Goal: Task Accomplishment & Management: Manage account settings

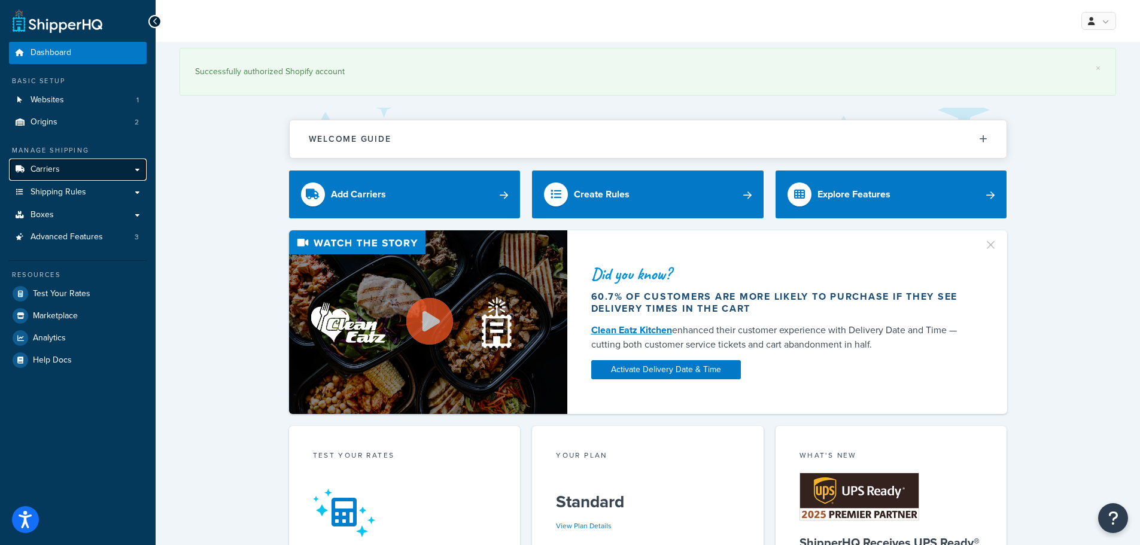
click at [143, 166] on link "Carriers" at bounding box center [78, 170] width 138 height 22
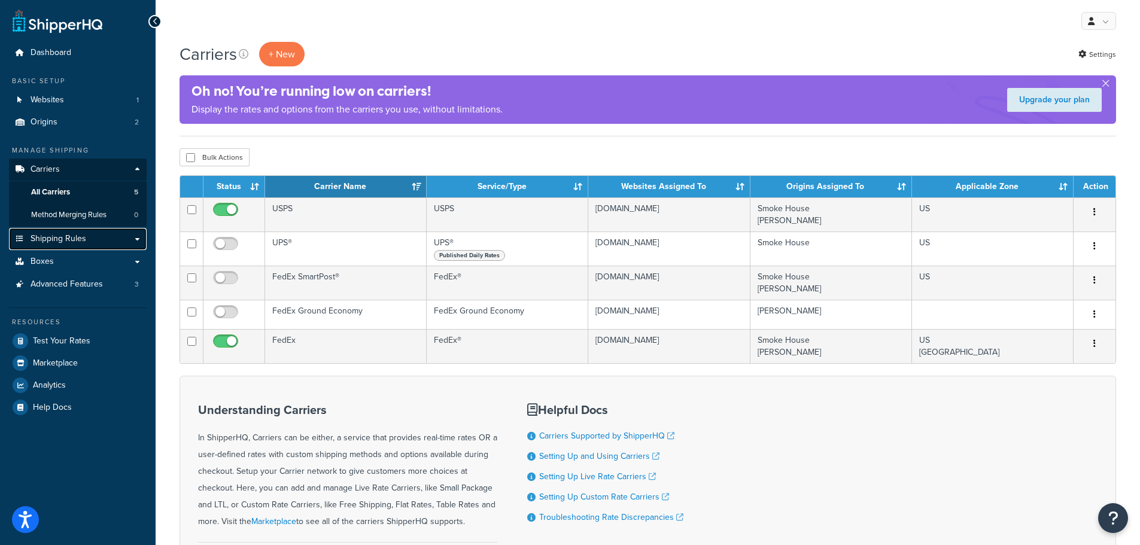
click at [136, 241] on link "Shipping Rules" at bounding box center [78, 239] width 138 height 22
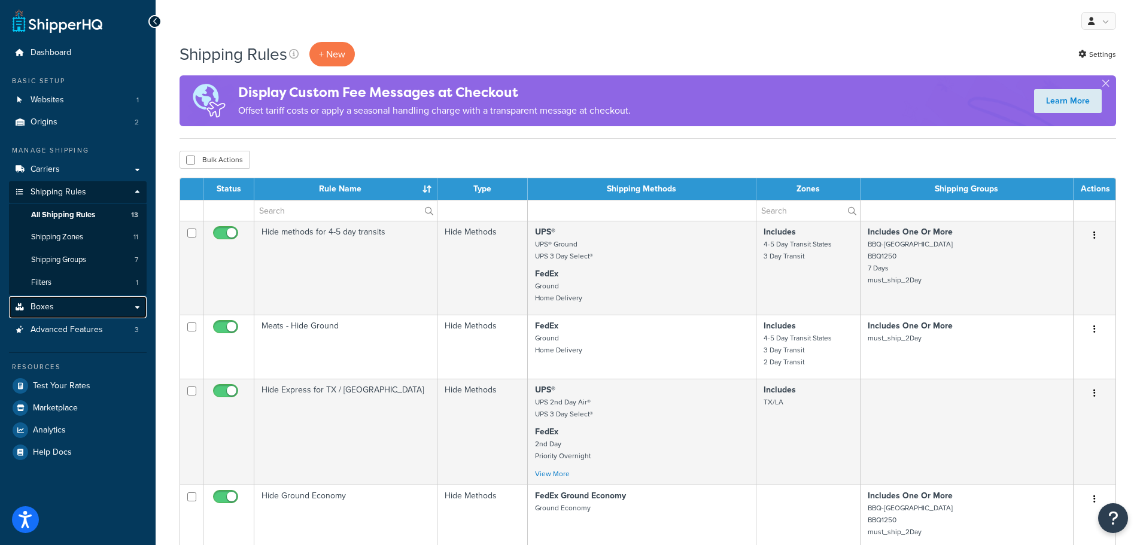
click at [136, 308] on link "Boxes" at bounding box center [78, 307] width 138 height 22
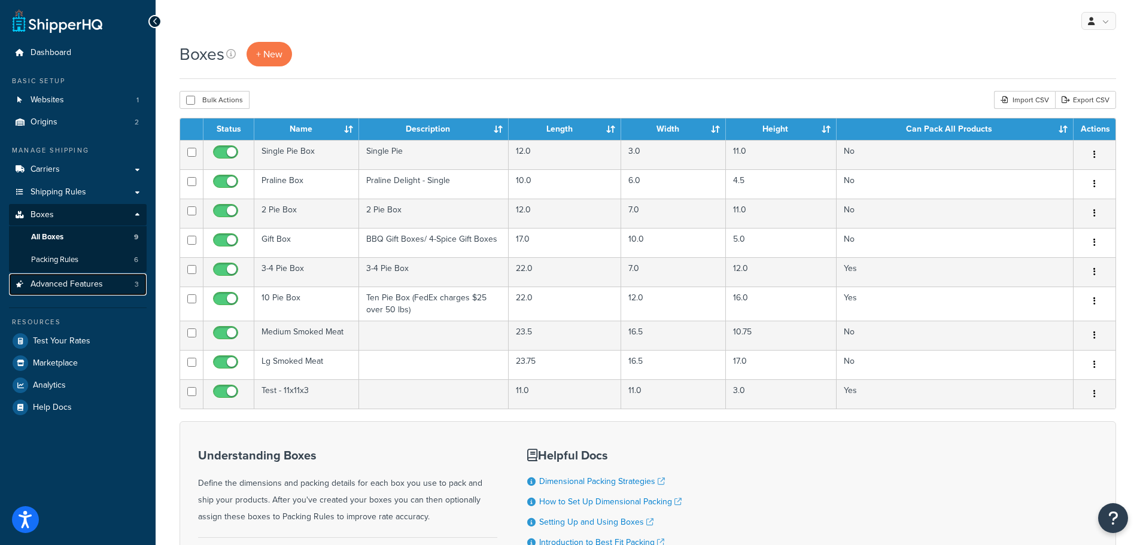
click at [83, 284] on span "Advanced Features" at bounding box center [67, 284] width 72 height 10
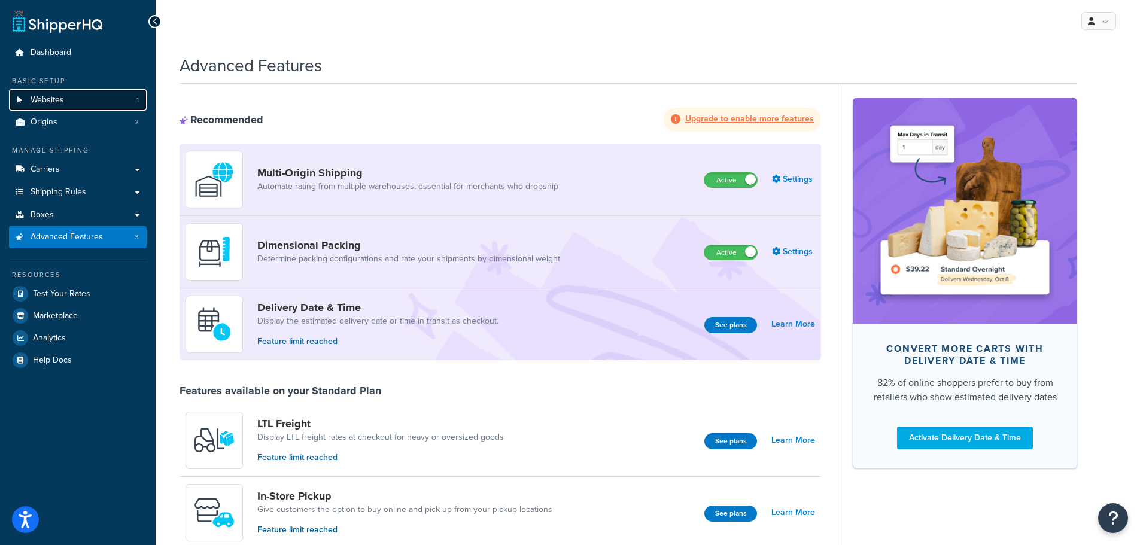
click at [47, 104] on span "Websites" at bounding box center [48, 100] width 34 height 10
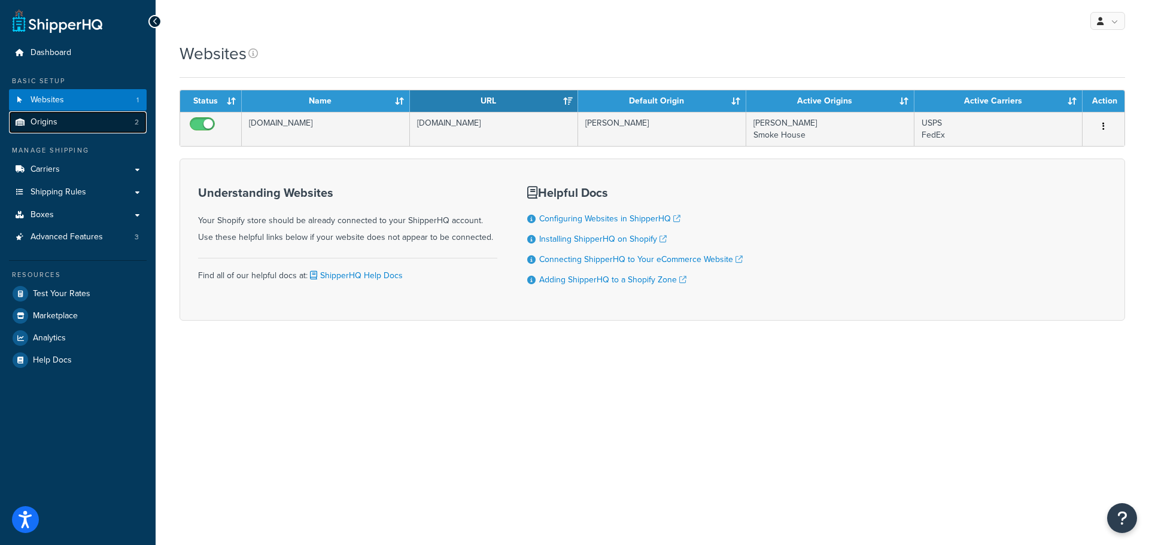
click at [54, 114] on link "Origins 2" at bounding box center [78, 122] width 138 height 22
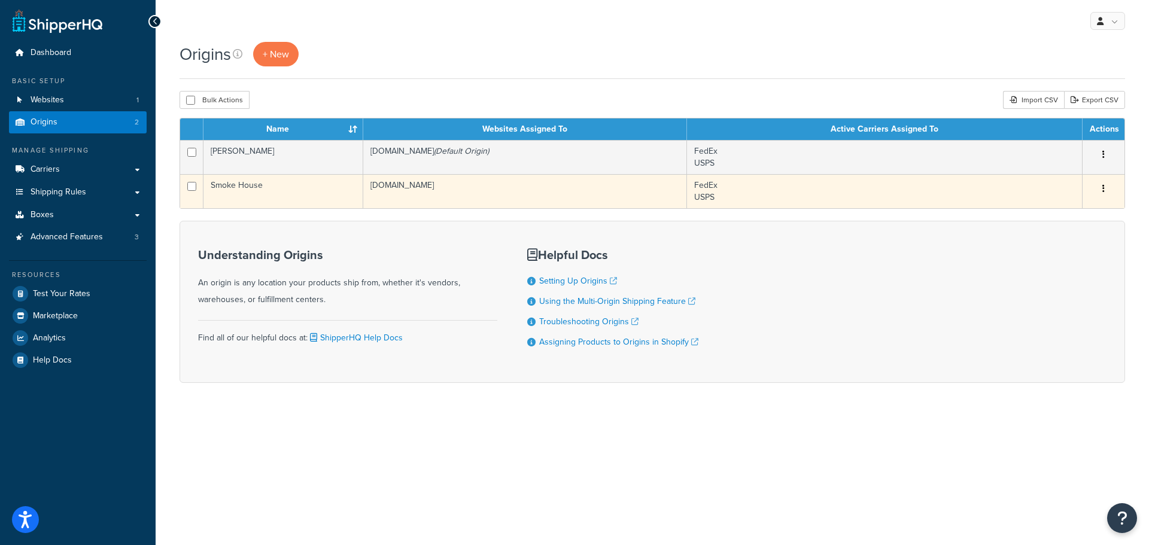
click at [225, 186] on td "Smoke House" at bounding box center [283, 191] width 160 height 34
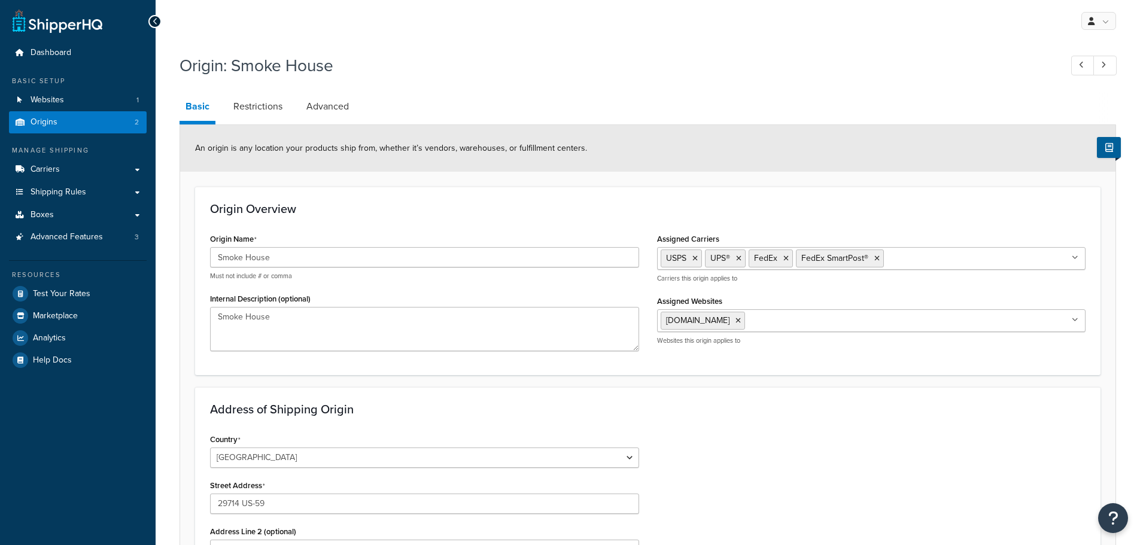
select select "43"
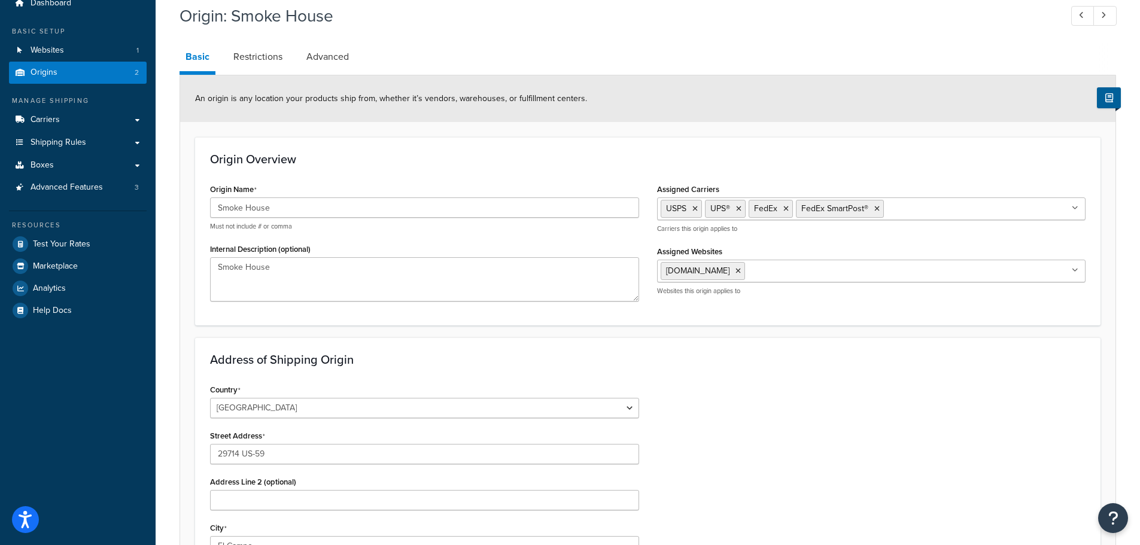
scroll to position [47, 0]
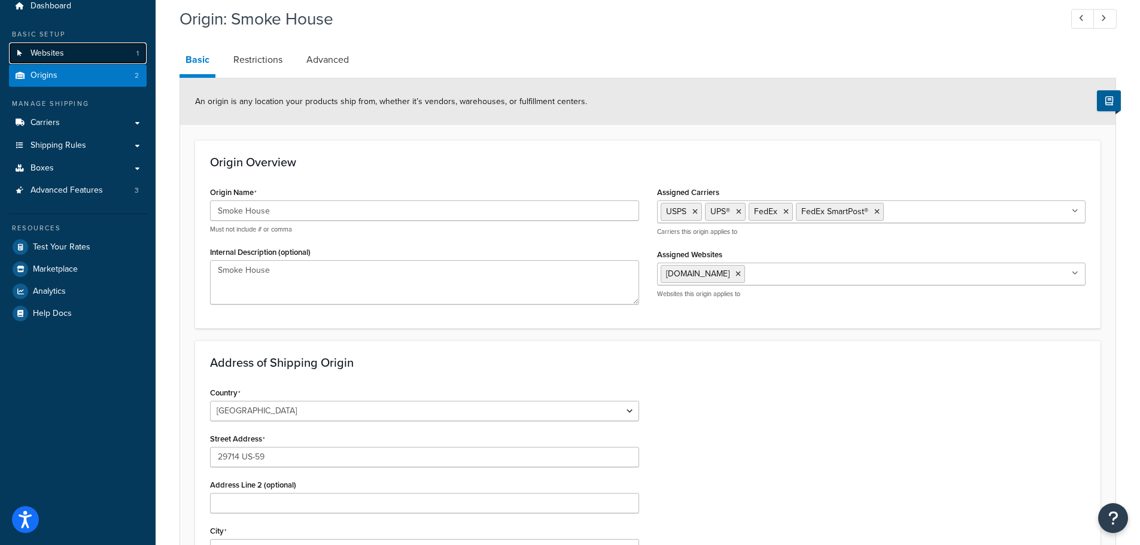
click at [48, 54] on span "Websites" at bounding box center [48, 53] width 34 height 10
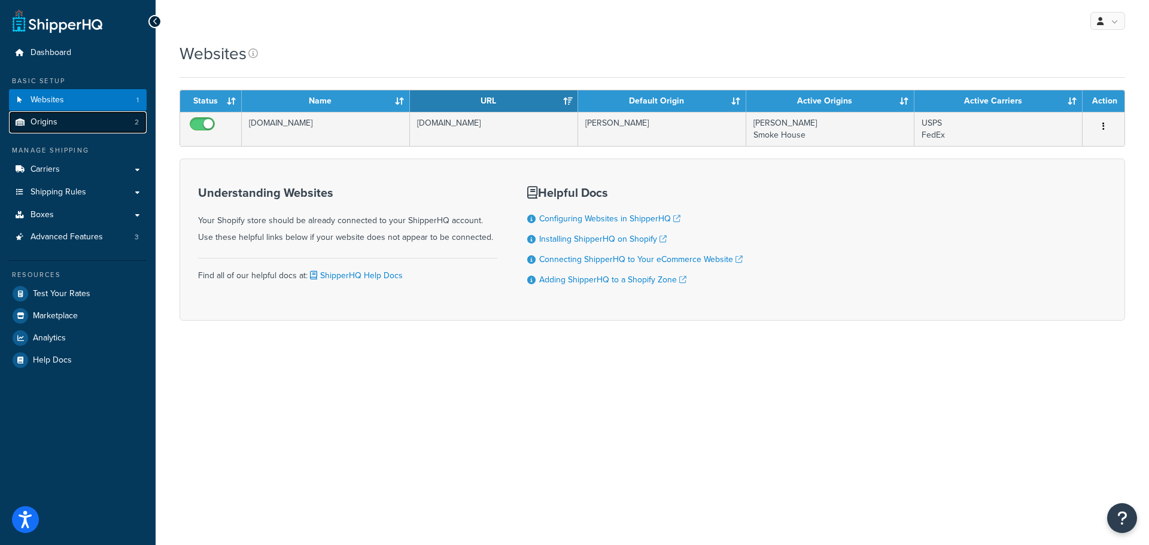
click at [52, 120] on span "Origins" at bounding box center [44, 122] width 27 height 10
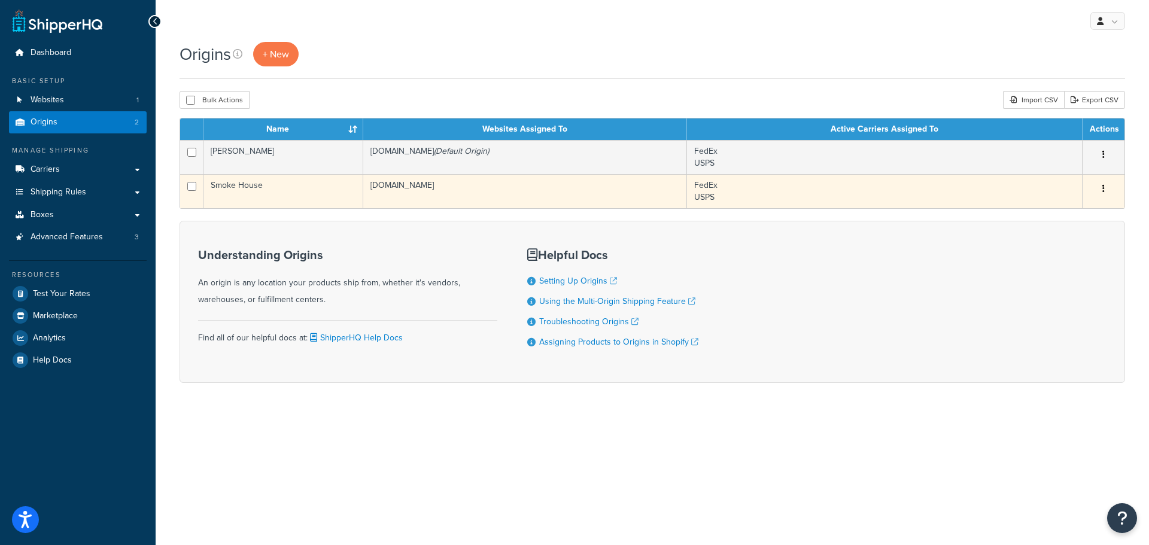
click at [245, 186] on td "Smoke House" at bounding box center [283, 191] width 160 height 34
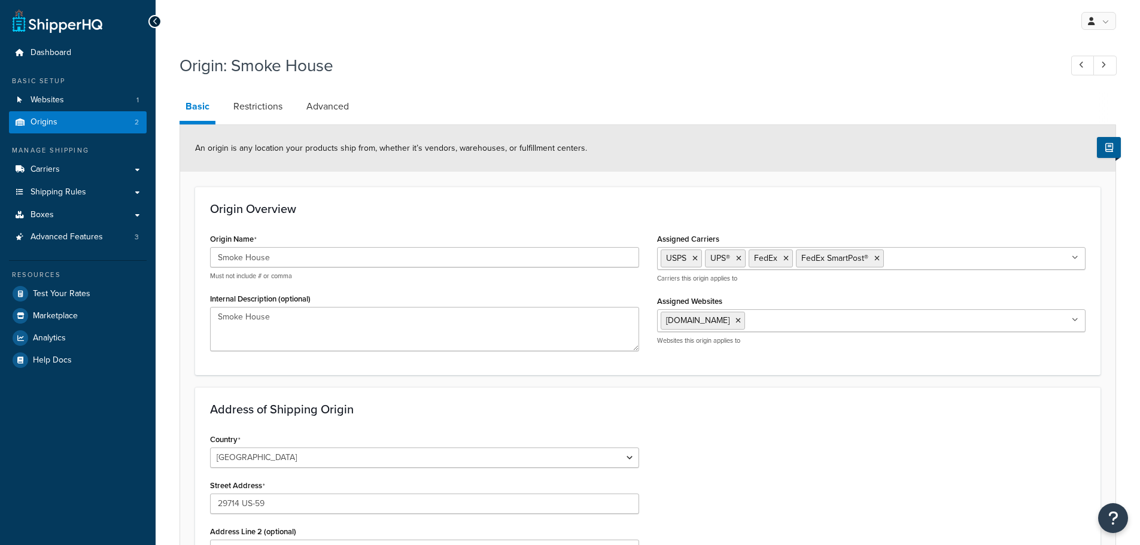
select select "43"
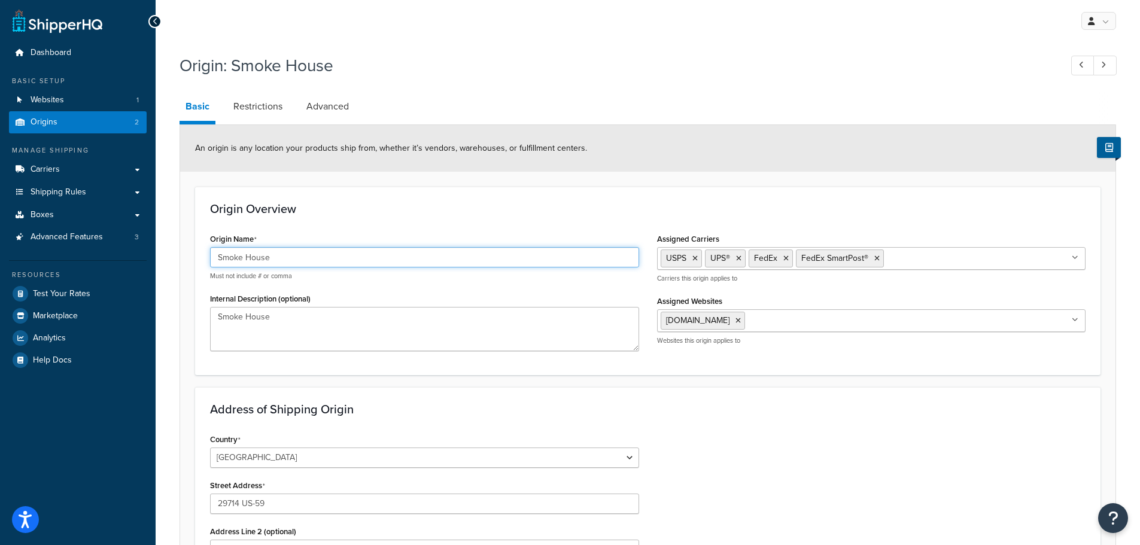
drag, startPoint x: 289, startPoint y: 255, endPoint x: 158, endPoint y: 261, distance: 131.2
click at [158, 261] on div "Origin: Smoke House Basic Restrictions Advanced An origin is any location your …" at bounding box center [648, 484] width 984 height 873
type input "[PERSON_NAME] [PERSON_NAME]"
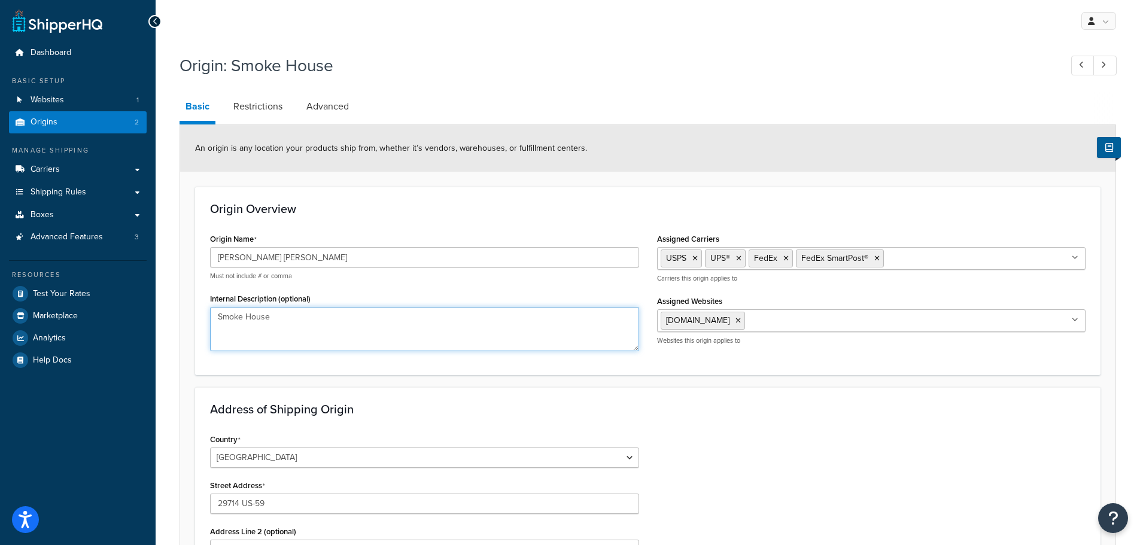
click at [300, 322] on textarea "Smoke House" at bounding box center [424, 329] width 429 height 44
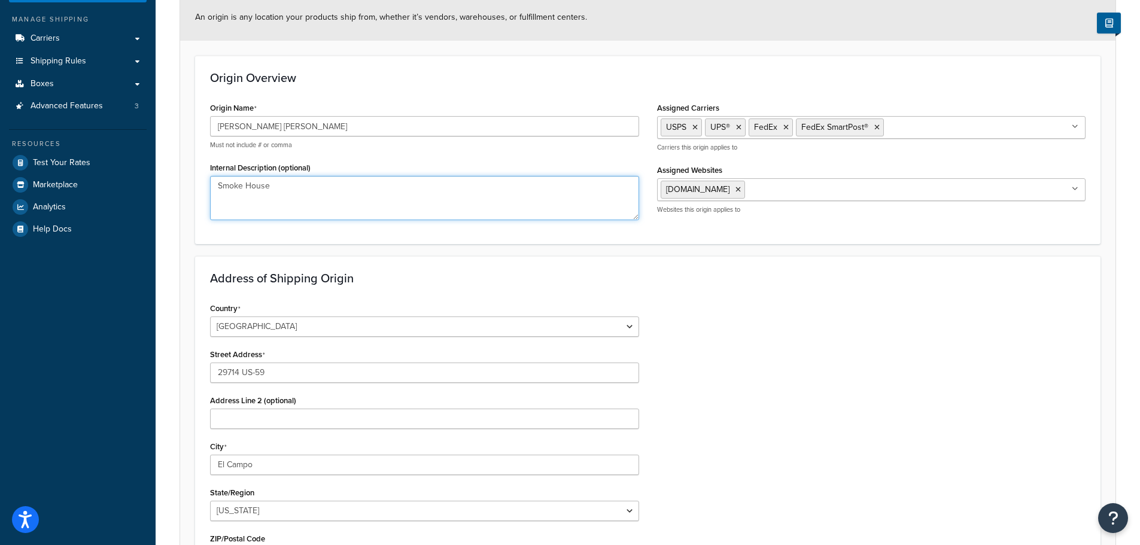
scroll to position [179, 0]
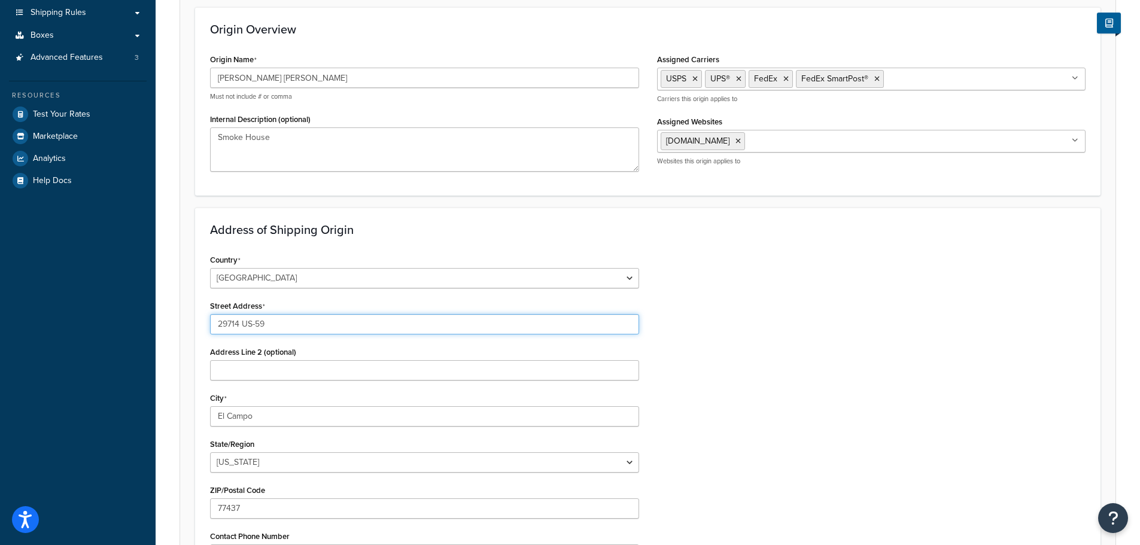
drag, startPoint x: 293, startPoint y: 320, endPoint x: 156, endPoint y: 311, distance: 137.4
click at [156, 311] on div "Origin: Smoke House Basic Restrictions Advanced An origin is any location your …" at bounding box center [648, 304] width 984 height 873
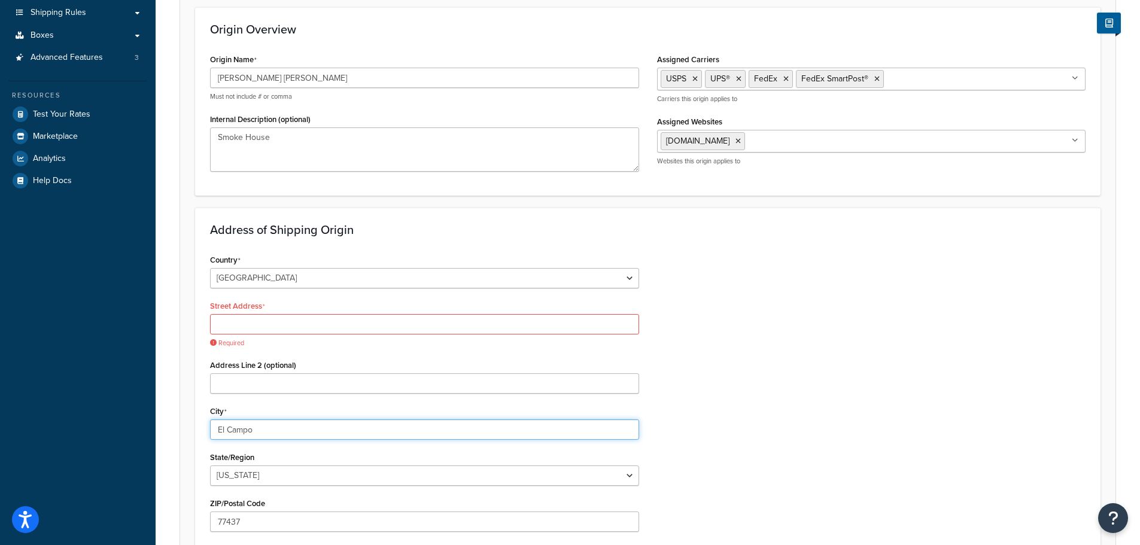
drag, startPoint x: 269, startPoint y: 413, endPoint x: 170, endPoint y: 407, distance: 99.5
click at [170, 407] on div "Origin: Smoke House Basic Restrictions Advanced An origin is any location your …" at bounding box center [648, 311] width 984 height 886
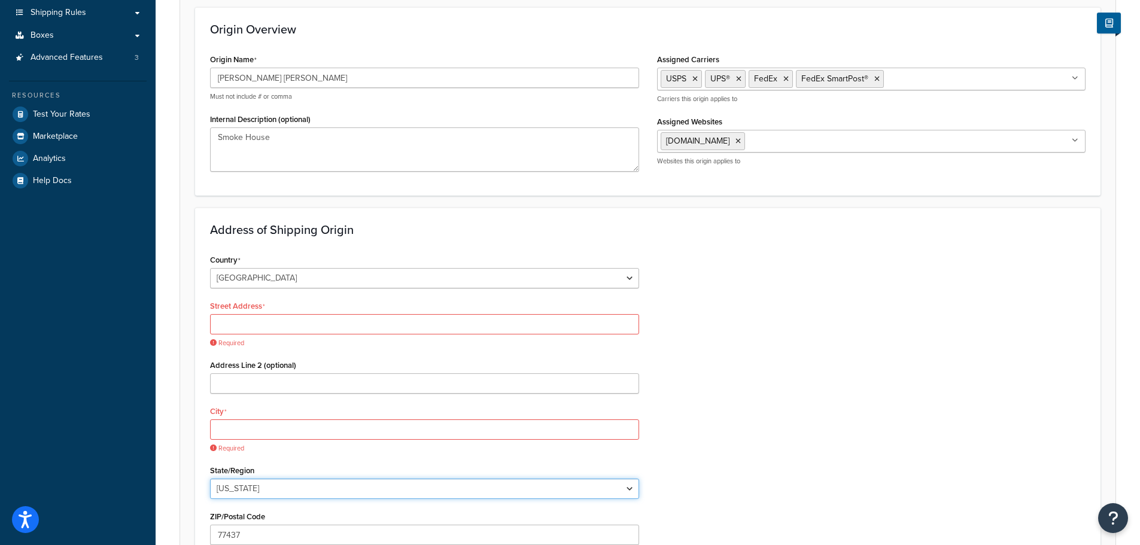
drag, startPoint x: 267, startPoint y: 474, endPoint x: 255, endPoint y: 474, distance: 11.4
click at [255, 474] on div "State/Region Alabama Alaska American Samoa Arizona Arkansas Armed Forces Americ…" at bounding box center [424, 480] width 429 height 37
click at [210, 479] on select "Alabama Alaska American Samoa Arizona Arkansas Armed Forces Americas Armed Forc…" at bounding box center [424, 489] width 429 height 20
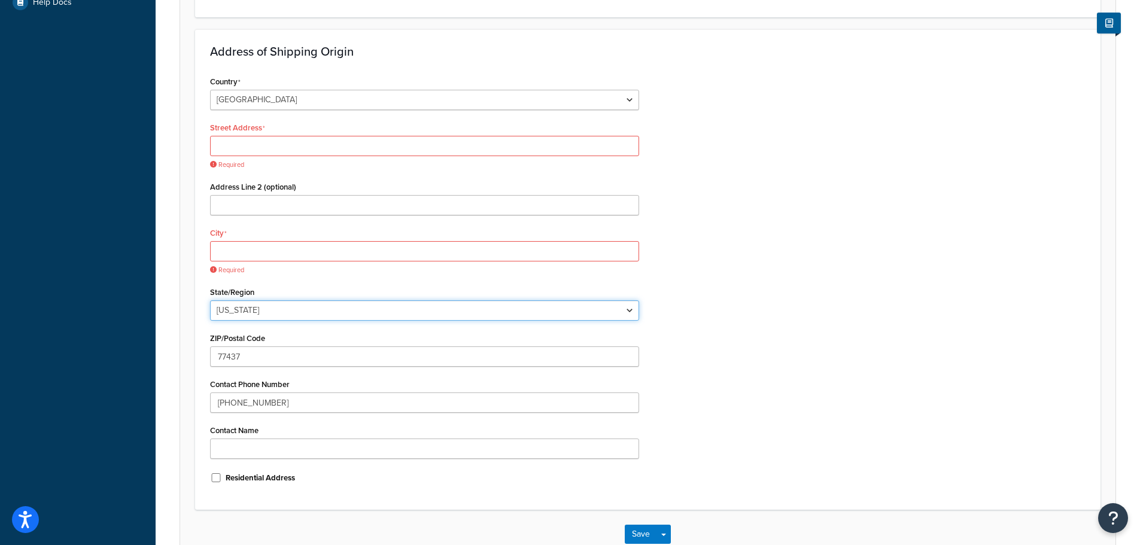
scroll to position [359, 0]
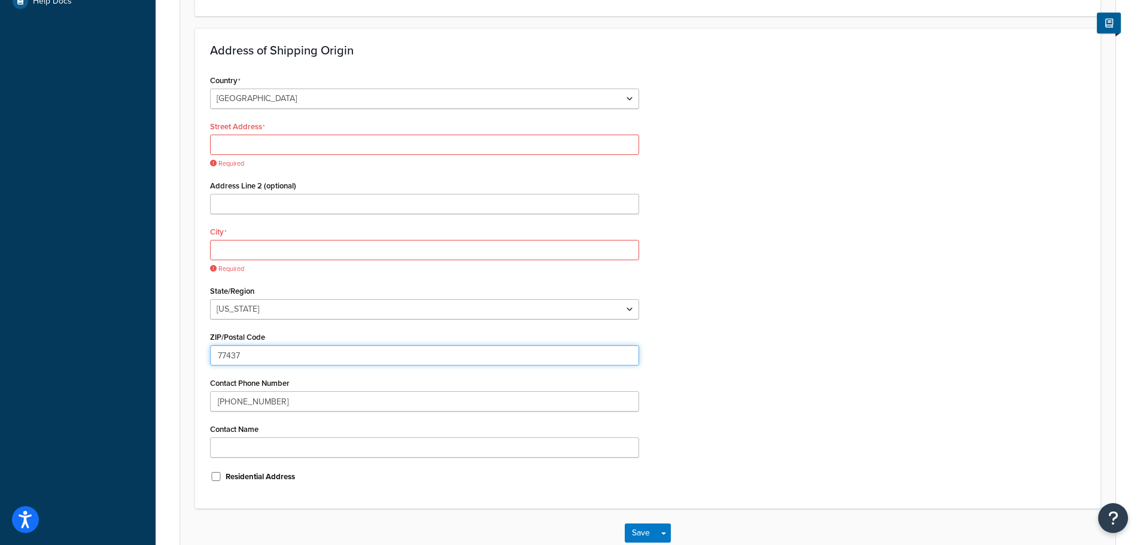
drag, startPoint x: 247, startPoint y: 355, endPoint x: 193, endPoint y: 354, distance: 53.9
click at [193, 354] on form "An origin is any location your products ship from, whether it’s vendors, wareho…" at bounding box center [647, 162] width 935 height 792
drag, startPoint x: 305, startPoint y: 400, endPoint x: 202, endPoint y: 400, distance: 103.5
click at [202, 400] on div "Country United States United Kingdom Afghanistan Åland Islands Albania Algeria …" at bounding box center [424, 283] width 447 height 422
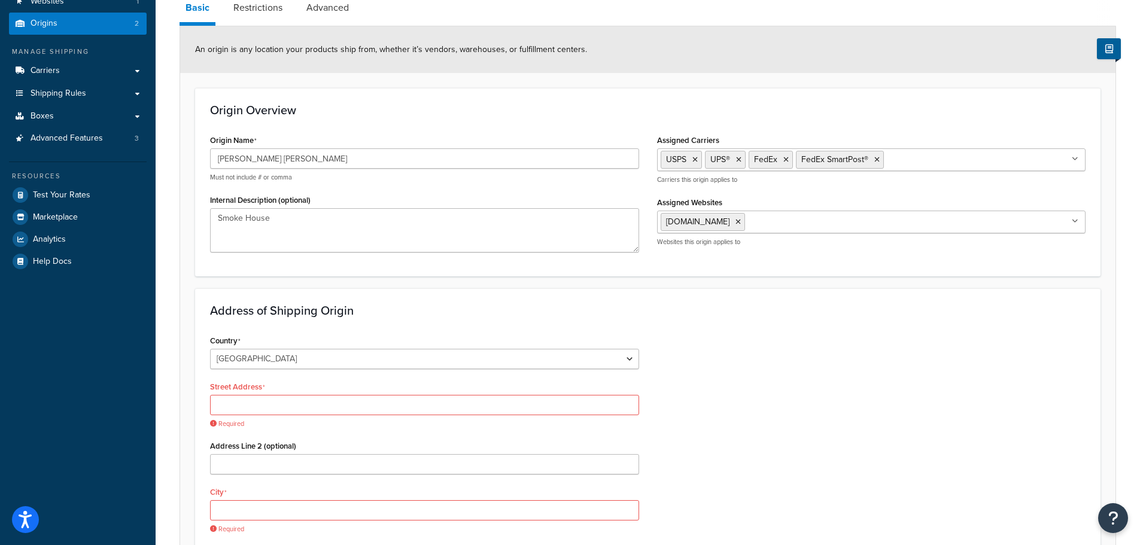
scroll to position [120, 0]
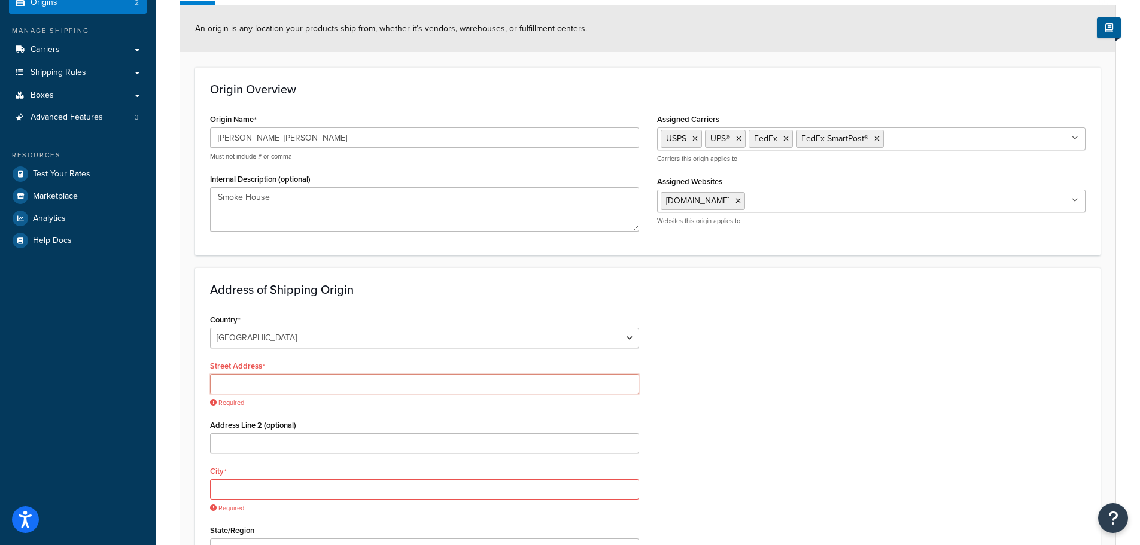
click at [230, 384] on input "Street Address" at bounding box center [424, 384] width 429 height 20
click at [223, 381] on input "Street Address" at bounding box center [424, 384] width 429 height 20
paste input "12527 FM 466,"
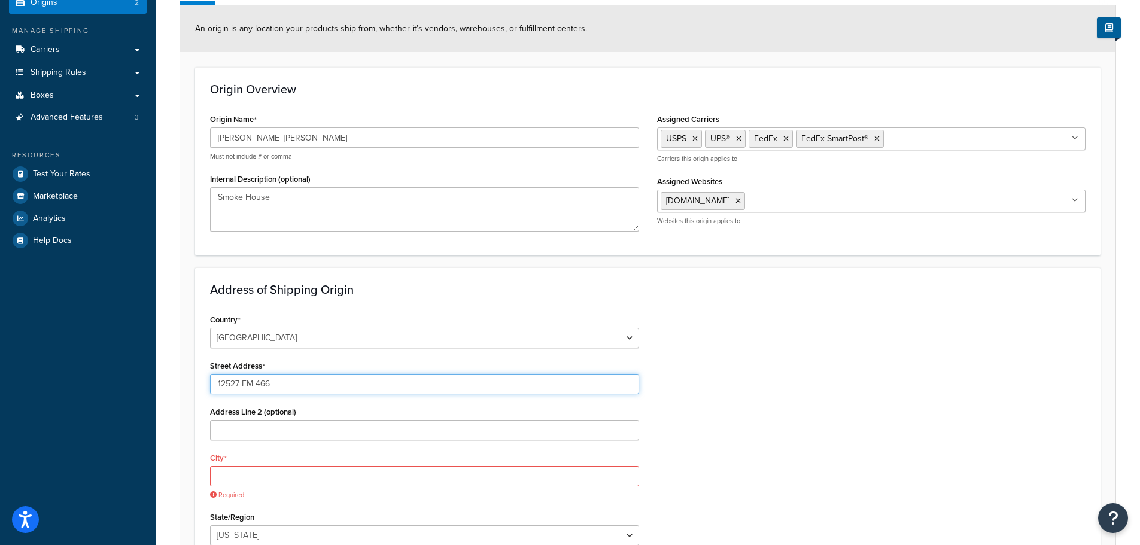
type input "12527 FM 466"
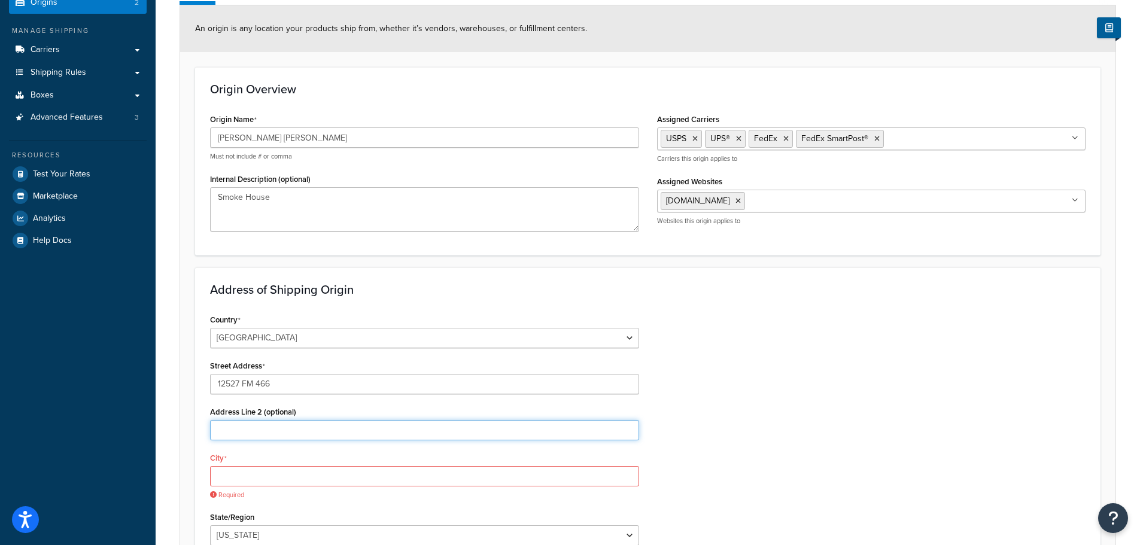
click at [272, 431] on input "Address Line 2 (optional)" at bounding box center [424, 430] width 429 height 20
click at [261, 477] on input "City" at bounding box center [424, 476] width 429 height 20
paste input "SEGUIN"
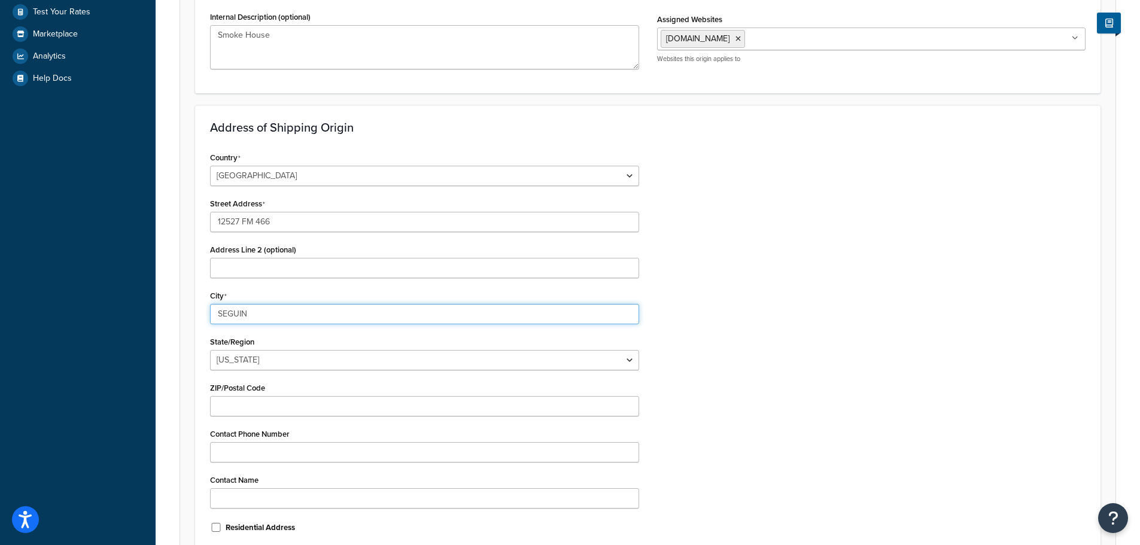
scroll to position [299, 0]
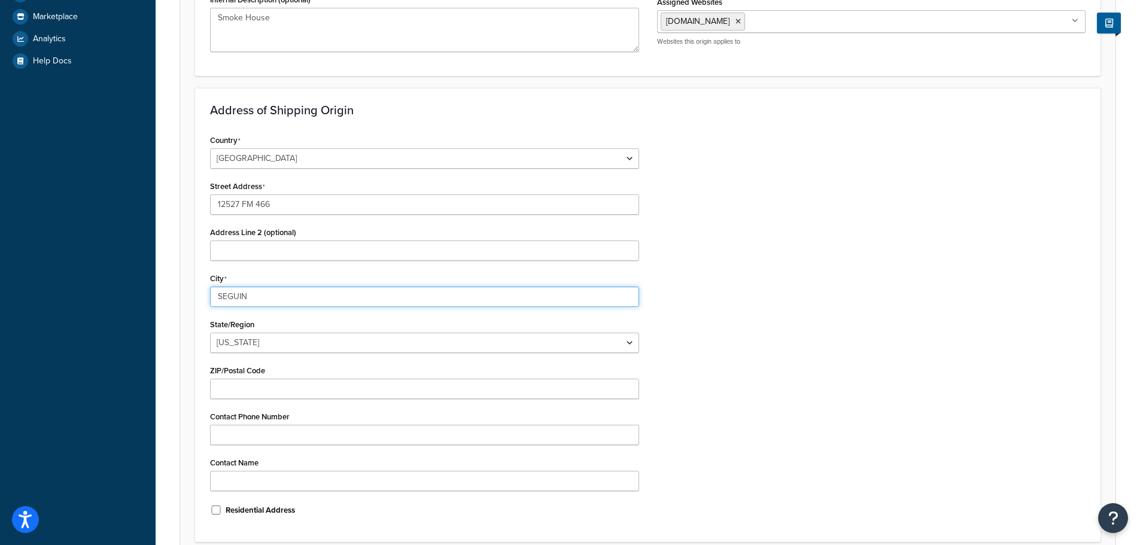
type input "SEGUIN"
click at [257, 386] on input "ZIP/Postal Code" at bounding box center [424, 389] width 429 height 20
type input "78155"
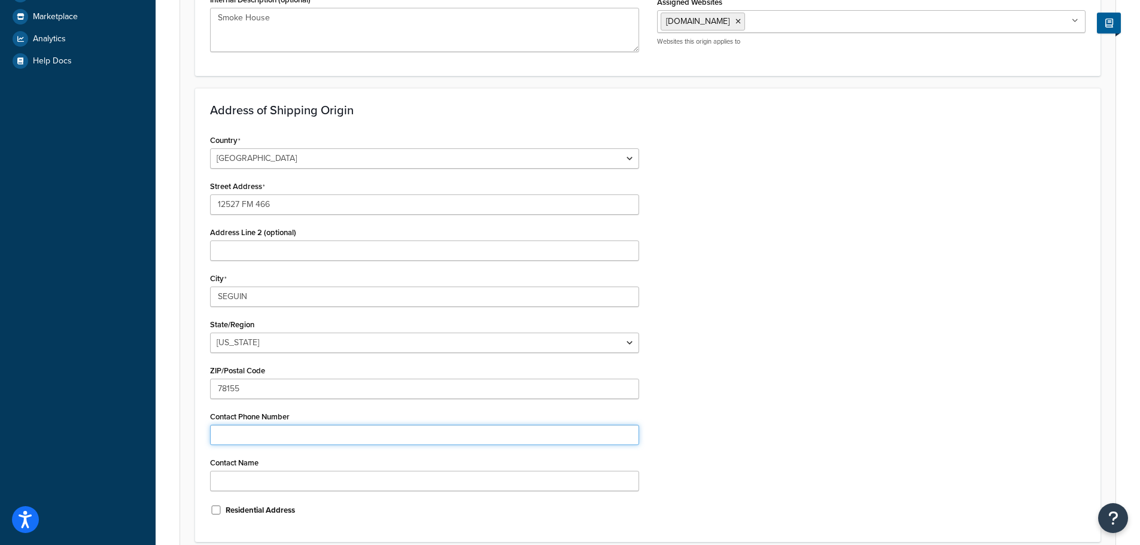
click at [222, 431] on input "Contact Phone Number" at bounding box center [424, 435] width 429 height 20
paste input "830-205-1035"
click at [220, 431] on input "830-205-1035" at bounding box center [424, 435] width 429 height 20
type input "830-205-1035"
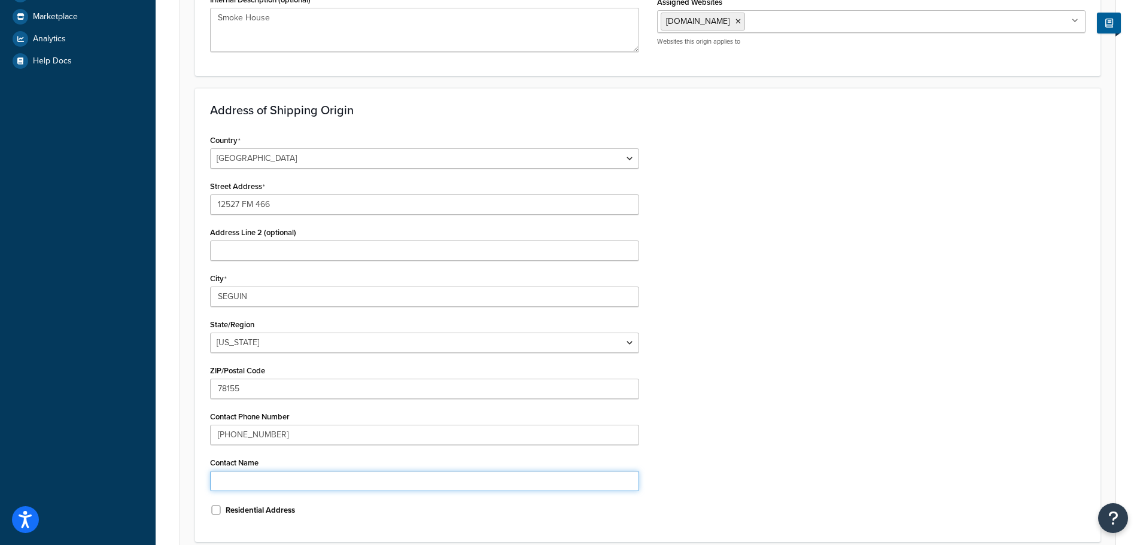
click at [237, 485] on input "Contact Name" at bounding box center [424, 481] width 429 height 20
paste input "Travis Walton <travis@butlerwood.com>"
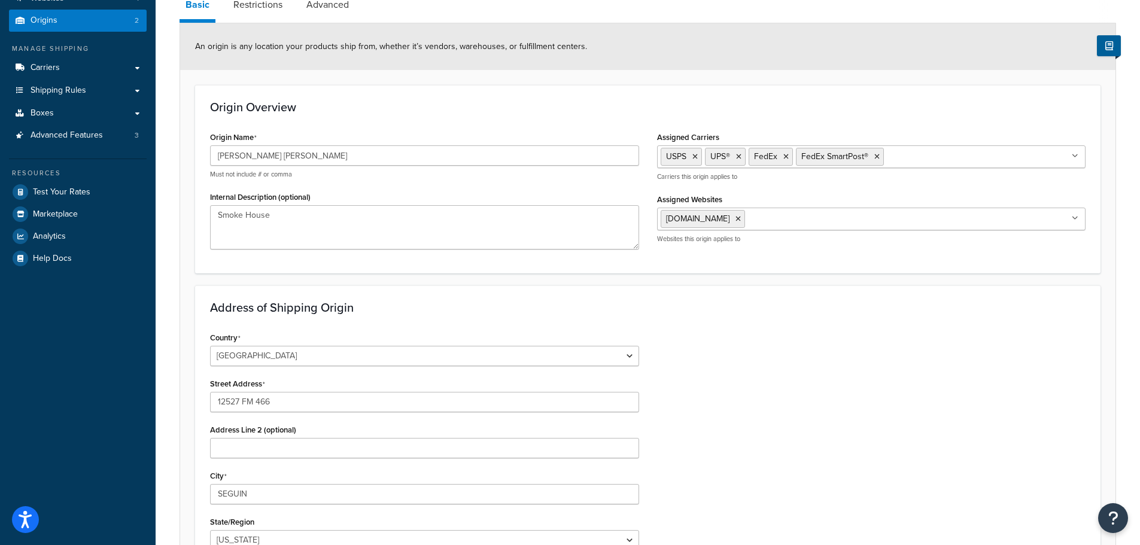
scroll to position [47, 0]
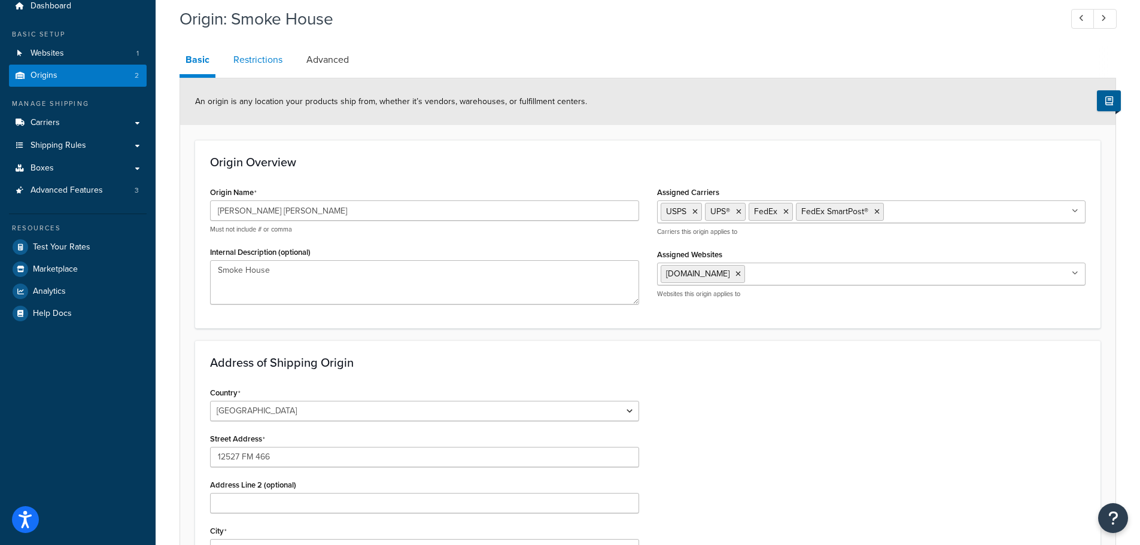
type input "Travis Walton <travis@butlerwood.com>"
click at [267, 60] on link "Restrictions" at bounding box center [257, 59] width 61 height 29
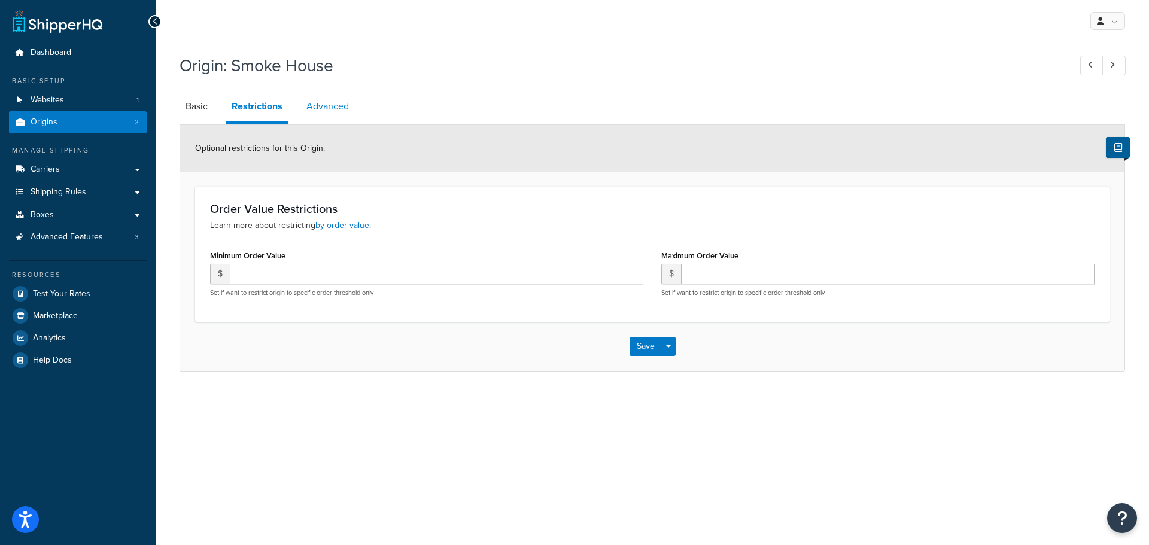
click at [330, 107] on link "Advanced" at bounding box center [327, 106] width 54 height 29
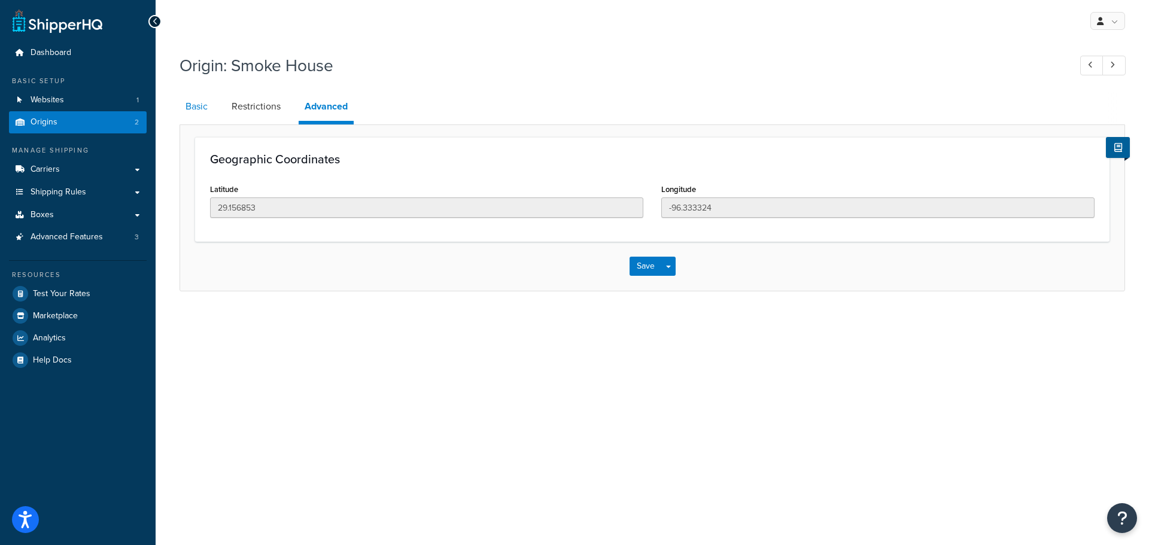
click at [194, 107] on link "Basic" at bounding box center [196, 106] width 34 height 29
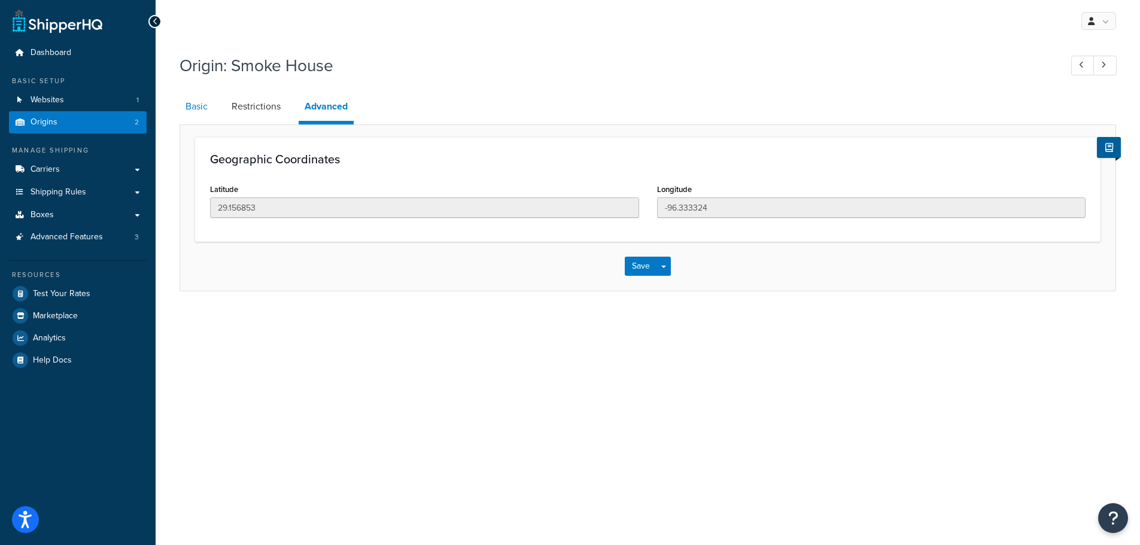
select select "43"
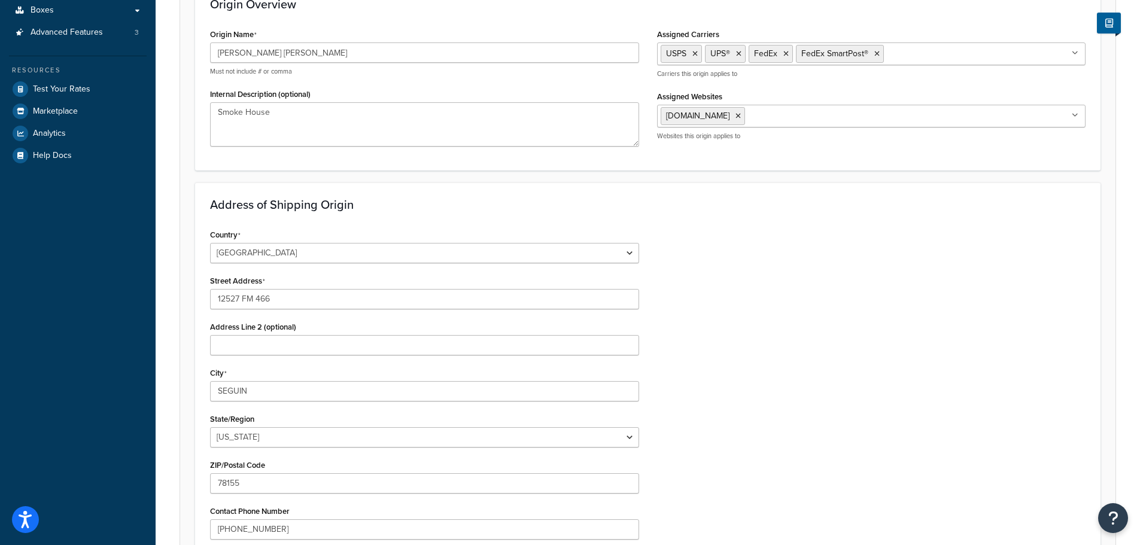
scroll to position [406, 0]
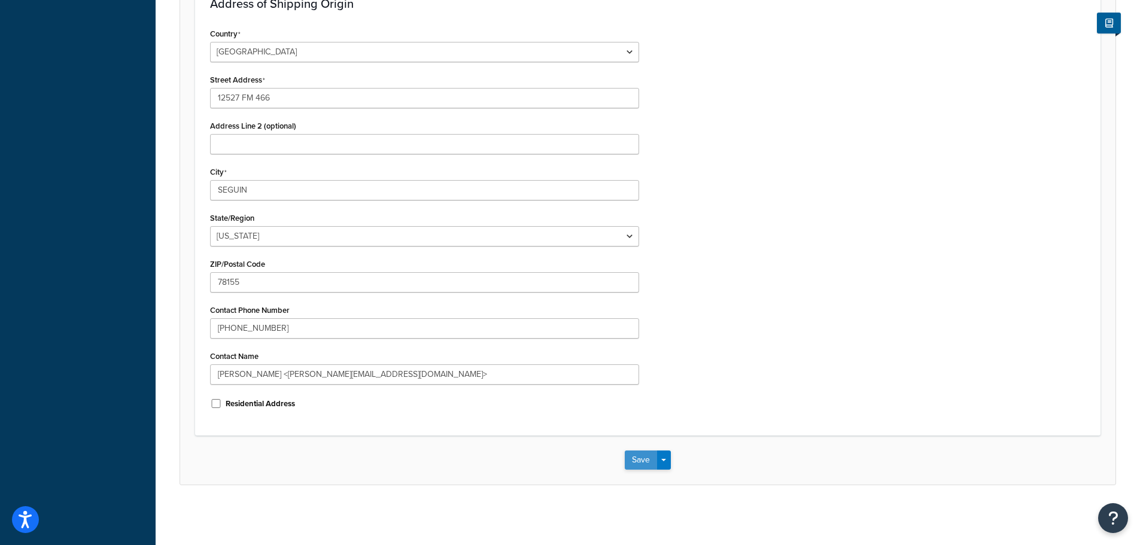
click at [638, 465] on button "Save" at bounding box center [641, 460] width 32 height 19
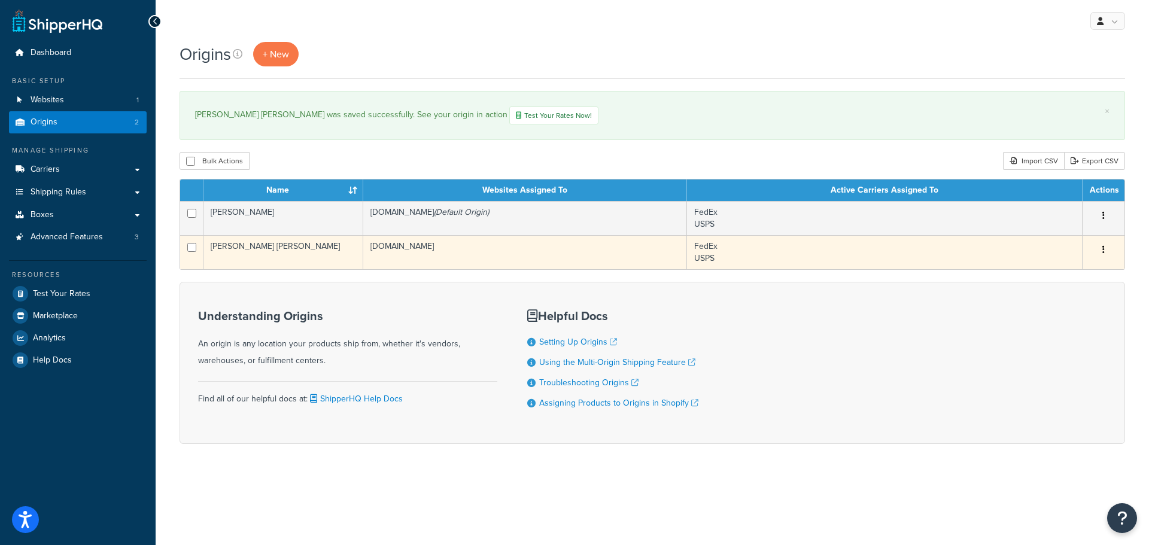
click at [1102, 250] on icon "button" at bounding box center [1103, 249] width 2 height 8
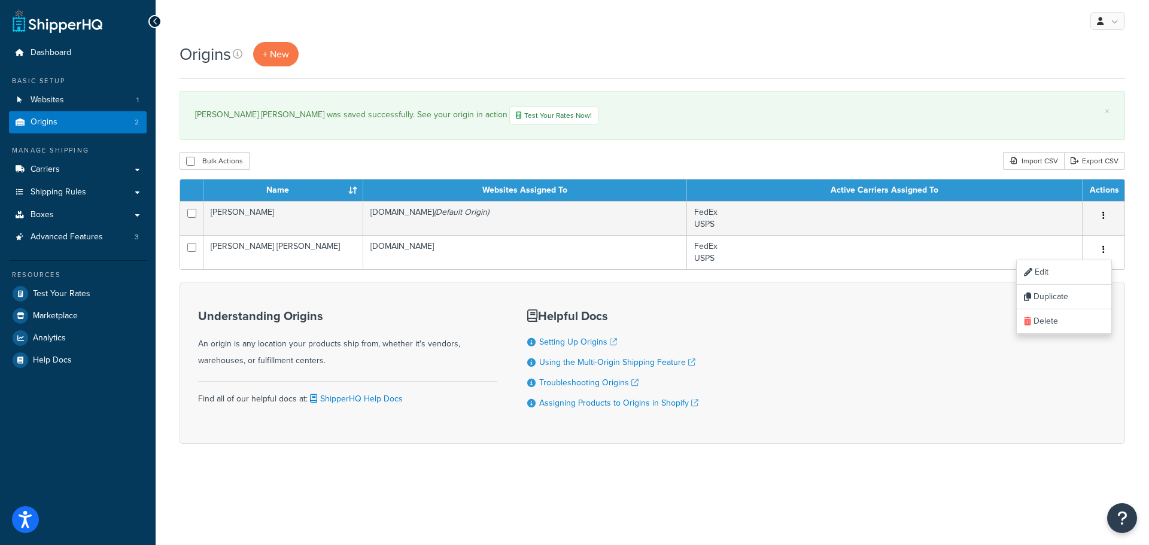
click at [907, 399] on div "Understanding Origins An origin is any location your products ship from, whethe…" at bounding box center [651, 363] width 945 height 162
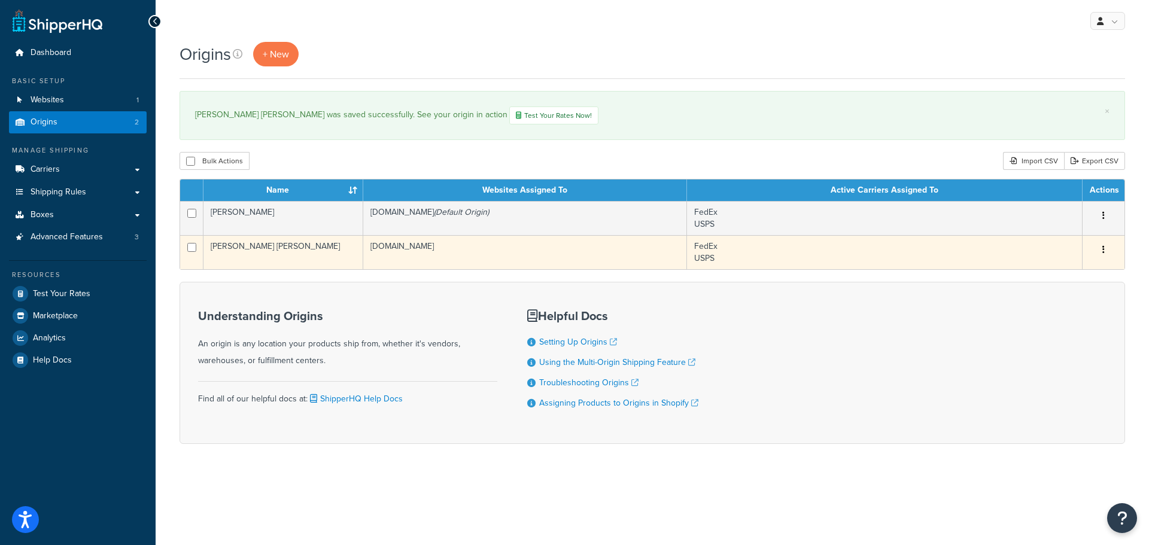
click at [236, 247] on td "[PERSON_NAME] [PERSON_NAME]" at bounding box center [283, 252] width 160 height 34
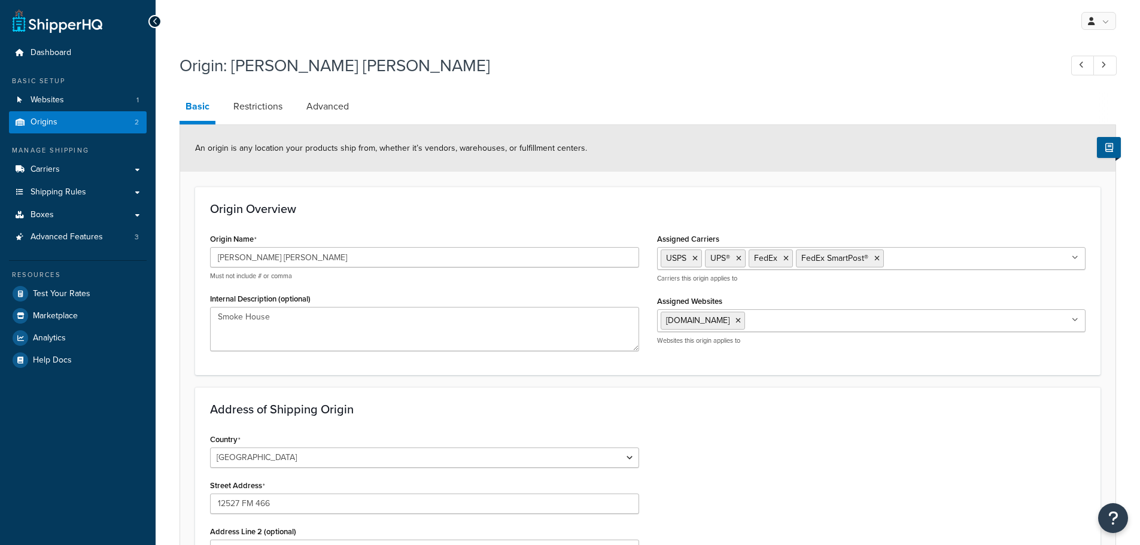
select select "43"
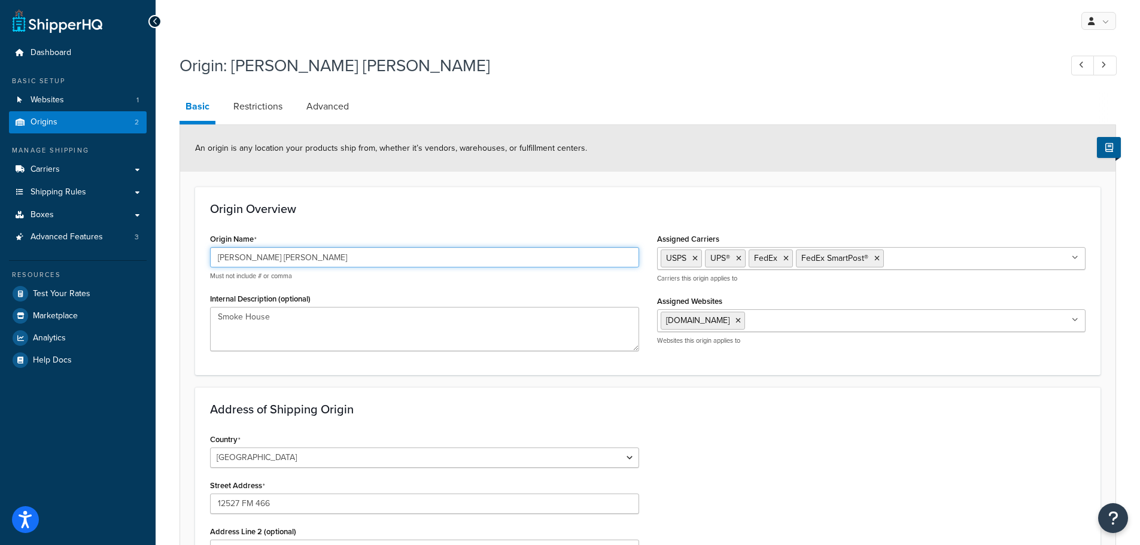
drag, startPoint x: 295, startPoint y: 257, endPoint x: 166, endPoint y: 253, distance: 128.7
click at [166, 253] on div "Origin: Butler Wood Basic Restrictions Advanced An origin is any location your …" at bounding box center [648, 484] width 984 height 873
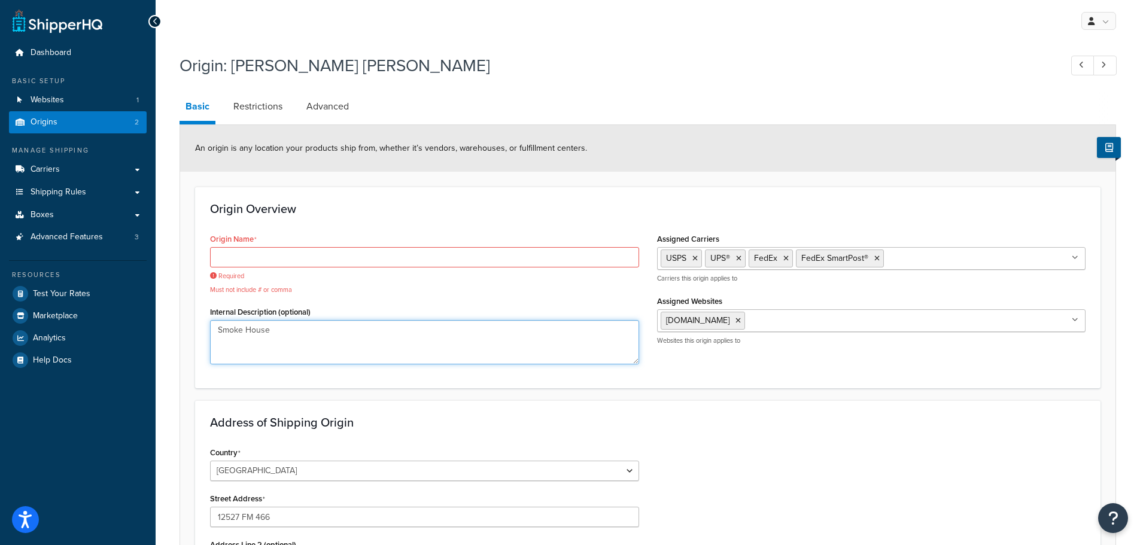
click at [325, 315] on div "Internal Description (optional) Smoke House" at bounding box center [424, 333] width 429 height 61
drag, startPoint x: 277, startPoint y: 332, endPoint x: 195, endPoint y: 333, distance: 82.0
click at [195, 333] on div "Origin Overview Origin Name Required Must not include # or comma Internal Descr…" at bounding box center [647, 288] width 905 height 202
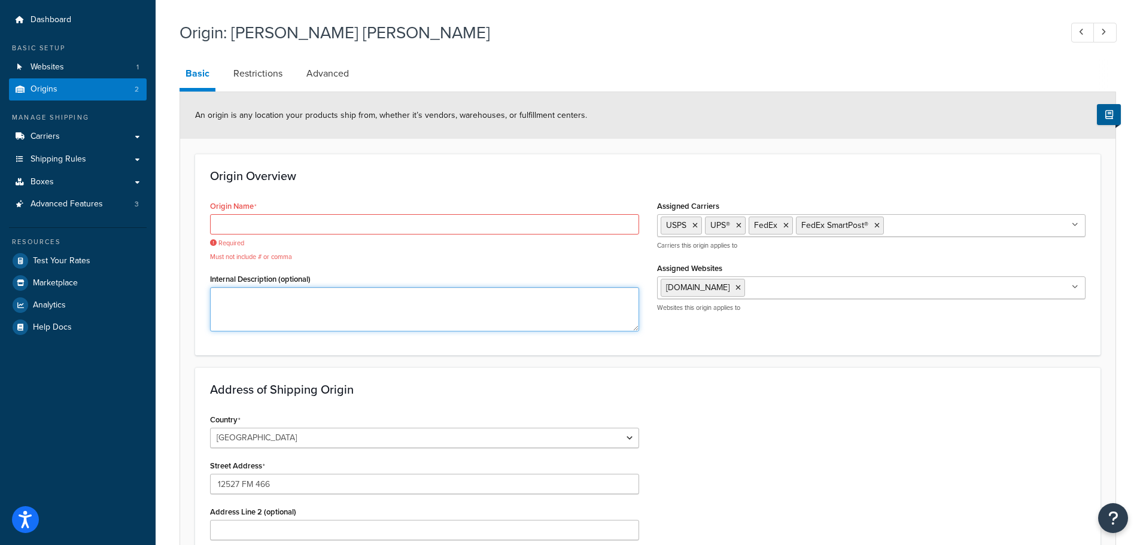
scroll to position [60, 0]
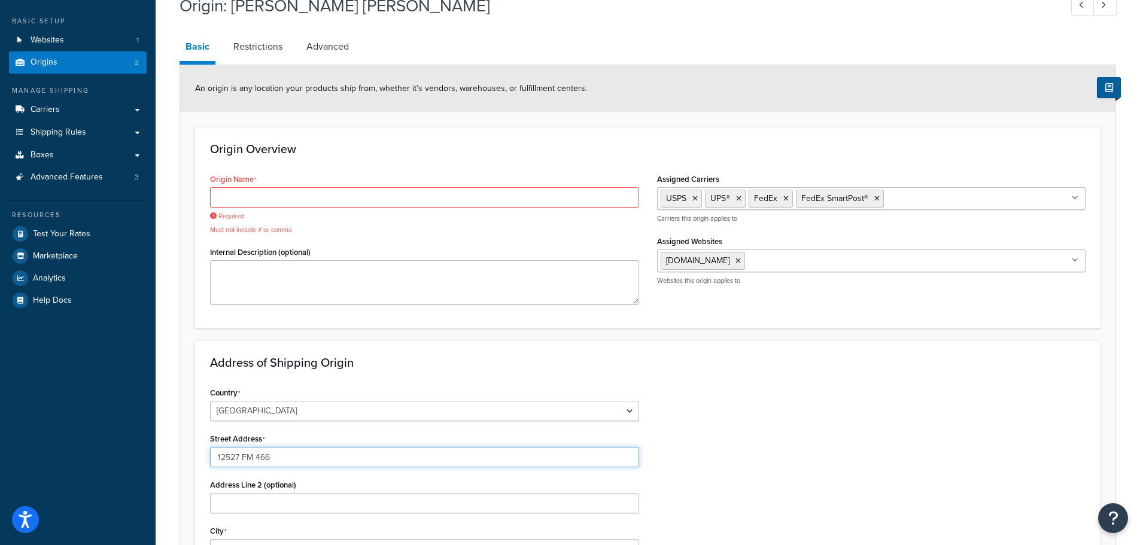
drag, startPoint x: 281, startPoint y: 458, endPoint x: 191, endPoint y: 453, distance: 89.9
click at [191, 453] on form "An origin is any location your products ship from, whether it’s vendors, wareho…" at bounding box center [647, 454] width 935 height 778
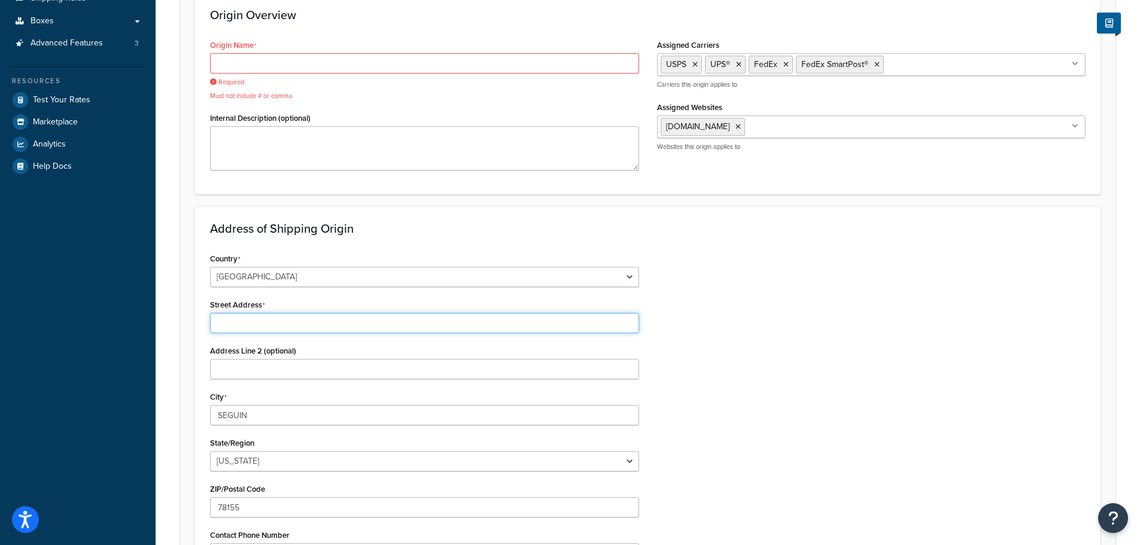
scroll to position [239, 0]
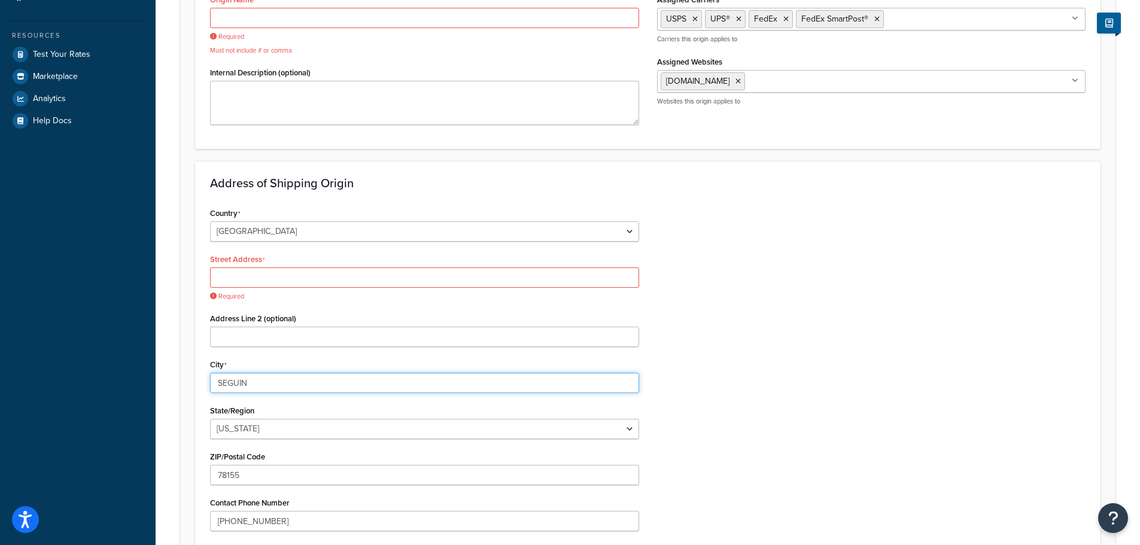
drag, startPoint x: 262, startPoint y: 371, endPoint x: 193, endPoint y: 370, distance: 68.8
click at [193, 370] on form "An origin is any location your products ship from, whether it’s vendors, wareho…" at bounding box center [647, 282] width 935 height 792
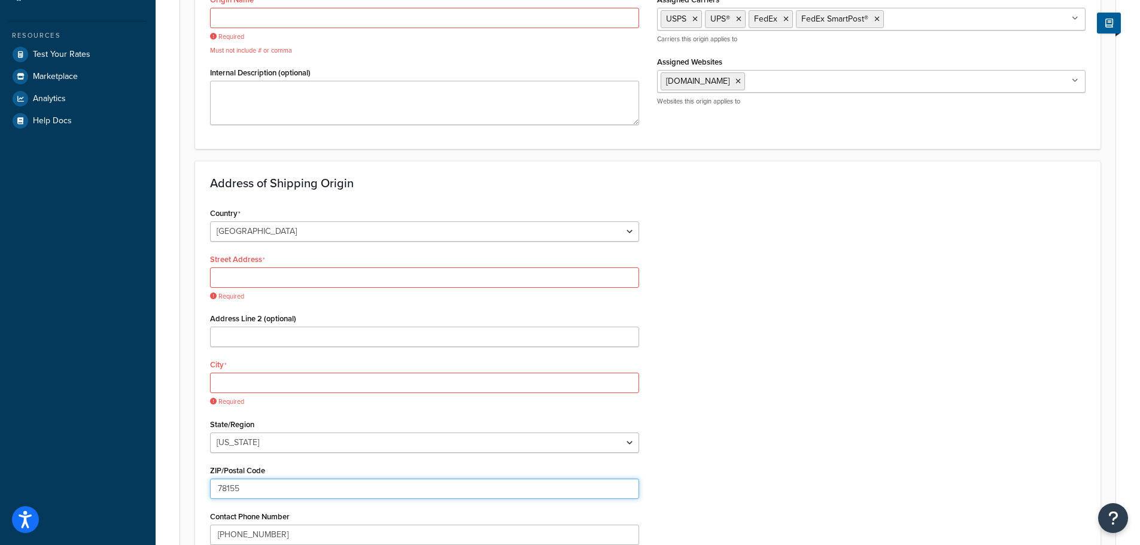
drag, startPoint x: 258, startPoint y: 477, endPoint x: 177, endPoint y: 467, distance: 81.9
click at [177, 467] on div "Origin: Butler Wood Basic Restrictions Advanced An origin is any location your …" at bounding box center [648, 265] width 984 height 913
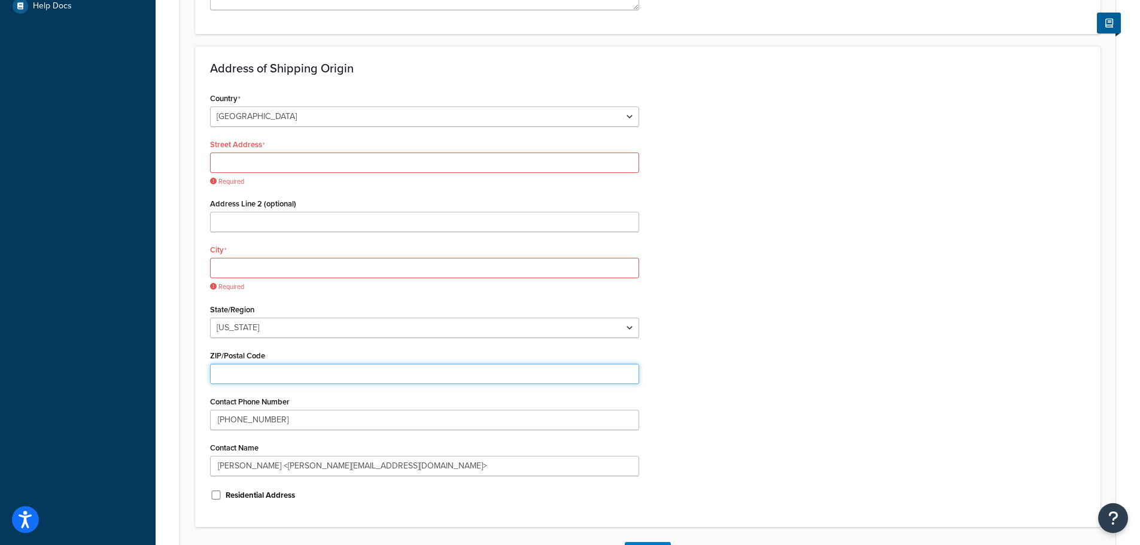
scroll to position [359, 0]
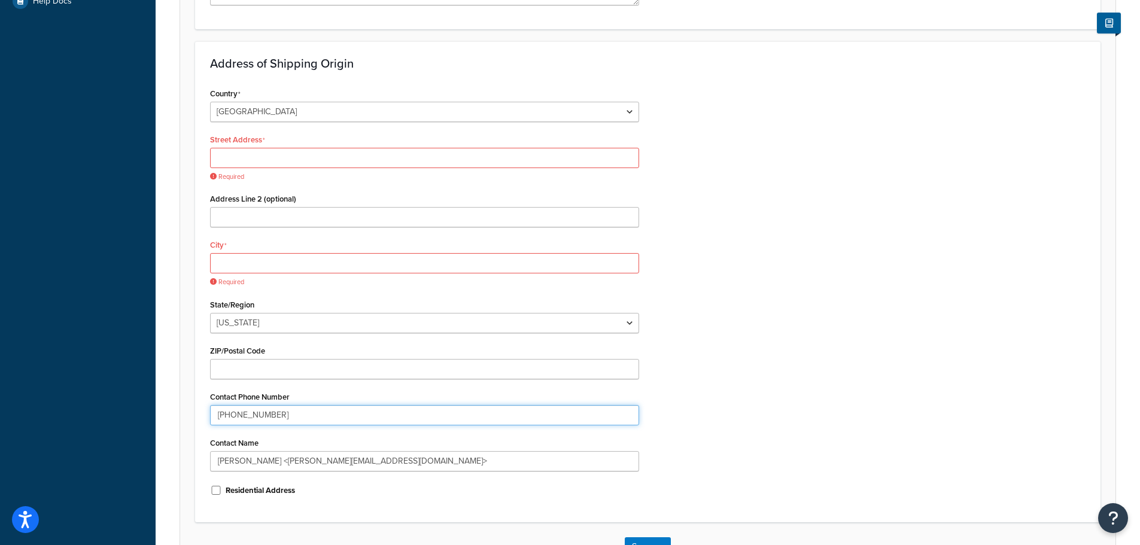
drag, startPoint x: 294, startPoint y: 420, endPoint x: 175, endPoint y: 411, distance: 119.4
click at [175, 411] on div "Origin: Butler Wood Basic Restrictions Advanced An origin is any location your …" at bounding box center [648, 145] width 984 height 913
drag, startPoint x: 370, startPoint y: 460, endPoint x: 184, endPoint y: 467, distance: 186.8
click at [184, 467] on form "An origin is any location your products ship from, whether it’s vendors, wareho…" at bounding box center [647, 168] width 935 height 805
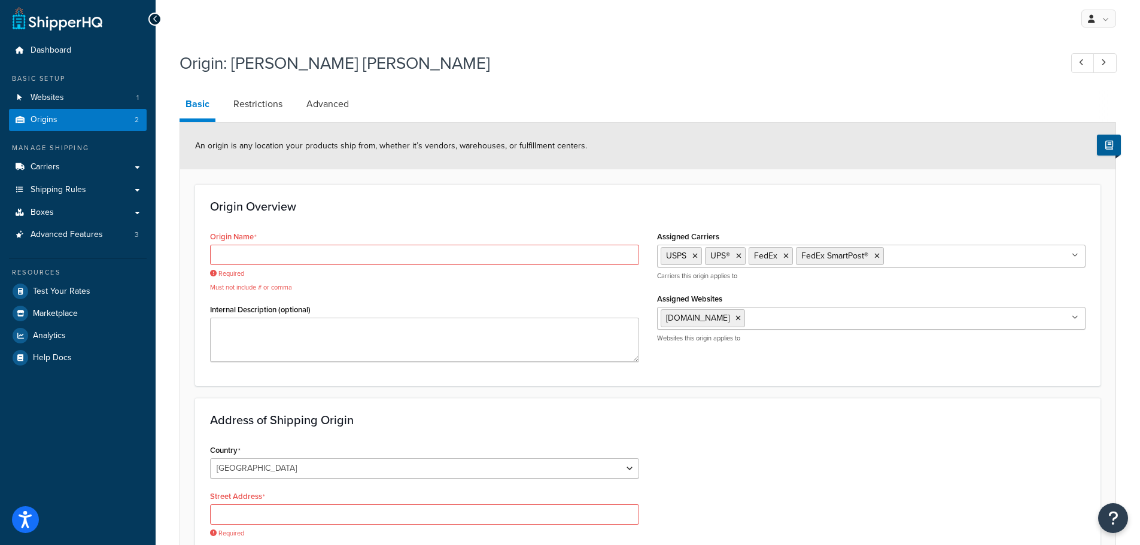
scroll to position [0, 0]
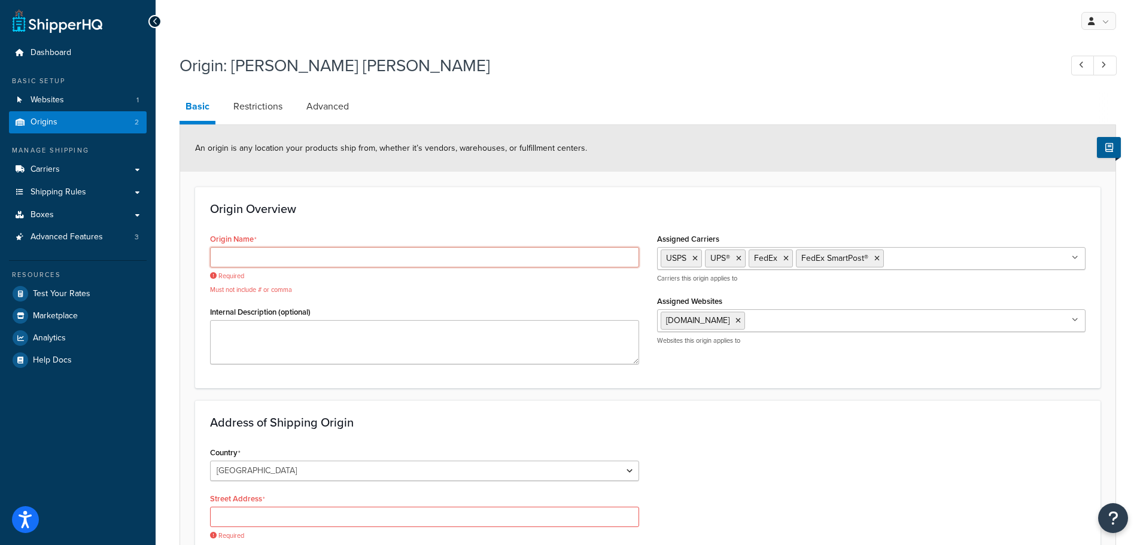
click at [244, 251] on input "Origin Name" at bounding box center [424, 257] width 429 height 20
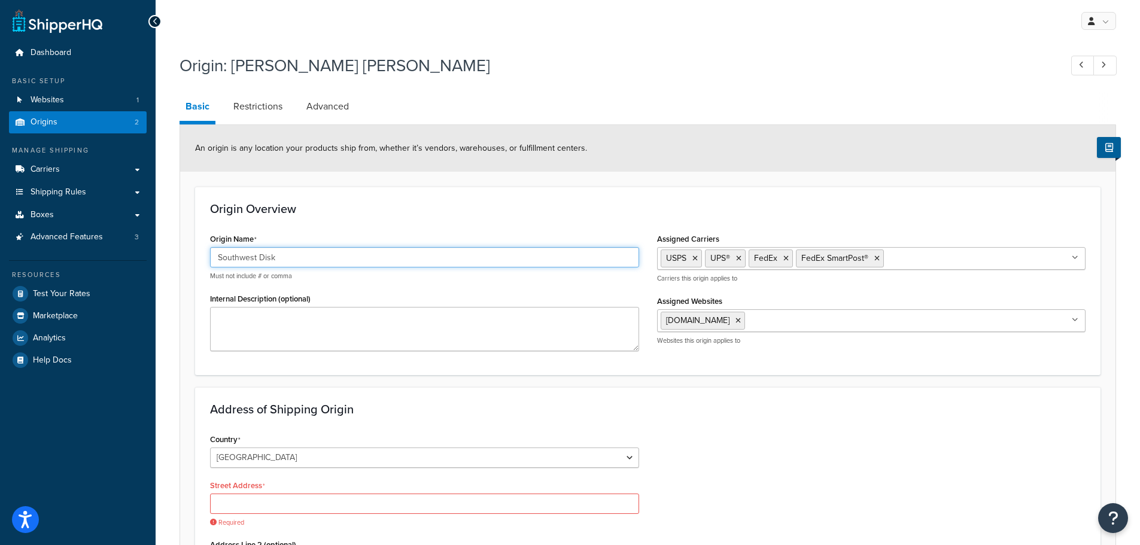
type input "Southwest Disk"
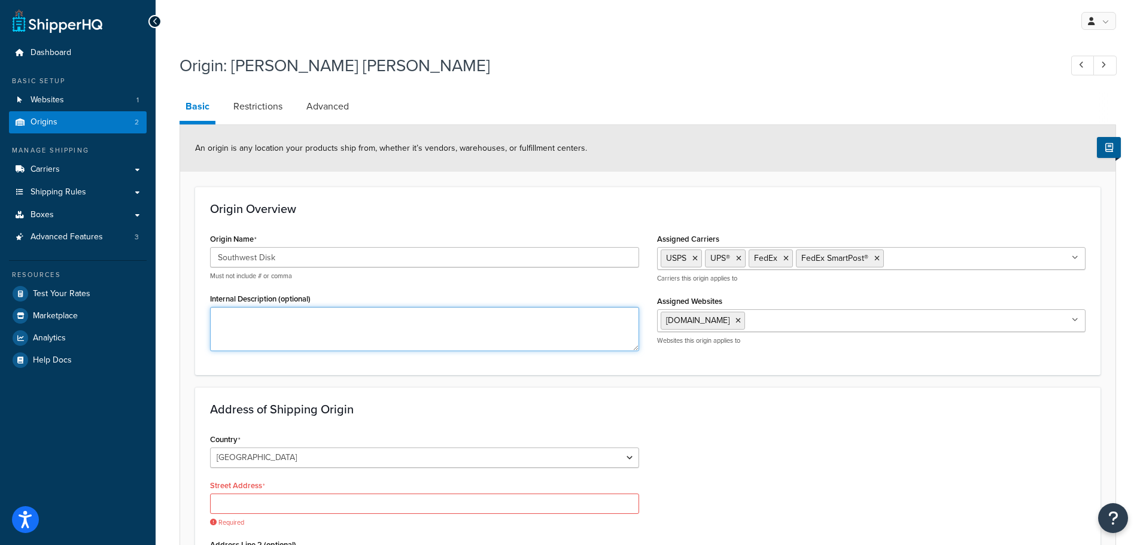
click at [267, 324] on textarea "Internal Description (optional)" at bounding box center [424, 329] width 429 height 44
type textarea "Southwest Disk"
click at [266, 99] on link "Restrictions" at bounding box center [257, 106] width 61 height 29
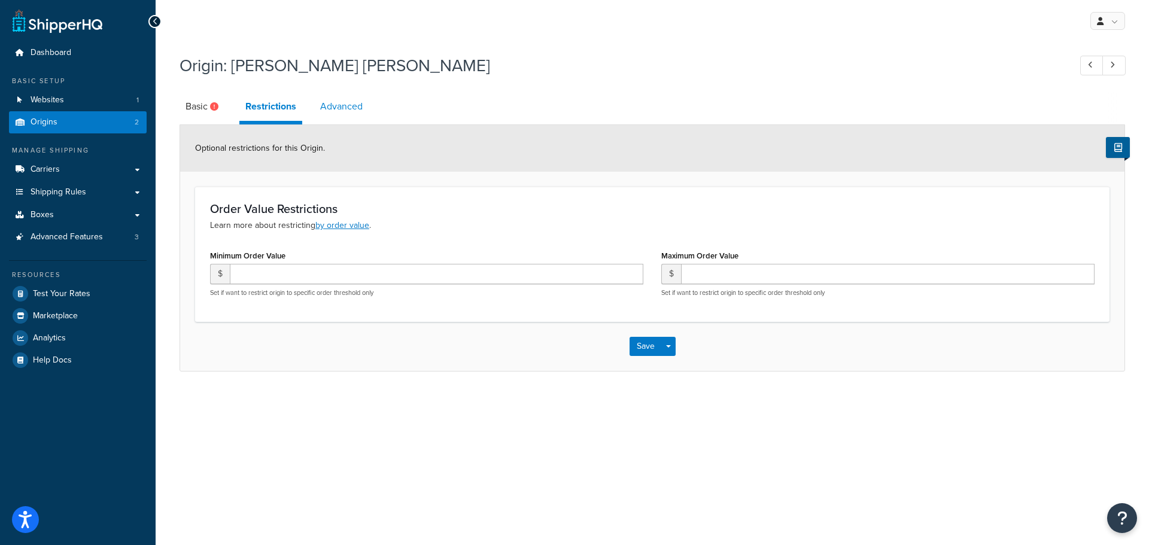
click at [332, 112] on link "Advanced" at bounding box center [341, 106] width 54 height 29
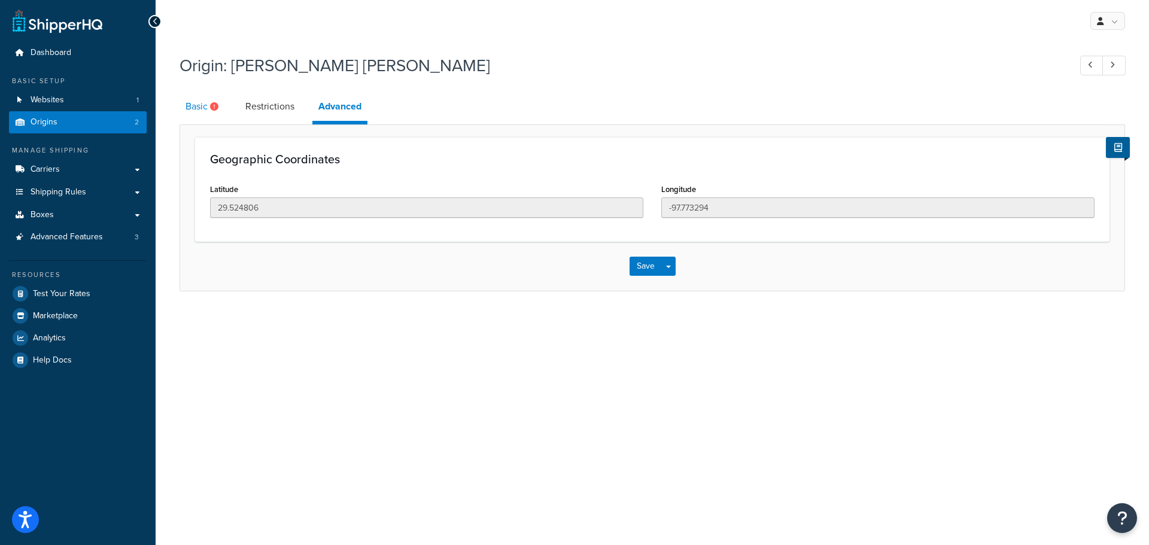
click at [205, 113] on link "Basic" at bounding box center [203, 106] width 48 height 29
select select "43"
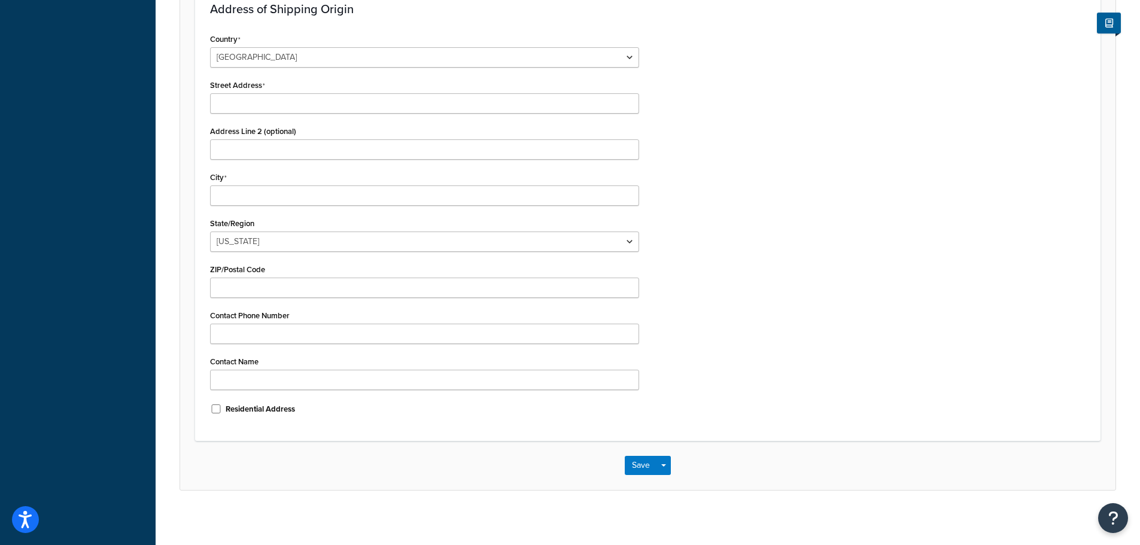
scroll to position [406, 0]
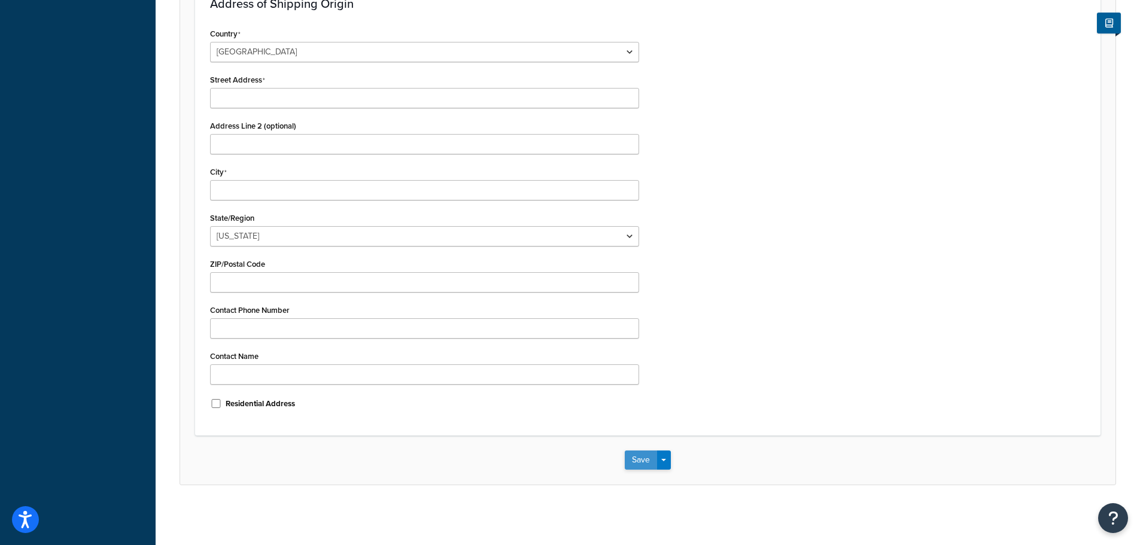
click at [639, 461] on button "Save" at bounding box center [641, 460] width 32 height 19
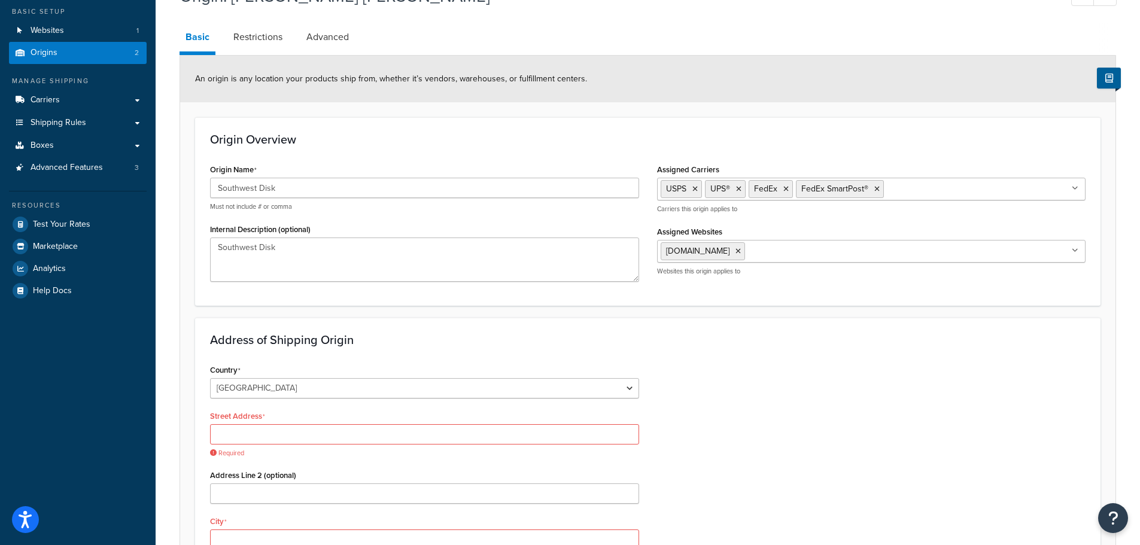
scroll to position [47, 0]
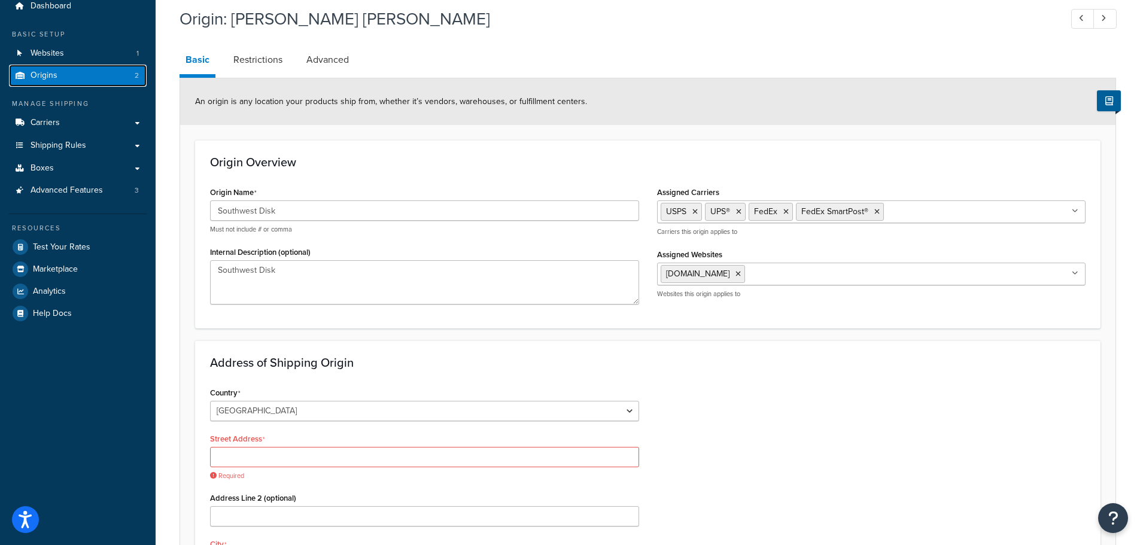
click at [50, 71] on span "Origins" at bounding box center [44, 76] width 27 height 10
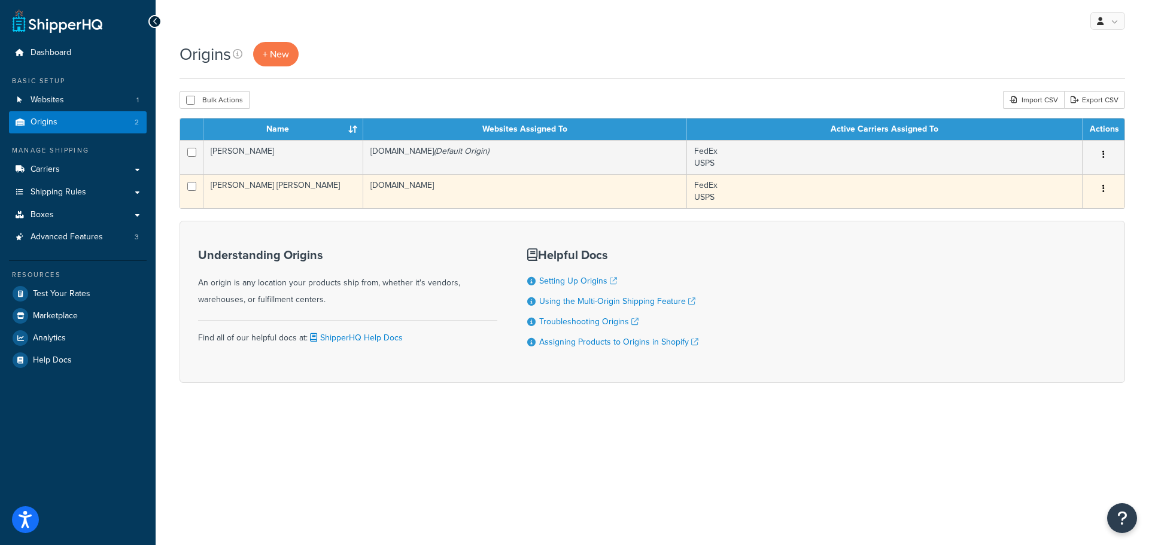
click at [193, 185] on input "checkbox" at bounding box center [191, 186] width 9 height 9
checkbox input "true"
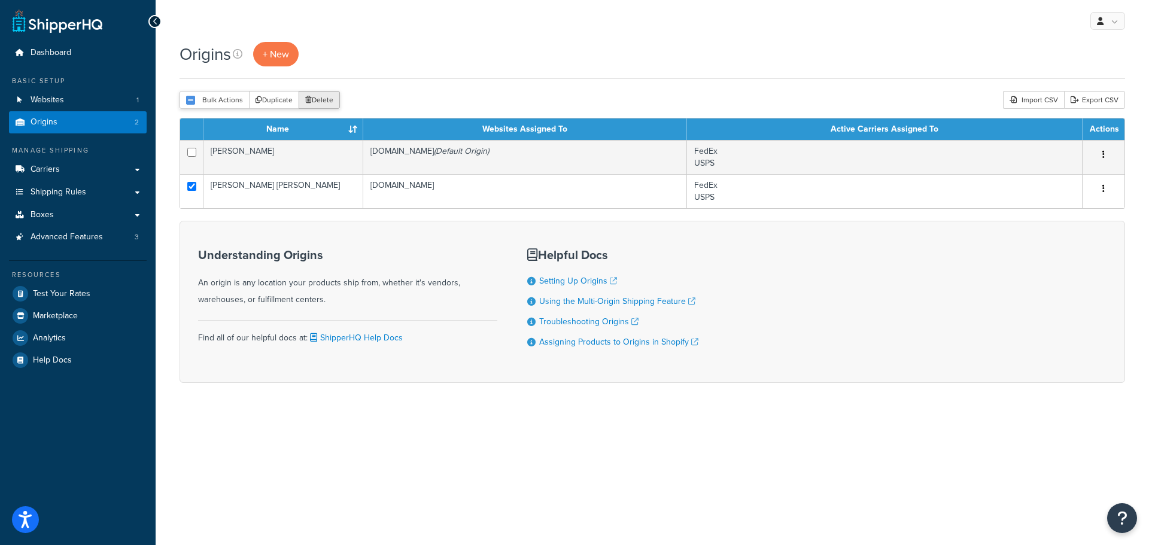
click at [330, 98] on button "Delete" at bounding box center [319, 100] width 41 height 18
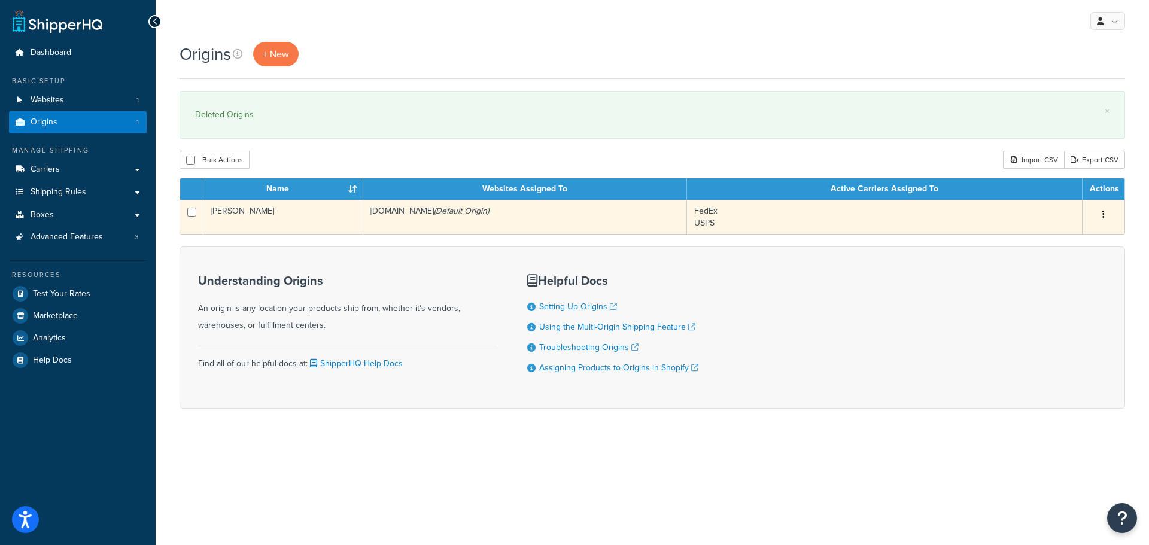
click at [235, 211] on td "[PERSON_NAME]" at bounding box center [283, 217] width 160 height 34
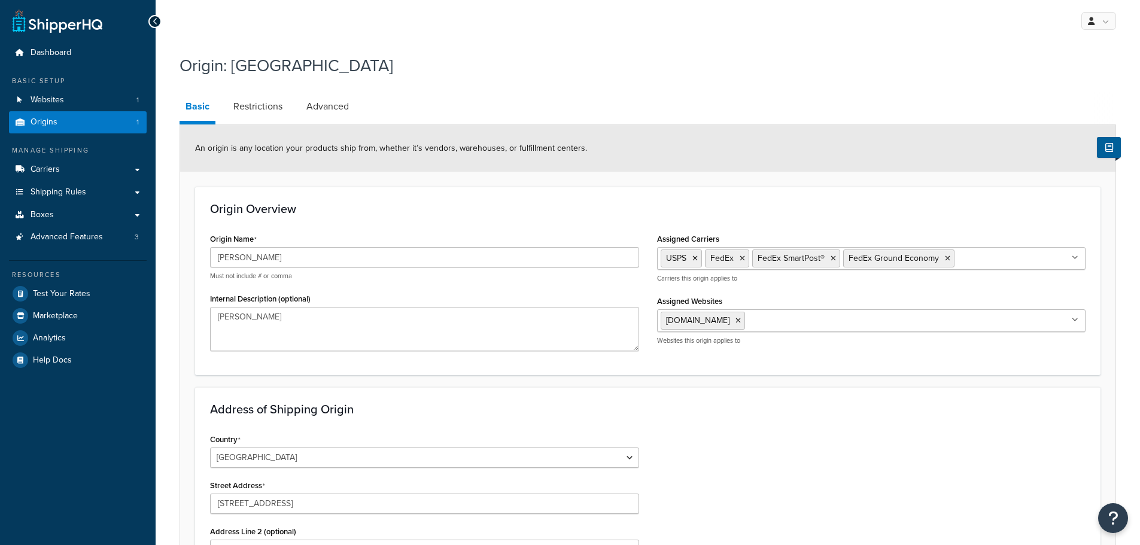
select select "43"
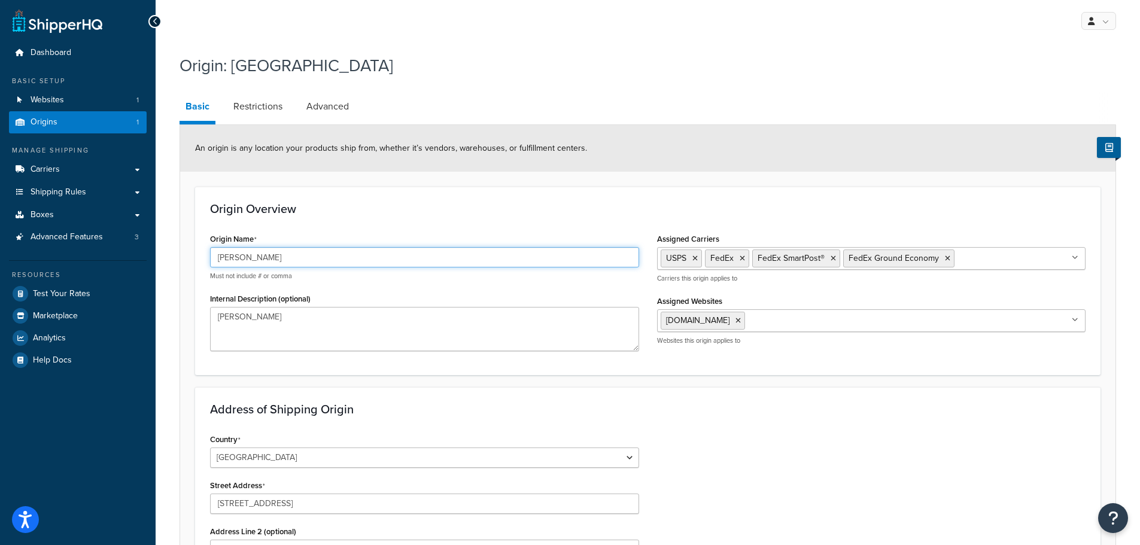
click at [270, 258] on input "[PERSON_NAME]" at bounding box center [424, 257] width 429 height 20
drag, startPoint x: 275, startPoint y: 260, endPoint x: 188, endPoint y: 250, distance: 87.4
click at [188, 250] on form "An origin is any location your products ship from, whether it’s vendors, wareho…" at bounding box center [647, 507] width 935 height 765
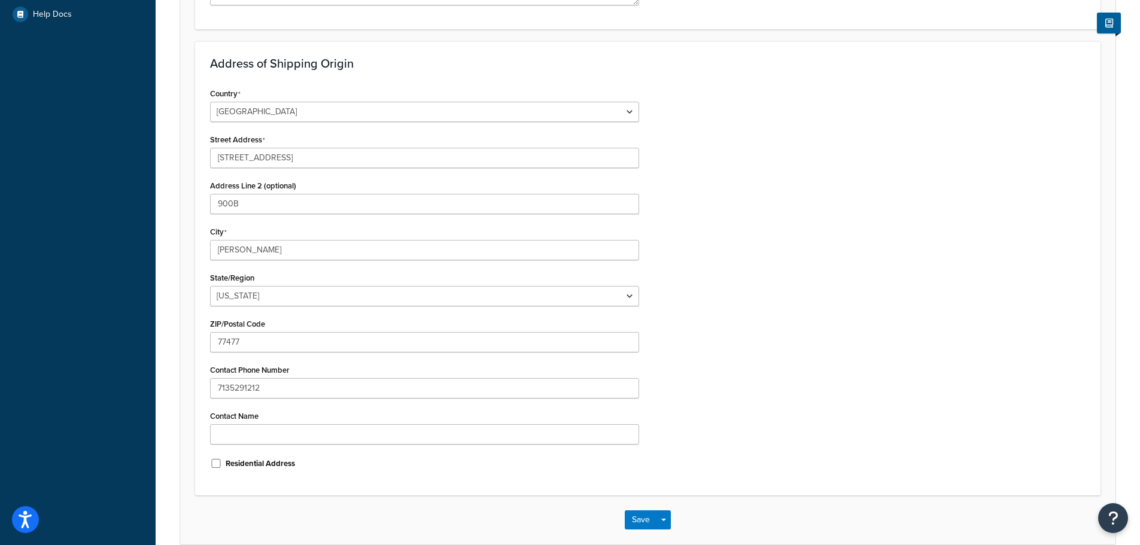
scroll to position [406, 0]
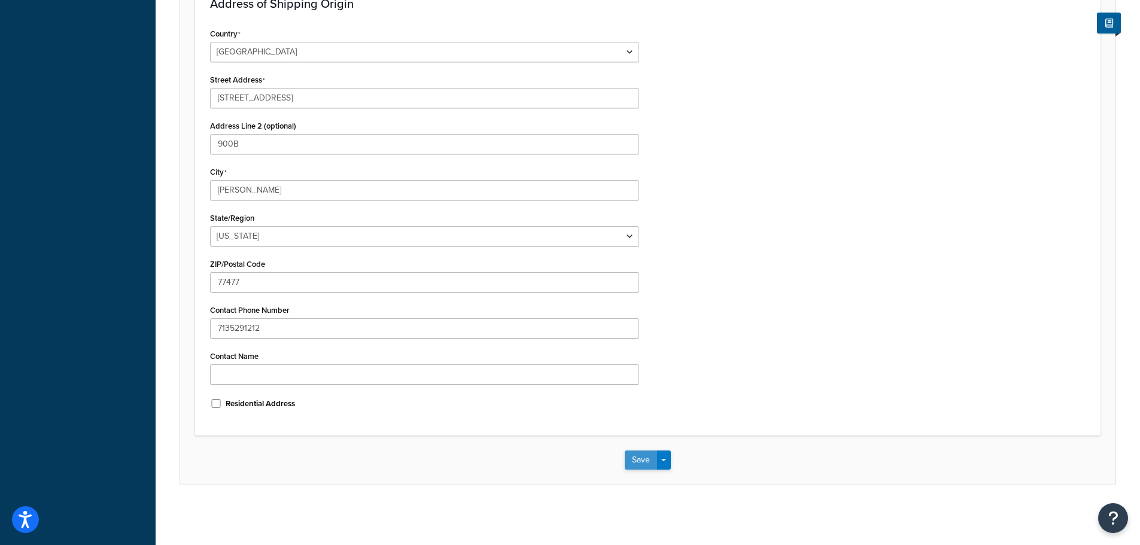
type input "[PERSON_NAME] Shop"
click at [642, 461] on button "Save" at bounding box center [641, 460] width 32 height 19
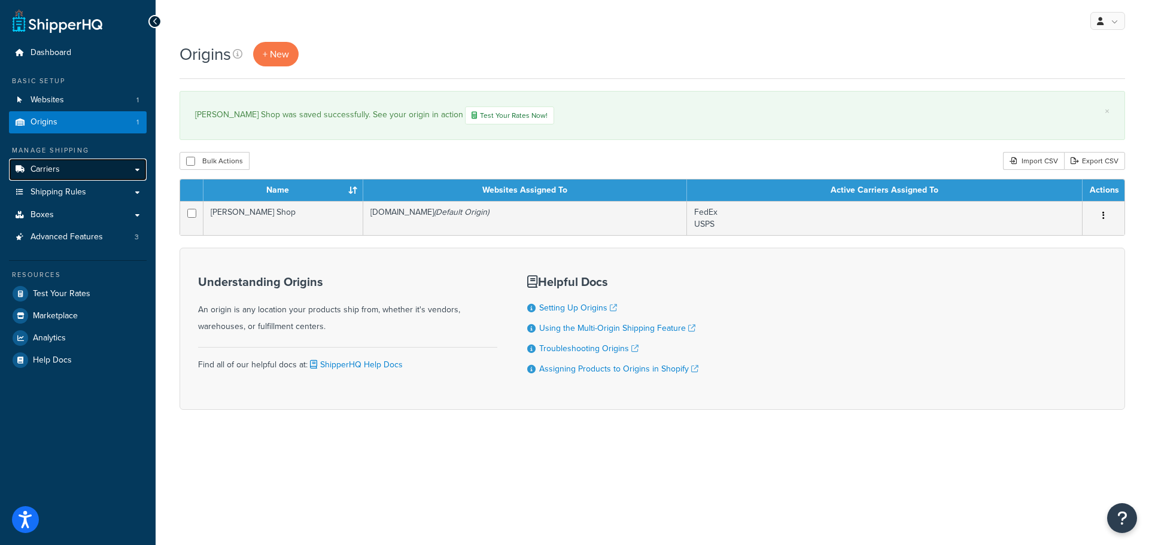
click at [38, 175] on span "Carriers" at bounding box center [45, 170] width 29 height 10
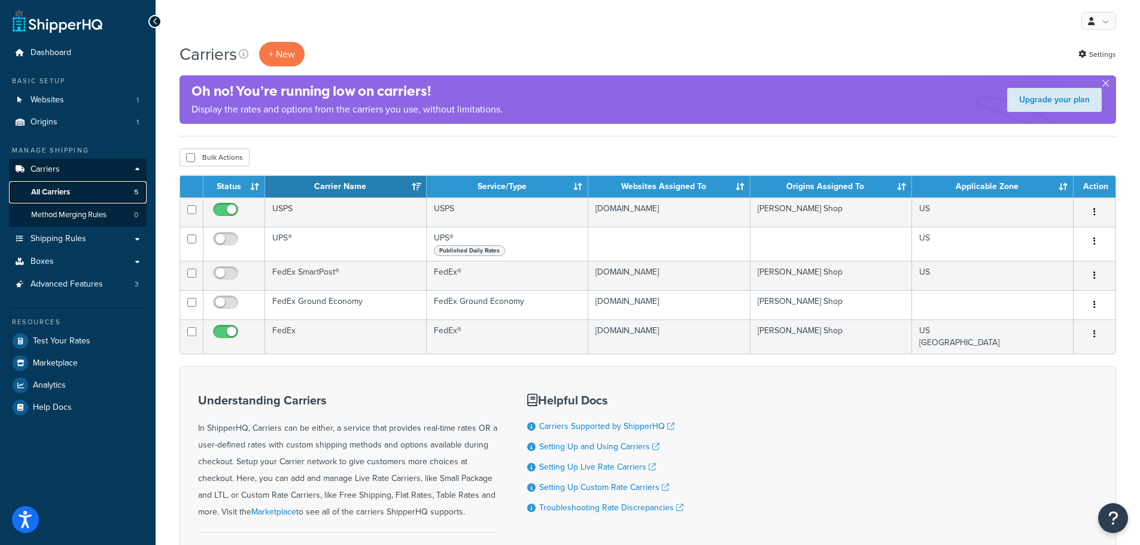
click at [57, 193] on span "All Carriers" at bounding box center [50, 192] width 39 height 10
click at [77, 244] on span "Shipping Rules" at bounding box center [59, 239] width 56 height 10
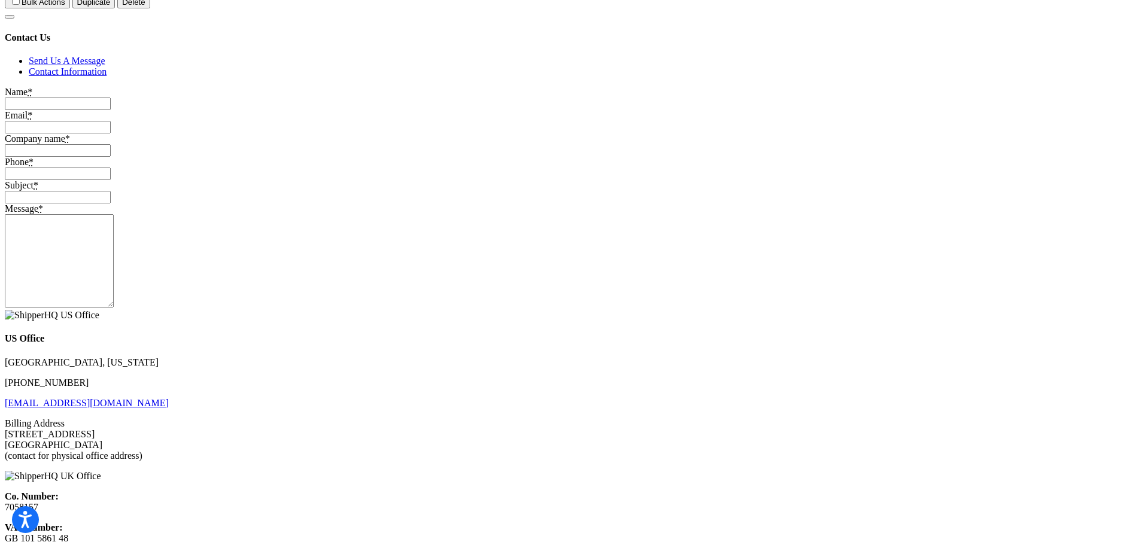
scroll to position [716, 0]
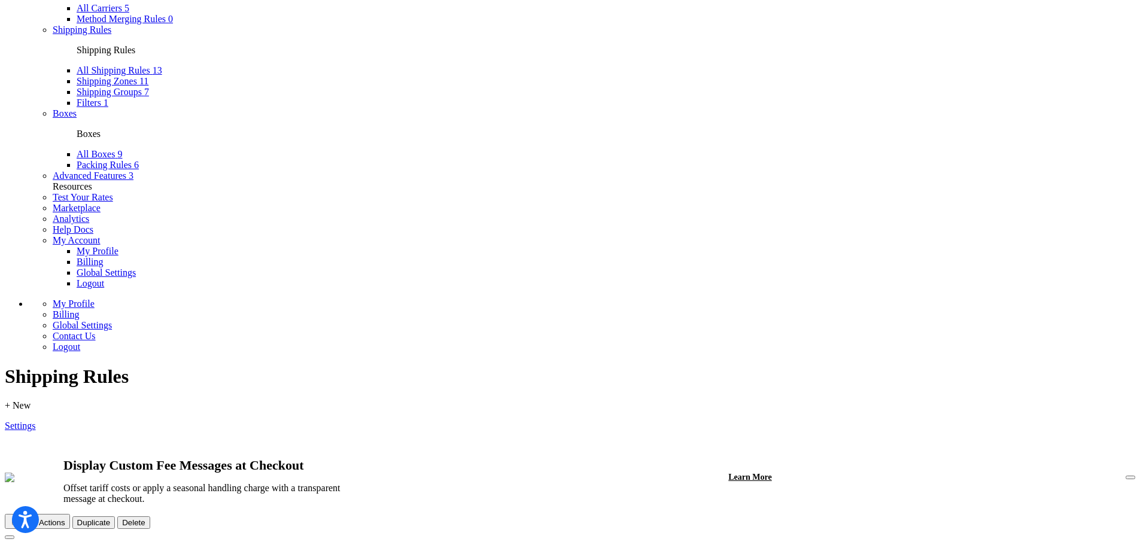
scroll to position [160, 0]
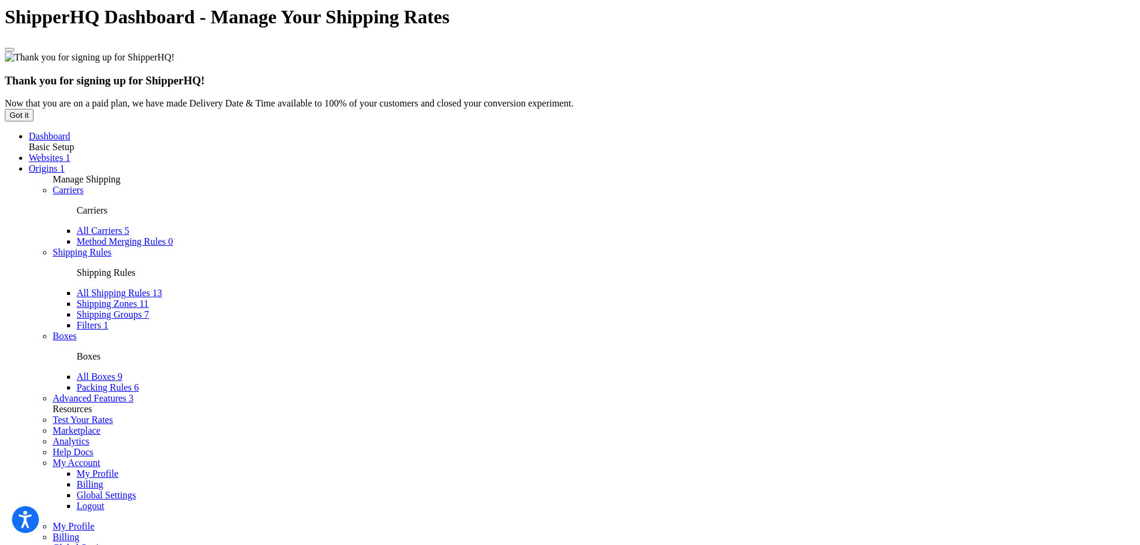
scroll to position [0, 0]
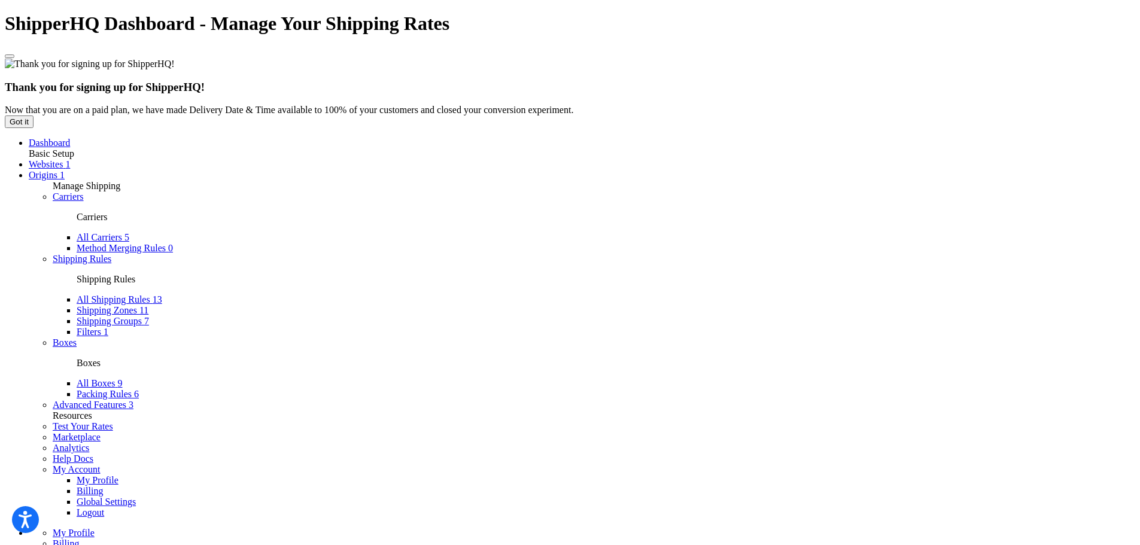
click at [77, 316] on span "Shipping Groups" at bounding box center [109, 321] width 65 height 10
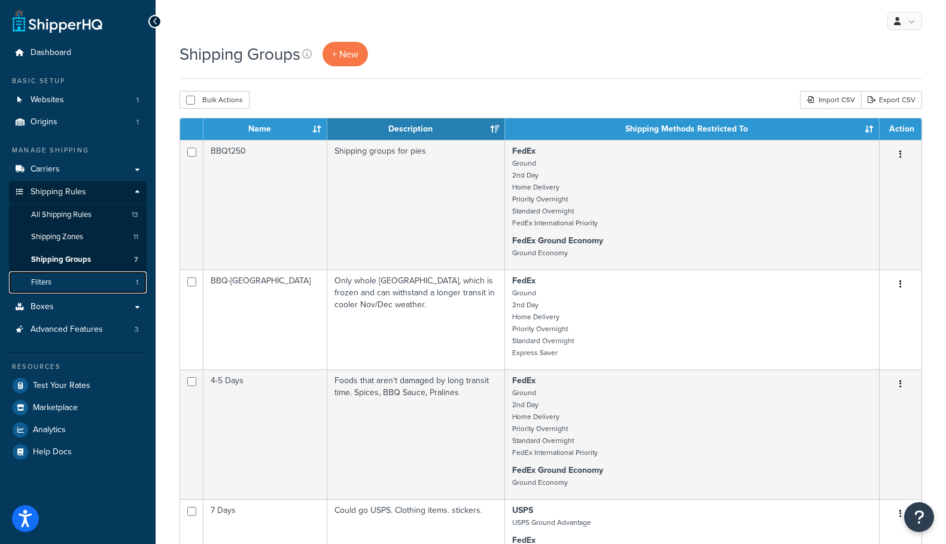
click at [44, 278] on span "Filters" at bounding box center [41, 283] width 20 height 10
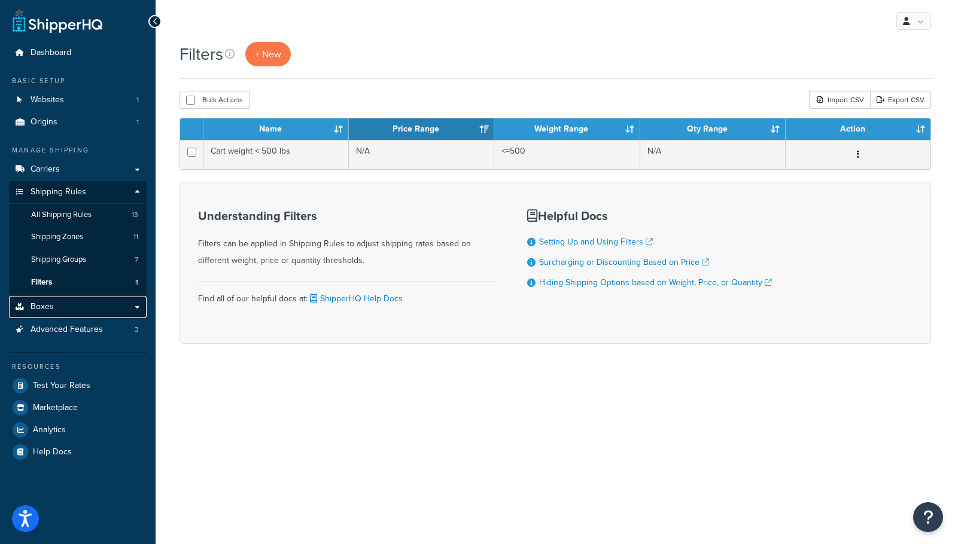
click at [41, 305] on span "Boxes" at bounding box center [42, 307] width 23 height 10
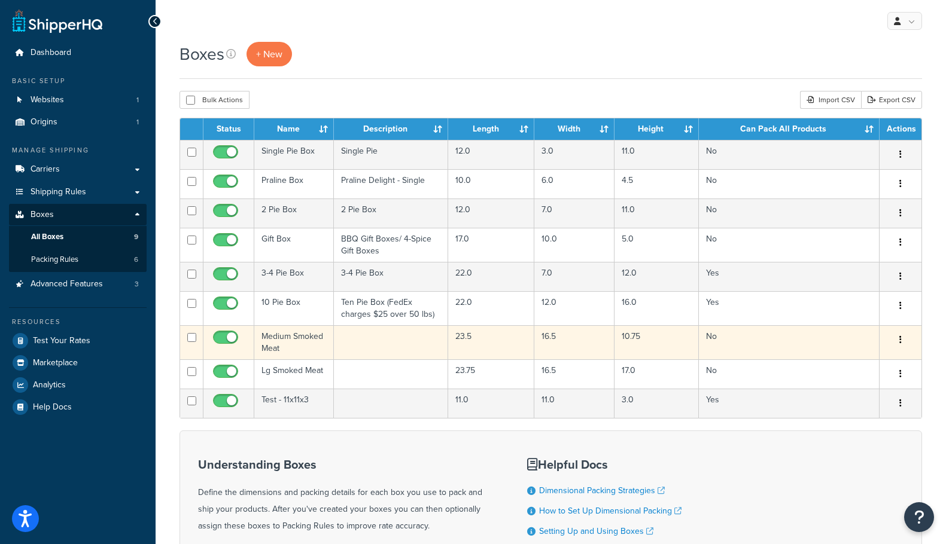
click at [218, 337] on input "checkbox" at bounding box center [227, 340] width 33 height 15
checkbox input "false"
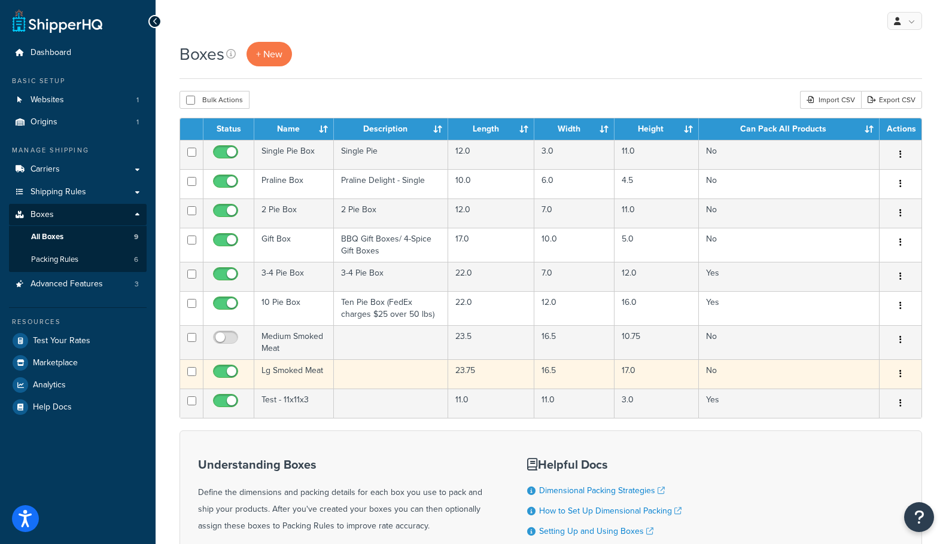
click at [223, 371] on input "checkbox" at bounding box center [227, 374] width 33 height 15
checkbox input "false"
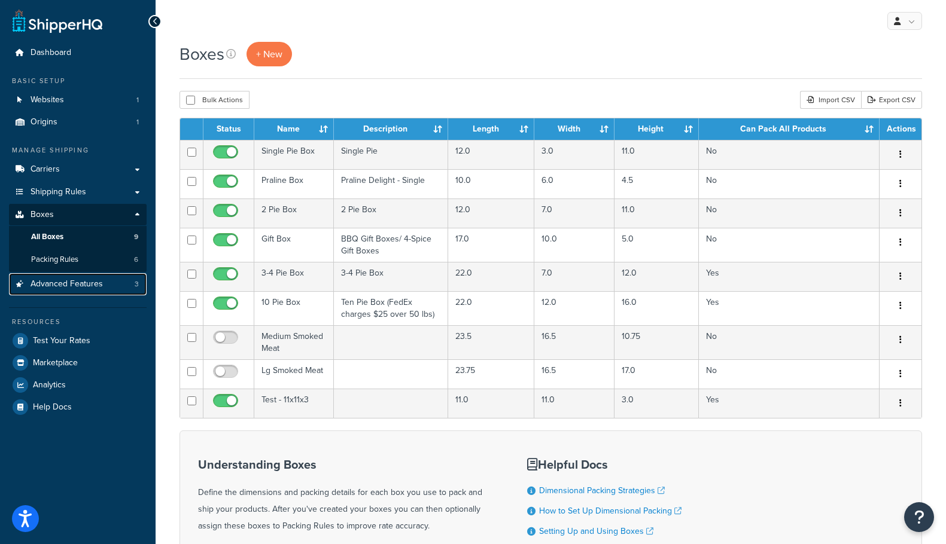
drag, startPoint x: 89, startPoint y: 288, endPoint x: 89, endPoint y: 308, distance: 19.7
click at [89, 288] on span "Advanced Features" at bounding box center [67, 284] width 72 height 10
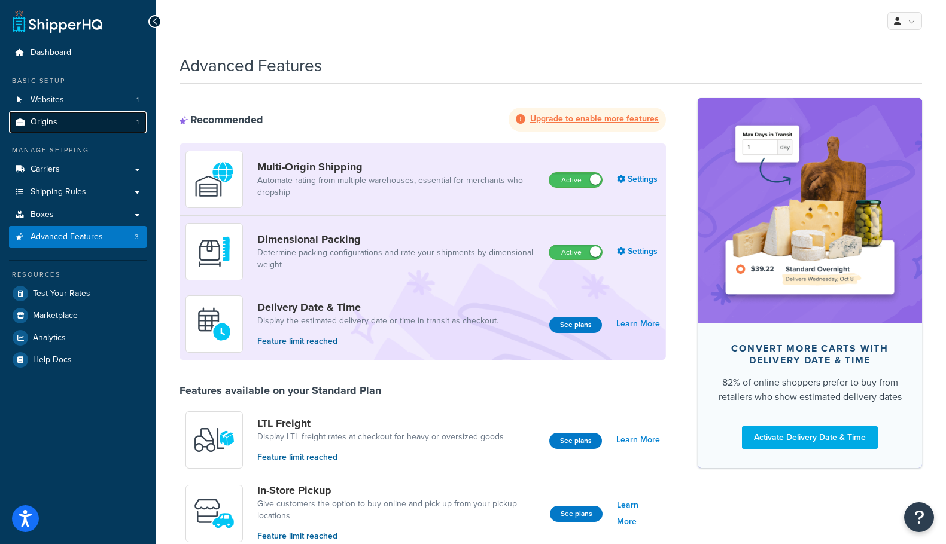
click at [54, 123] on span "Origins" at bounding box center [44, 122] width 27 height 10
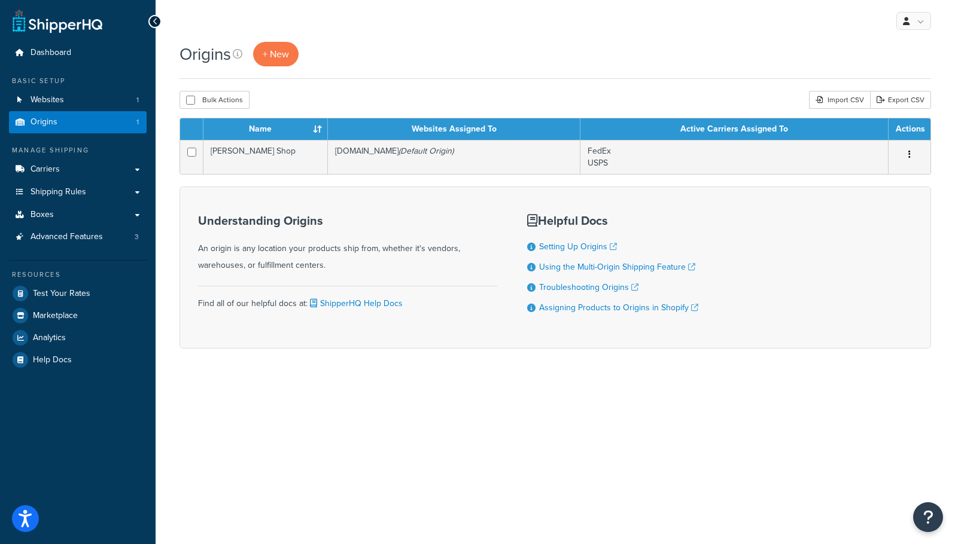
click at [910, 467] on div "My Profile Billing Global Settings Contact Us Logout Origins + New Bulk Actions…" at bounding box center [555, 272] width 799 height 544
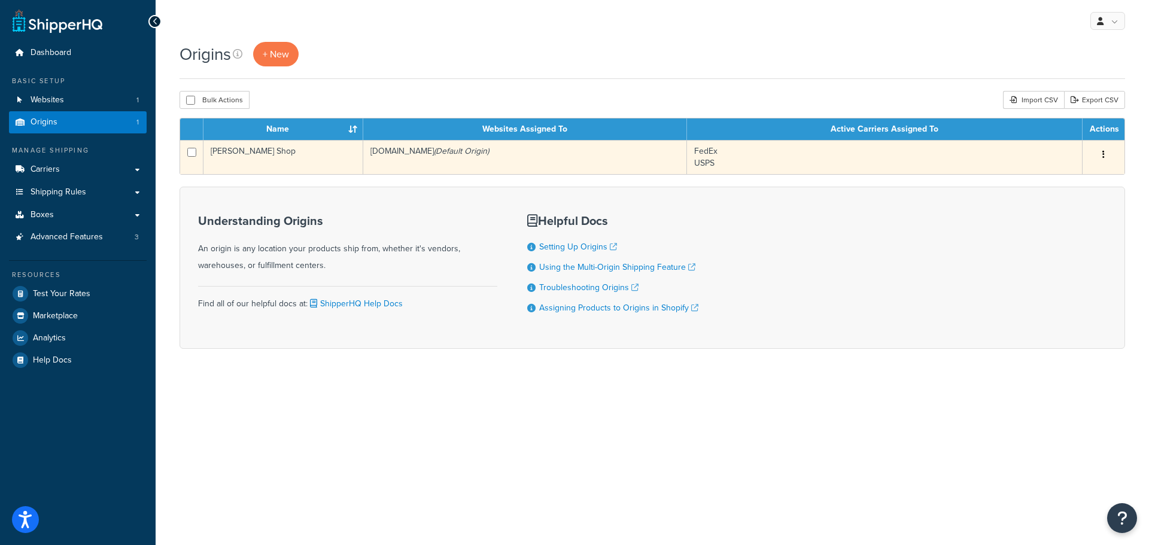
click at [261, 148] on td "[PERSON_NAME] Shop" at bounding box center [283, 157] width 160 height 34
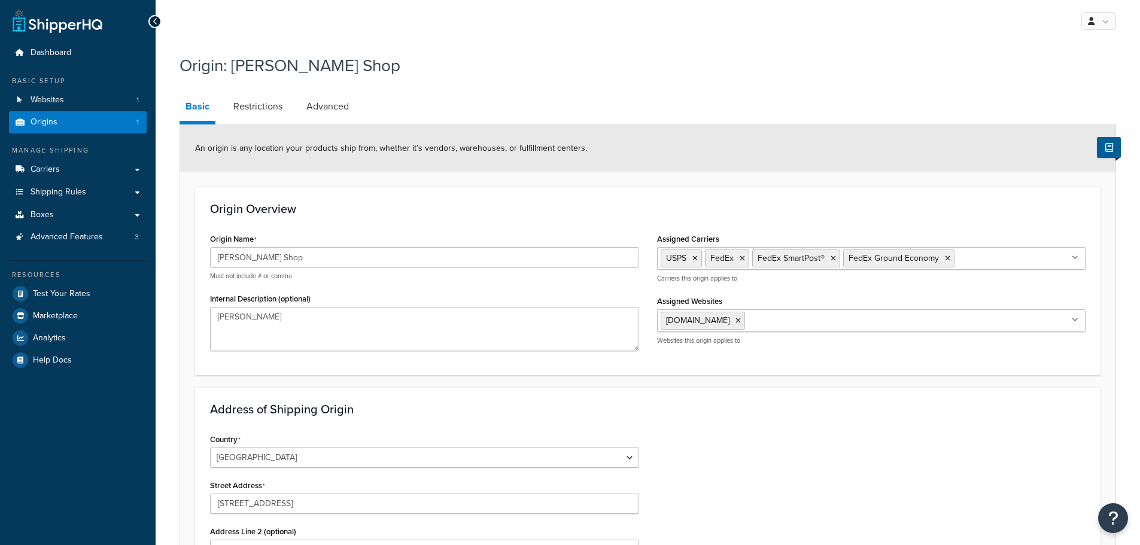
select select "43"
click at [41, 119] on span "Origins" at bounding box center [44, 122] width 27 height 10
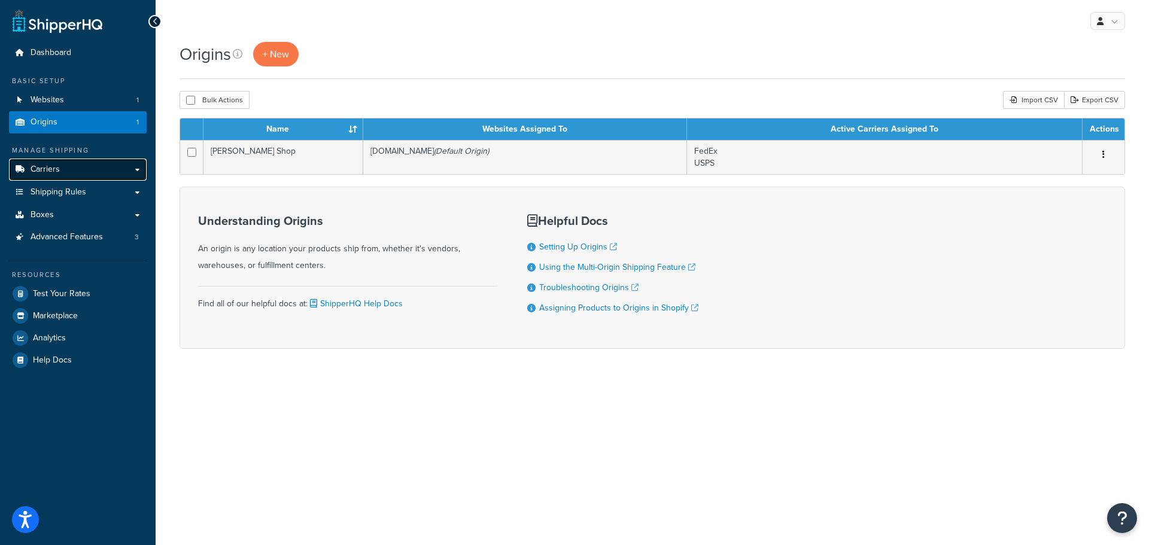
click at [55, 168] on span "Carriers" at bounding box center [45, 170] width 29 height 10
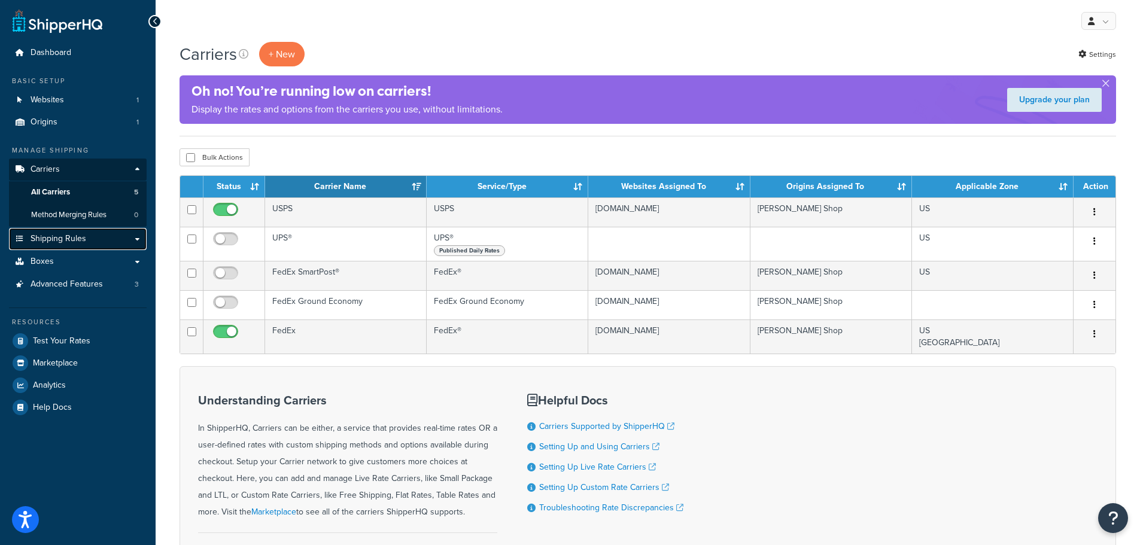
click at [36, 237] on span "Shipping Rules" at bounding box center [59, 239] width 56 height 10
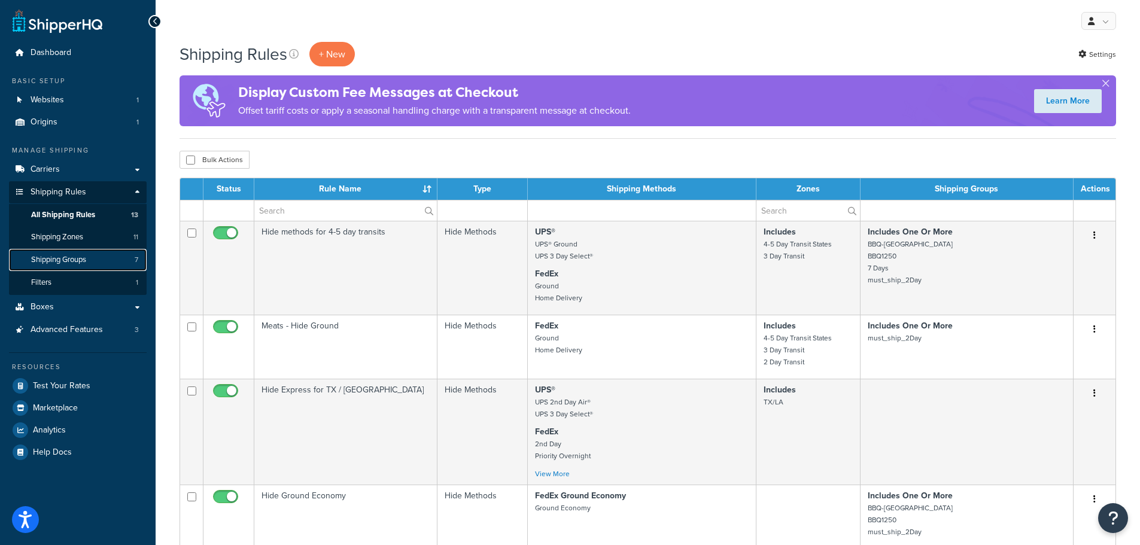
click at [58, 258] on span "Shipping Groups" at bounding box center [58, 260] width 55 height 10
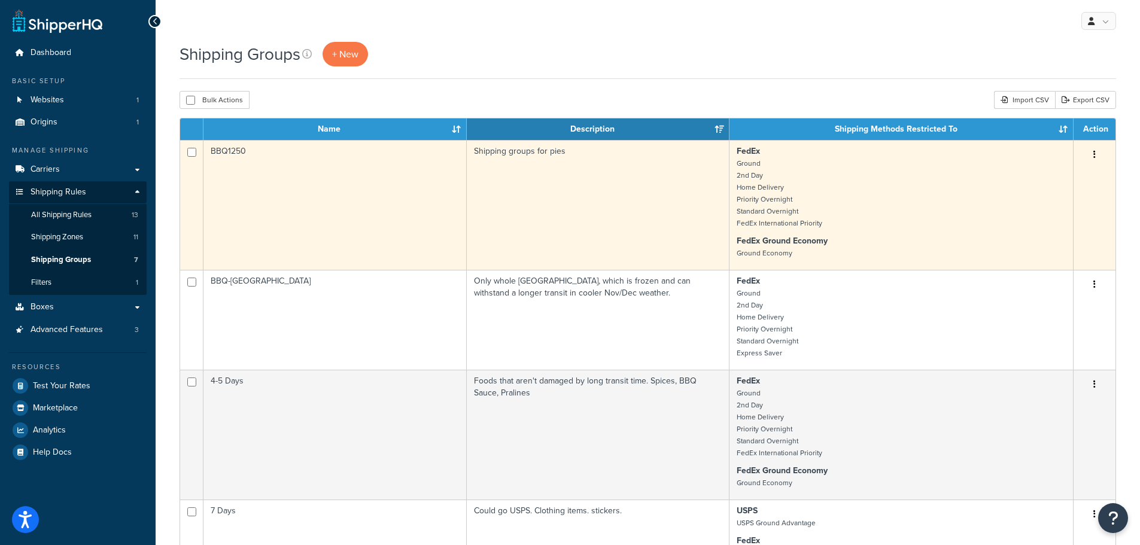
click at [229, 157] on td "BBQ1250" at bounding box center [334, 205] width 263 height 130
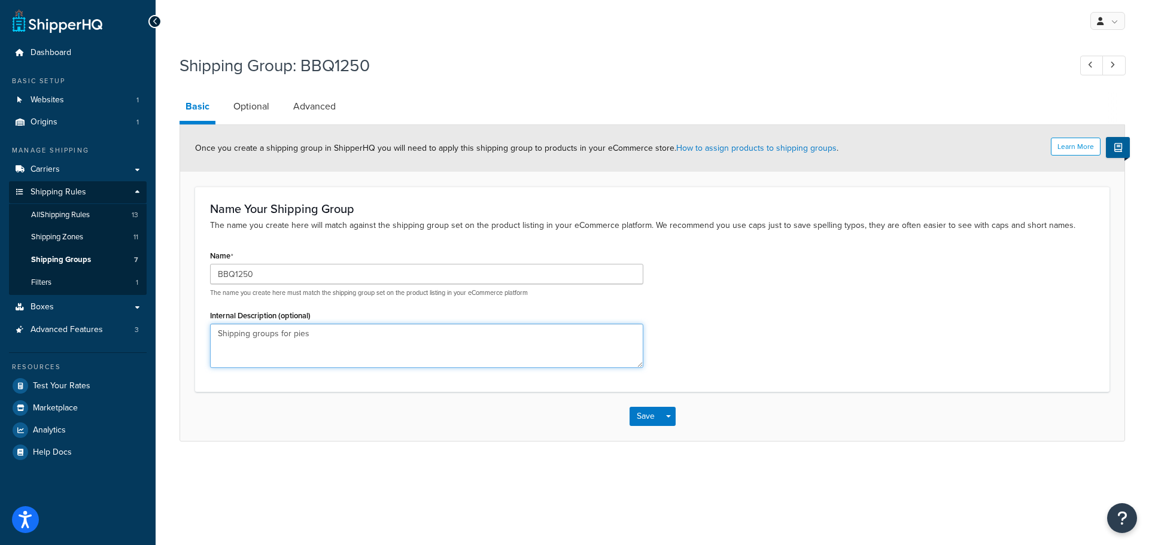
click at [322, 331] on textarea "Shipping groups for pies" at bounding box center [426, 346] width 433 height 44
drag, startPoint x: 322, startPoint y: 336, endPoint x: 275, endPoint y: 336, distance: 46.7
click at [275, 336] on textarea "Shipping groups for pies" at bounding box center [426, 346] width 433 height 44
type textarea "Shipping group for perishable items"
drag, startPoint x: 276, startPoint y: 275, endPoint x: 205, endPoint y: 270, distance: 71.4
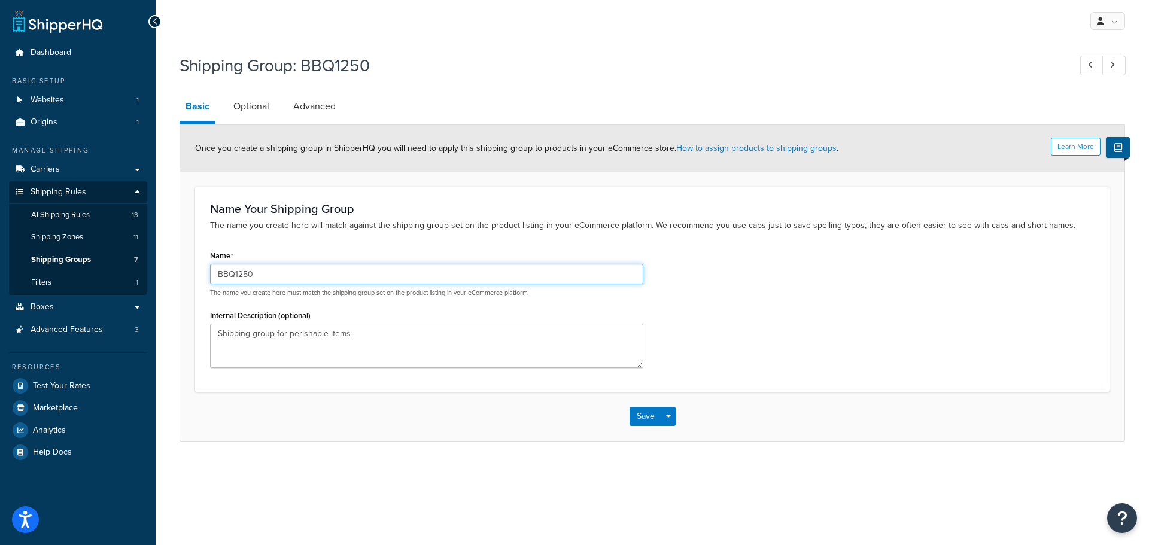
click at [205, 270] on div "Name BBQ1250 The name you create here must match the shipping group set on the …" at bounding box center [426, 311] width 451 height 129
type input "Perishable"
click at [251, 102] on link "Optional" at bounding box center [251, 106] width 48 height 29
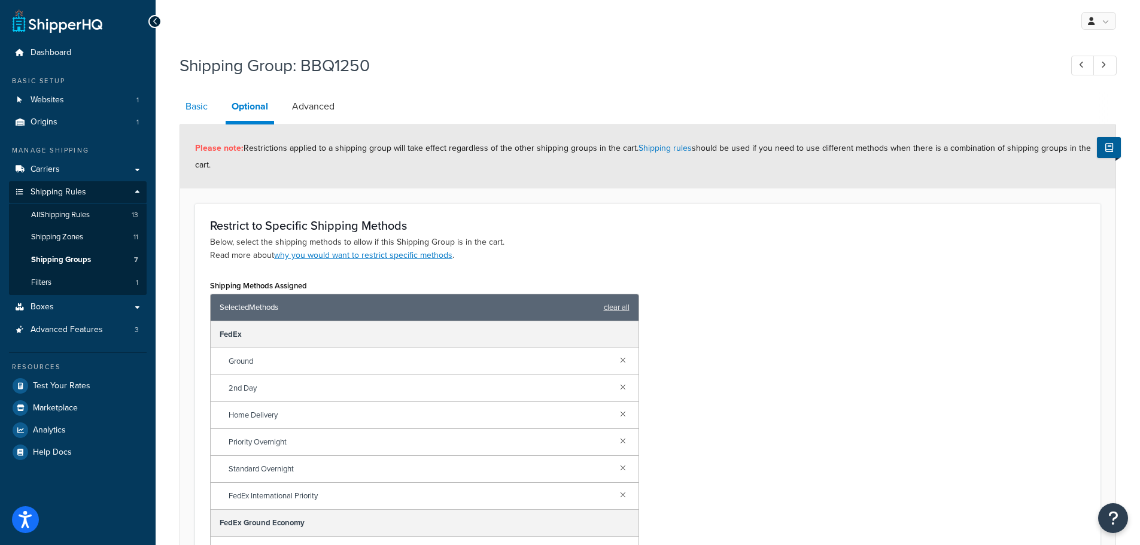
click at [195, 109] on link "Basic" at bounding box center [196, 106] width 34 height 29
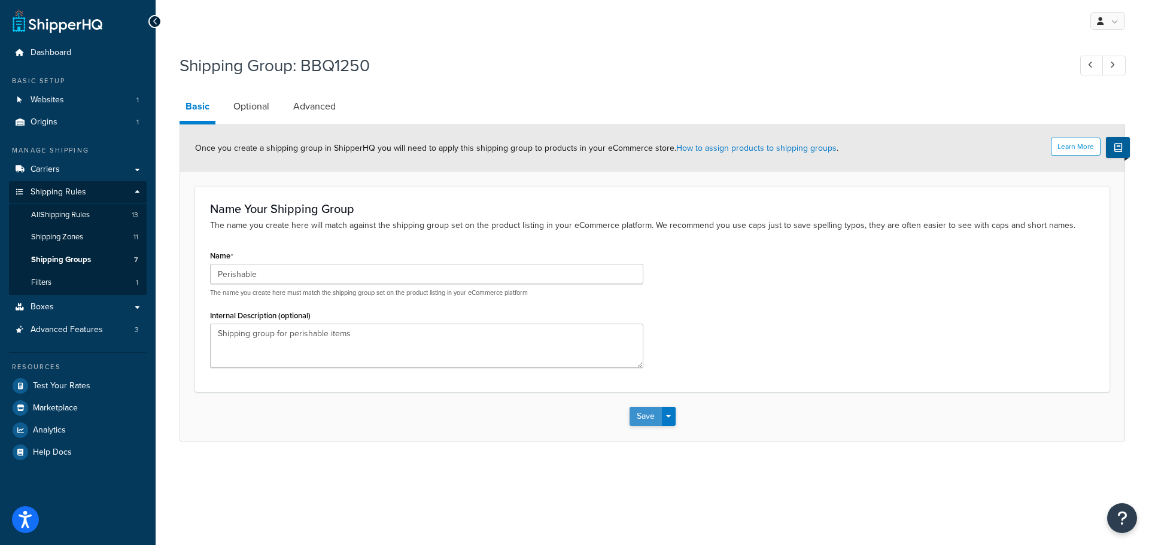
click at [646, 409] on button "Save" at bounding box center [645, 416] width 32 height 19
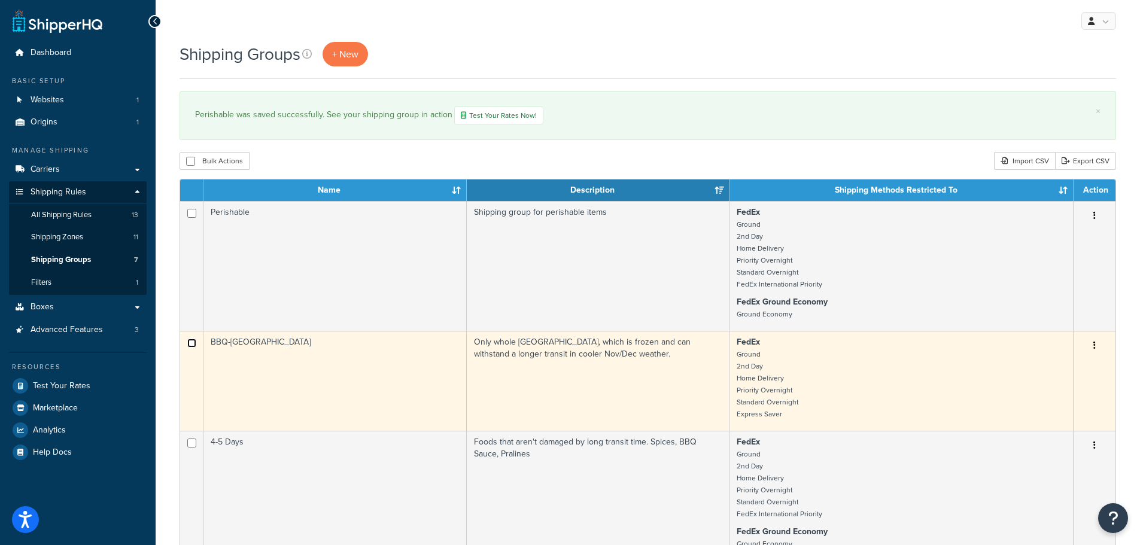
click at [188, 342] on input "checkbox" at bounding box center [191, 343] width 9 height 9
checkbox input "true"
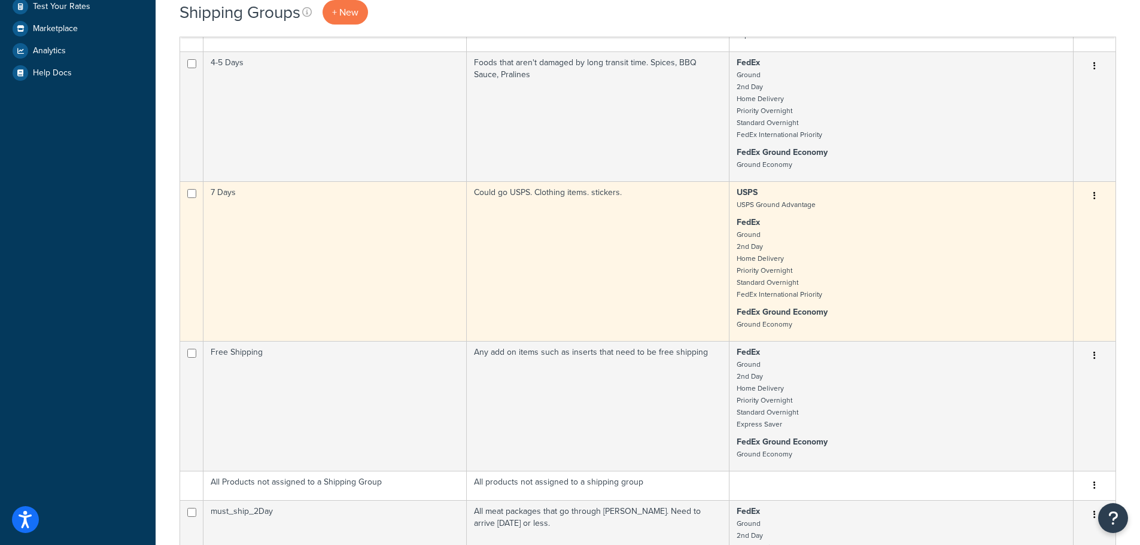
scroll to position [419, 0]
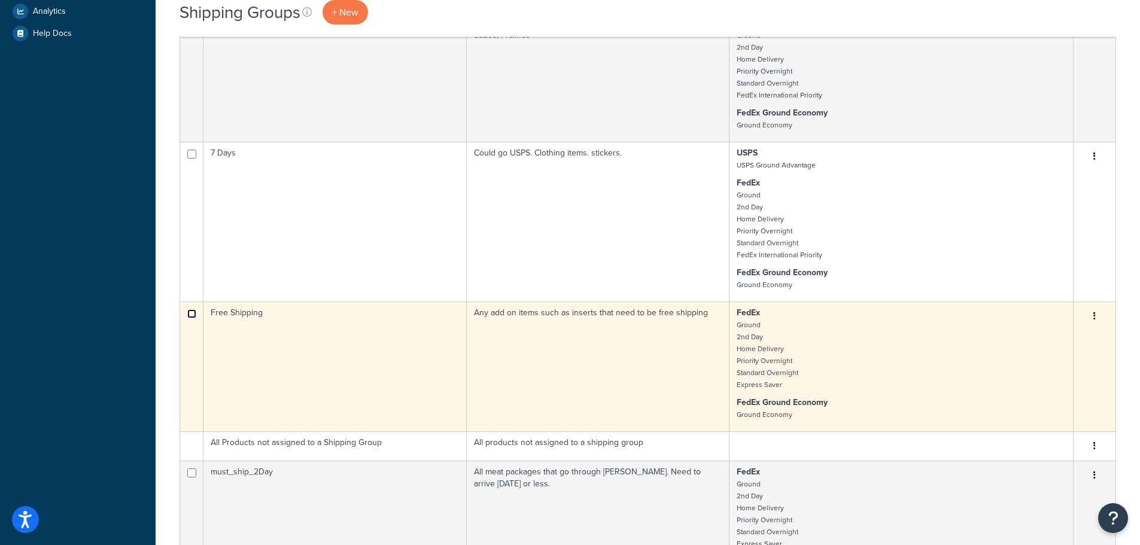
click at [189, 312] on input "checkbox" at bounding box center [191, 313] width 9 height 9
checkbox input "true"
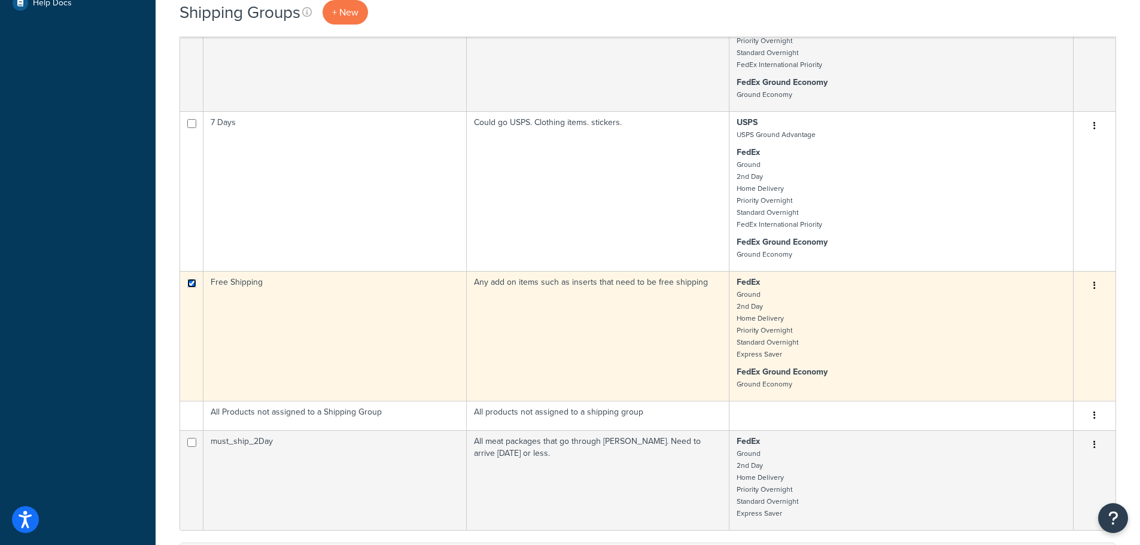
scroll to position [479, 0]
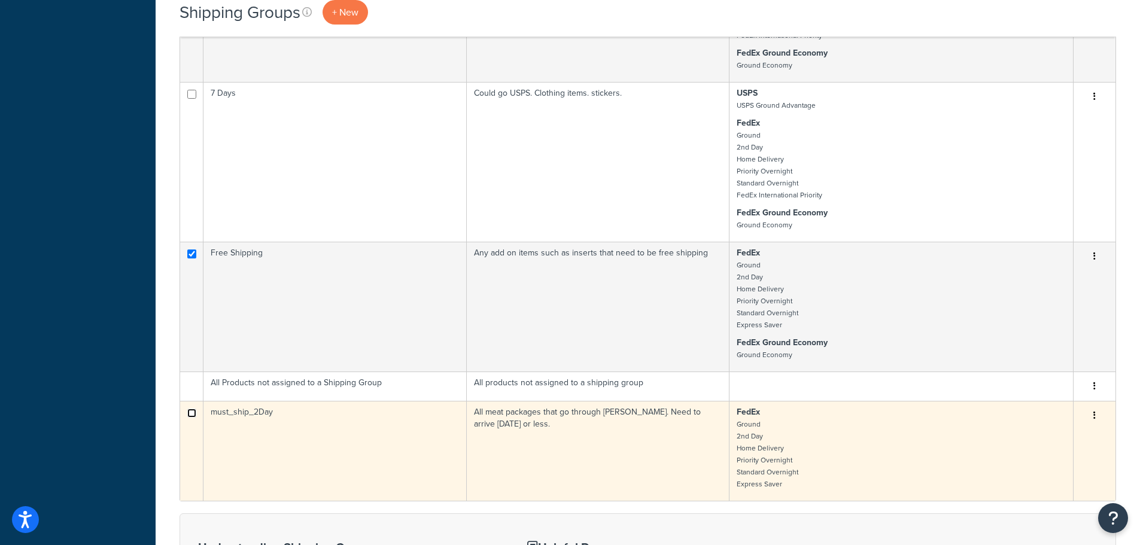
click at [194, 413] on input "checkbox" at bounding box center [191, 413] width 9 height 9
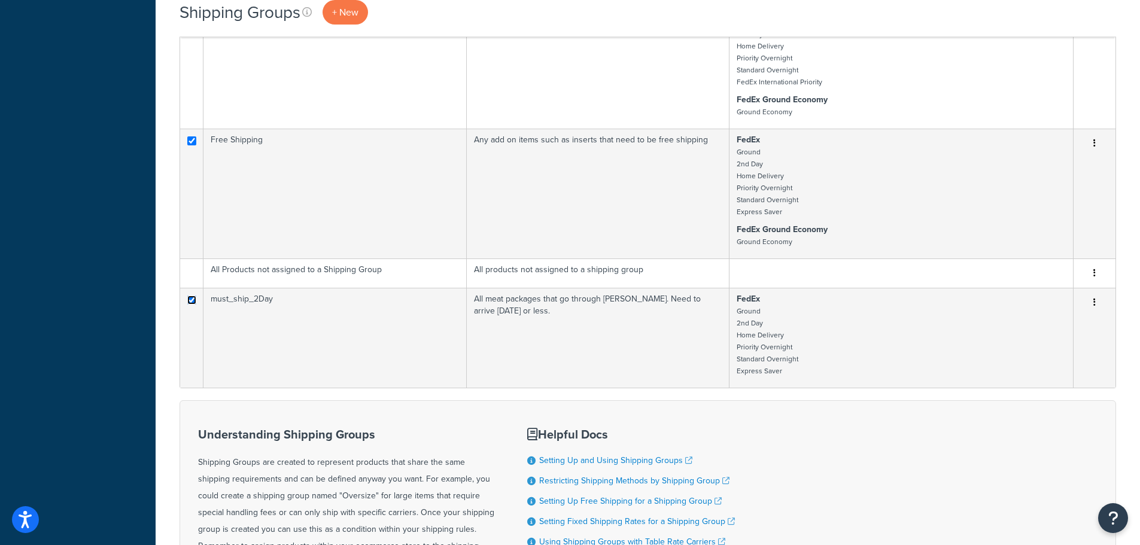
scroll to position [585, 0]
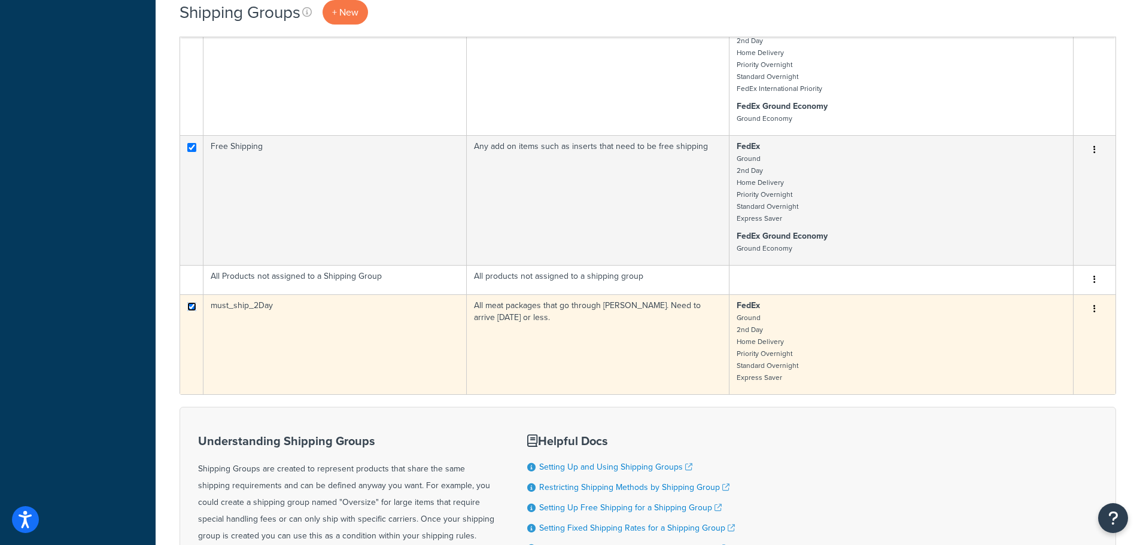
click at [191, 306] on input "checkbox" at bounding box center [191, 306] width 9 height 9
checkbox input "false"
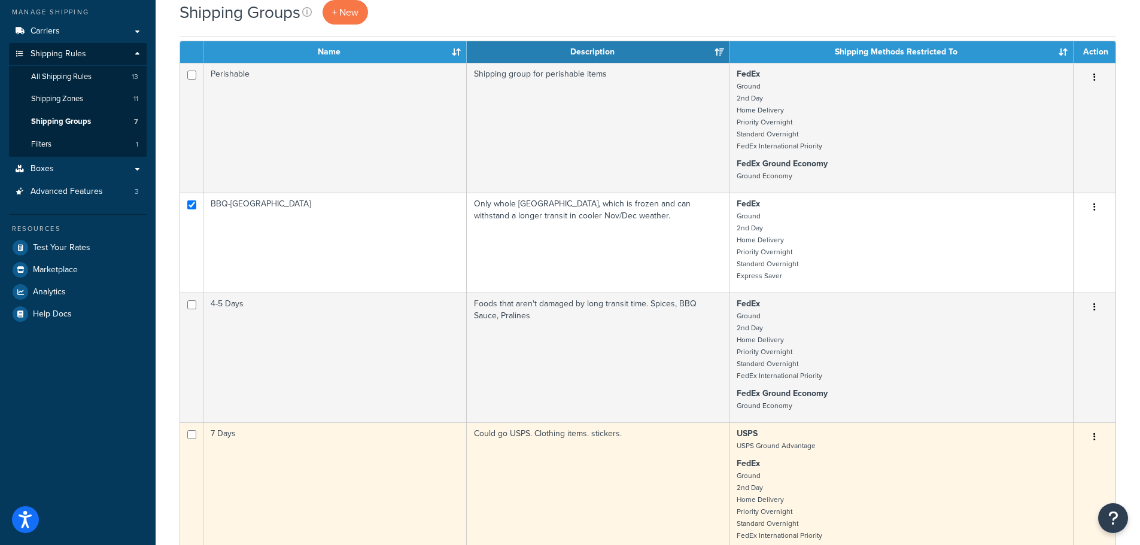
scroll to position [0, 0]
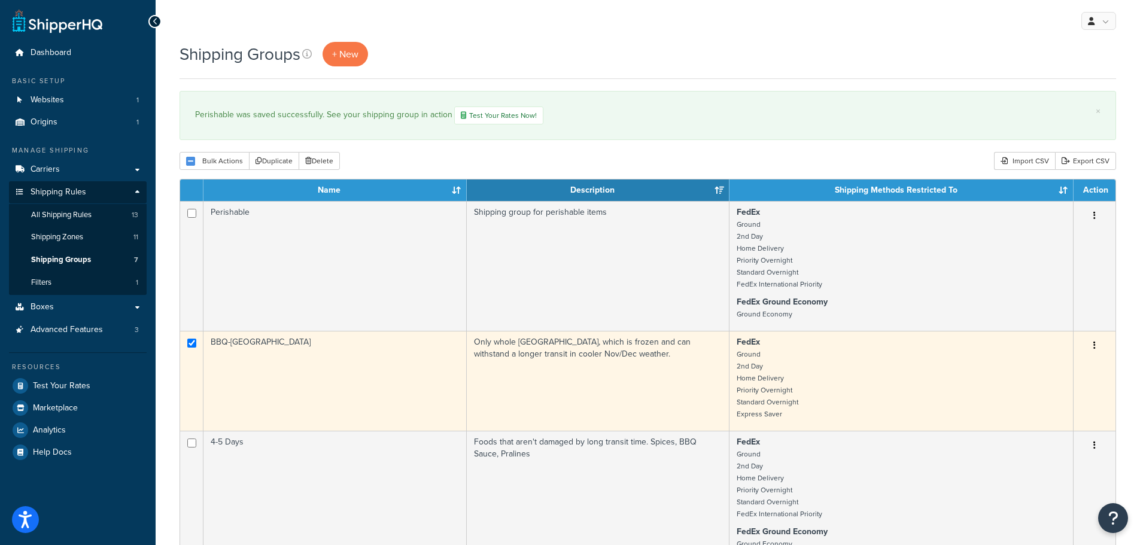
click at [1096, 345] on button "button" at bounding box center [1094, 345] width 17 height 19
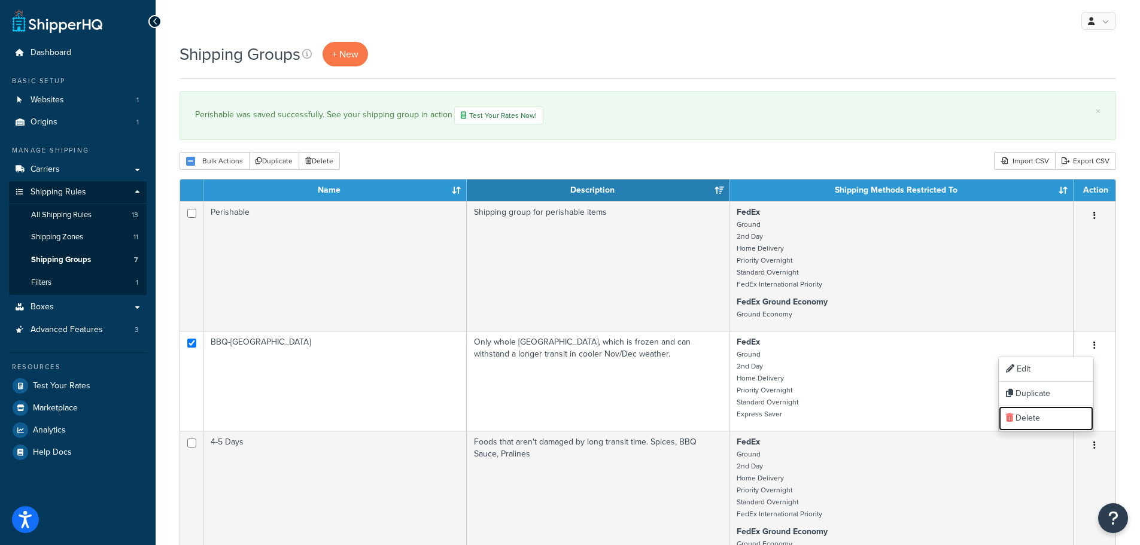
drag, startPoint x: 1037, startPoint y: 413, endPoint x: 625, endPoint y: 37, distance: 558.2
click at [1037, 413] on link "Delete" at bounding box center [1046, 418] width 95 height 25
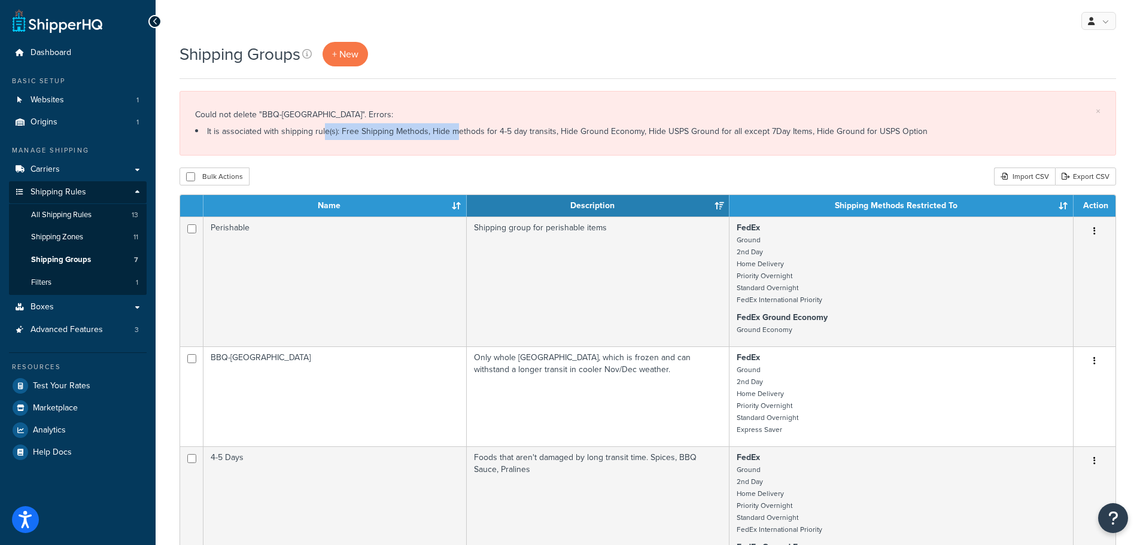
drag, startPoint x: 312, startPoint y: 130, endPoint x: 443, endPoint y: 137, distance: 131.2
click at [443, 137] on li "It is associated with shipping rule(s): Free Shipping Methods, Hide methods for…" at bounding box center [647, 131] width 905 height 17
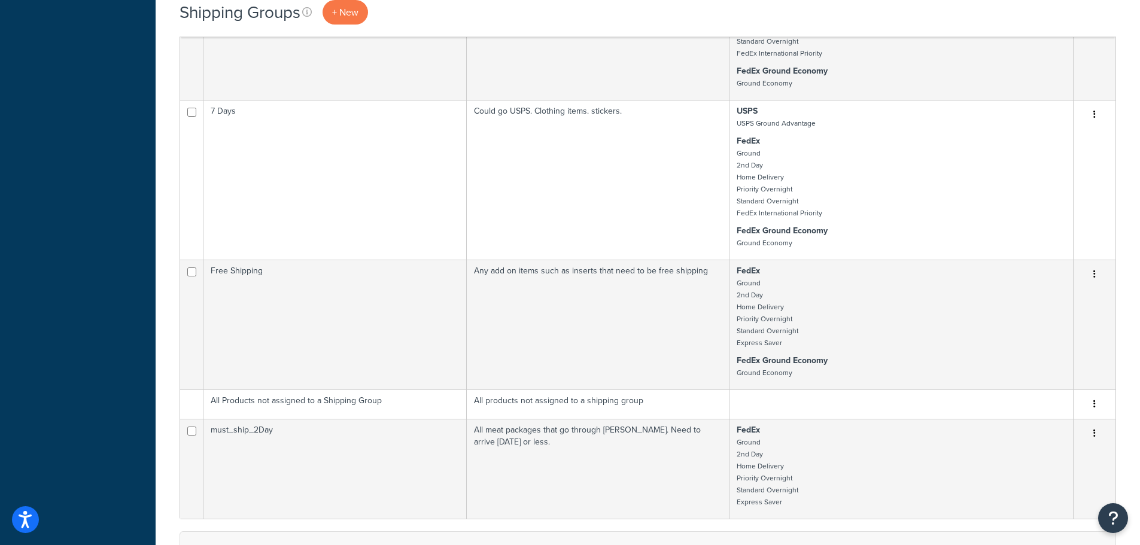
scroll to position [479, 0]
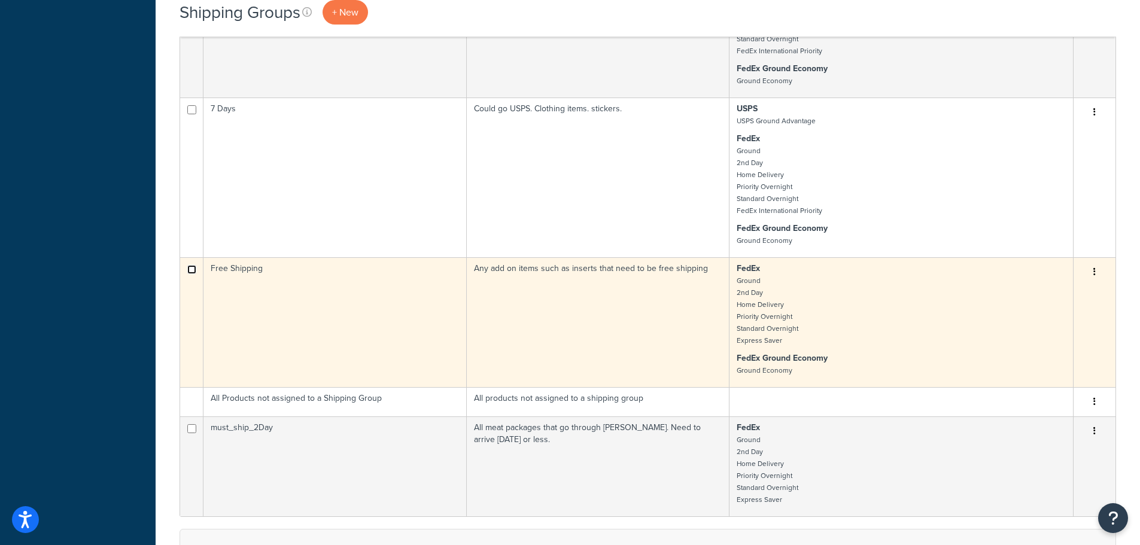
click at [189, 267] on input "checkbox" at bounding box center [191, 269] width 9 height 9
checkbox input "true"
click at [1095, 272] on icon "button" at bounding box center [1094, 271] width 2 height 8
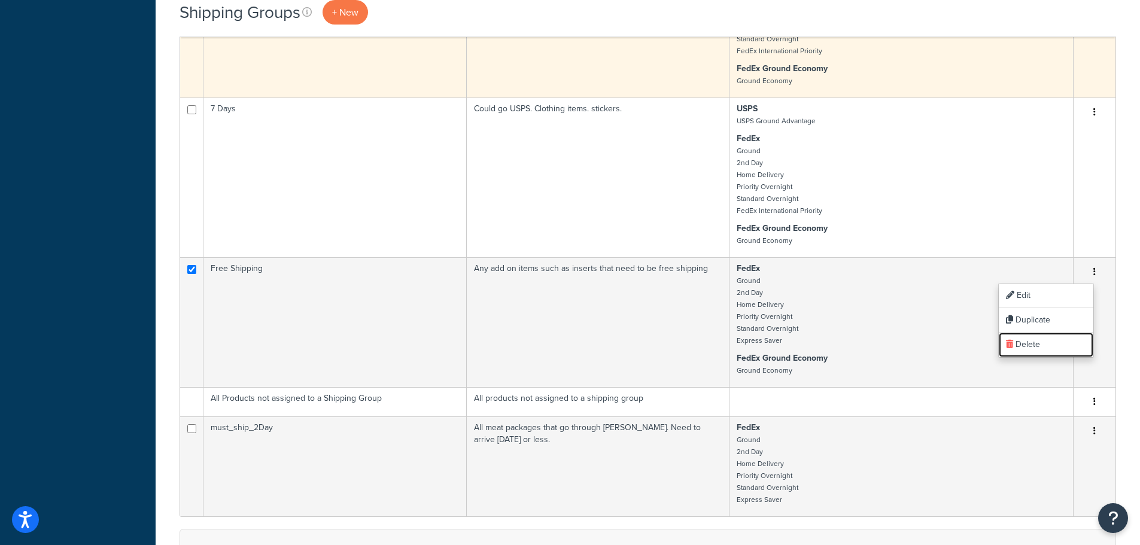
drag, startPoint x: 1043, startPoint y: 345, endPoint x: 687, endPoint y: 43, distance: 467.4
click at [1043, 345] on link "Delete" at bounding box center [1046, 345] width 95 height 25
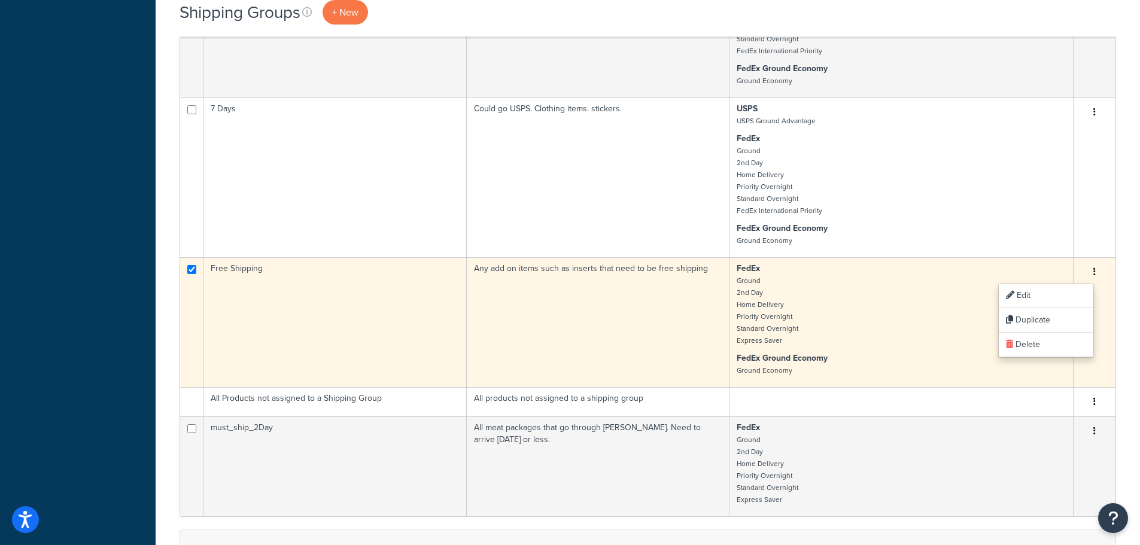
click at [303, 347] on td "Free Shipping" at bounding box center [334, 322] width 263 height 130
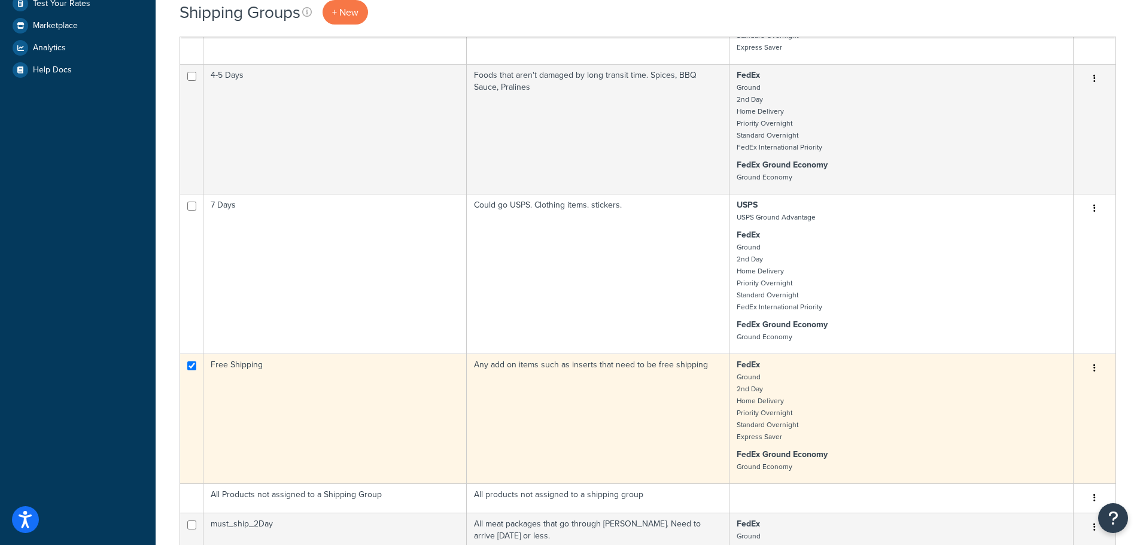
scroll to position [239, 0]
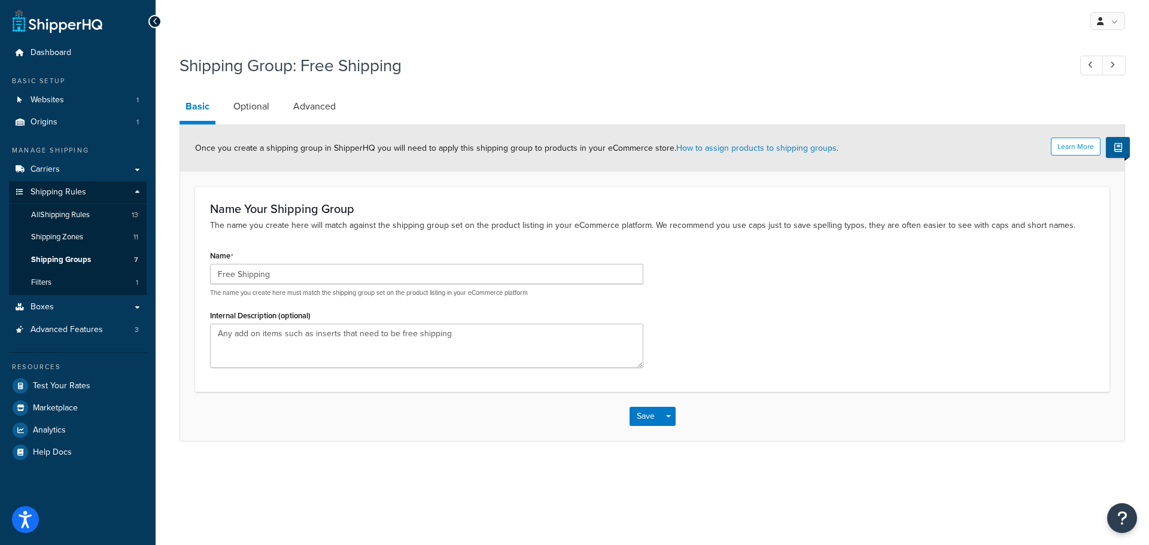
click at [158, 22] on div at bounding box center [154, 21] width 13 height 13
click at [68, 194] on span "Shipping Rules" at bounding box center [59, 192] width 56 height 10
click at [78, 215] on span "All Shipping Rules" at bounding box center [60, 215] width 59 height 10
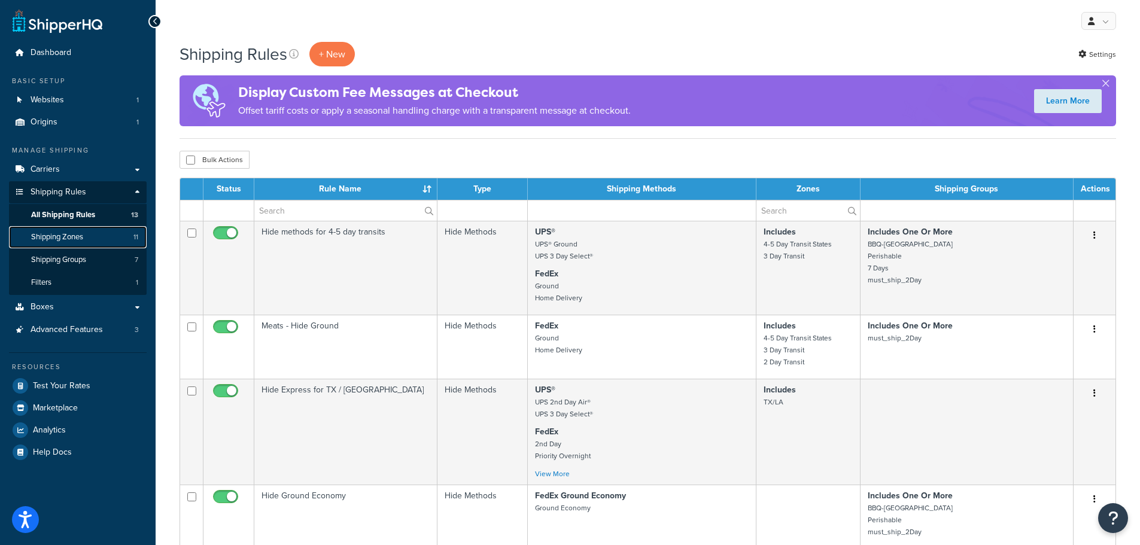
click at [70, 238] on span "Shipping Zones" at bounding box center [57, 237] width 52 height 10
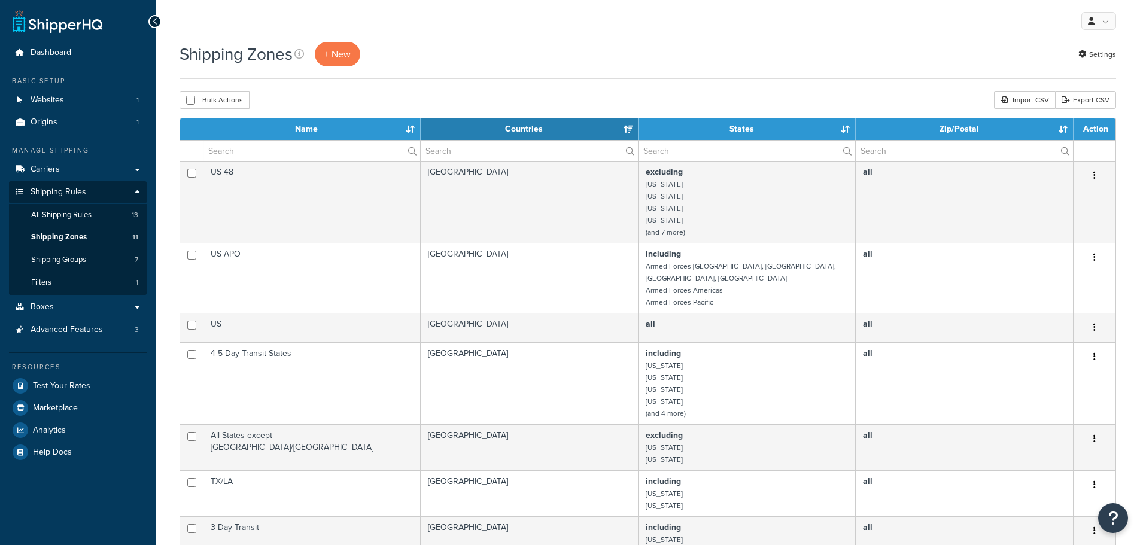
select select "15"
click at [80, 257] on span "Shipping Groups" at bounding box center [58, 260] width 55 height 10
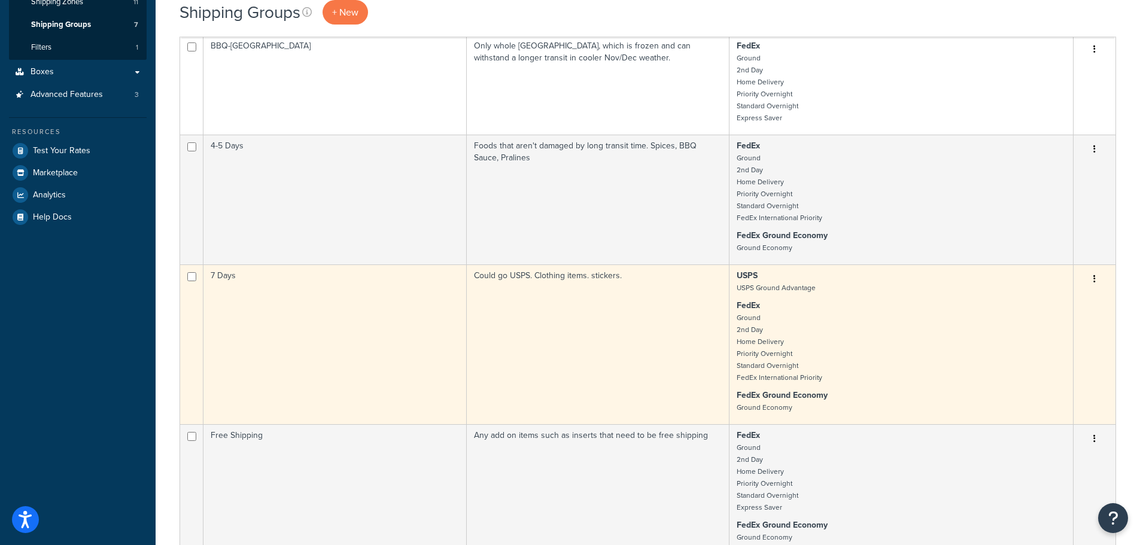
scroll to position [239, 0]
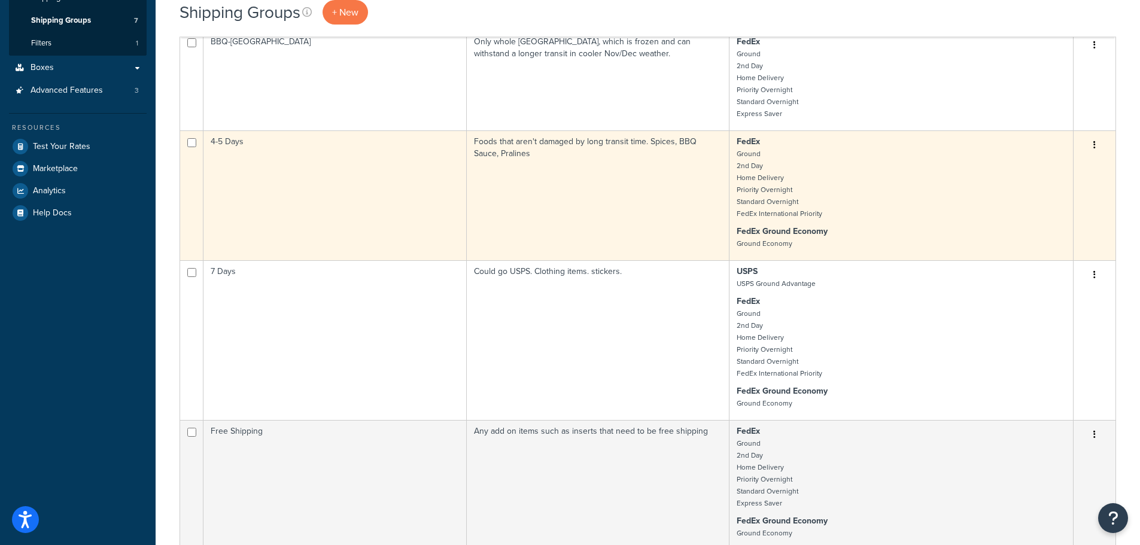
click at [546, 154] on td "Foods that aren't damaged by long transit time. Spices, BBQ Sauce, Pralines" at bounding box center [598, 195] width 263 height 130
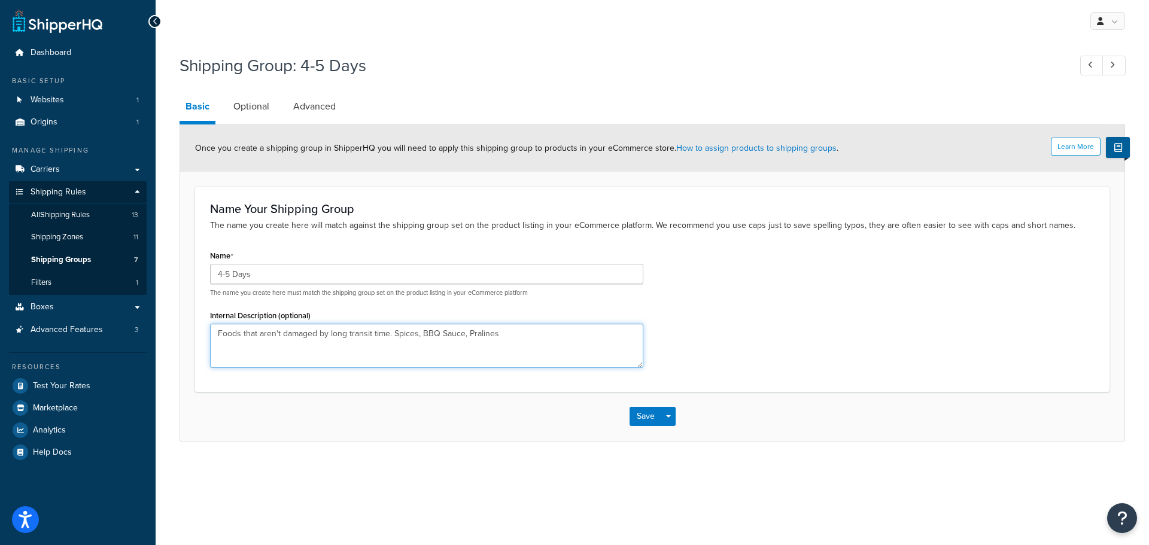
drag, startPoint x: 241, startPoint y: 334, endPoint x: 213, endPoint y: 332, distance: 27.6
click at [213, 332] on textarea "Foods that aren't damaged by long transit time. Spices, BBQ Sauce, Pralines" at bounding box center [426, 346] width 433 height 44
drag, startPoint x: 497, startPoint y: 334, endPoint x: 418, endPoint y: 334, distance: 78.4
click at [418, 334] on textarea "Items that aren't damaged by long transit time. Spices, BBQ Sauce, Pralines" at bounding box center [426, 346] width 433 height 44
type textarea "Items that aren't damaged by long transit time."
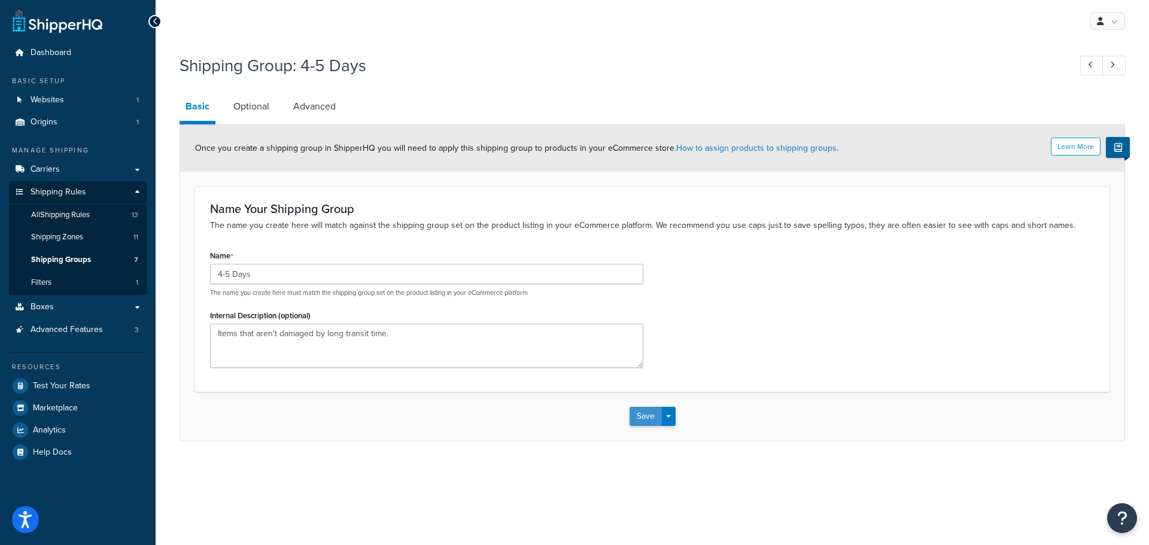
click at [645, 413] on button "Save" at bounding box center [645, 416] width 32 height 19
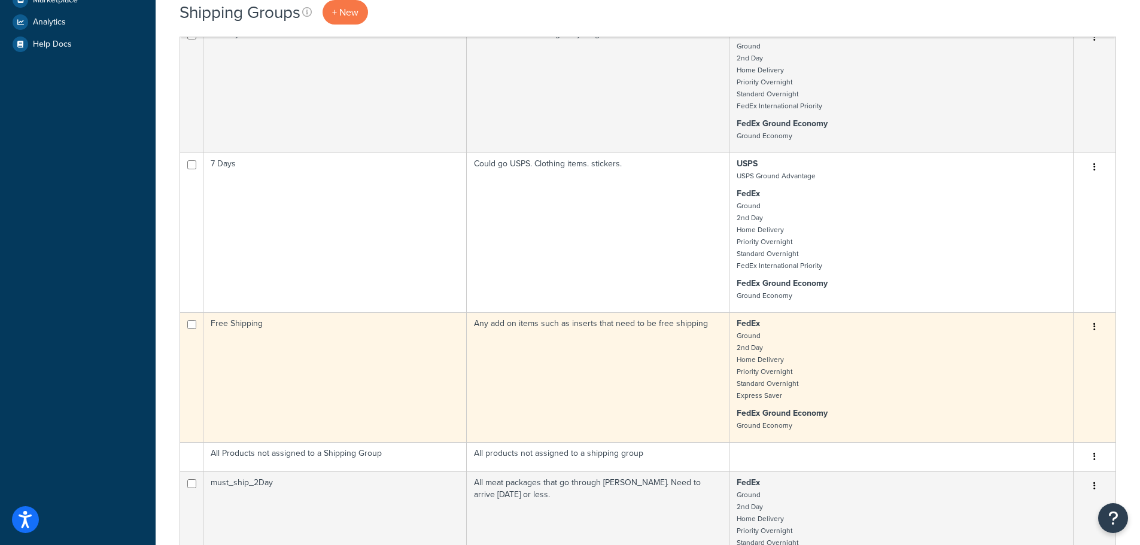
scroll to position [419, 0]
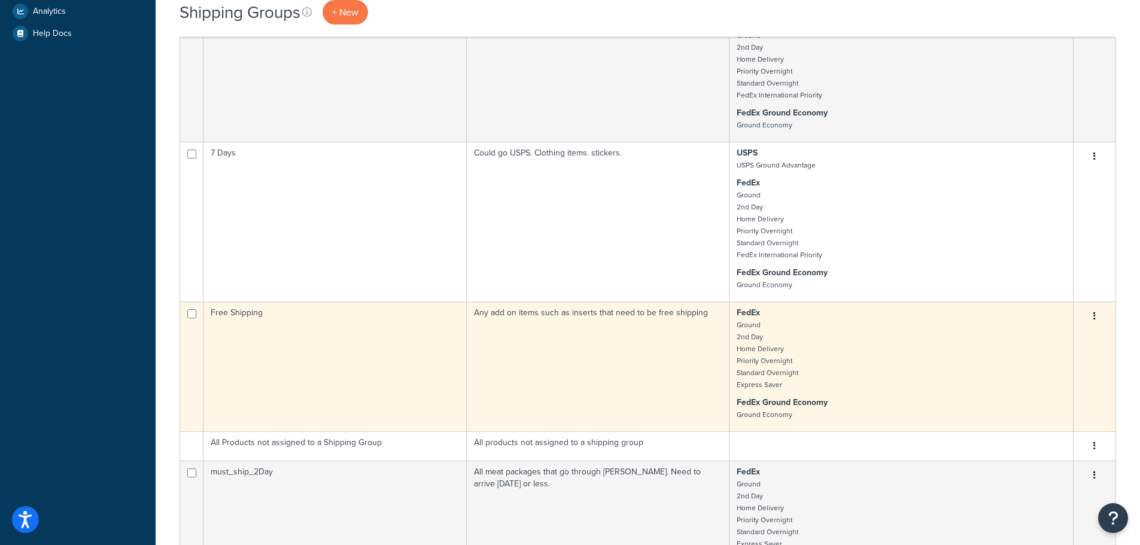
click at [1092, 313] on button "button" at bounding box center [1094, 316] width 17 height 19
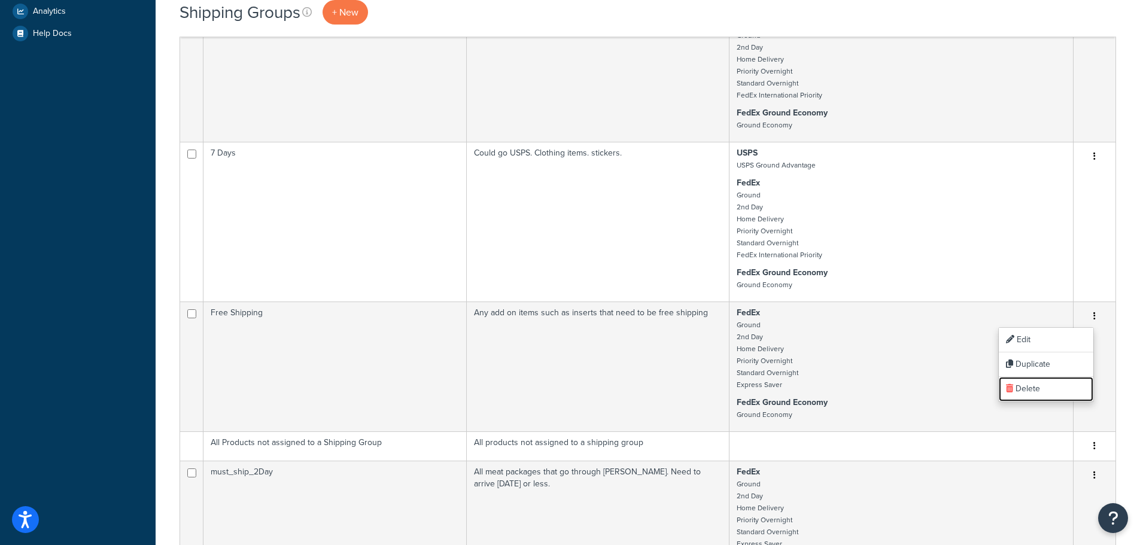
drag, startPoint x: 1027, startPoint y: 388, endPoint x: 620, endPoint y: 37, distance: 537.1
click at [1027, 388] on link "Delete" at bounding box center [1046, 389] width 95 height 25
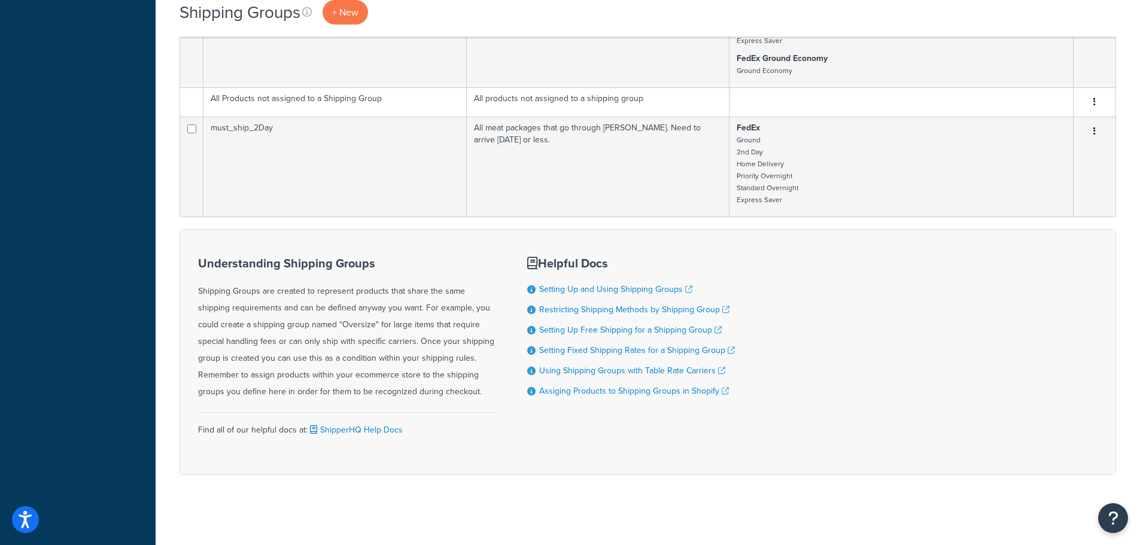
scroll to position [780, 0]
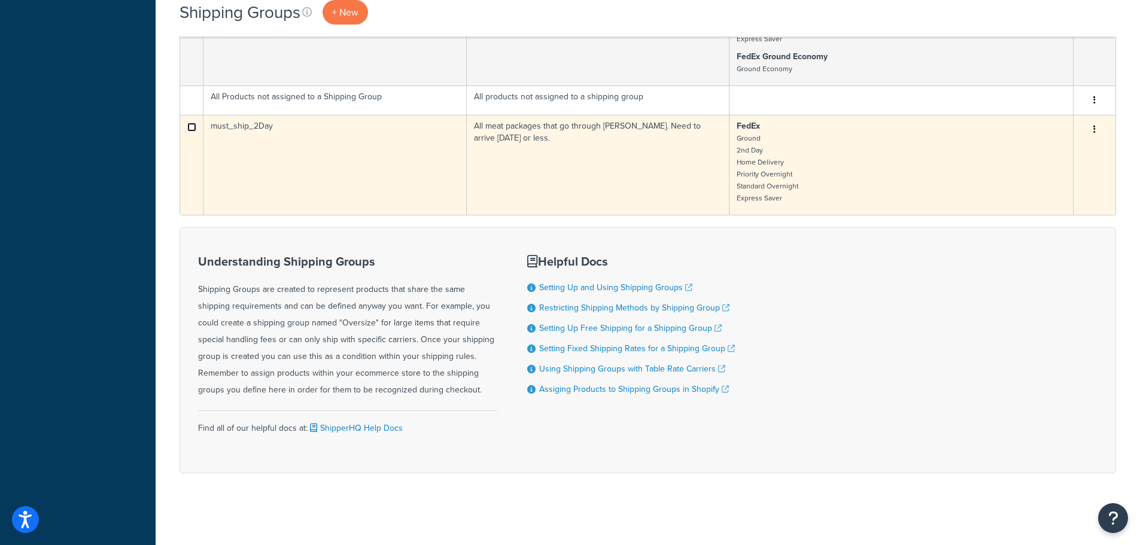
click at [187, 128] on input "checkbox" at bounding box center [191, 127] width 9 height 9
checkbox input "true"
click at [1098, 132] on button "button" at bounding box center [1094, 129] width 17 height 19
click at [1029, 211] on link "Delete" at bounding box center [1046, 202] width 95 height 25
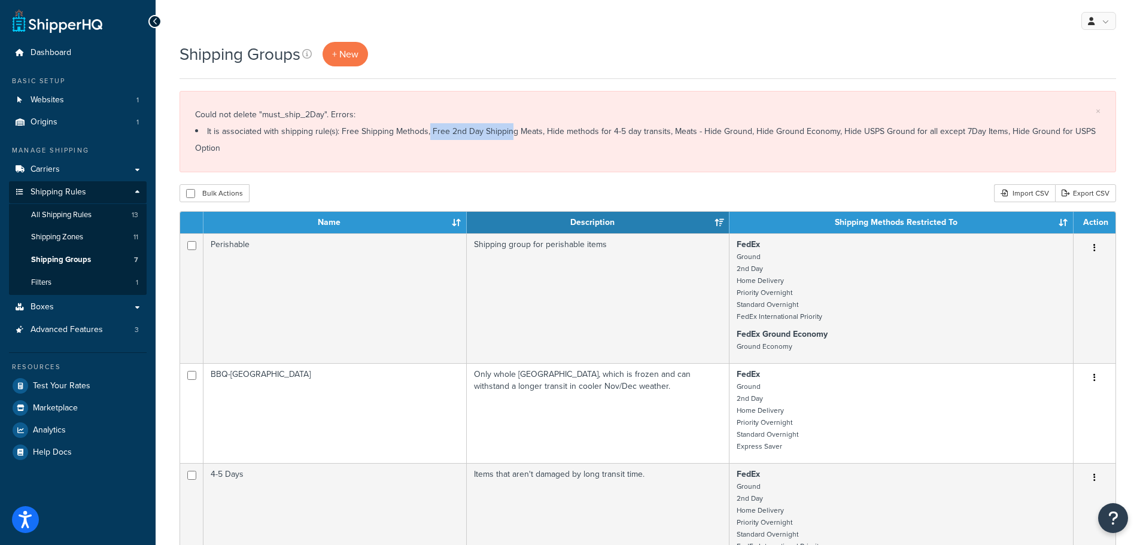
drag, startPoint x: 416, startPoint y: 135, endPoint x: 499, endPoint y: 141, distance: 82.8
click at [499, 141] on div "× Could not delete "must_ship_2Day". Errors: It is associated with shipping rul…" at bounding box center [647, 131] width 936 height 81
drag, startPoint x: 564, startPoint y: 129, endPoint x: 666, endPoint y: 140, distance: 102.3
click at [666, 140] on li "It is associated with shipping rule(s): Free Shipping Methods, Free 2nd Day Shi…" at bounding box center [647, 140] width 905 height 34
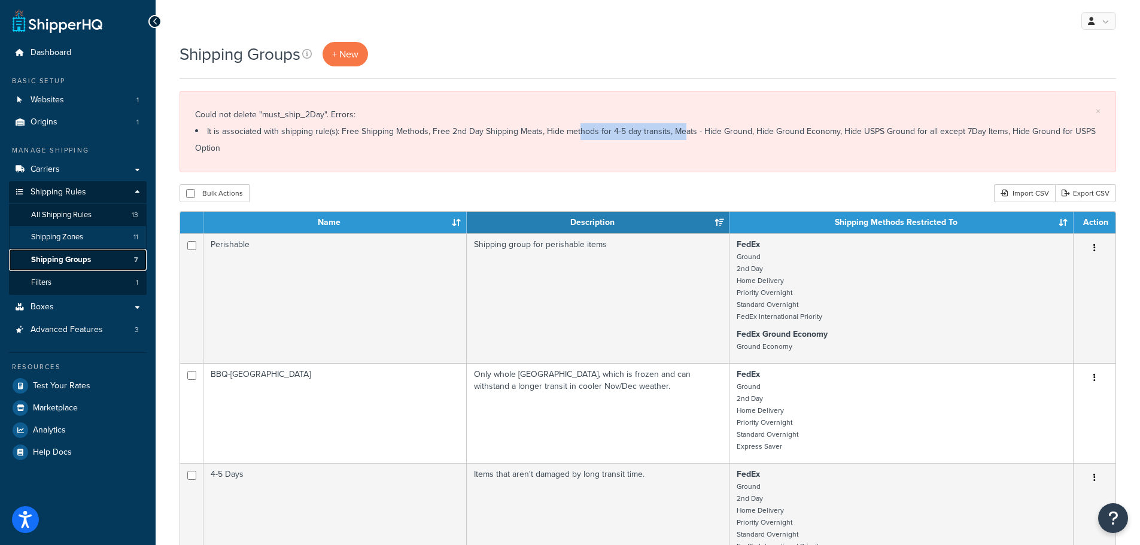
drag, startPoint x: 77, startPoint y: 255, endPoint x: 77, endPoint y: 246, distance: 9.6
click at [77, 255] on span "Shipping Groups" at bounding box center [61, 260] width 60 height 10
click at [77, 214] on span "All Shipping Rules" at bounding box center [61, 215] width 60 height 10
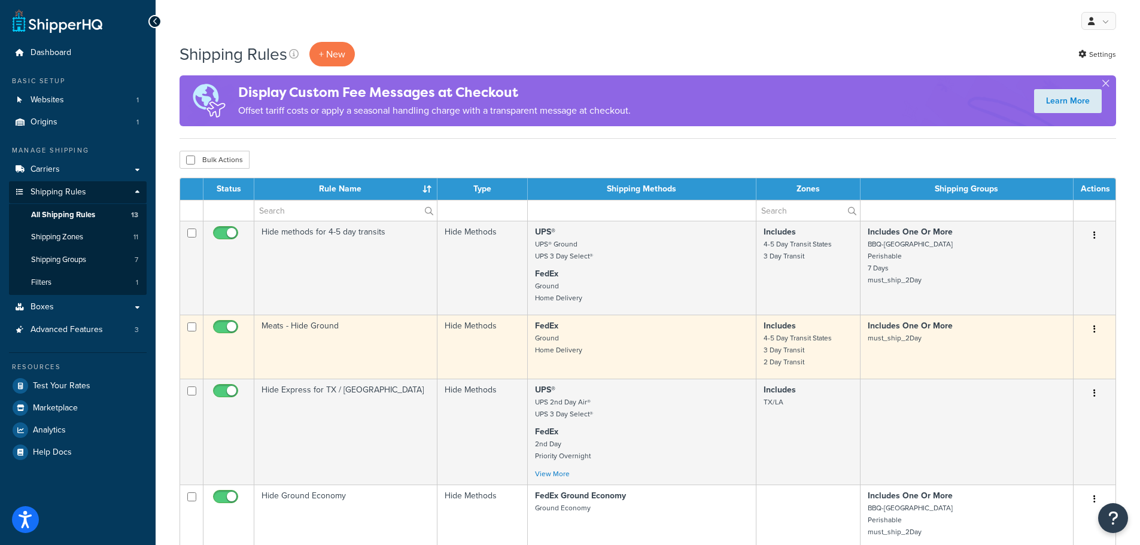
click at [218, 327] on input "checkbox" at bounding box center [227, 329] width 33 height 15
checkbox input "false"
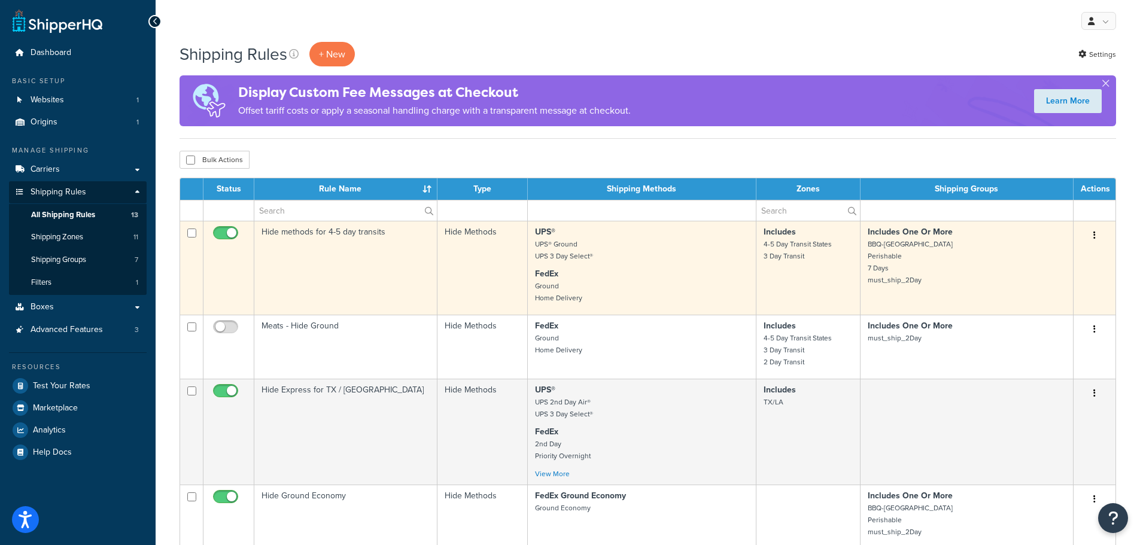
click at [218, 232] on input "checkbox" at bounding box center [227, 236] width 33 height 15
checkbox input "false"
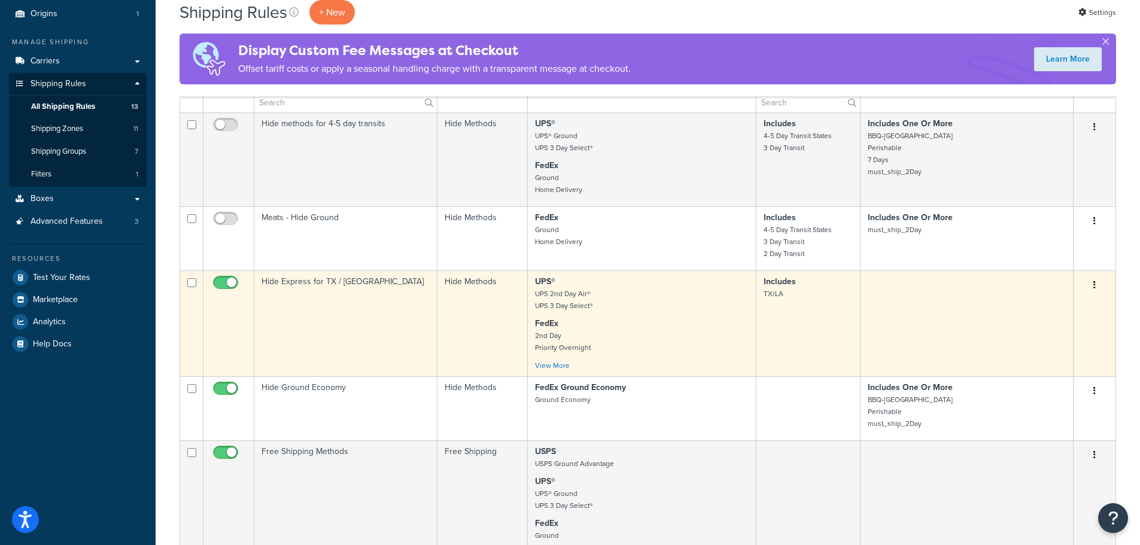
scroll to position [120, 0]
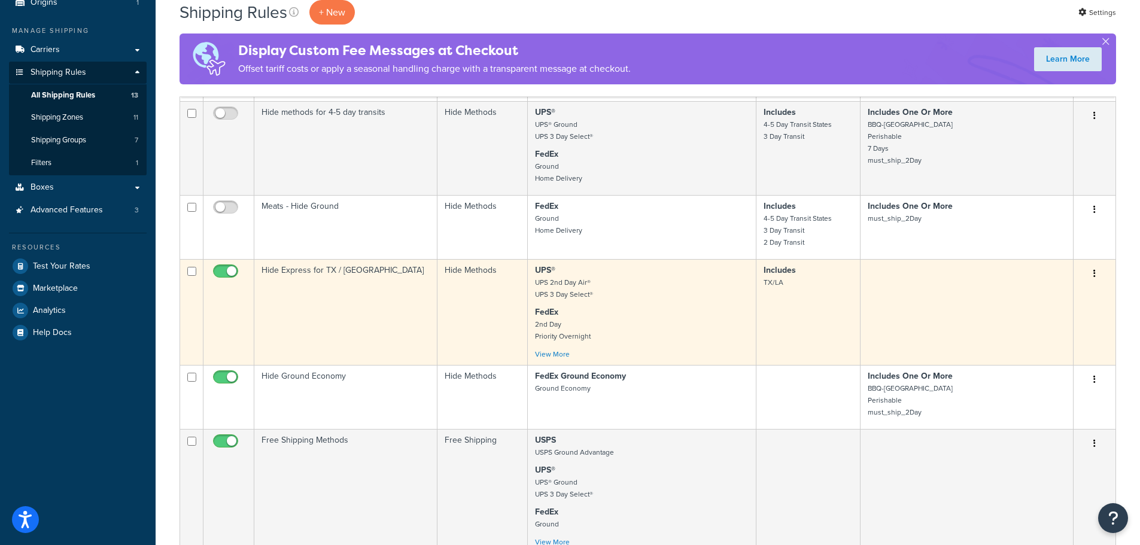
click at [217, 274] on input "checkbox" at bounding box center [227, 274] width 33 height 15
checkbox input "false"
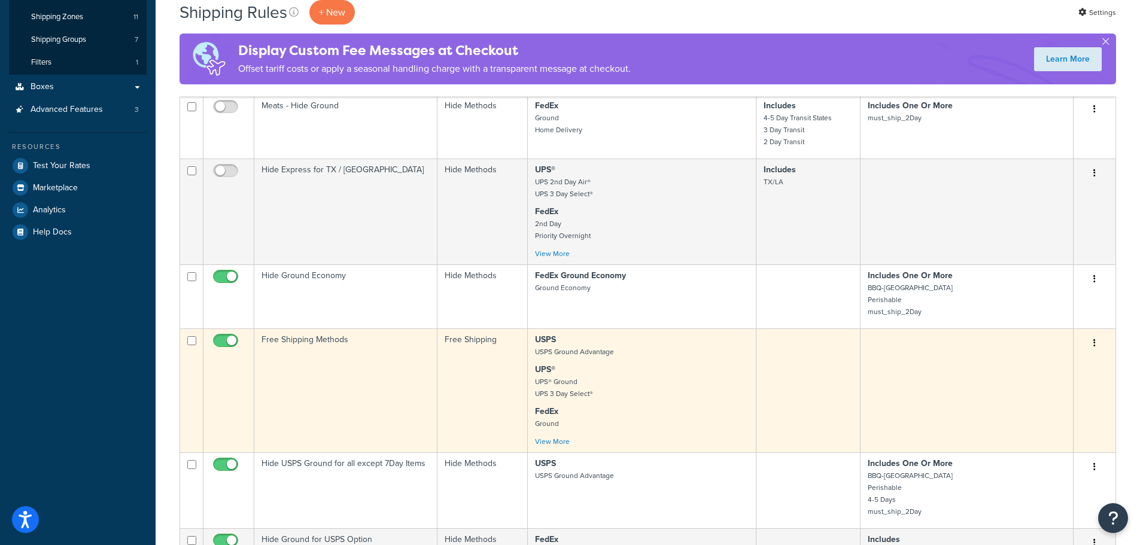
scroll to position [239, 0]
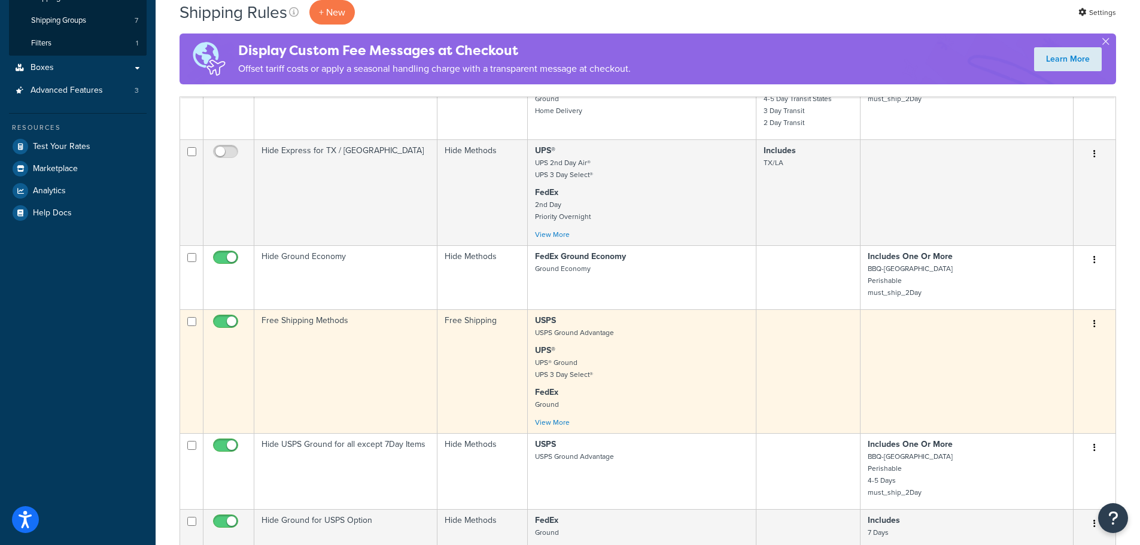
click at [218, 321] on input "checkbox" at bounding box center [227, 324] width 33 height 15
checkbox input "false"
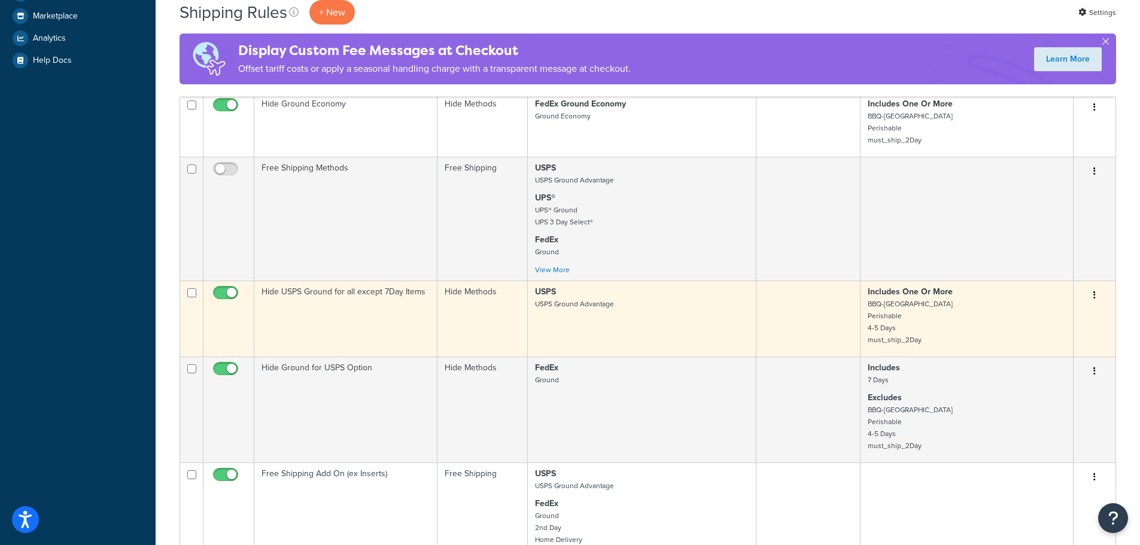
scroll to position [419, 0]
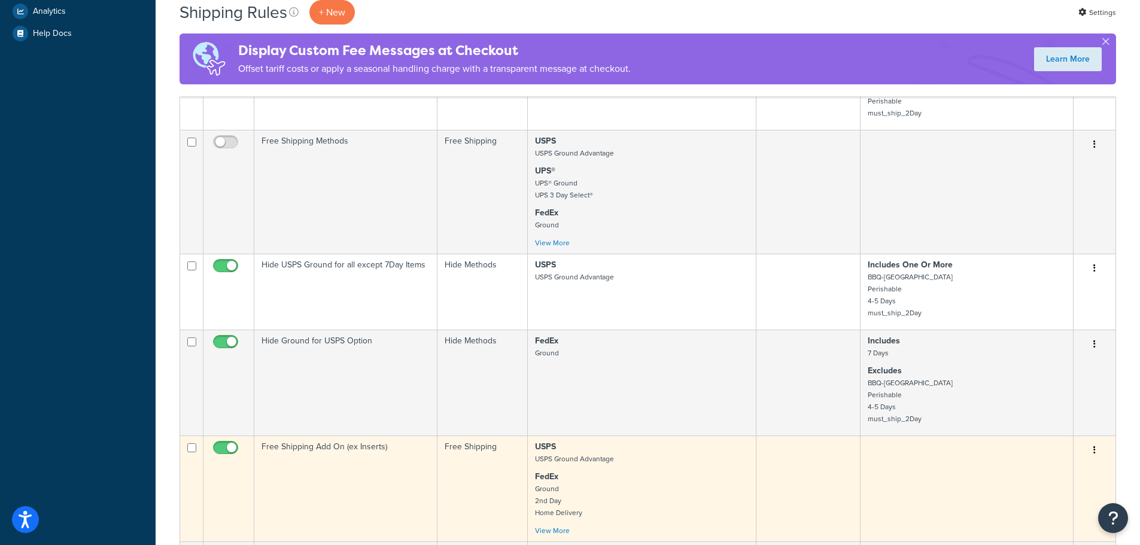
click at [220, 452] on input "checkbox" at bounding box center [227, 450] width 33 height 15
checkbox input "false"
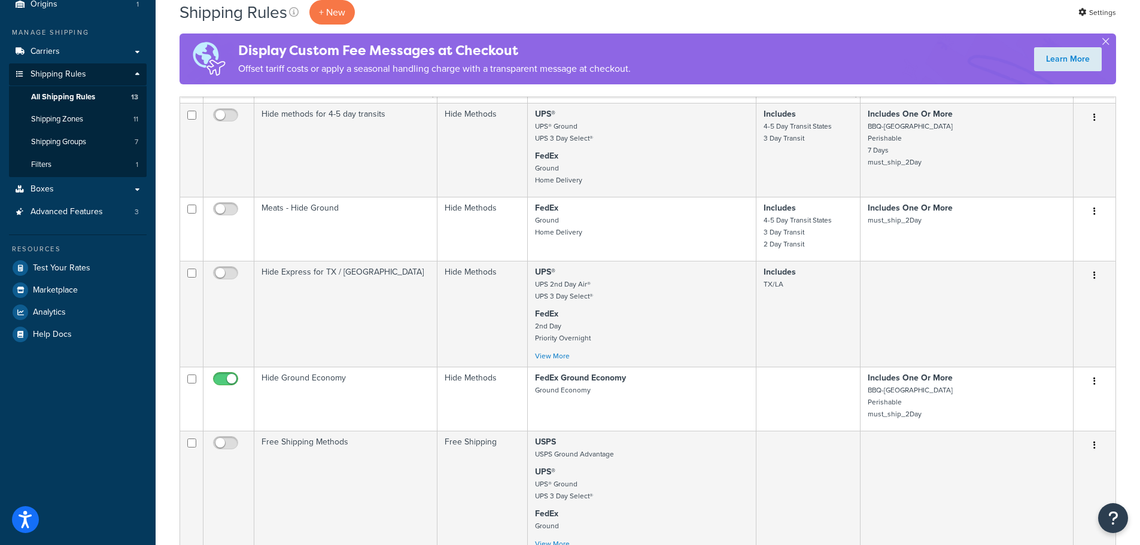
scroll to position [0, 0]
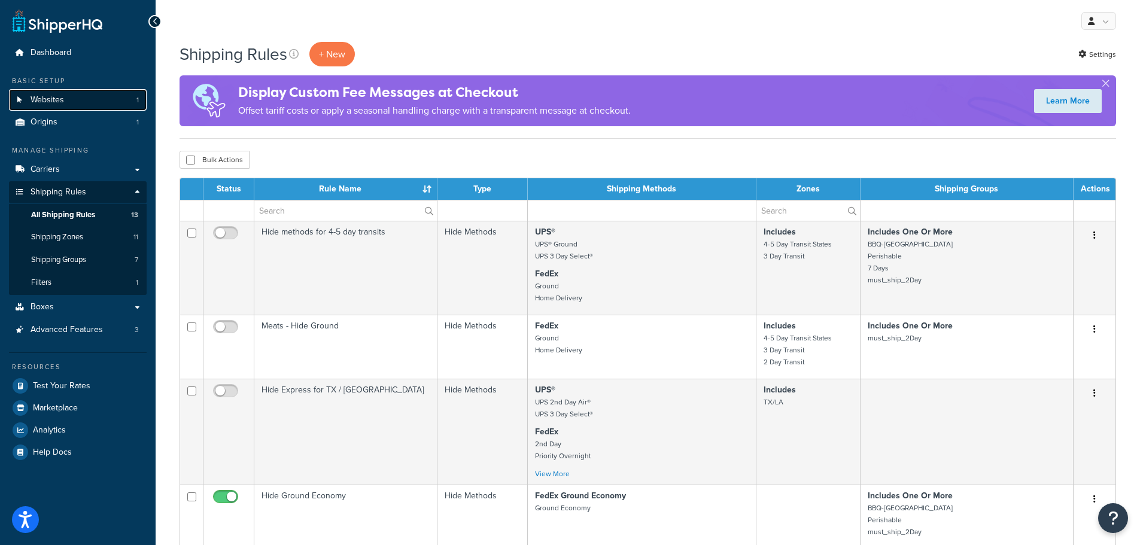
click at [60, 106] on link "Websites 1" at bounding box center [78, 100] width 138 height 22
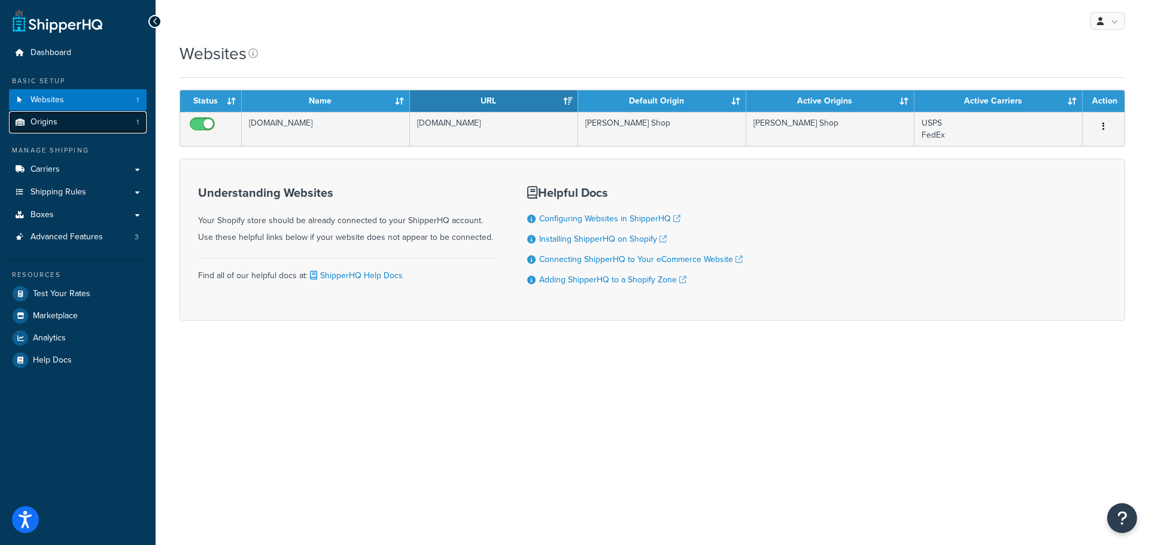
click at [53, 126] on span "Origins" at bounding box center [44, 122] width 27 height 10
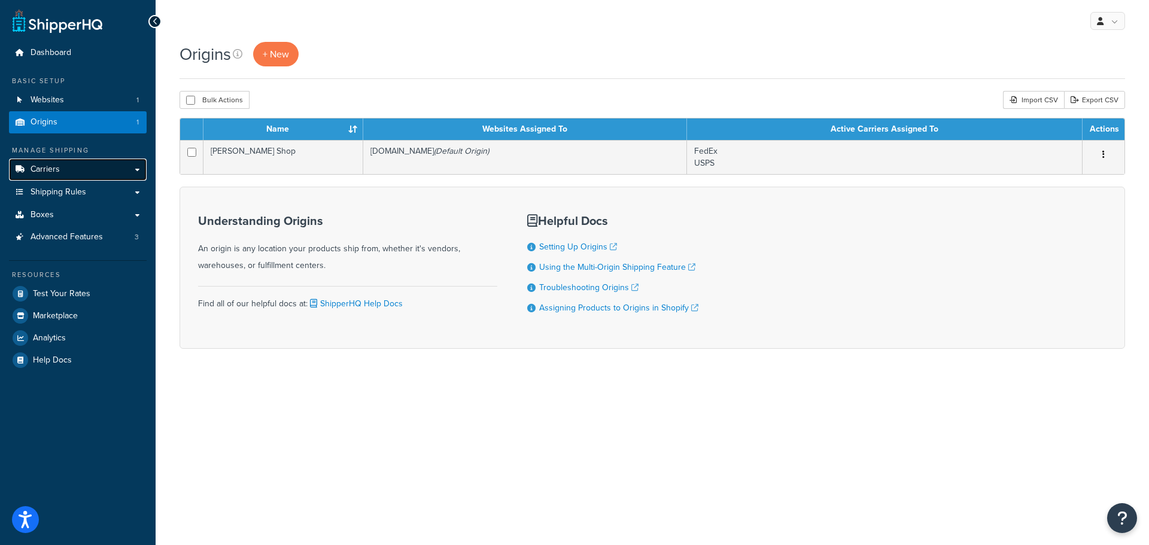
click at [45, 171] on span "Carriers" at bounding box center [45, 170] width 29 height 10
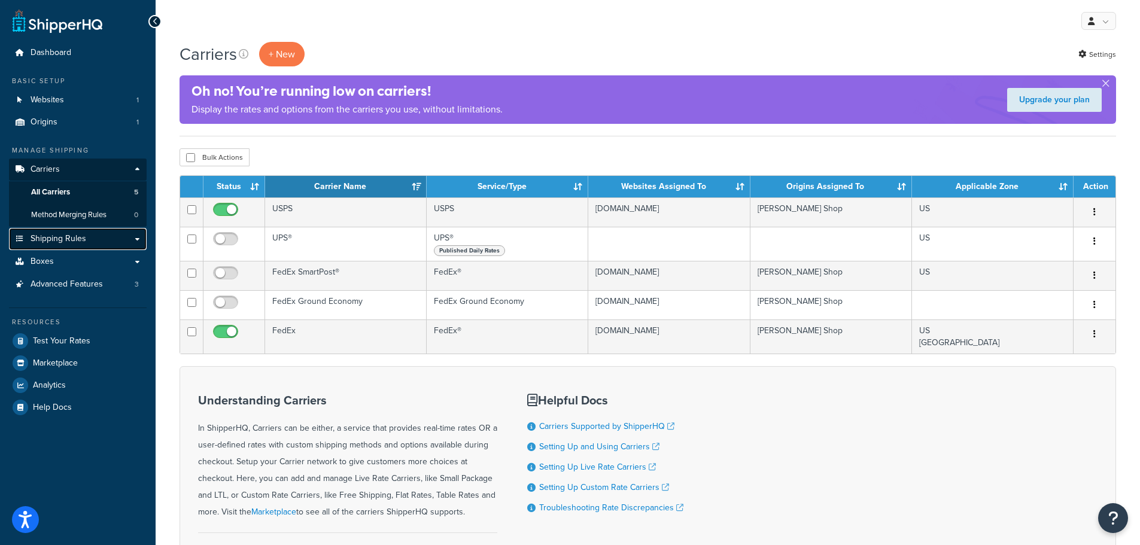
click at [78, 239] on span "Shipping Rules" at bounding box center [59, 239] width 56 height 10
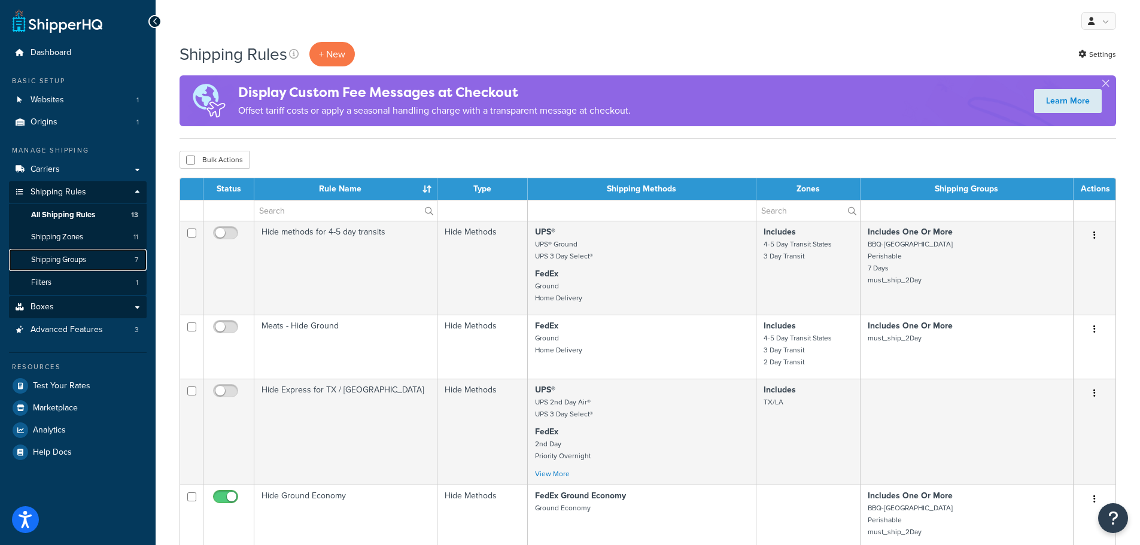
drag, startPoint x: 75, startPoint y: 260, endPoint x: 130, endPoint y: 303, distance: 69.9
click at [75, 260] on span "Shipping Groups" at bounding box center [58, 260] width 55 height 10
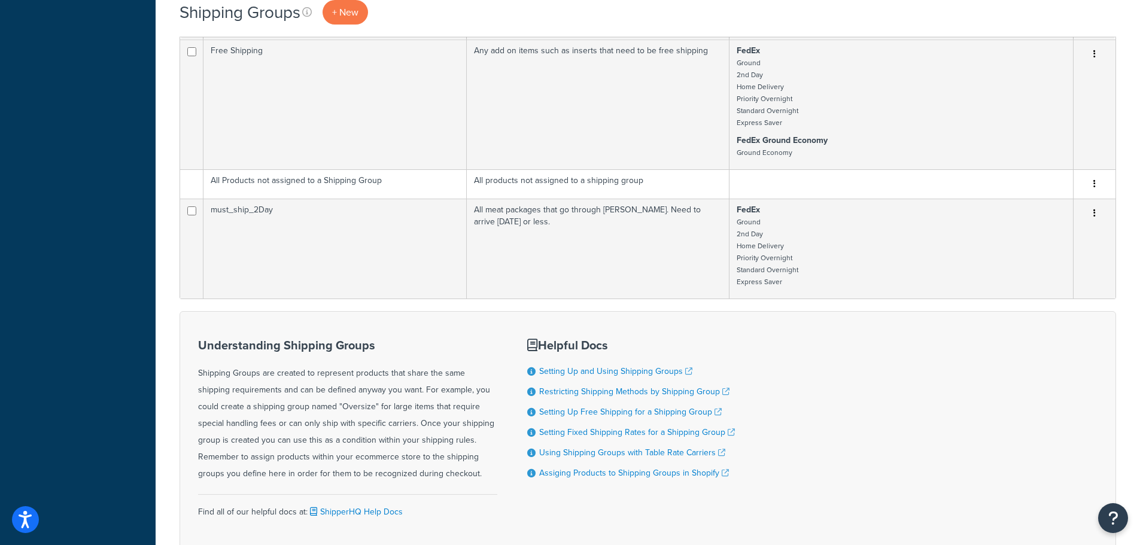
scroll to position [584, 0]
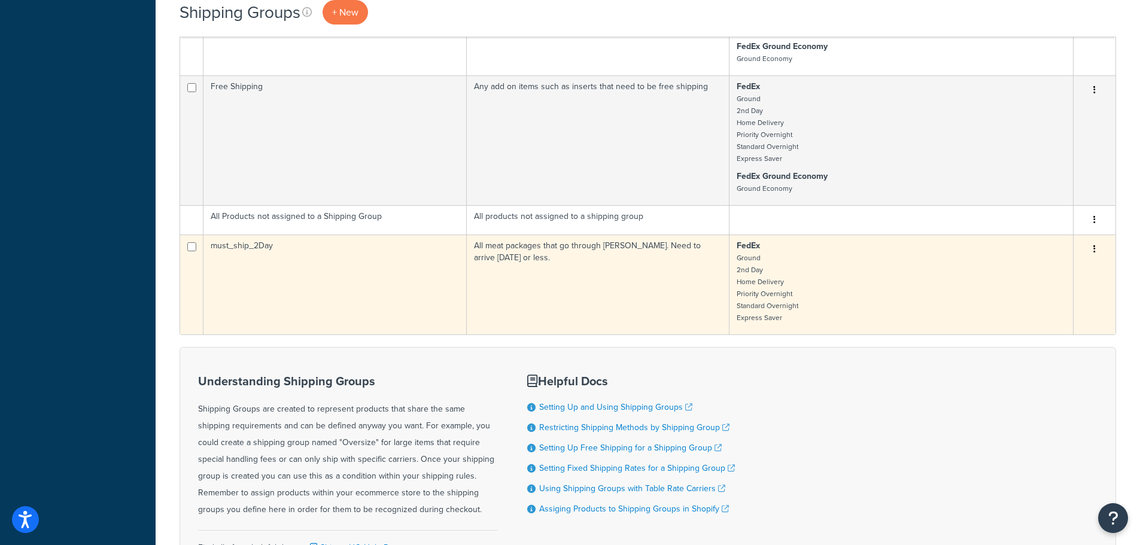
click at [253, 242] on td "must_ship_2Day" at bounding box center [334, 285] width 263 height 100
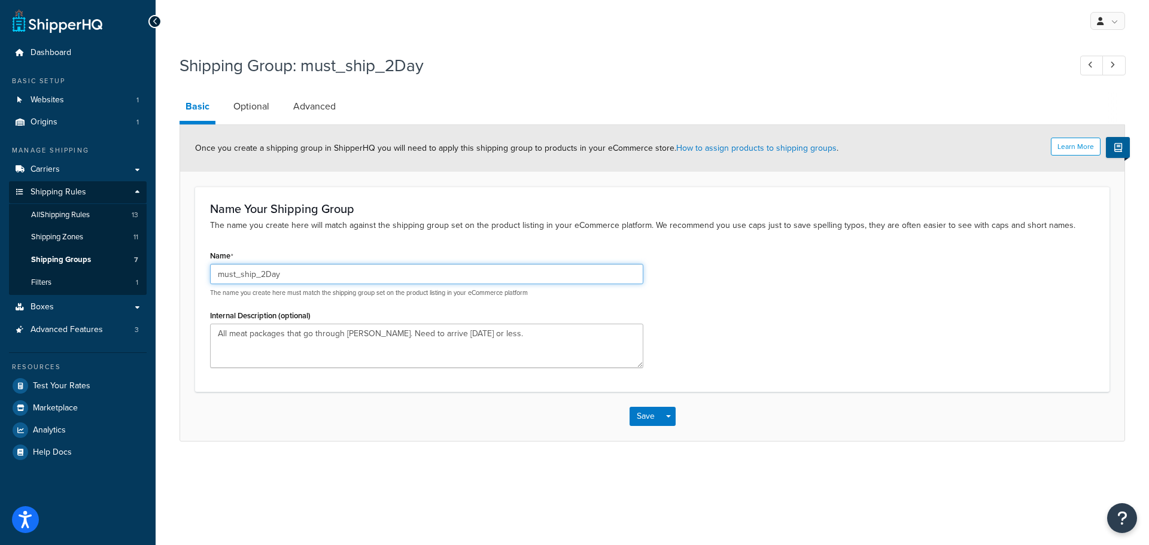
drag, startPoint x: 308, startPoint y: 276, endPoint x: 206, endPoint y: 276, distance: 101.1
click at [206, 276] on div "Name must_ship_2Day The name you create here must match the shipping group set …" at bounding box center [426, 311] width 451 height 129
type input "Breakable"
drag, startPoint x: 518, startPoint y: 333, endPoint x: 229, endPoint y: 341, distance: 289.7
click at [229, 341] on textarea "All meat packages that go through Prasek. Need to arrive in 2 days or less." at bounding box center [426, 346] width 433 height 44
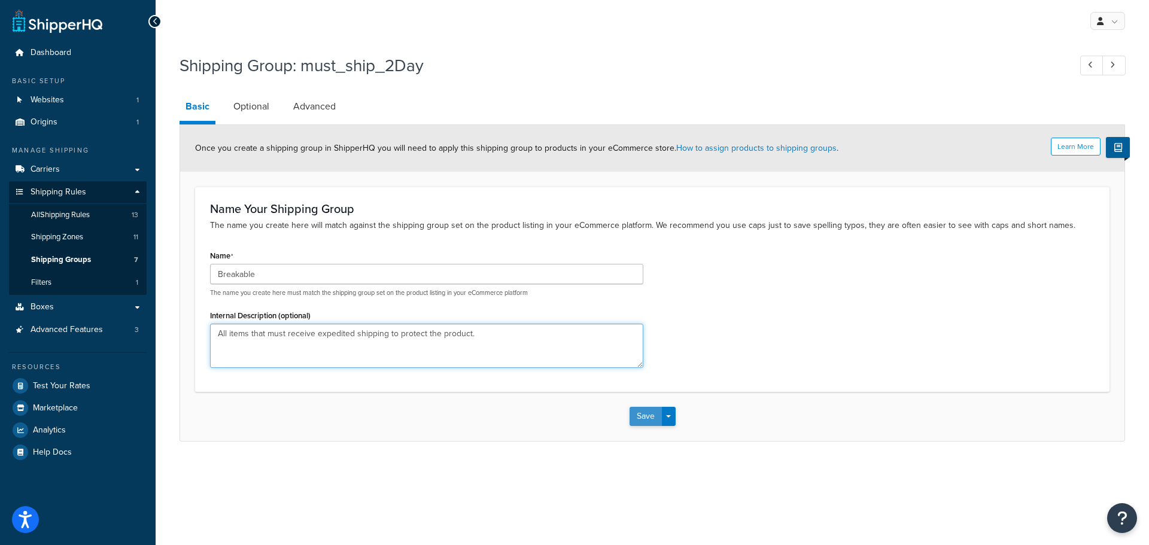
type textarea "All items that must receive expedited shipping to protect the product."
click at [641, 413] on button "Save" at bounding box center [645, 416] width 32 height 19
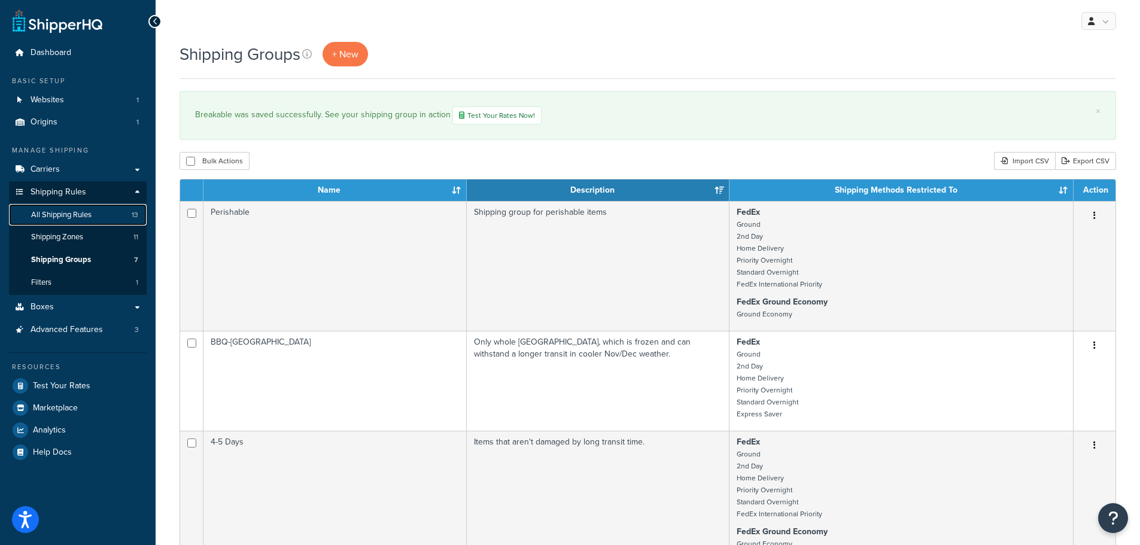
click at [87, 213] on span "All Shipping Rules" at bounding box center [61, 215] width 60 height 10
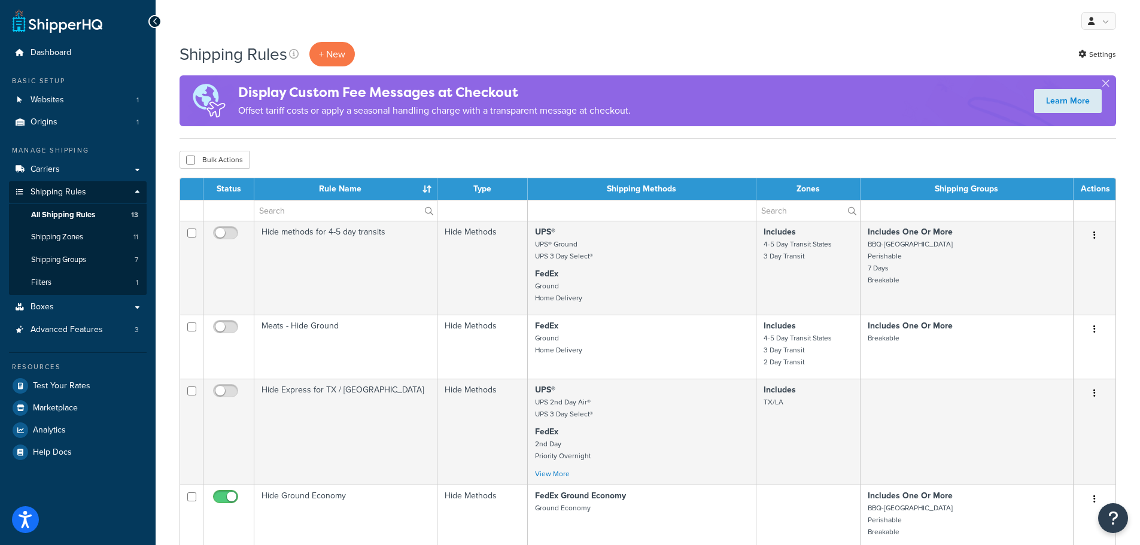
scroll to position [120, 0]
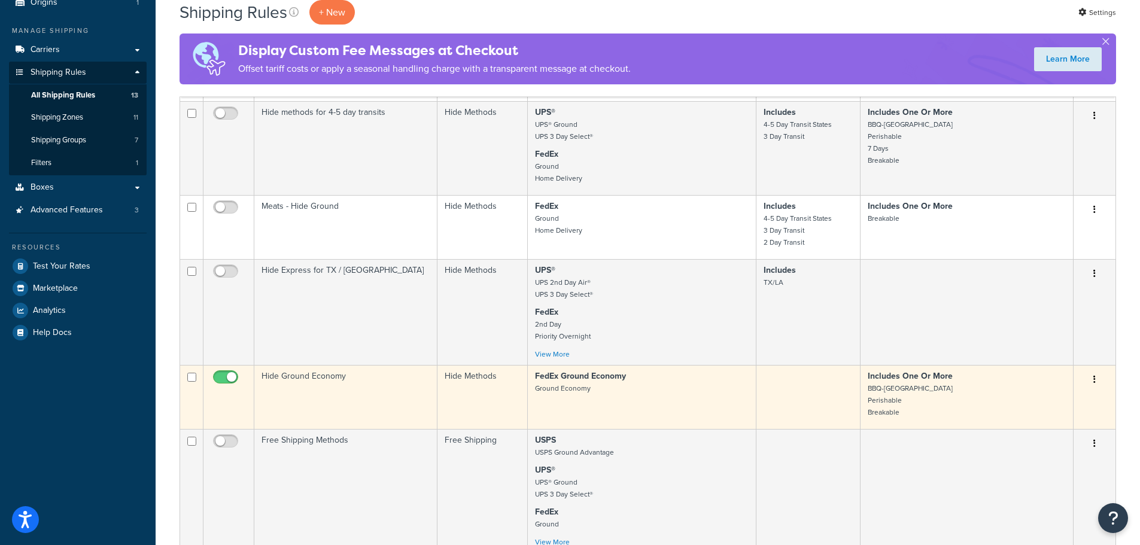
click at [215, 373] on input "checkbox" at bounding box center [227, 380] width 33 height 15
checkbox input "false"
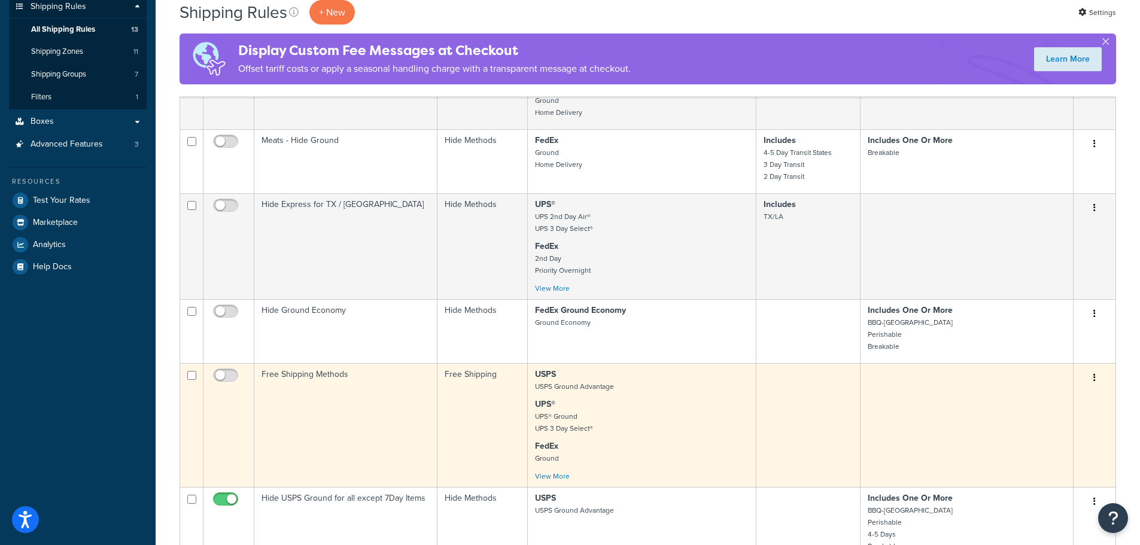
scroll to position [299, 0]
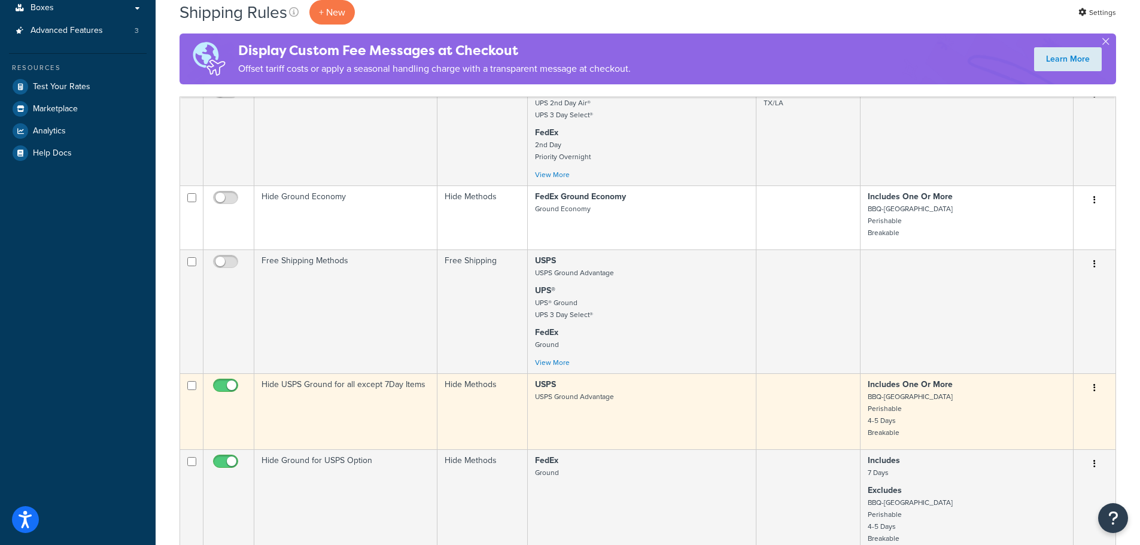
click at [220, 385] on input "checkbox" at bounding box center [227, 388] width 33 height 15
checkbox input "false"
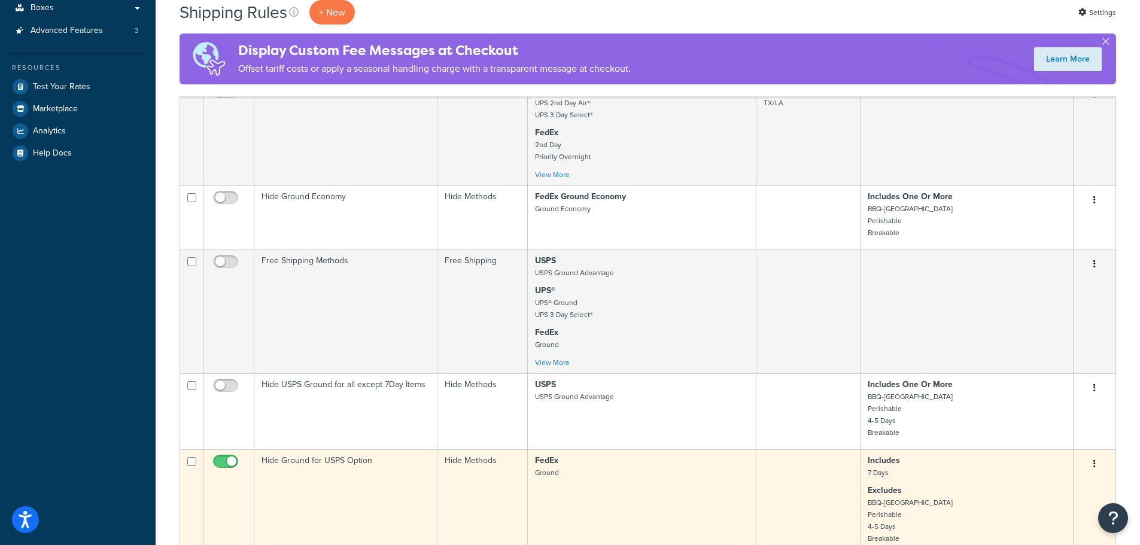
click at [221, 461] on input "checkbox" at bounding box center [227, 464] width 33 height 15
checkbox input "false"
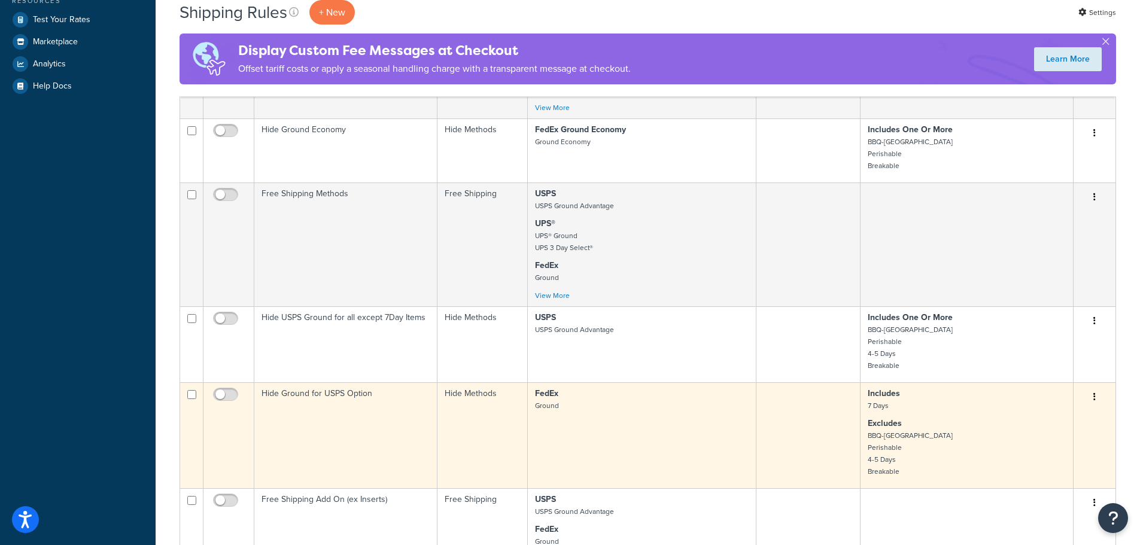
scroll to position [479, 0]
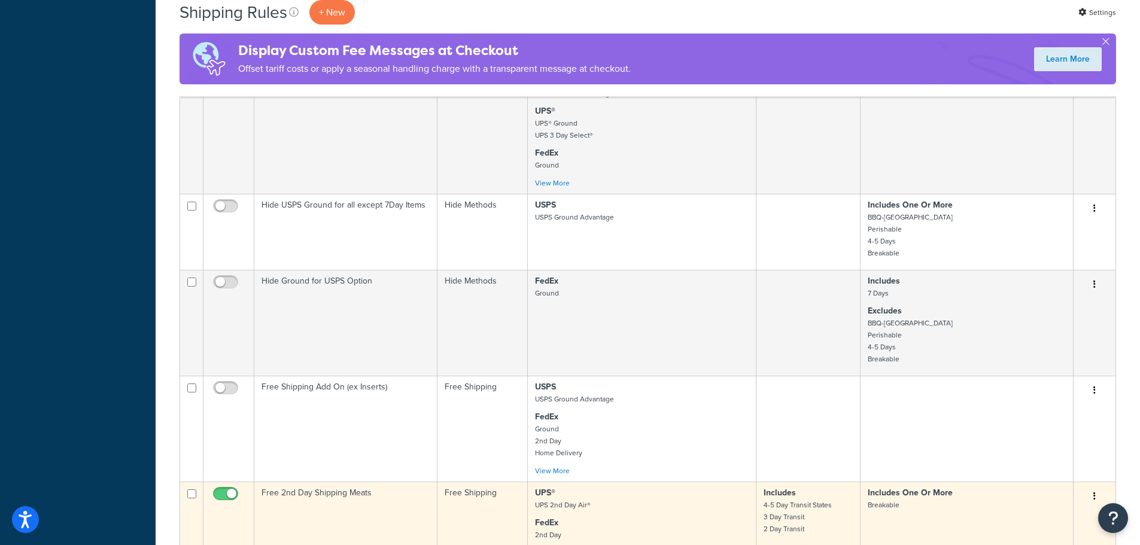
click at [221, 498] on input "checkbox" at bounding box center [227, 496] width 33 height 15
checkbox input "false"
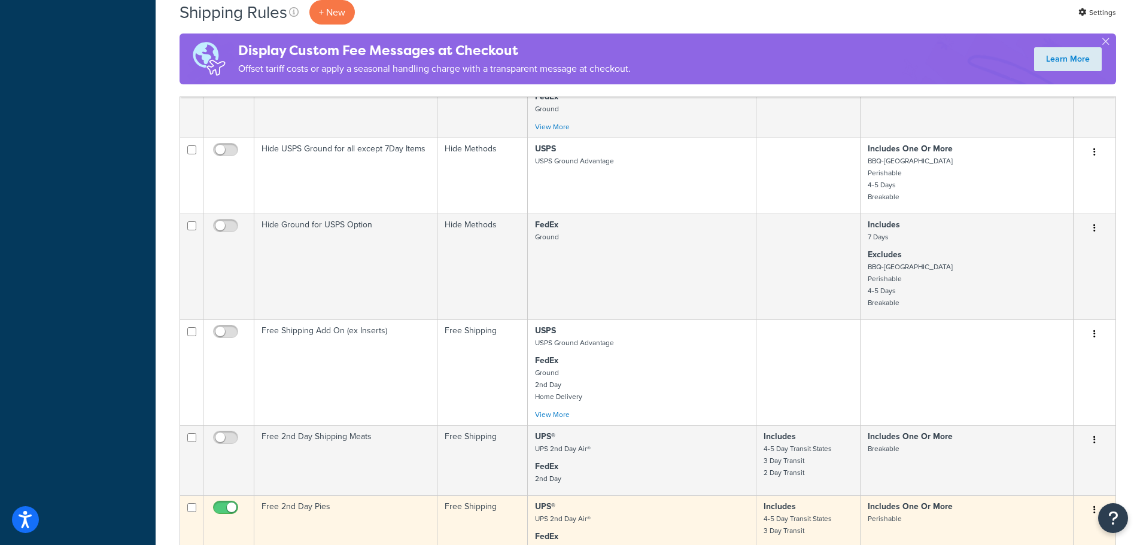
scroll to position [658, 0]
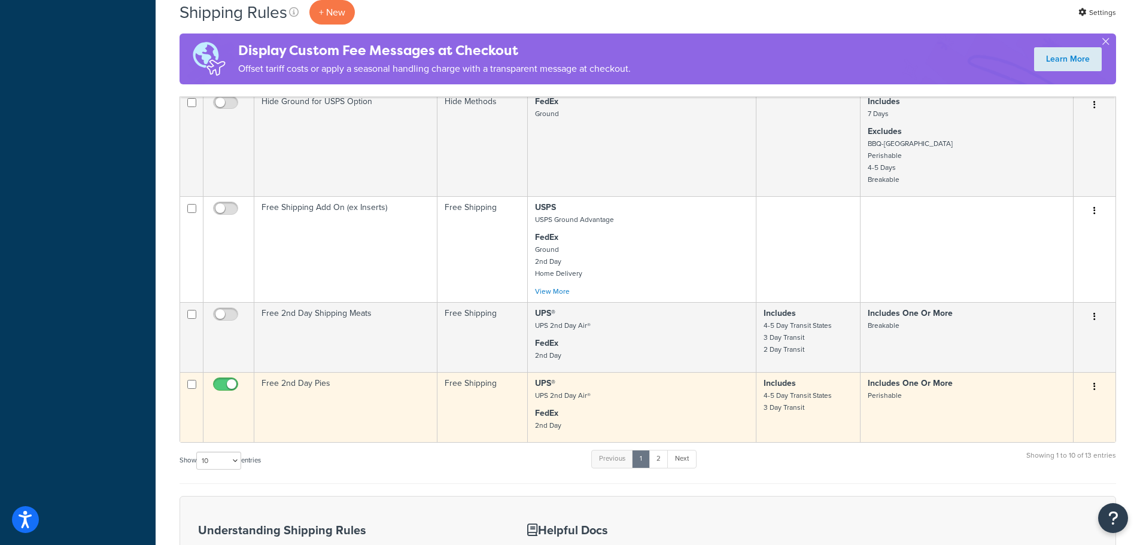
click at [224, 389] on input "checkbox" at bounding box center [227, 387] width 33 height 15
checkbox input "false"
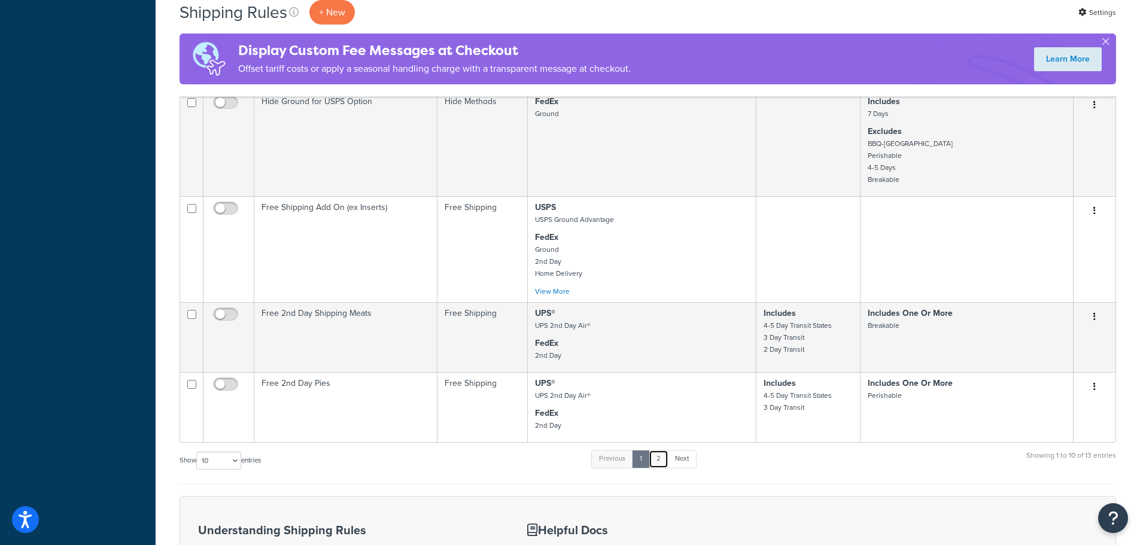
click at [661, 461] on link "2" at bounding box center [659, 459] width 20 height 18
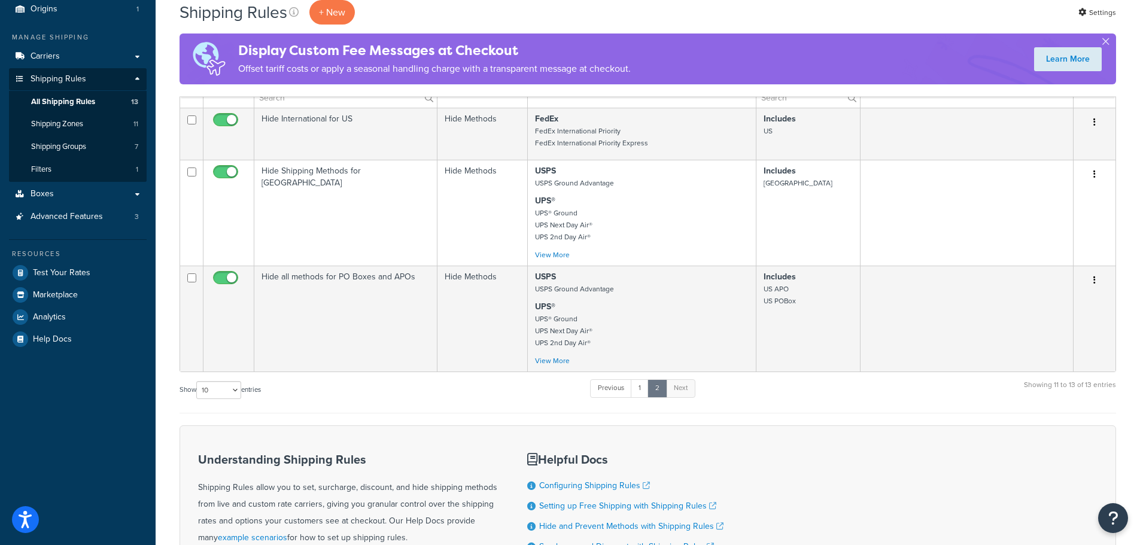
scroll to position [41, 0]
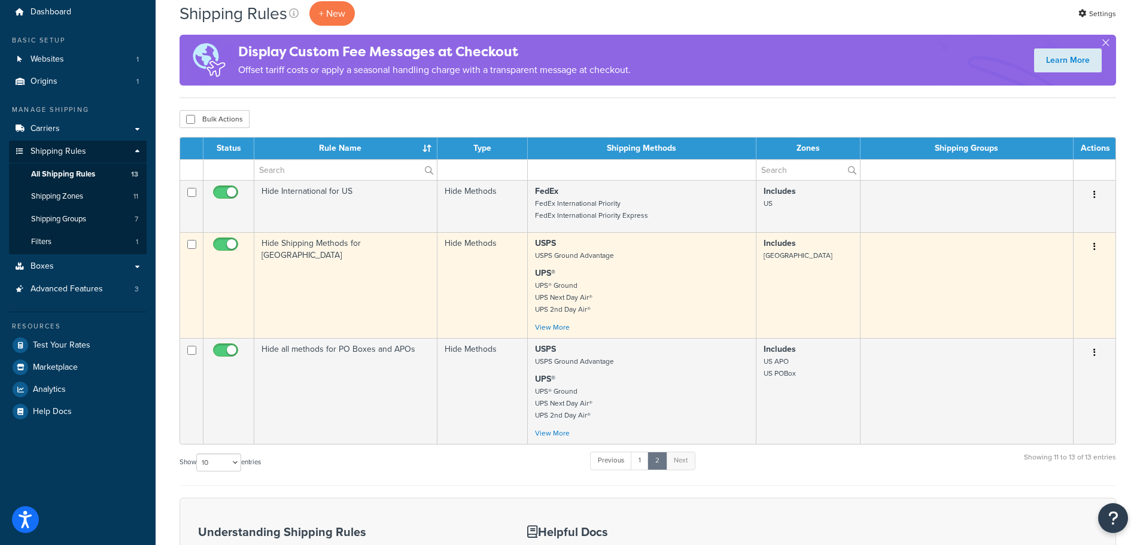
click at [226, 246] on input "checkbox" at bounding box center [227, 247] width 33 height 15
checkbox input "false"
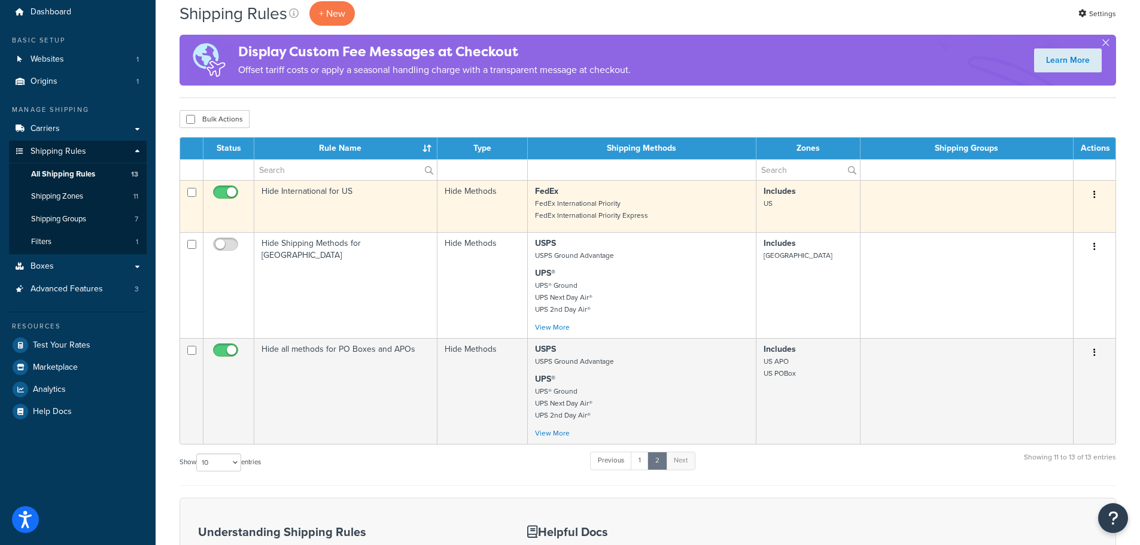
click at [222, 196] on input "checkbox" at bounding box center [227, 195] width 33 height 15
checkbox input "false"
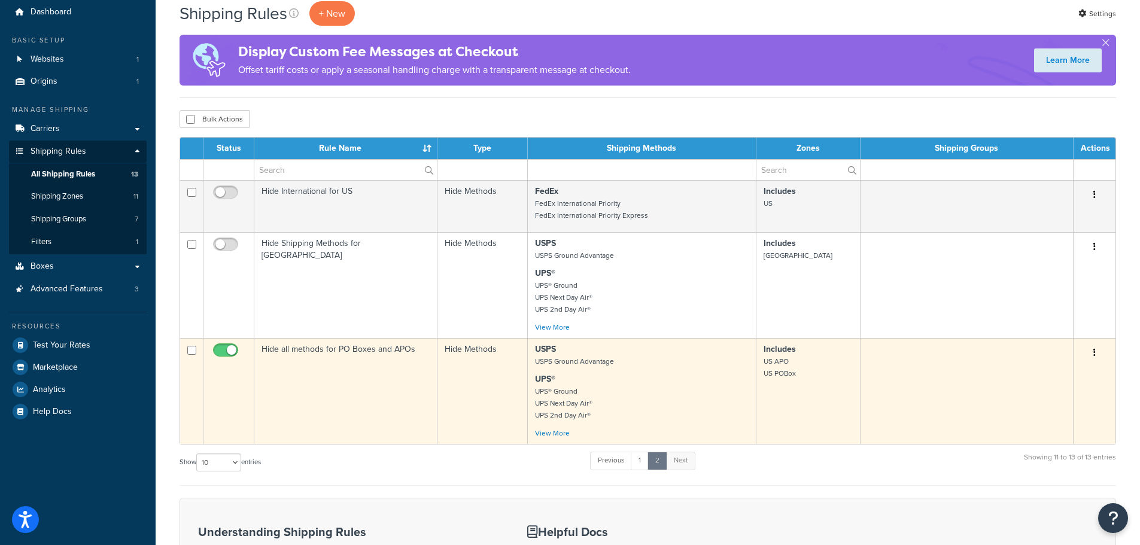
click at [223, 351] on input "checkbox" at bounding box center [227, 353] width 33 height 15
checkbox input "false"
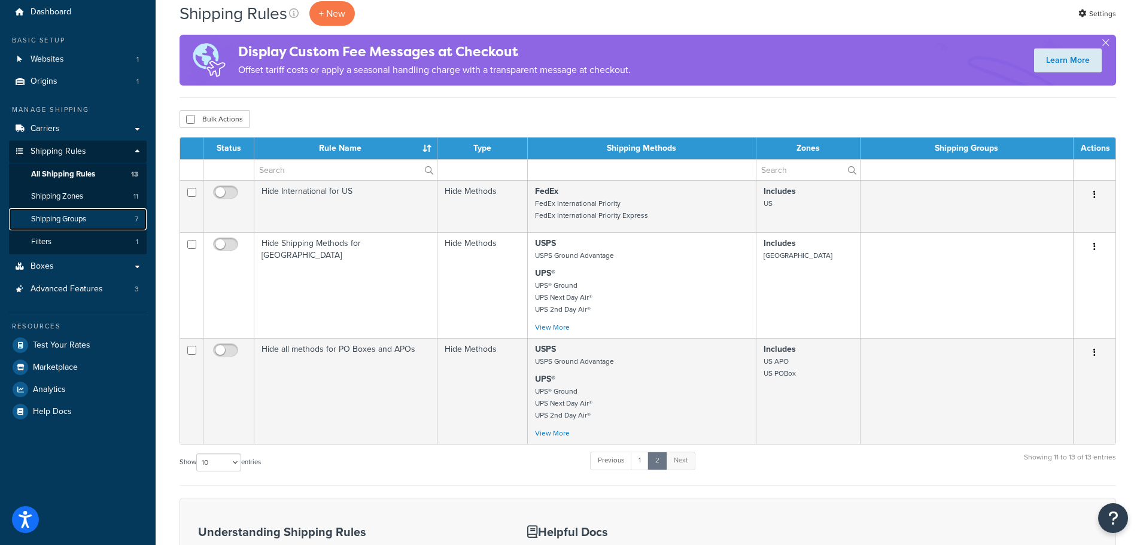
click at [61, 221] on span "Shipping Groups" at bounding box center [58, 219] width 55 height 10
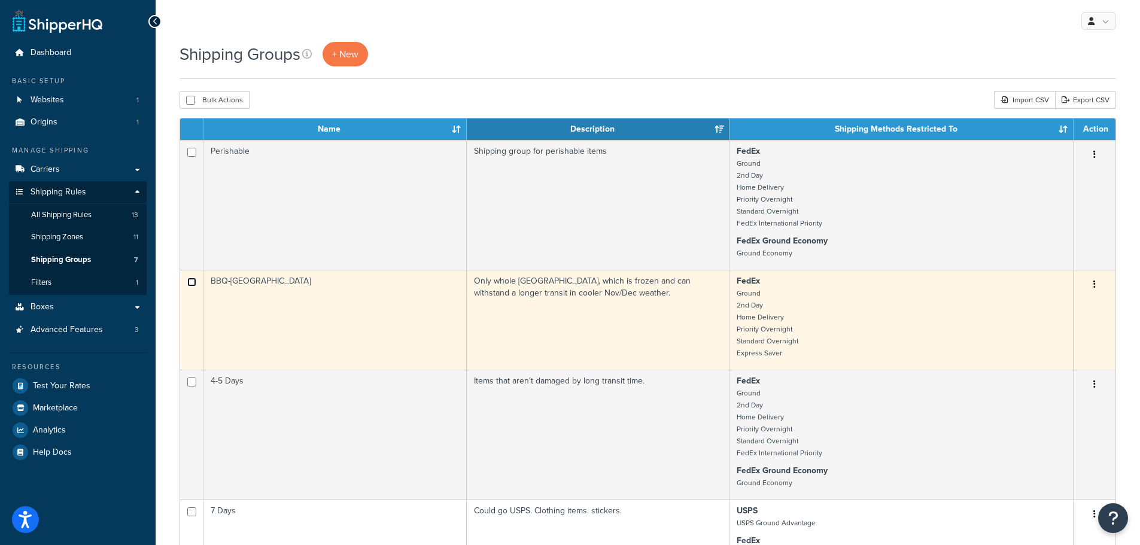
click at [194, 279] on input "checkbox" at bounding box center [191, 282] width 9 height 9
checkbox input "true"
click at [1090, 282] on button "button" at bounding box center [1094, 284] width 17 height 19
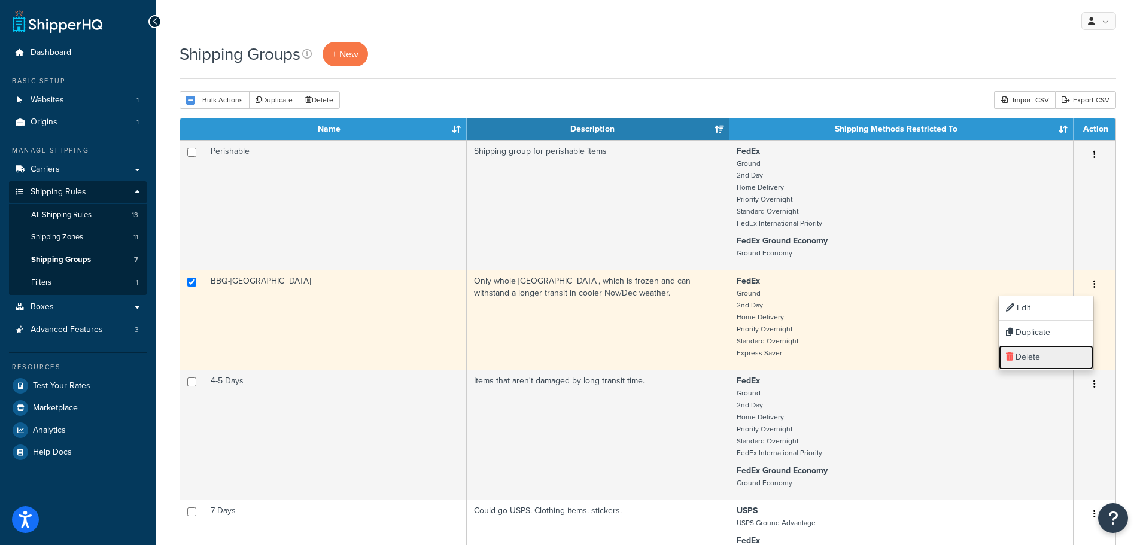
click at [1027, 354] on link "Delete" at bounding box center [1046, 357] width 95 height 25
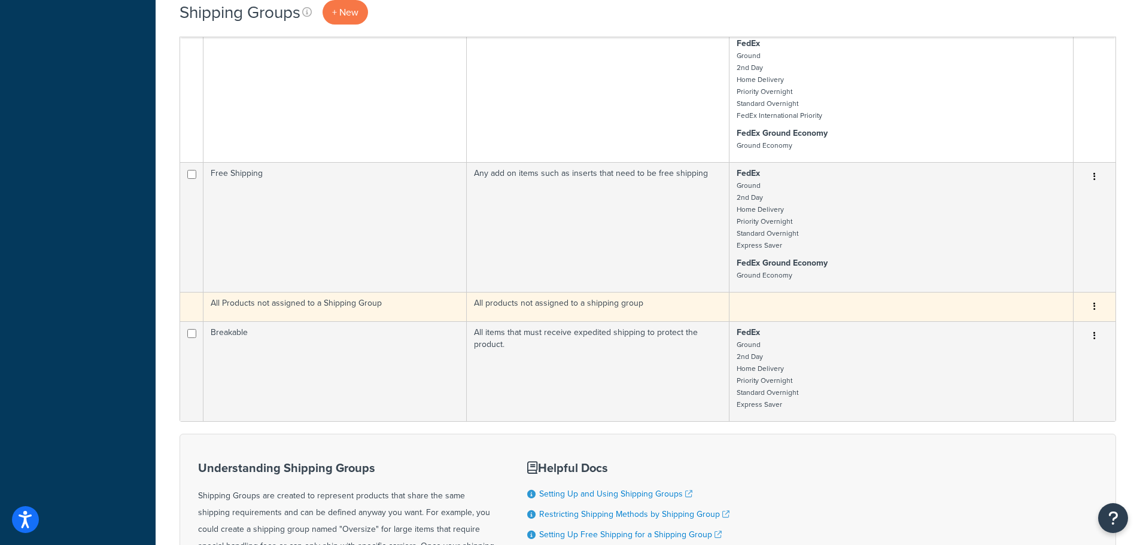
scroll to position [479, 0]
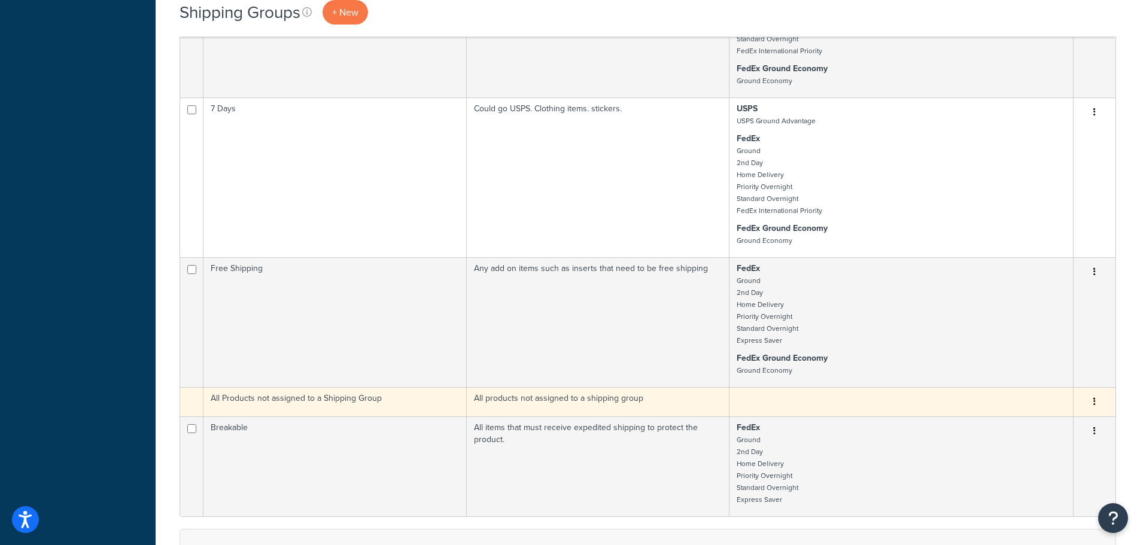
click at [339, 398] on td "All Products not assigned to a Shipping Group" at bounding box center [334, 401] width 263 height 29
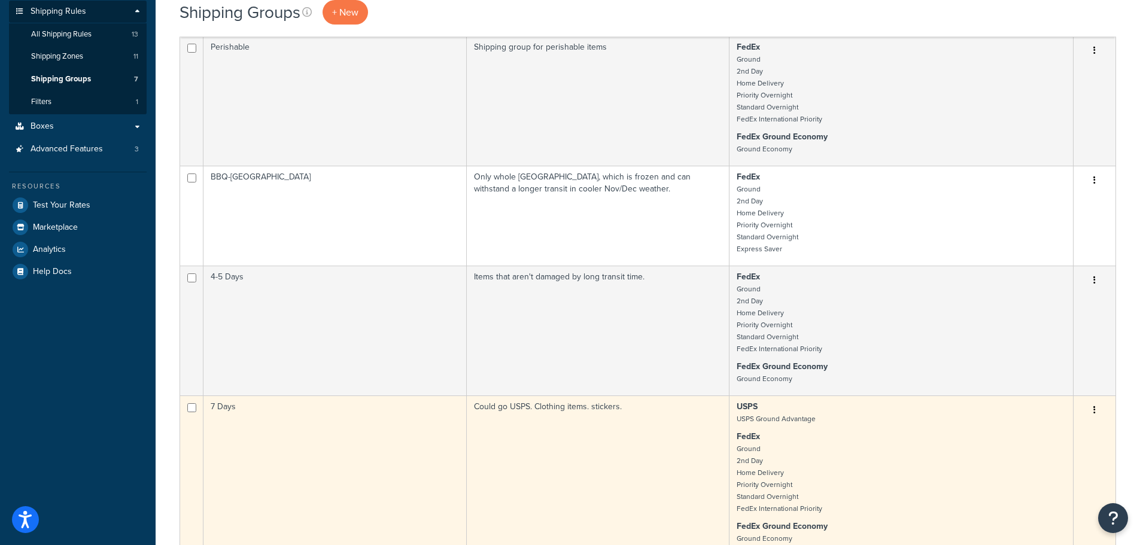
scroll to position [239, 0]
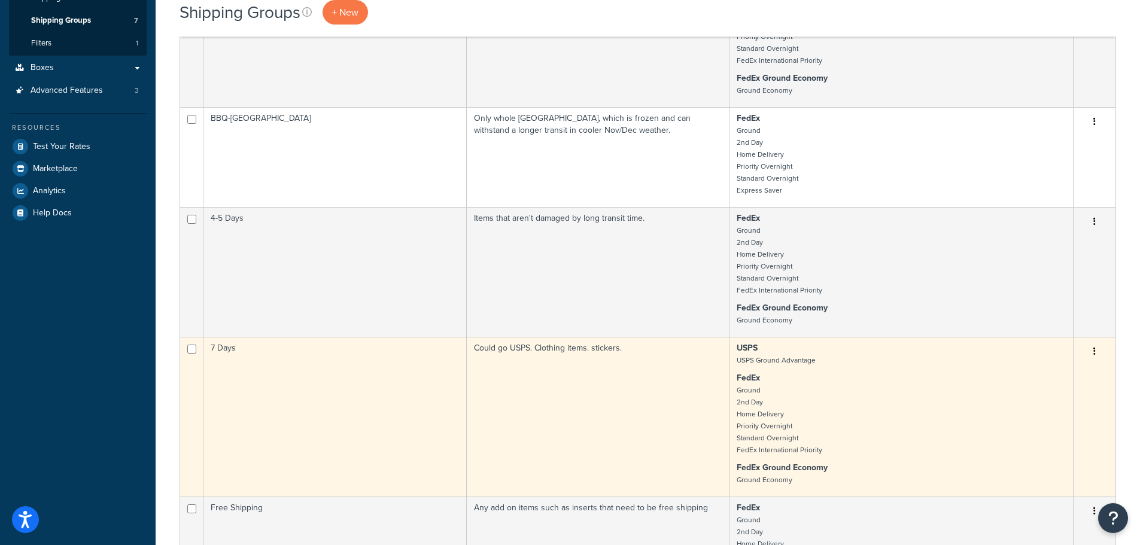
click at [548, 354] on td "Could go USPS. Clothing items. stickers." at bounding box center [598, 417] width 263 height 160
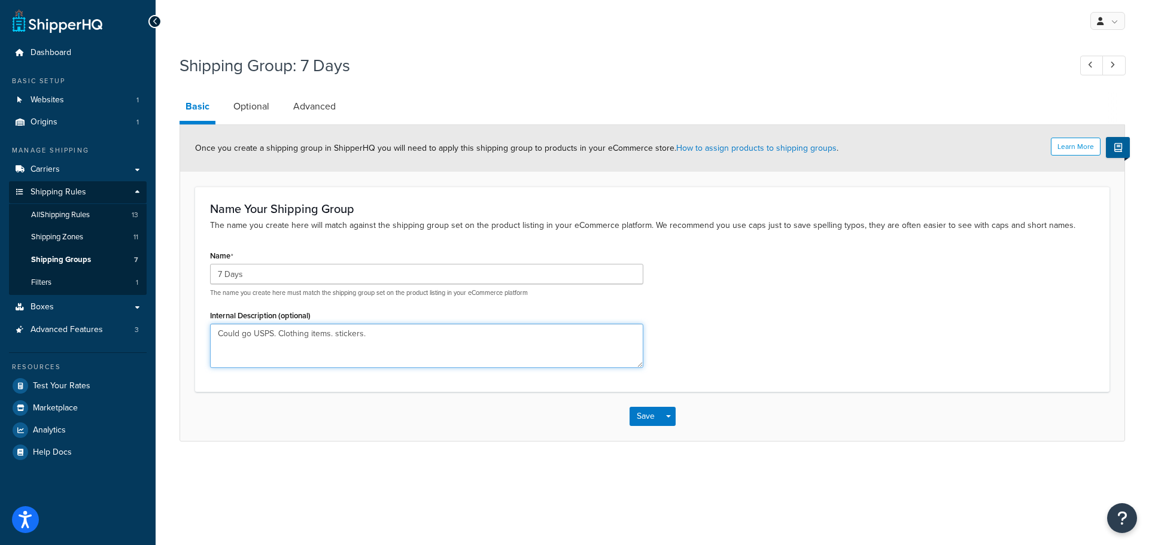
drag, startPoint x: 370, startPoint y: 336, endPoint x: 333, endPoint y: 340, distance: 37.3
click at [333, 340] on textarea "Could go USPS. Clothing items. stickers." at bounding box center [426, 346] width 433 height 44
type textarea "Could go USPS. Clothing items."
click at [636, 421] on button "Save" at bounding box center [645, 416] width 32 height 19
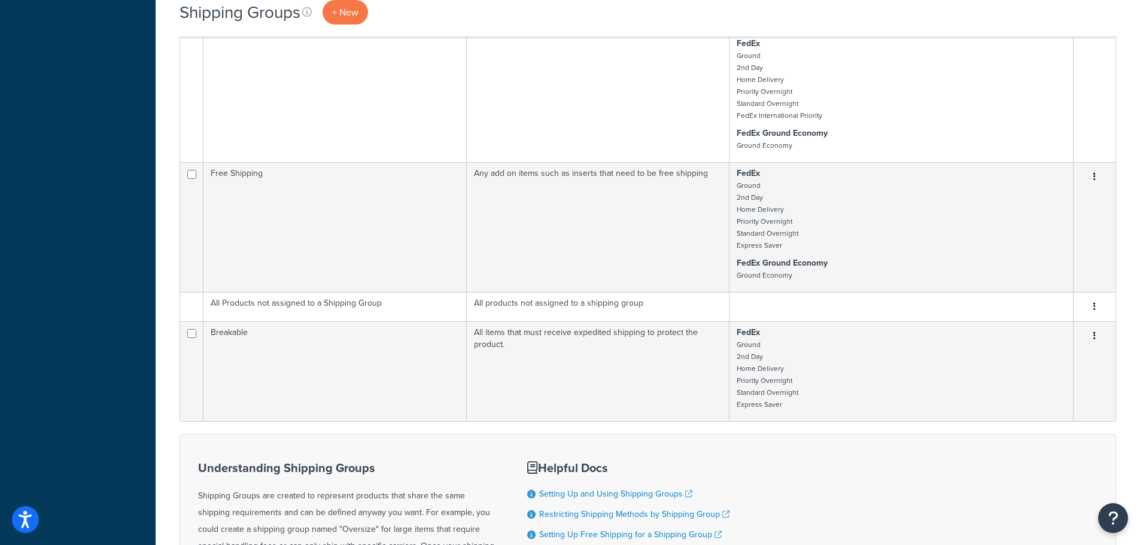
scroll to position [598, 0]
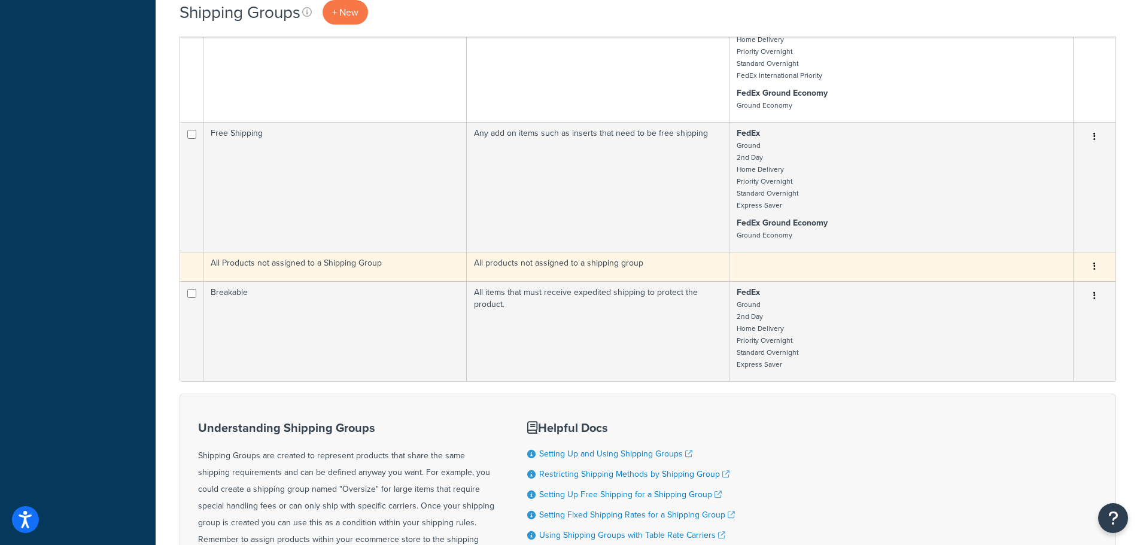
click at [291, 268] on td "All Products not assigned to a Shipping Group" at bounding box center [334, 266] width 263 height 29
click at [592, 266] on td "All products not assigned to a shipping group" at bounding box center [598, 266] width 263 height 29
click at [812, 269] on td at bounding box center [901, 266] width 344 height 29
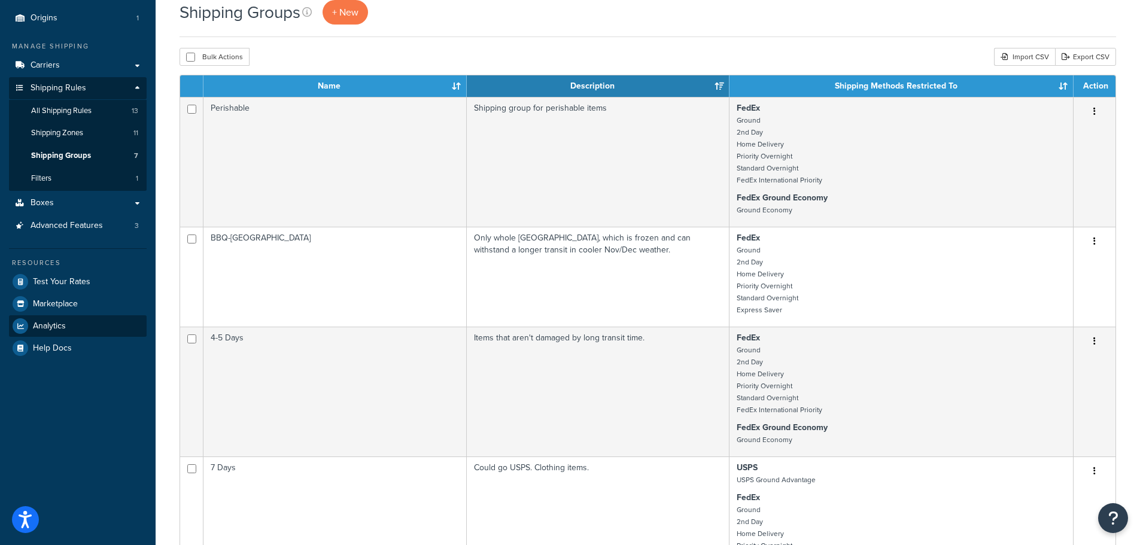
scroll to position [0, 0]
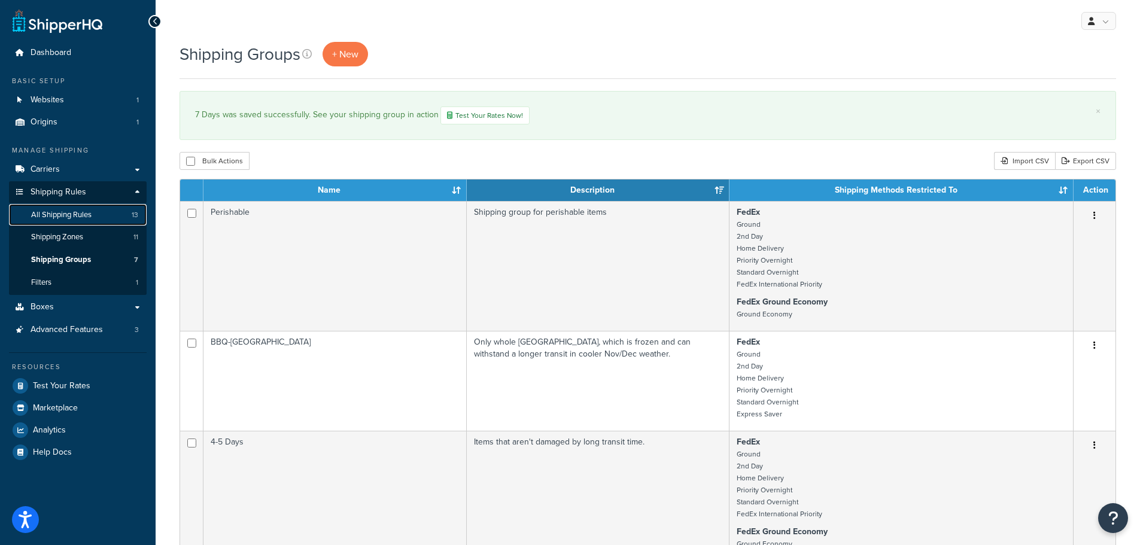
click at [60, 220] on span "All Shipping Rules" at bounding box center [61, 215] width 60 height 10
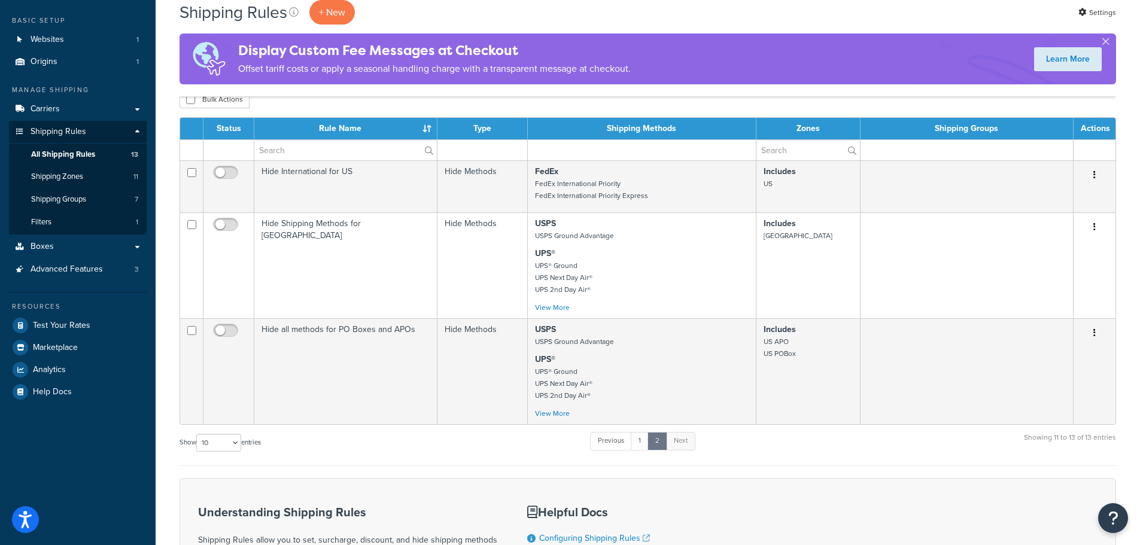
scroll to position [60, 0]
click at [645, 446] on link "1" at bounding box center [640, 442] width 18 height 18
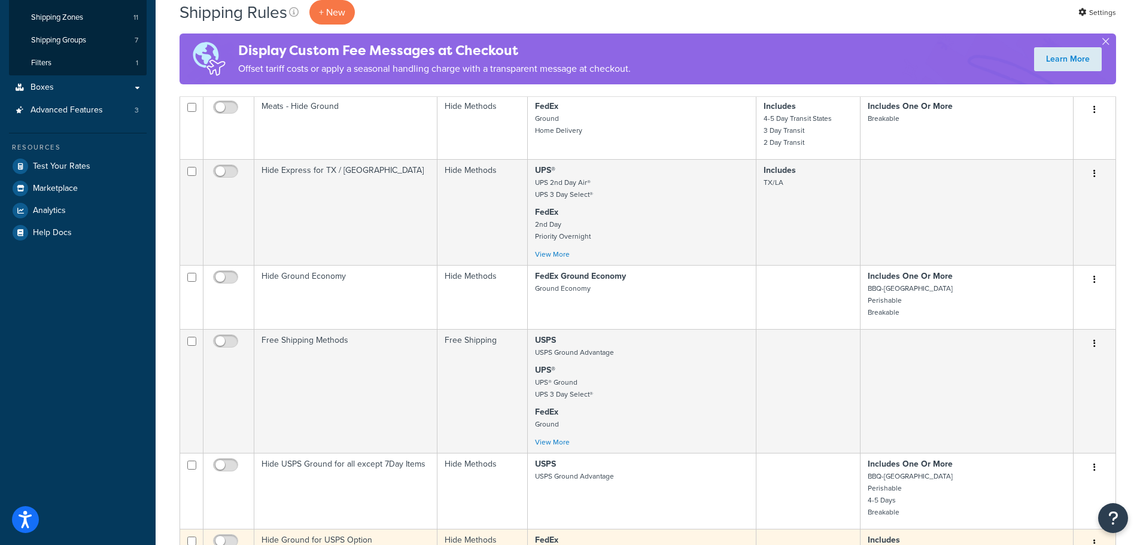
scroll to position [0, 0]
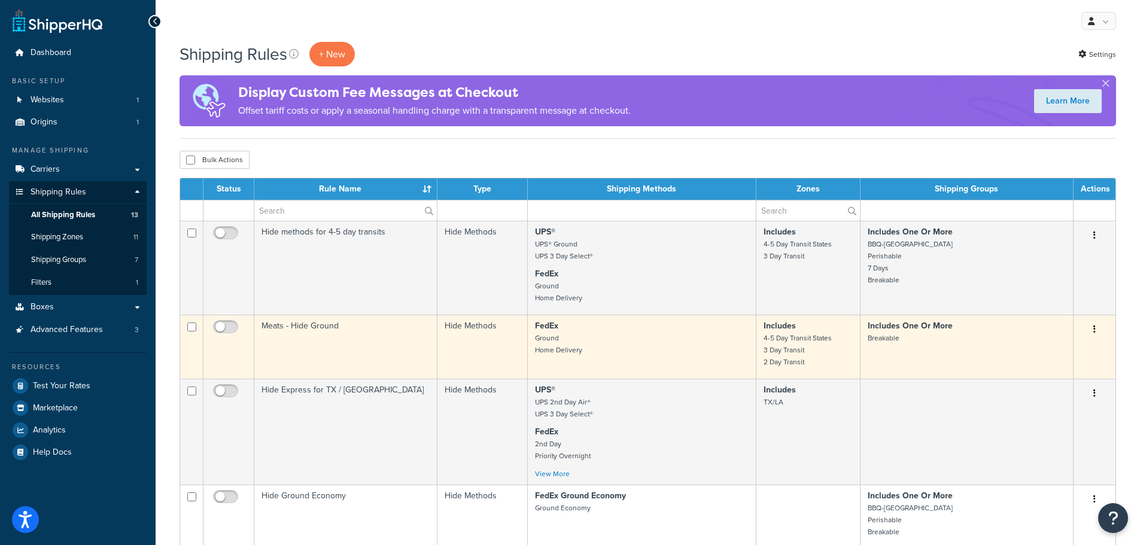
click at [290, 329] on td "Meats - Hide Ground" at bounding box center [345, 347] width 183 height 64
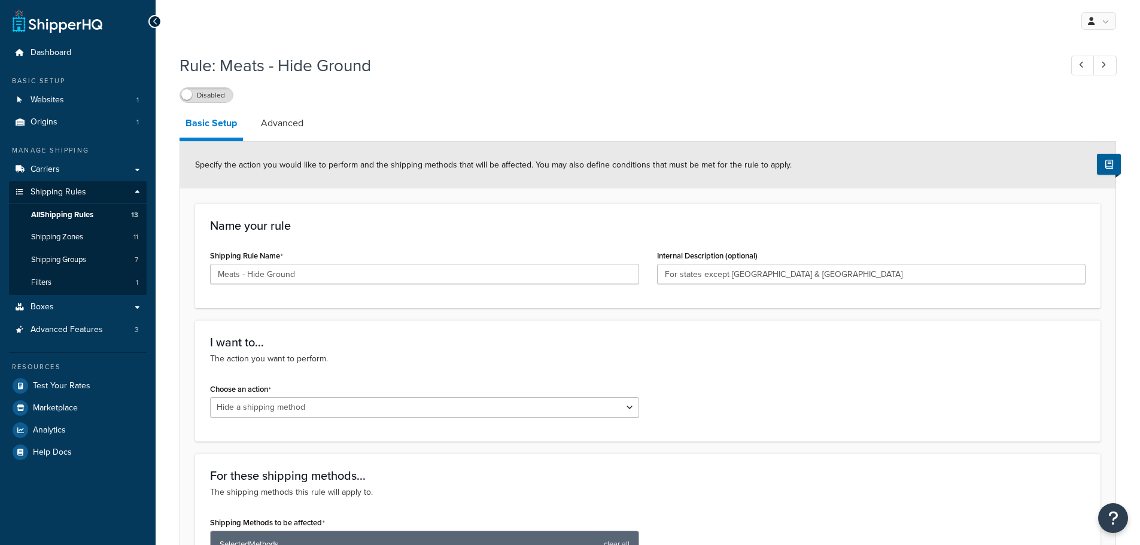
select select "HIDE"
drag, startPoint x: 240, startPoint y: 276, endPoint x: 202, endPoint y: 272, distance: 38.5
click at [202, 272] on div "Shipping Rule Name Meats - Hide Ground" at bounding box center [424, 270] width 447 height 46
type input "Breakable - Hide Ground"
click at [208, 94] on label "Disabled" at bounding box center [206, 95] width 53 height 14
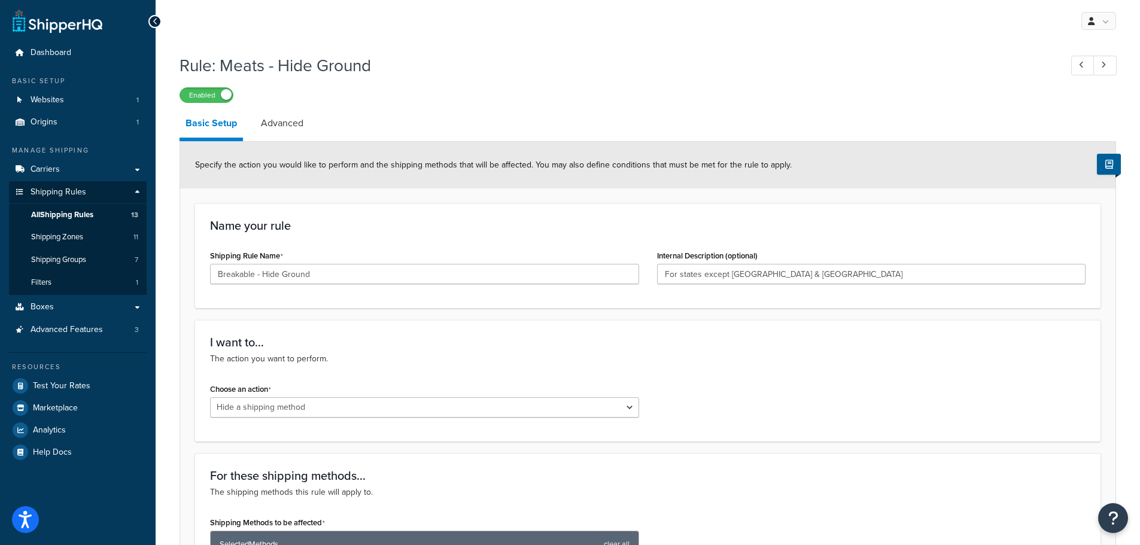
click at [153, 19] on icon at bounding box center [155, 21] width 5 height 8
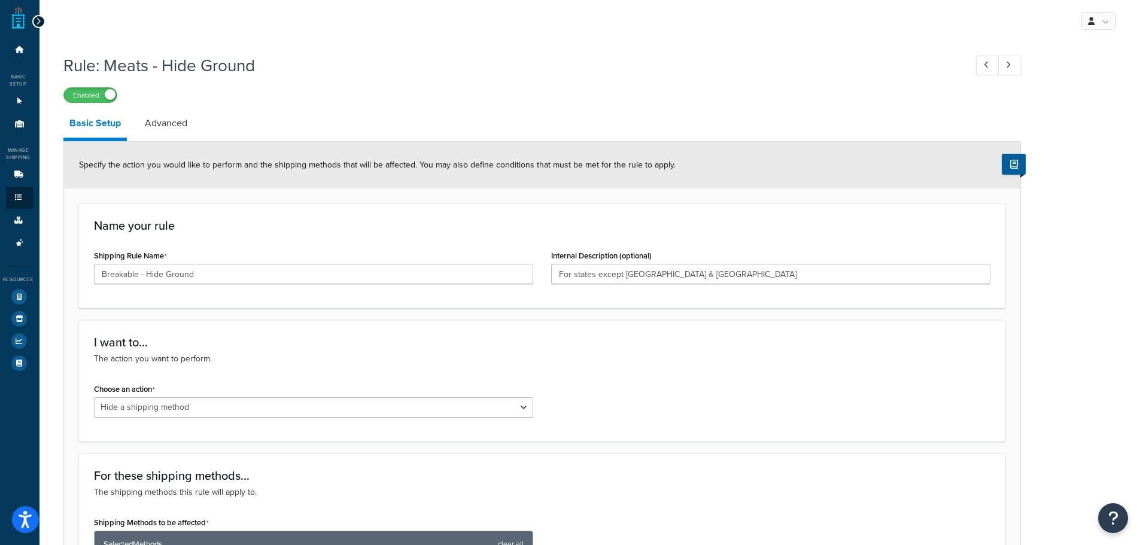
click at [36, 25] on icon at bounding box center [38, 21] width 5 height 8
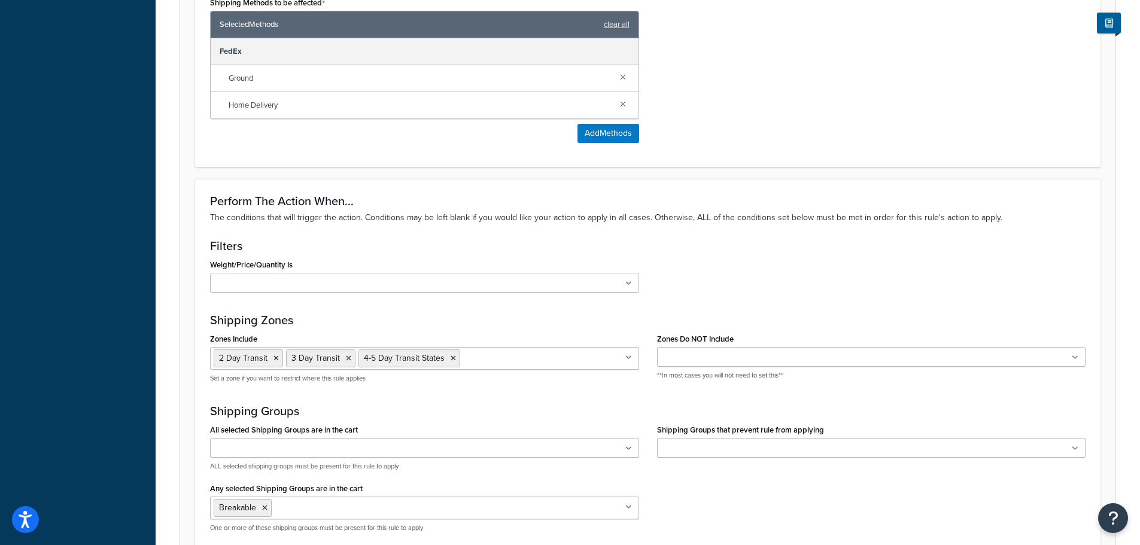
scroll to position [653, 0]
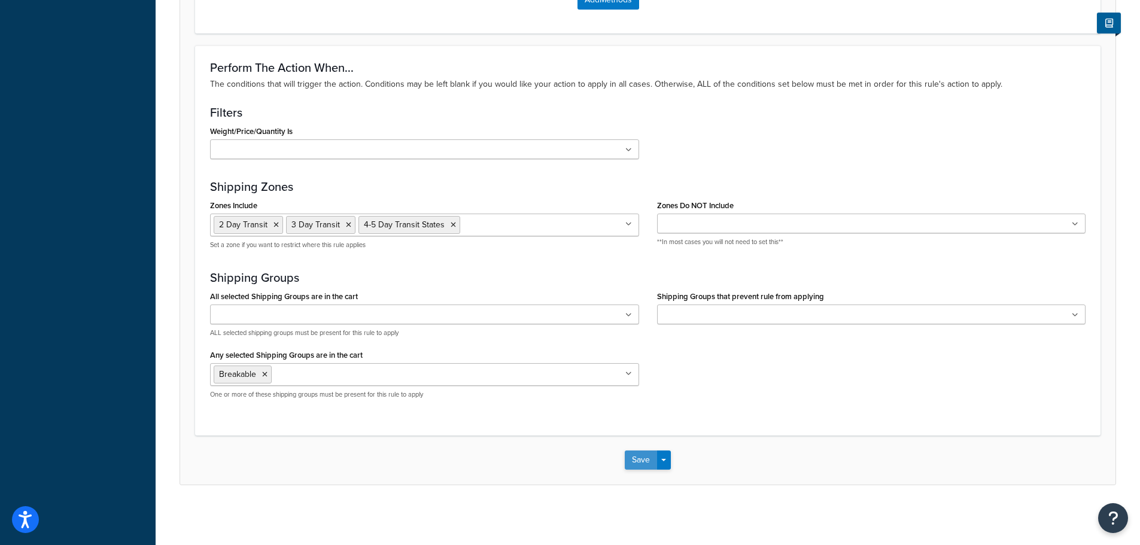
click at [647, 455] on button "Save" at bounding box center [641, 460] width 32 height 19
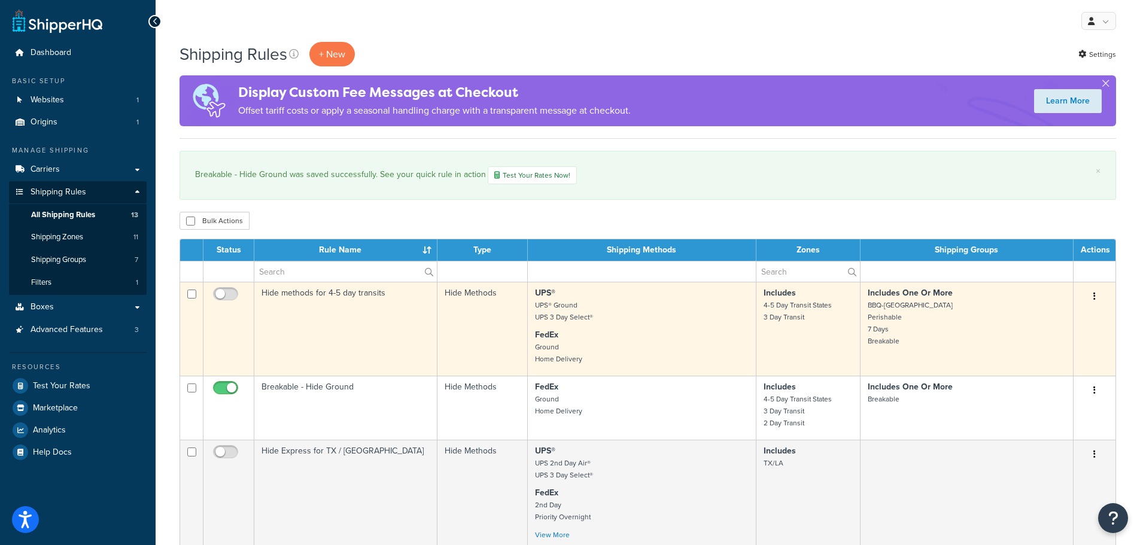
click at [903, 311] on p "Includes One Or More BBQ-Turkey Perishable 7 Days Breakable" at bounding box center [967, 317] width 198 height 60
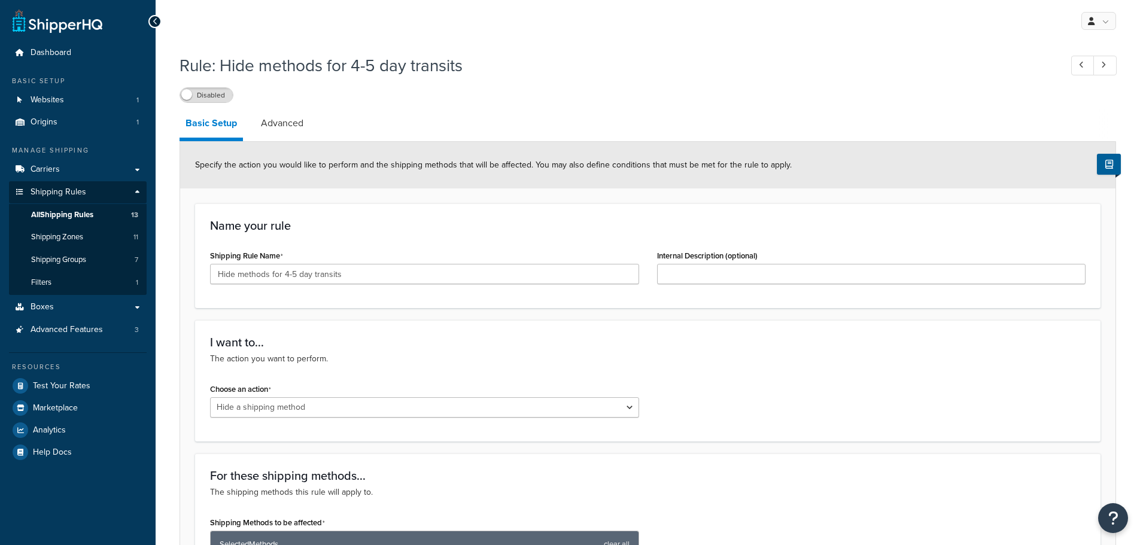
select select "HIDE"
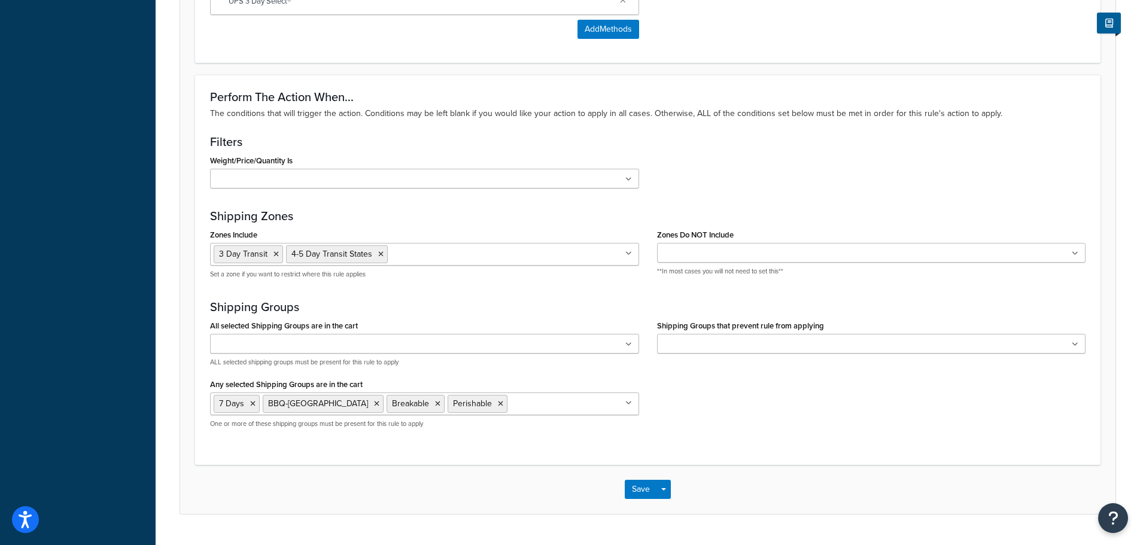
scroll to position [734, 0]
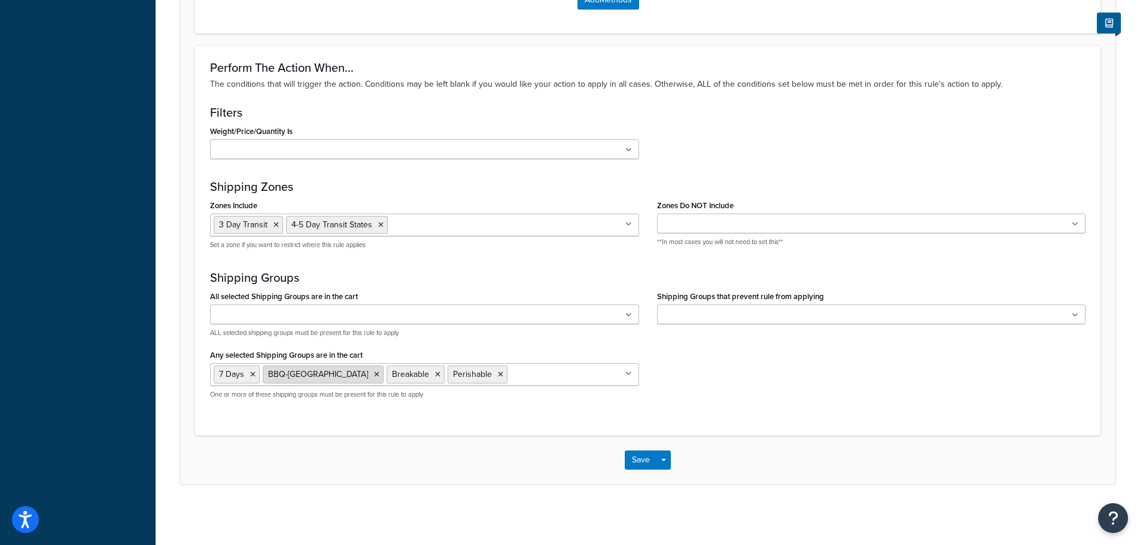
click at [374, 373] on icon at bounding box center [376, 374] width 5 height 7
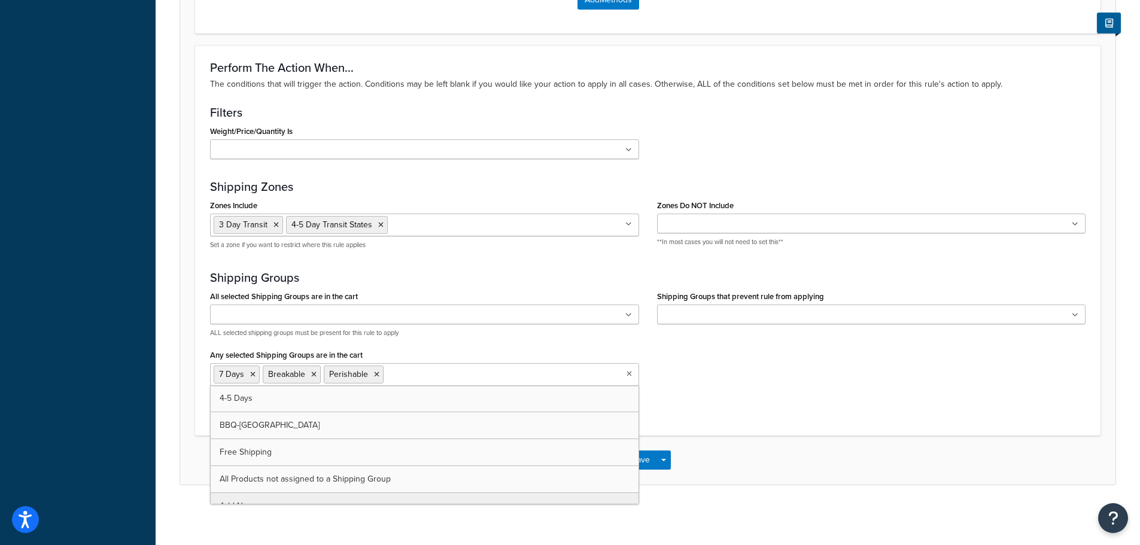
click at [851, 404] on div "All selected Shipping Groups are in the cart 4-5 Days 7 Days BBQ-Turkey Breakab…" at bounding box center [647, 348] width 893 height 121
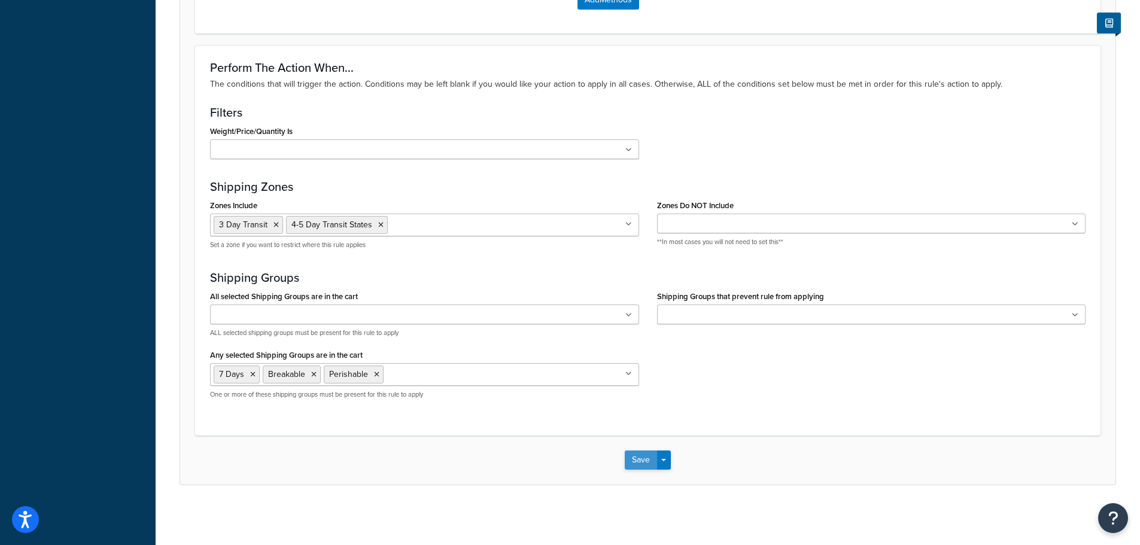
click at [632, 455] on button "Save" at bounding box center [641, 460] width 32 height 19
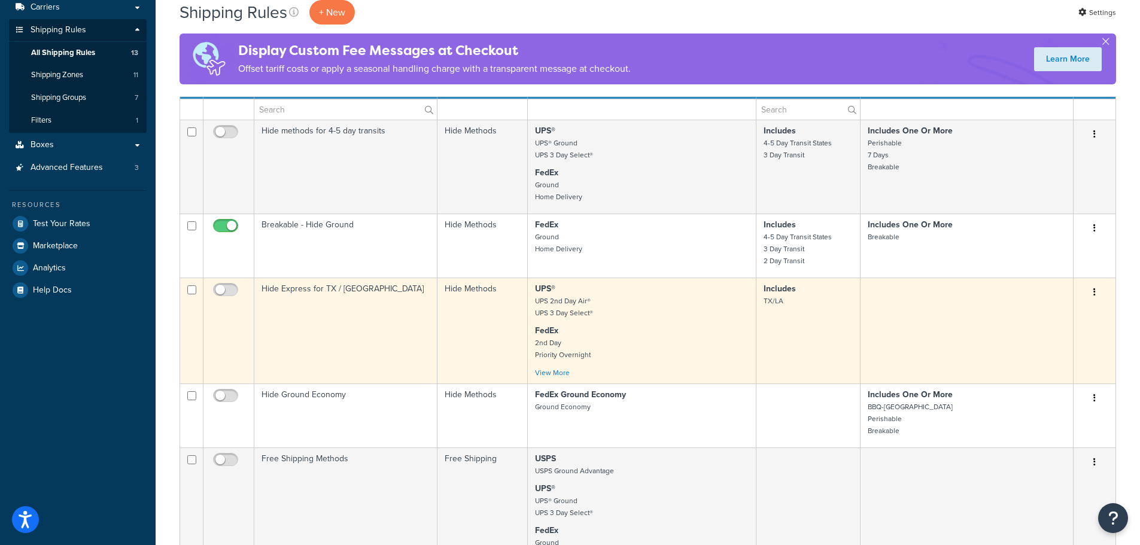
scroll to position [179, 0]
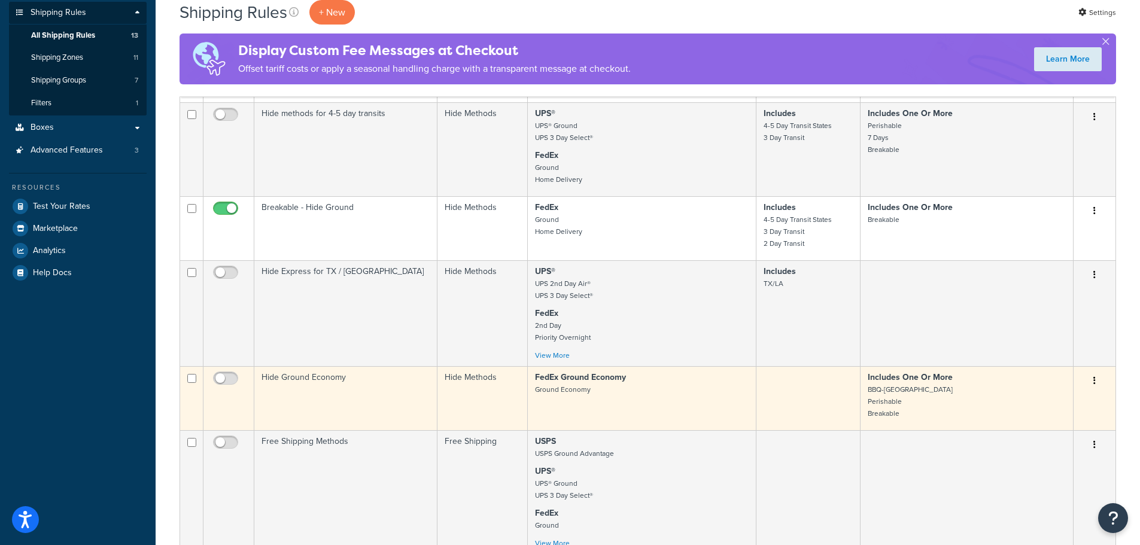
click at [279, 372] on td "Hide Ground Economy" at bounding box center [345, 398] width 183 height 64
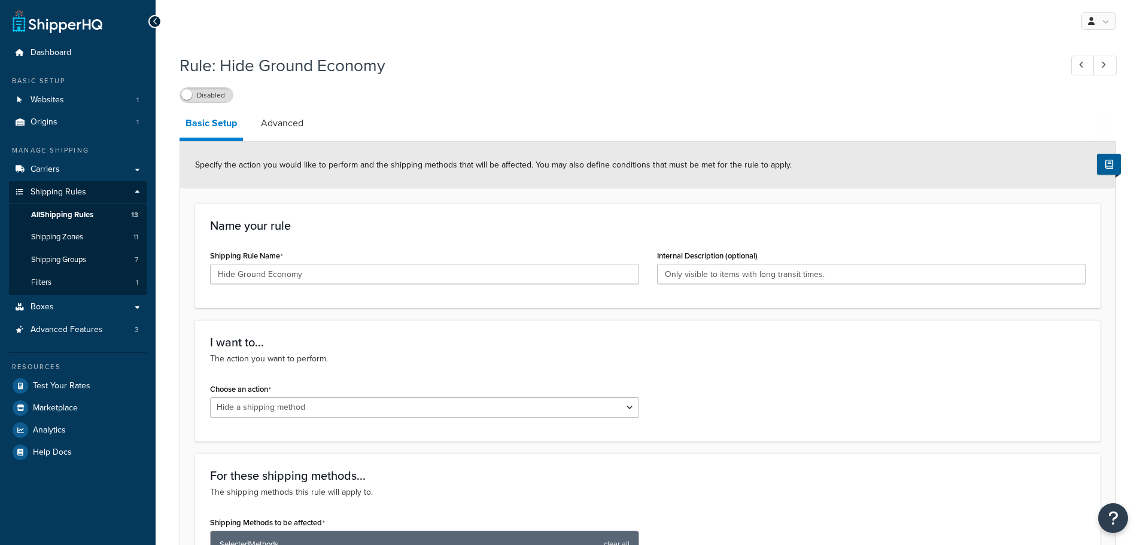
select select "HIDE"
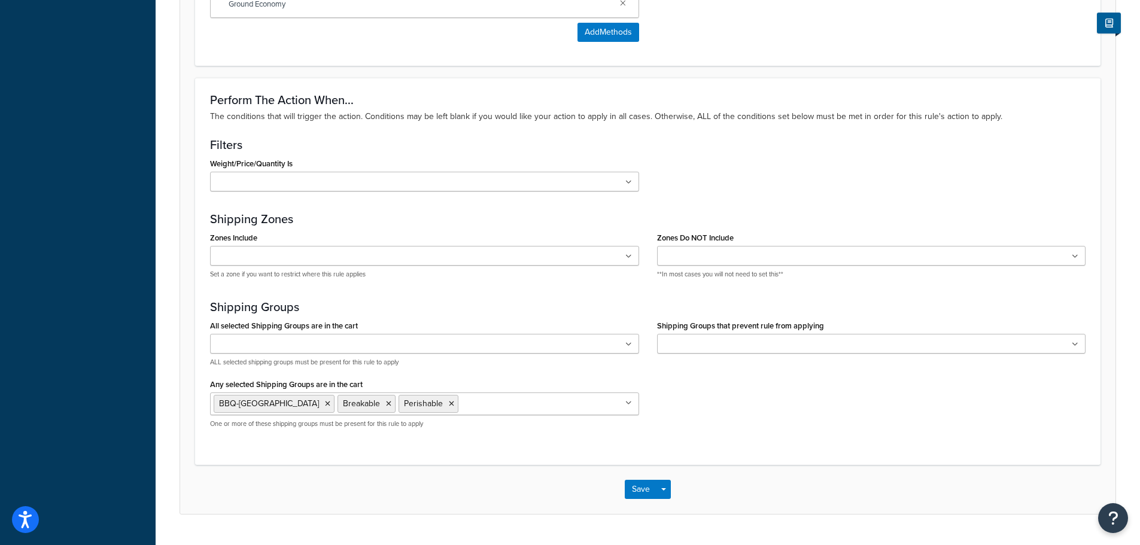
scroll to position [598, 0]
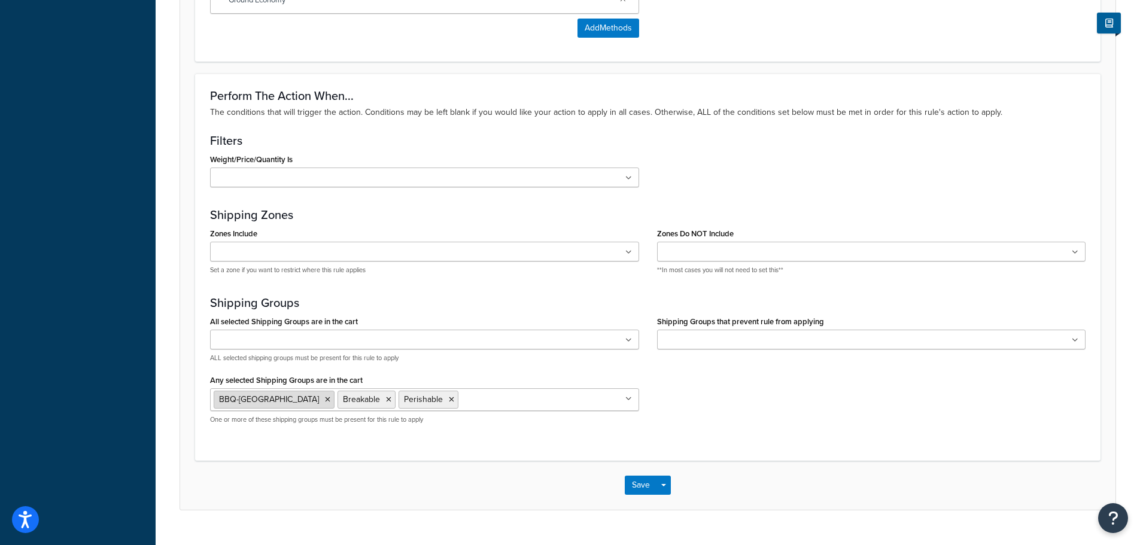
click at [325, 401] on icon at bounding box center [327, 399] width 5 height 7
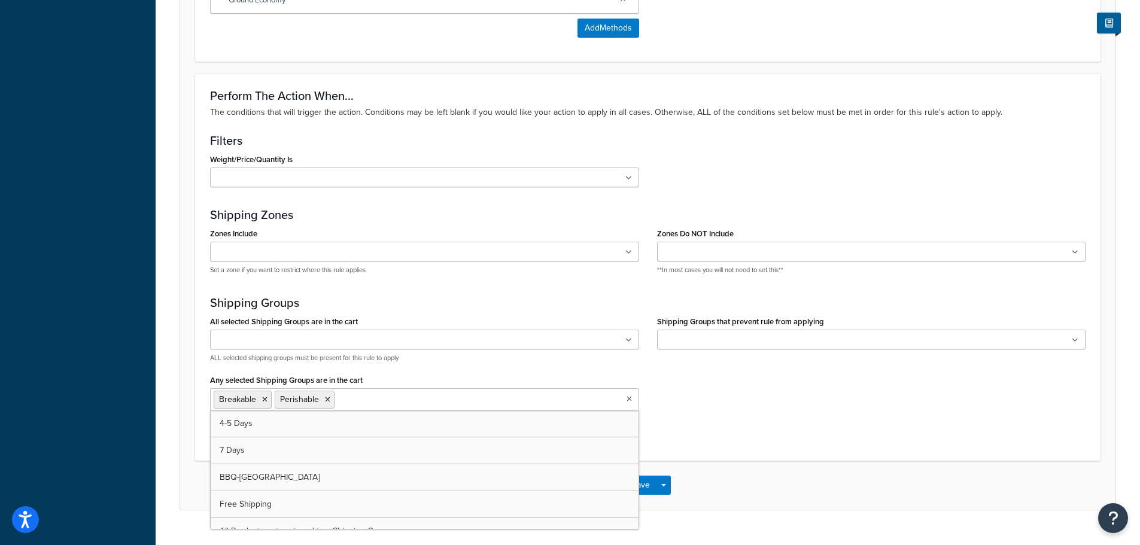
click at [794, 439] on div "Perform The Action When... The conditions that will trigger the action. Conditi…" at bounding box center [647, 267] width 905 height 387
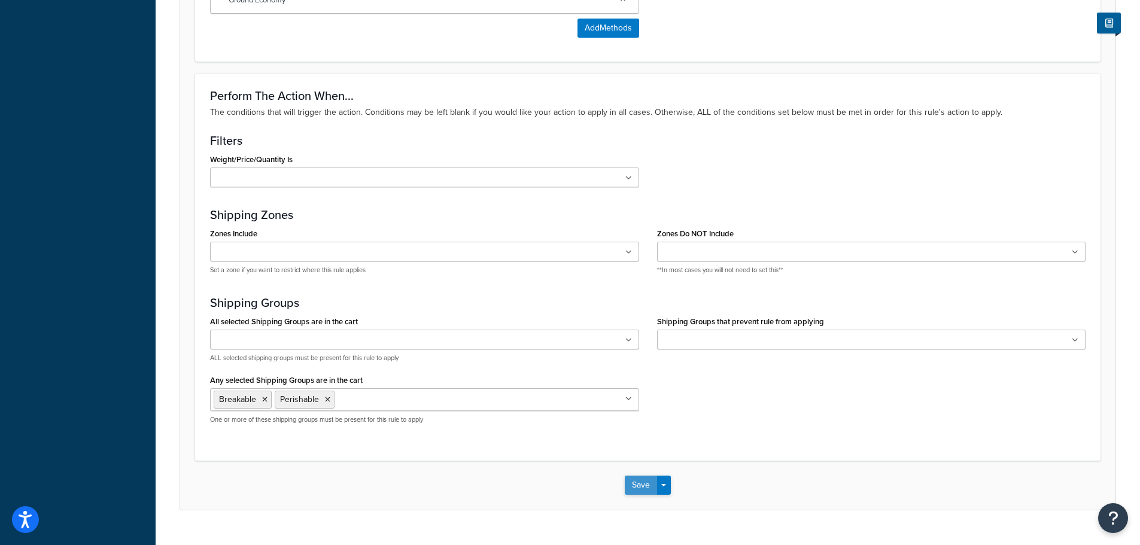
click at [630, 482] on button "Save" at bounding box center [641, 485] width 32 height 19
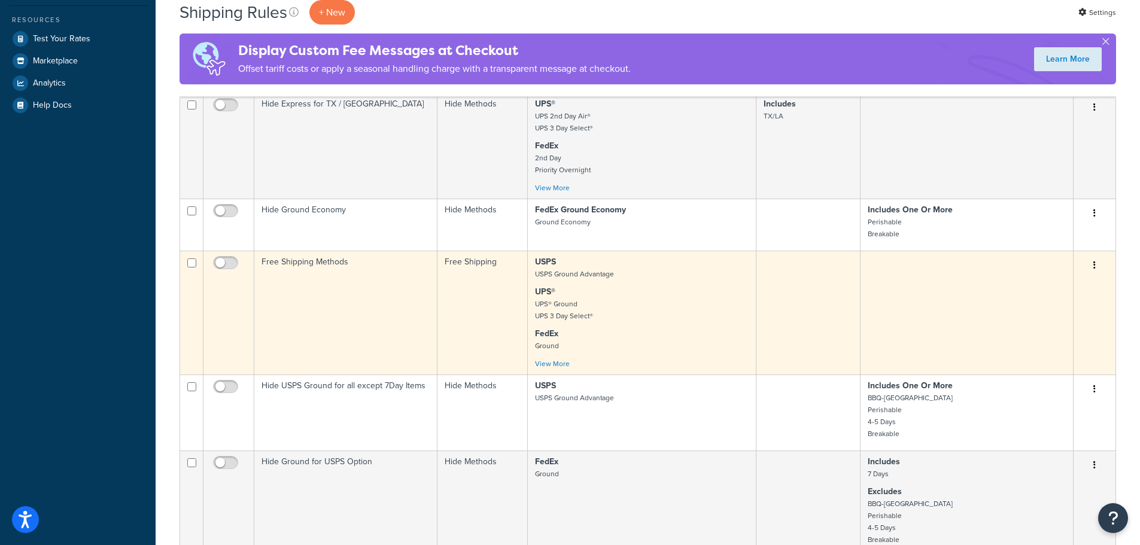
scroll to position [359, 0]
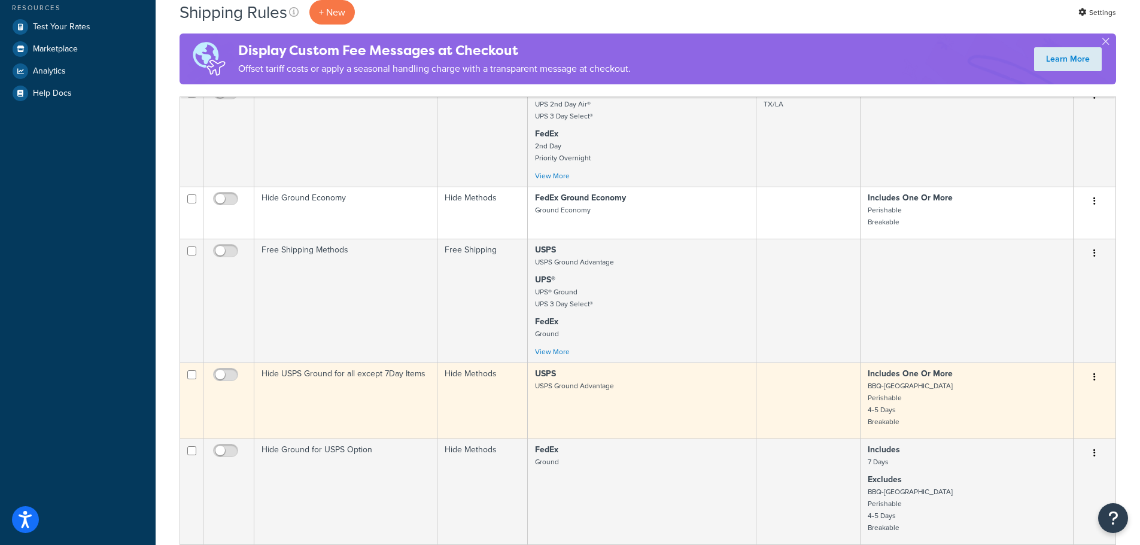
click at [327, 388] on td "Hide USPS Ground for all except 7Day Items" at bounding box center [345, 401] width 183 height 76
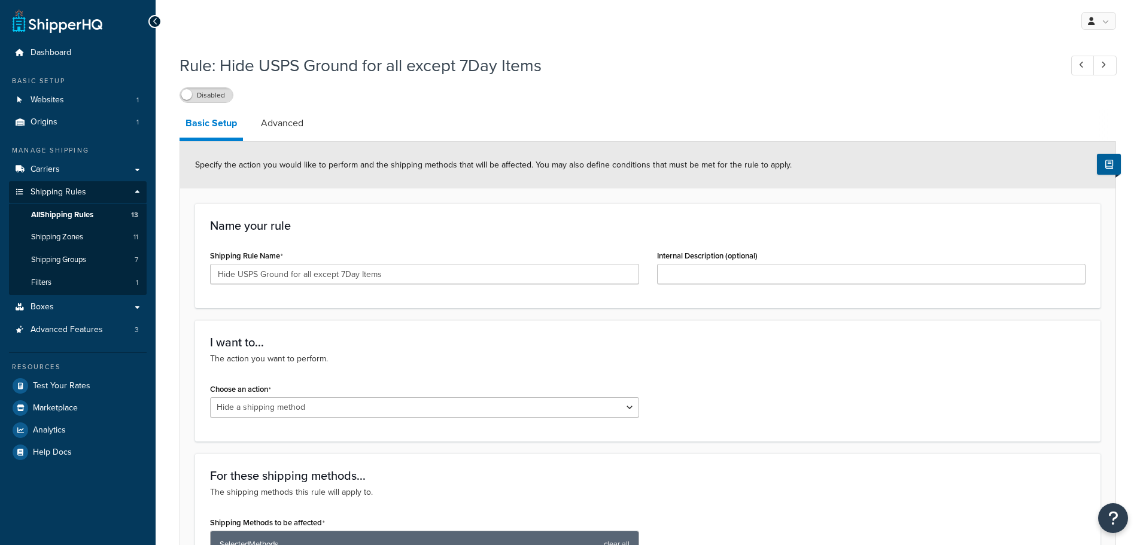
select select "HIDE"
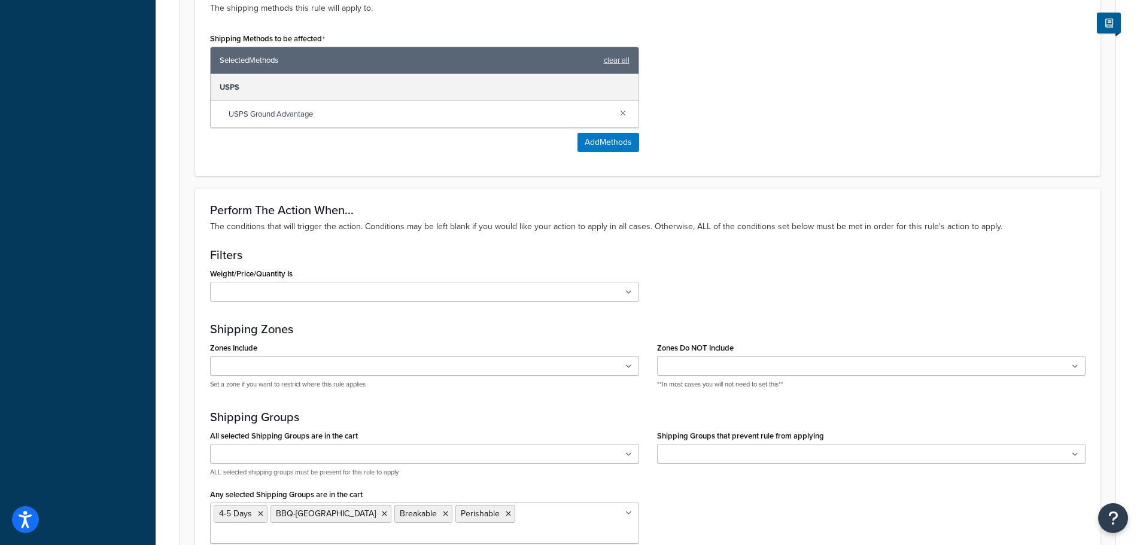
scroll to position [538, 0]
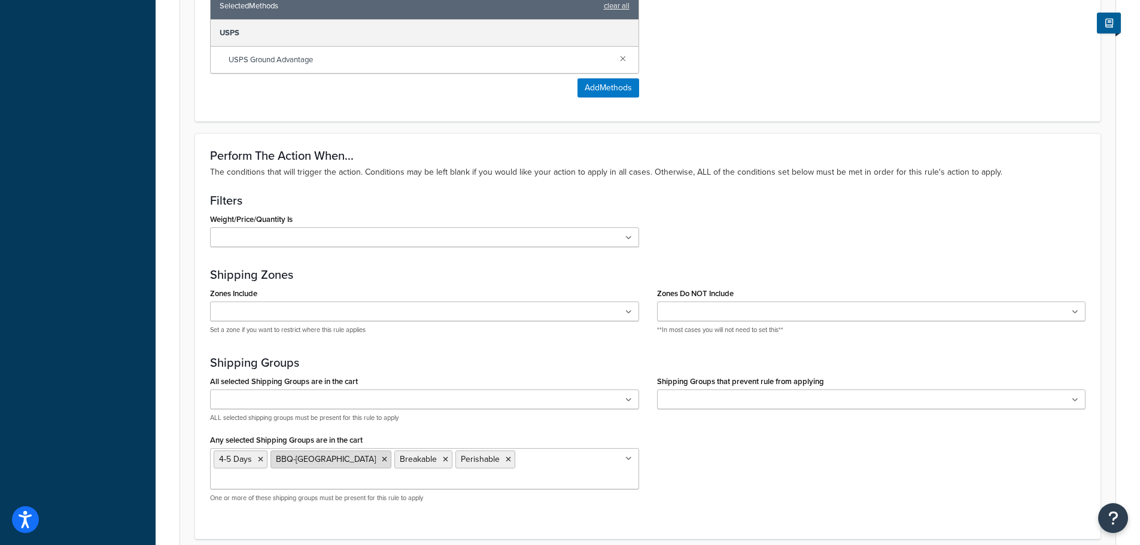
click at [382, 458] on icon at bounding box center [384, 459] width 5 height 7
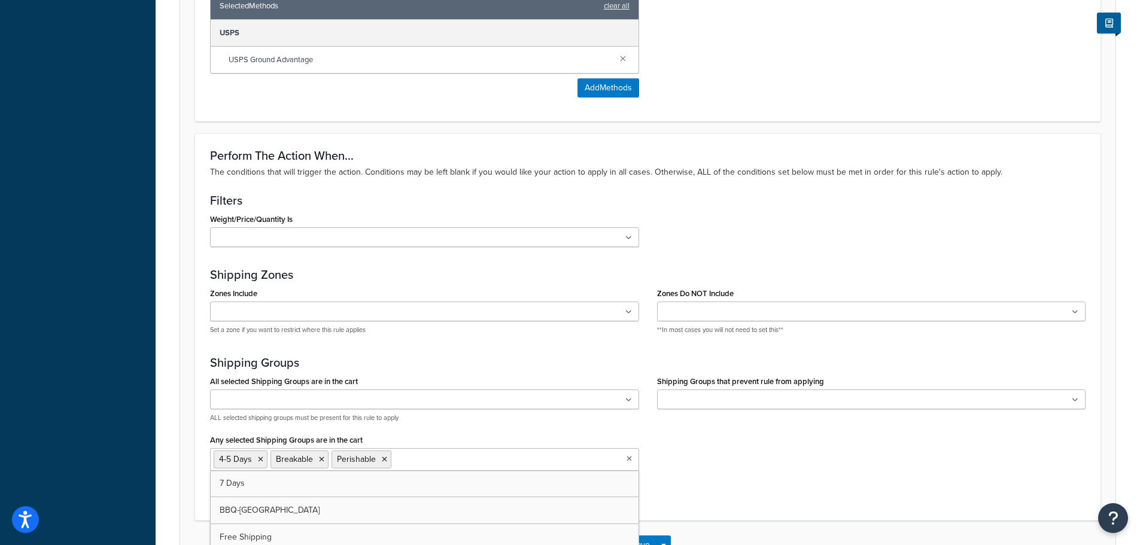
click at [822, 498] on div "Perform The Action When... The conditions that will trigger the action. Conditi…" at bounding box center [647, 326] width 905 height 387
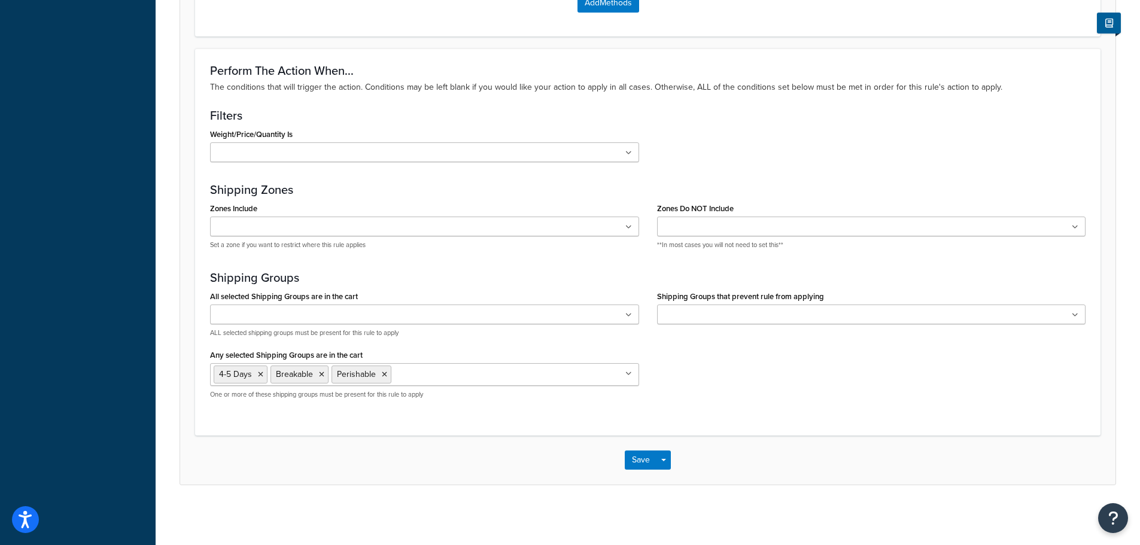
click at [646, 471] on div "Save Save Dropdown Save and Edit Save and Duplicate Save and Create New" at bounding box center [647, 460] width 935 height 49
click at [642, 468] on button "Save" at bounding box center [641, 460] width 32 height 19
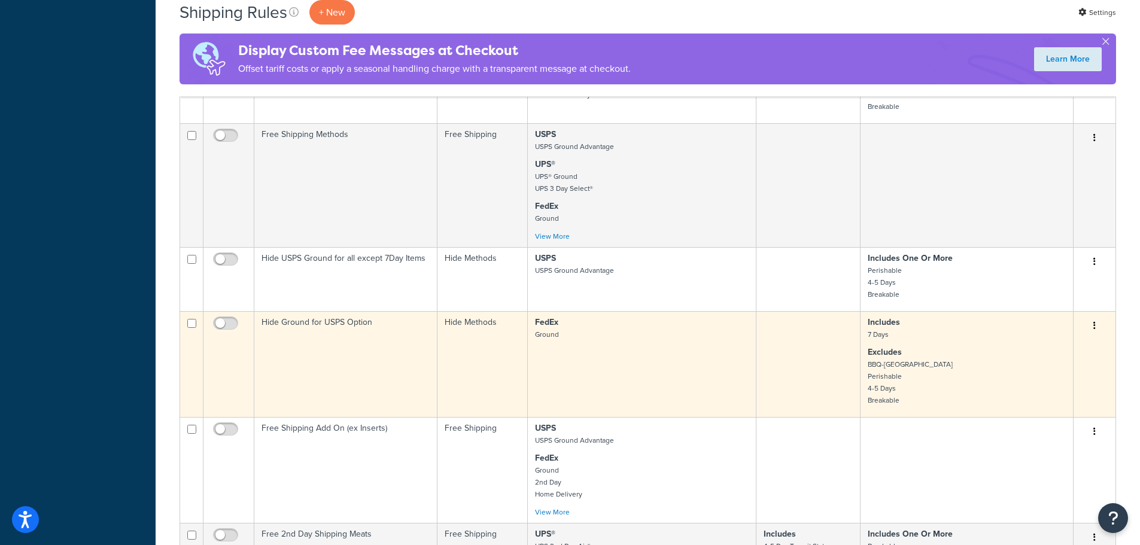
scroll to position [479, 0]
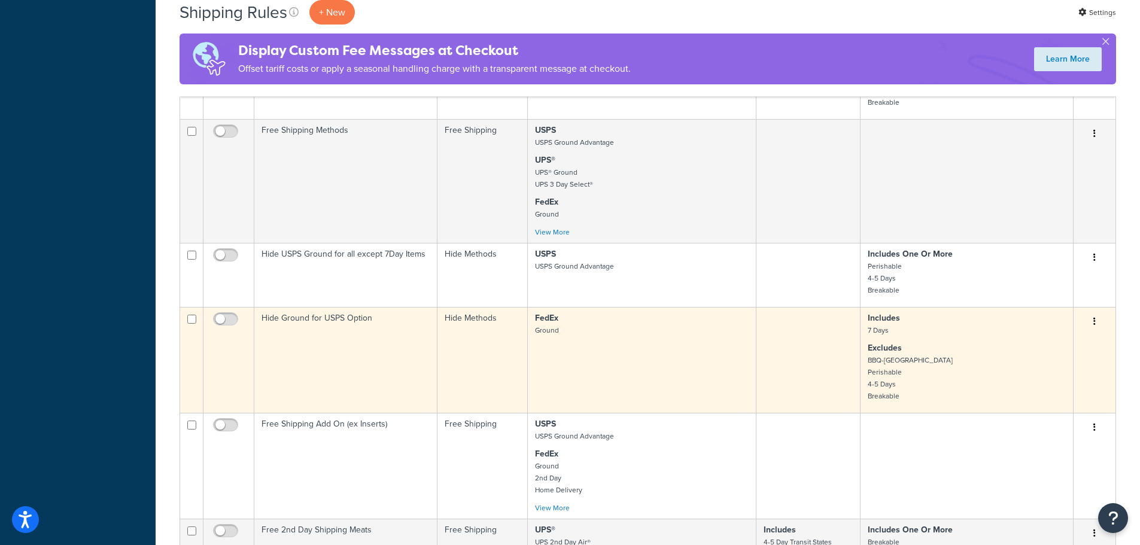
click at [311, 352] on td "Hide Ground for USPS Option" at bounding box center [345, 360] width 183 height 106
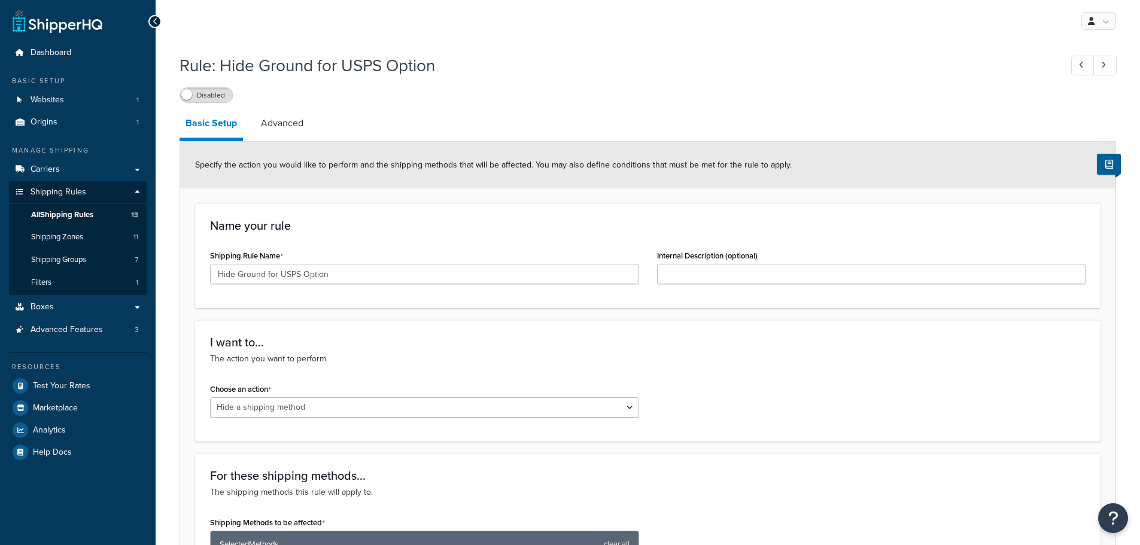
select select "HIDE"
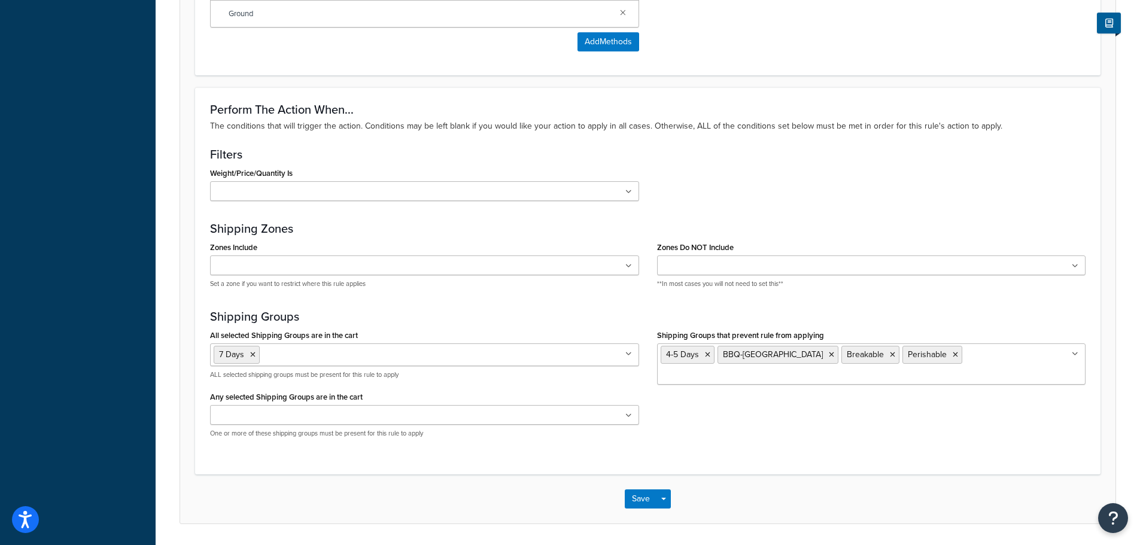
scroll to position [623, 0]
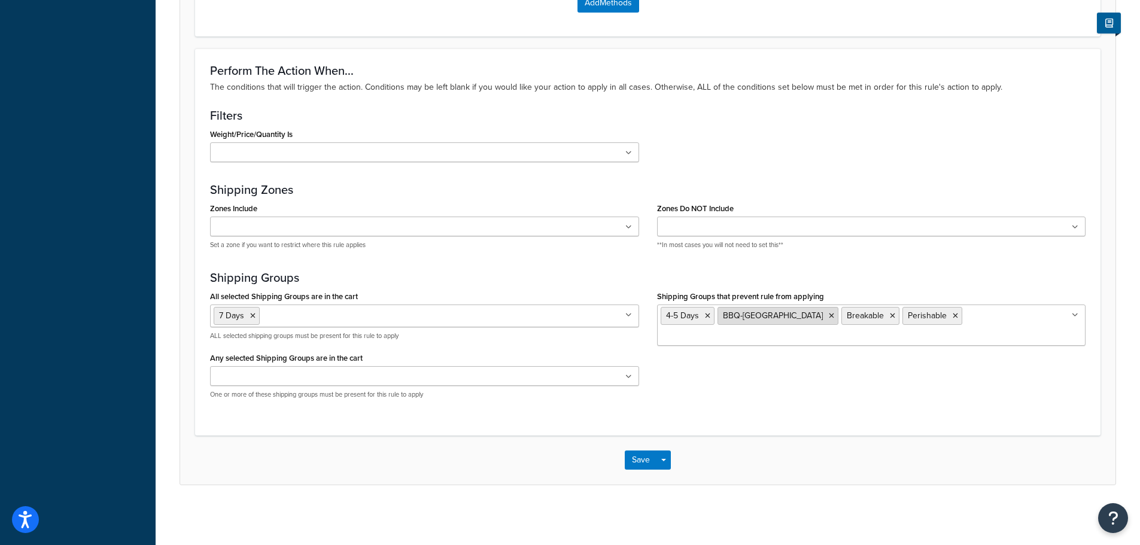
click at [829, 315] on icon at bounding box center [831, 315] width 5 height 7
click at [937, 263] on div "Perform The Action When... The conditions that will trigger the action. Conditi…" at bounding box center [647, 241] width 905 height 387
click at [632, 457] on button "Save" at bounding box center [641, 460] width 32 height 19
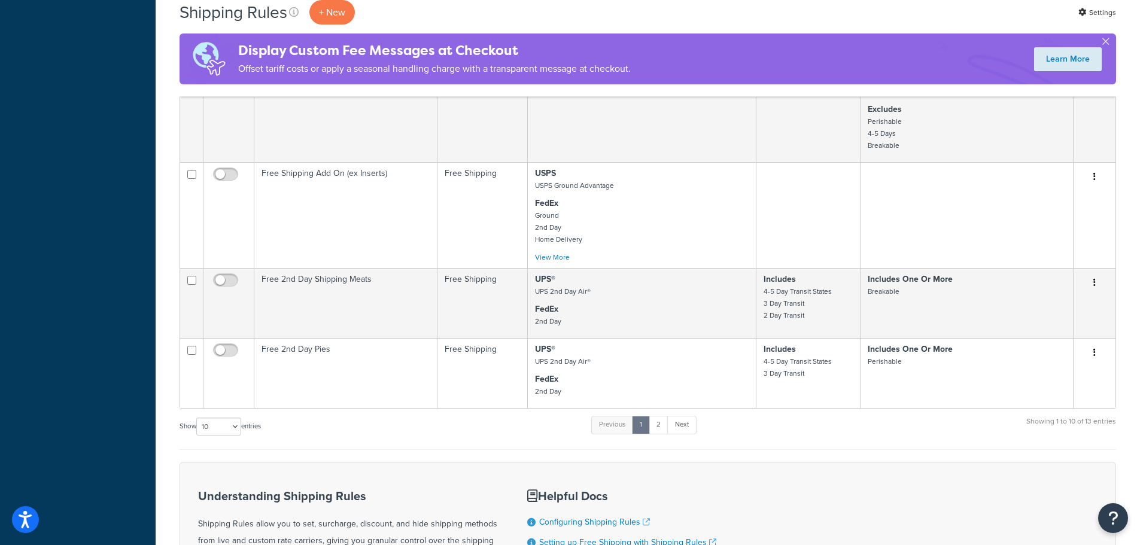
scroll to position [718, 0]
click at [661, 423] on link "2" at bounding box center [659, 424] width 20 height 18
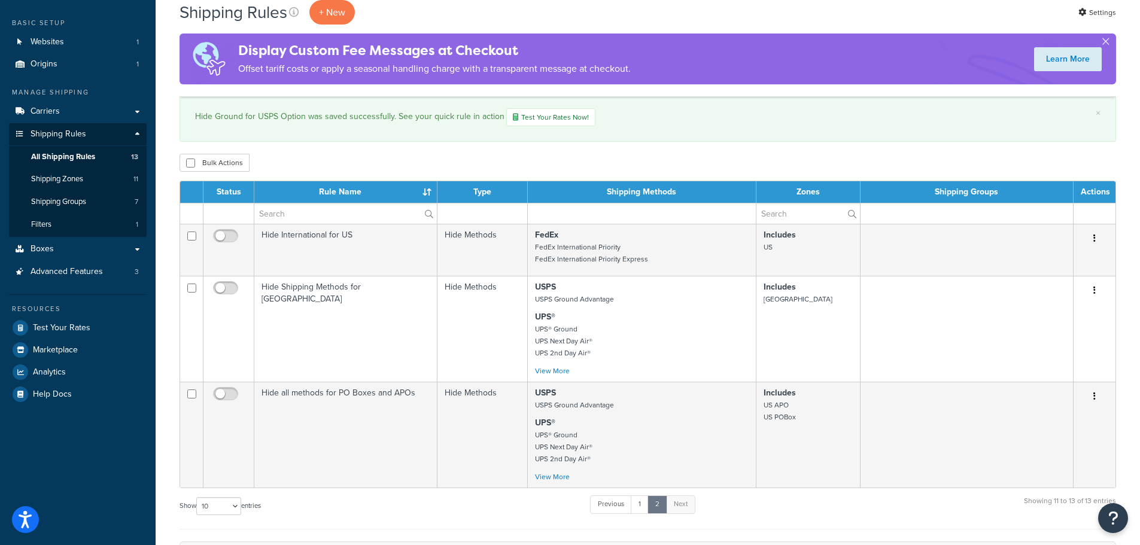
scroll to position [42, 0]
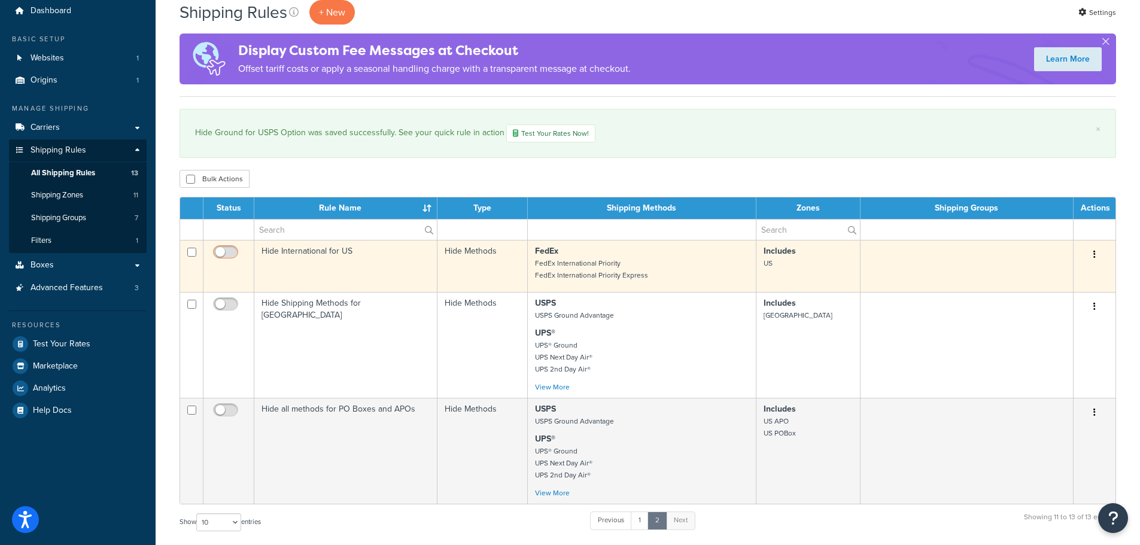
click at [229, 248] on input "checkbox" at bounding box center [227, 255] width 33 height 15
checkbox input "true"
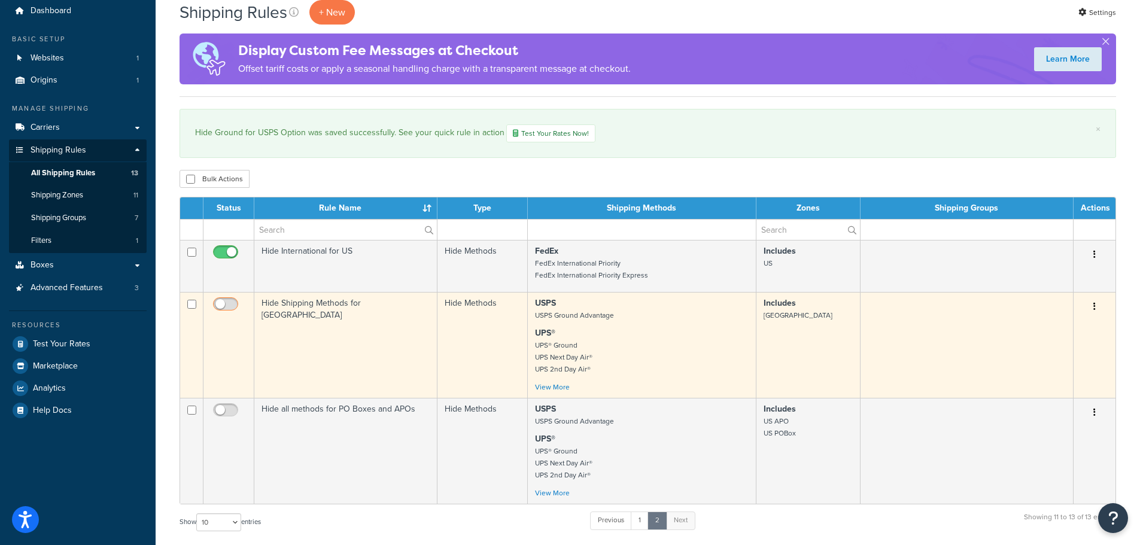
click at [229, 305] on input "checkbox" at bounding box center [227, 307] width 33 height 15
checkbox input "true"
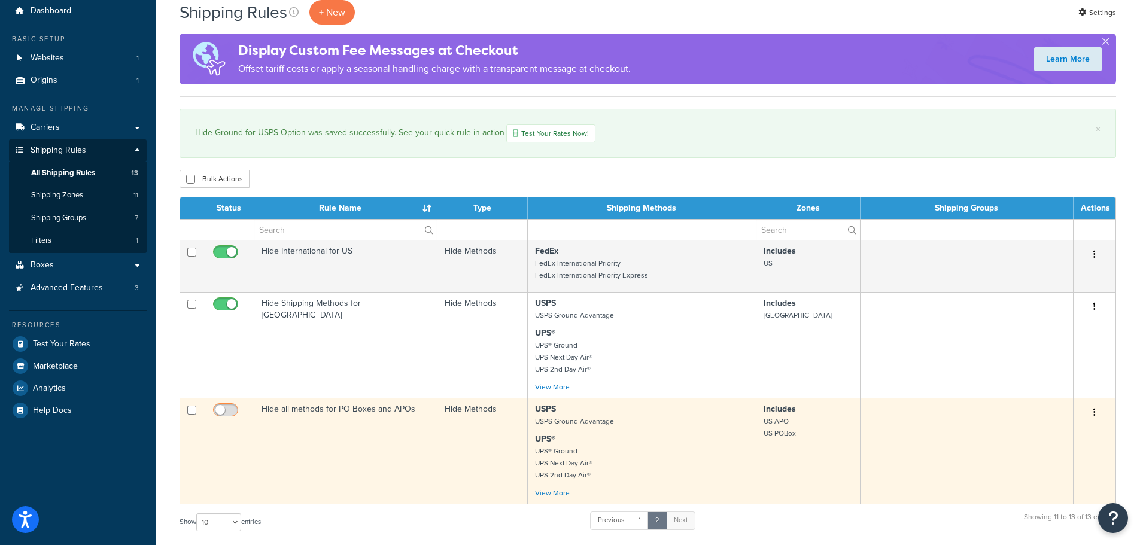
click at [231, 409] on input "checkbox" at bounding box center [227, 413] width 33 height 15
checkbox input "true"
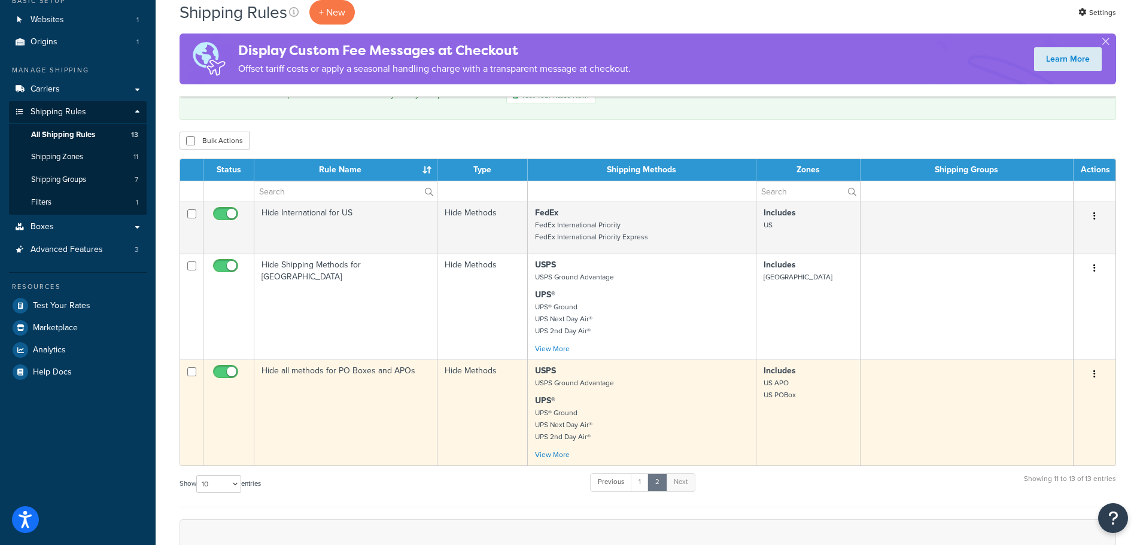
scroll to position [102, 0]
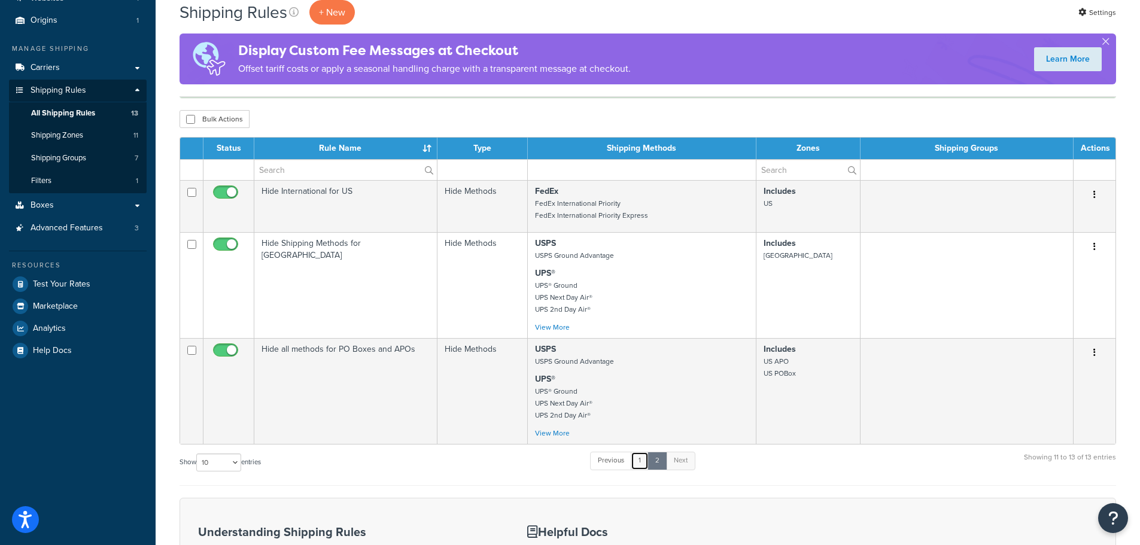
click at [638, 462] on link "1" at bounding box center [640, 461] width 18 height 18
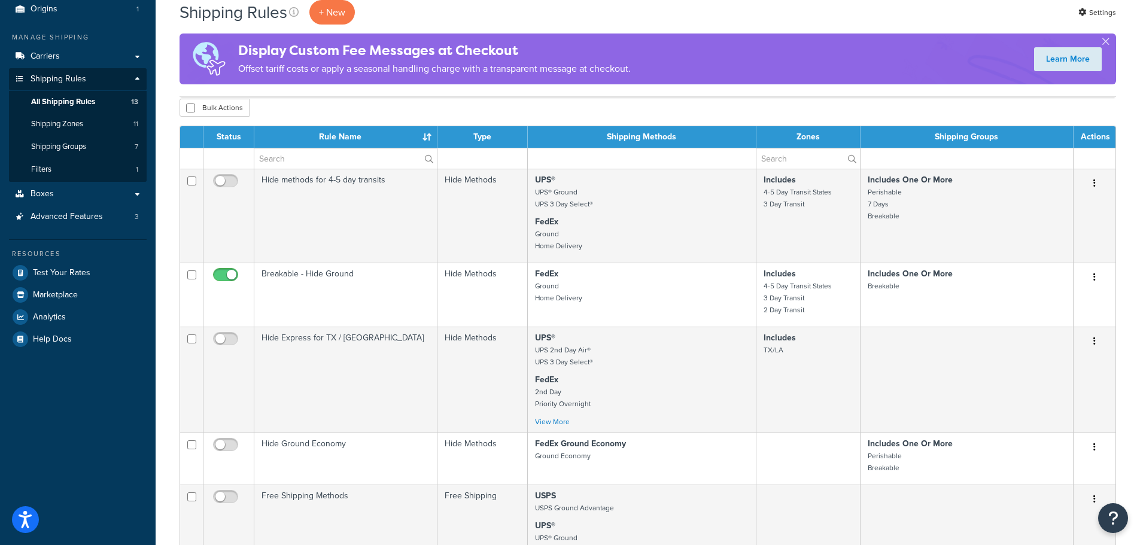
scroll to position [92, 0]
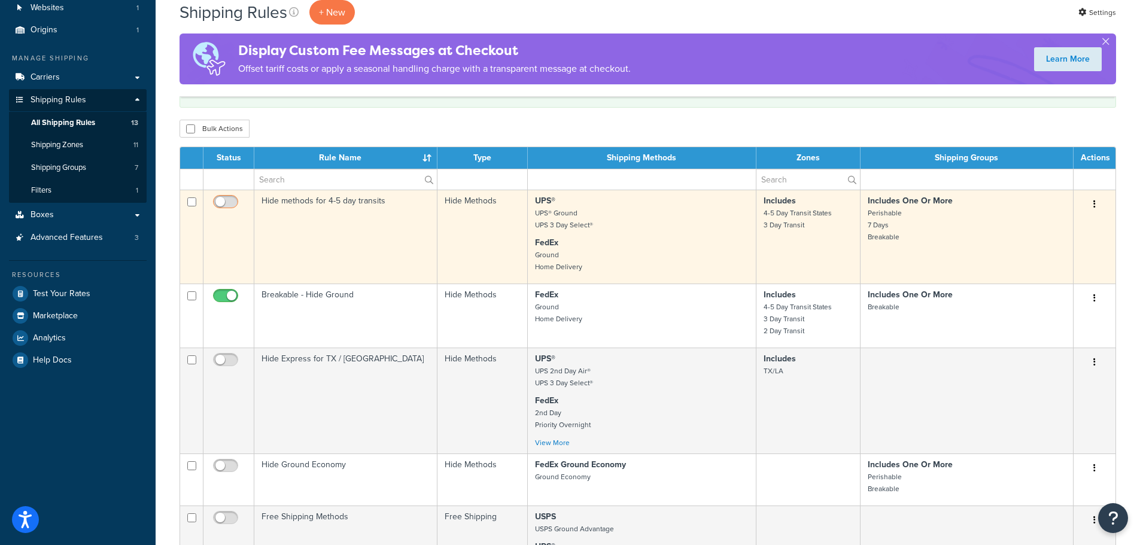
click at [231, 201] on input "checkbox" at bounding box center [227, 204] width 33 height 15
checkbox input "true"
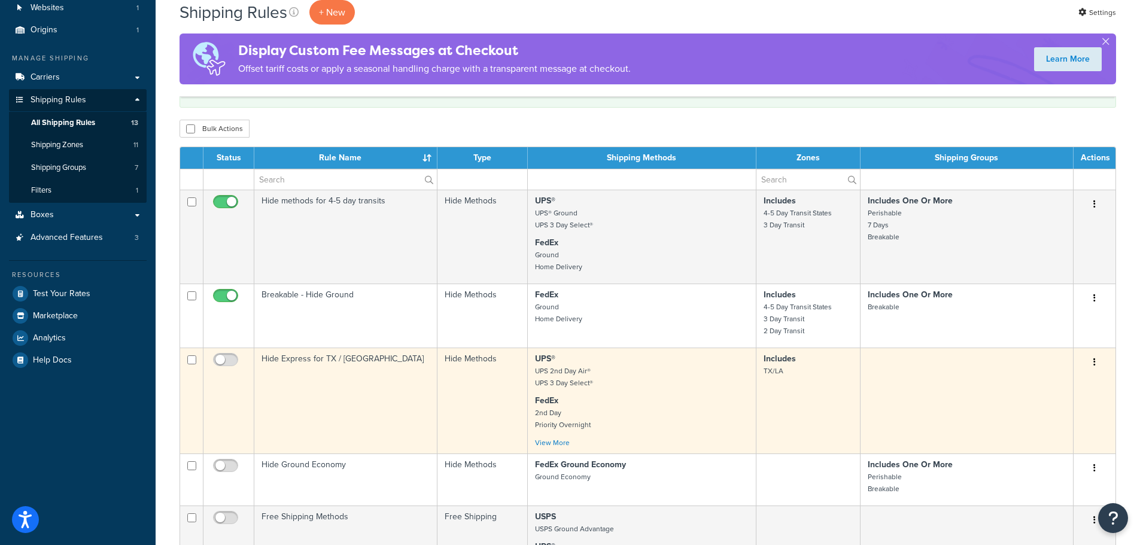
scroll to position [152, 0]
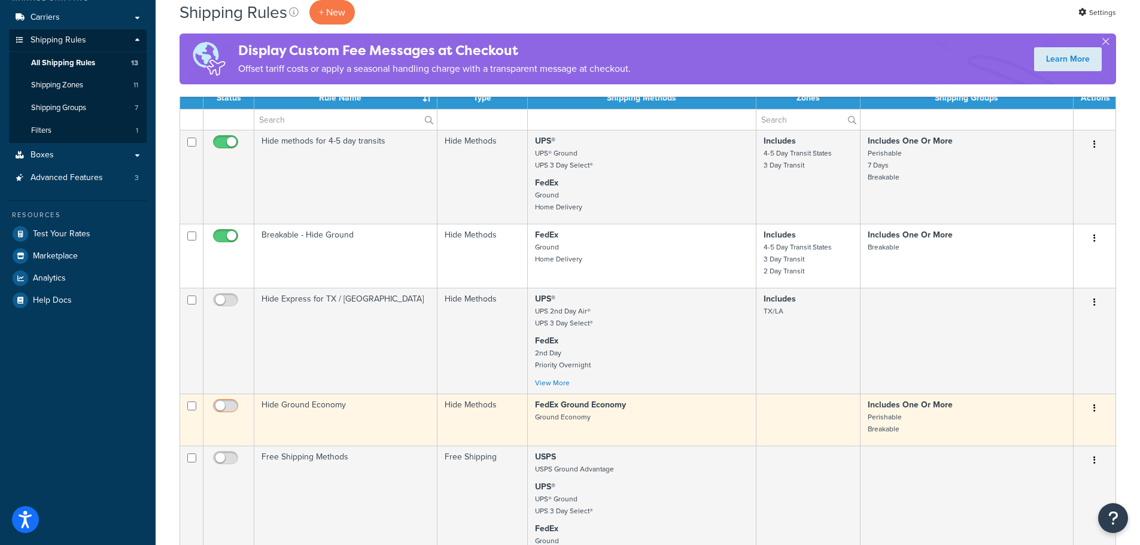
click at [229, 406] on input "checkbox" at bounding box center [227, 408] width 33 height 15
checkbox input "true"
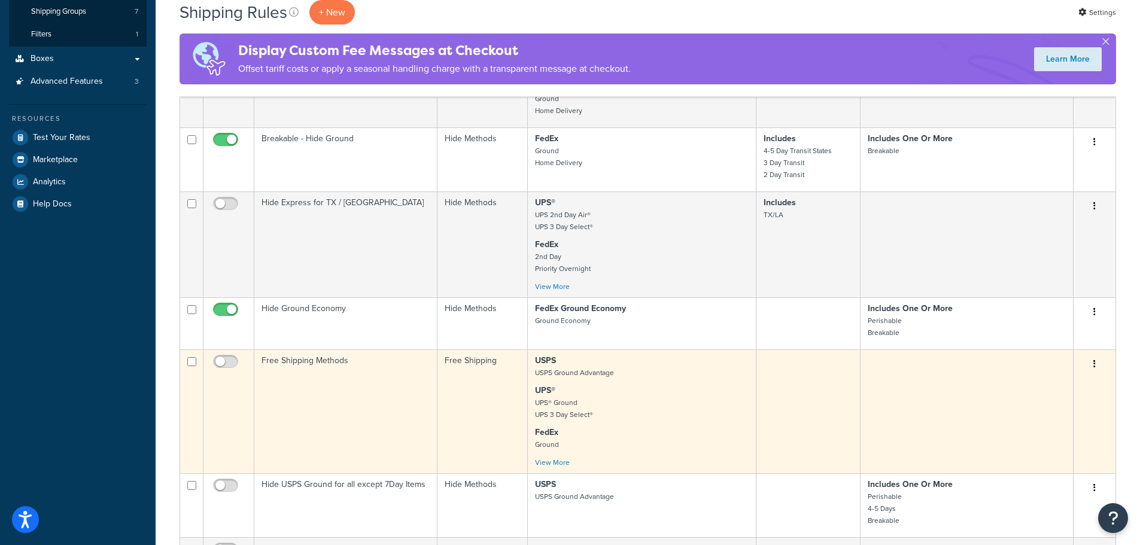
scroll to position [272, 0]
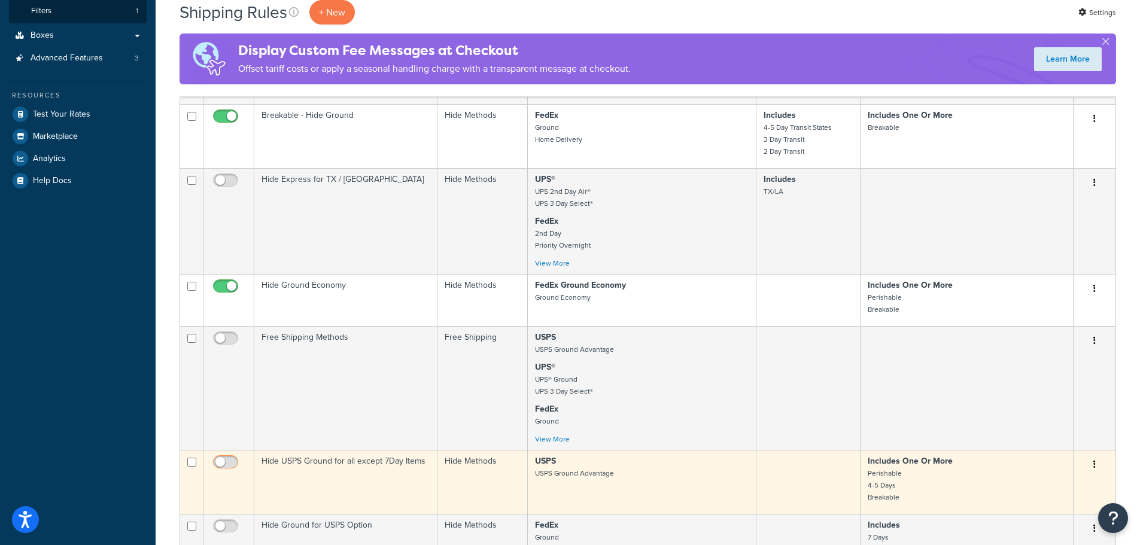
click at [235, 463] on input "checkbox" at bounding box center [227, 465] width 33 height 15
checkbox input "true"
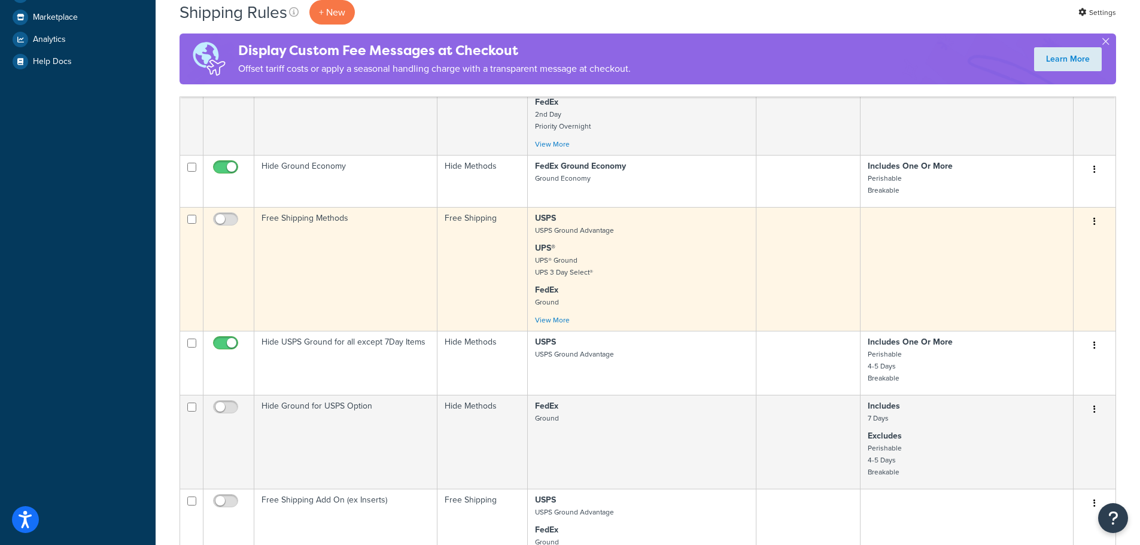
scroll to position [391, 0]
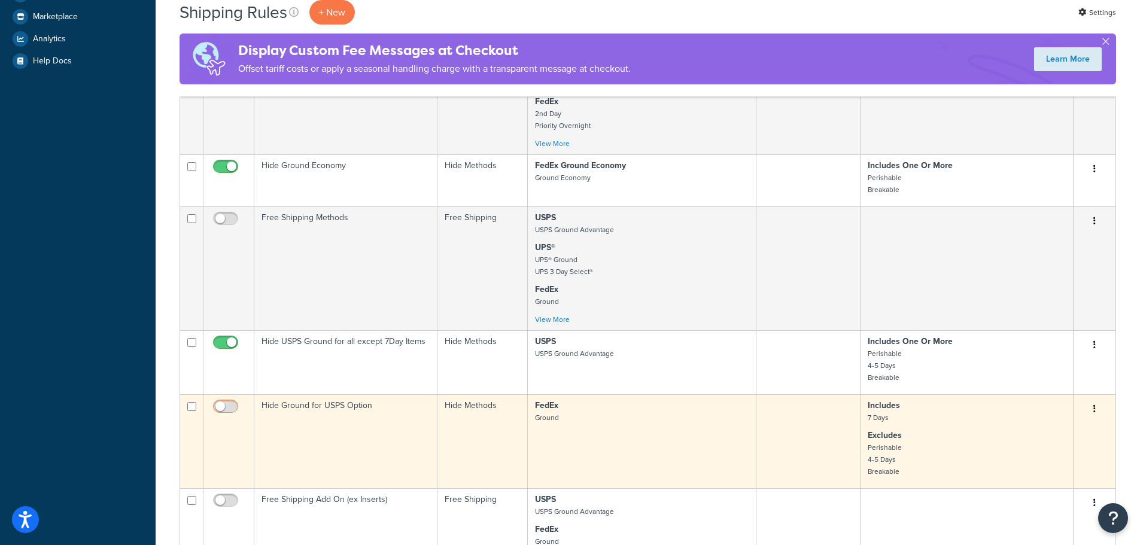
click at [228, 407] on input "checkbox" at bounding box center [227, 409] width 33 height 15
checkbox input "true"
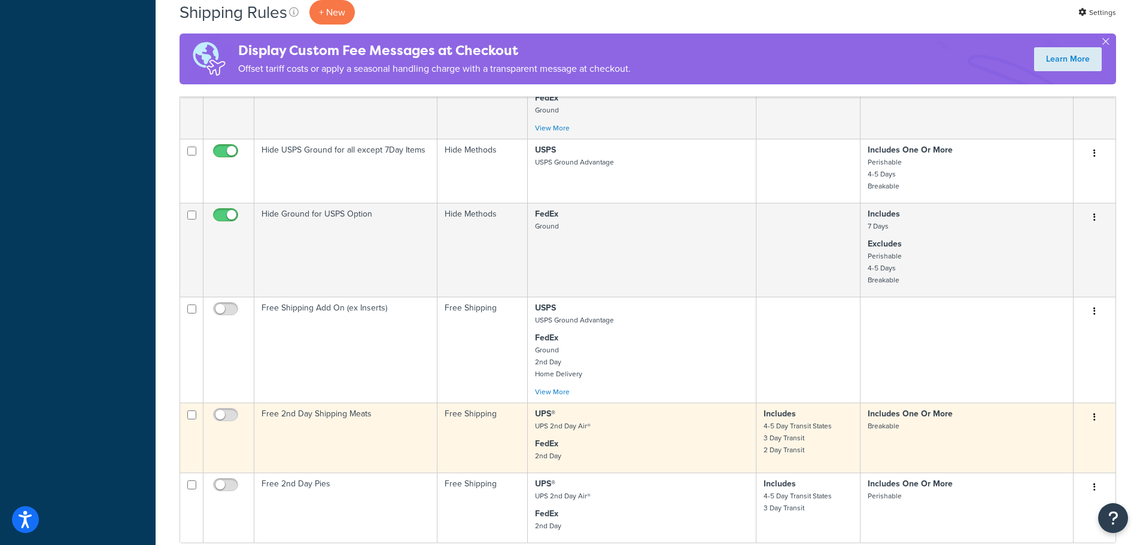
scroll to position [631, 0]
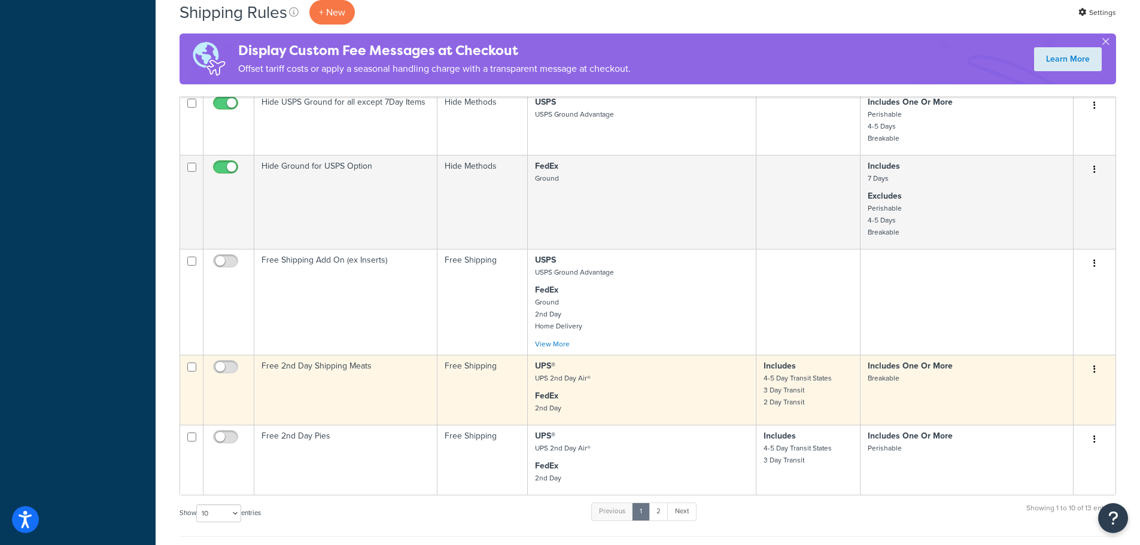
click at [336, 362] on td "Free 2nd Day Shipping Meats" at bounding box center [345, 390] width 183 height 70
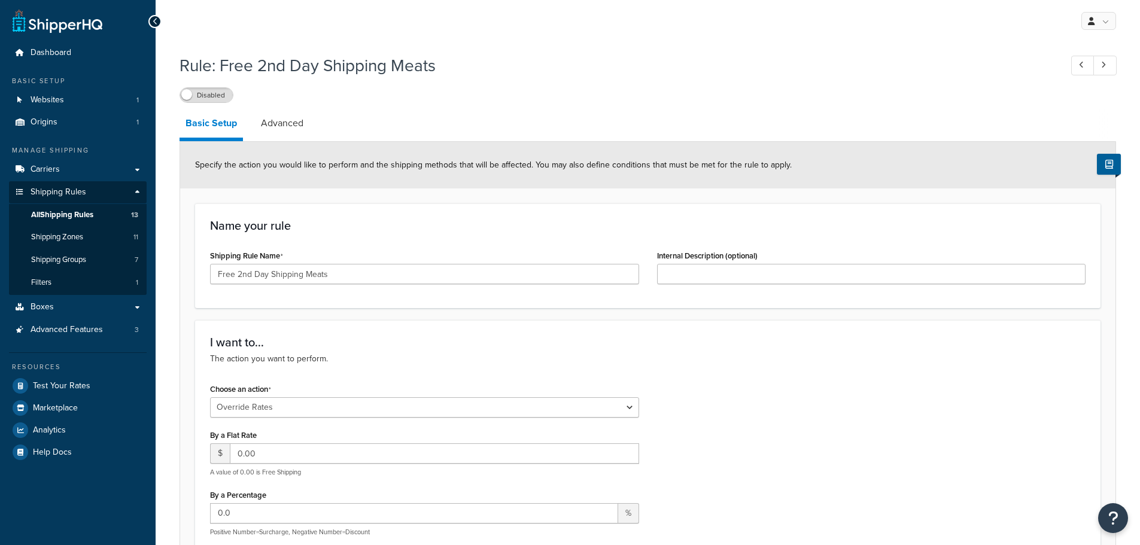
select select "OVERRIDE"
select select "SHIPPING_GROUP"
drag, startPoint x: 349, startPoint y: 275, endPoint x: 305, endPoint y: 279, distance: 43.9
click at [305, 279] on input "Free 2nd Day Shipping Meats" at bounding box center [424, 274] width 429 height 20
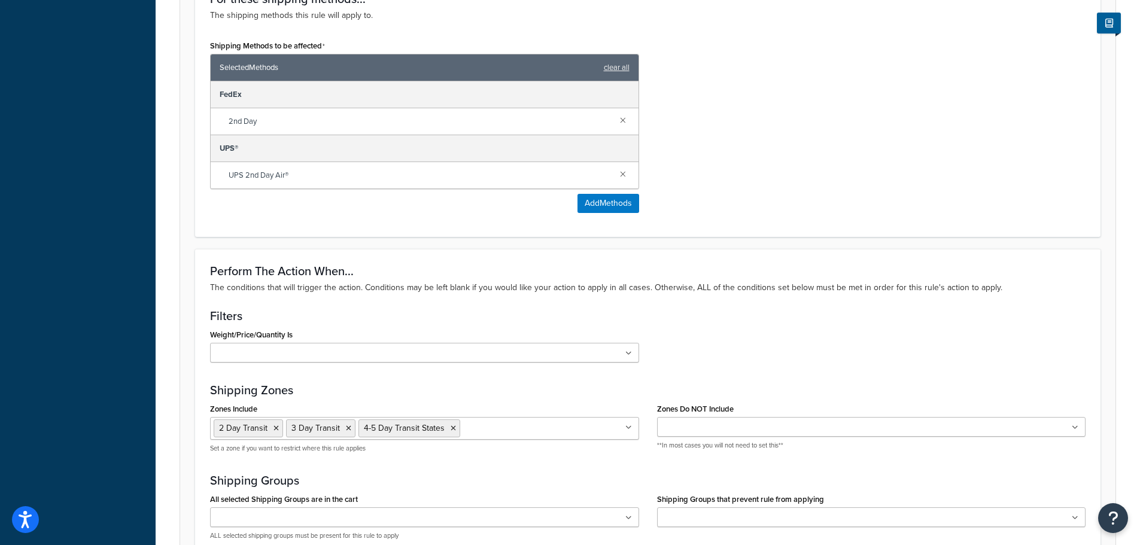
scroll to position [962, 0]
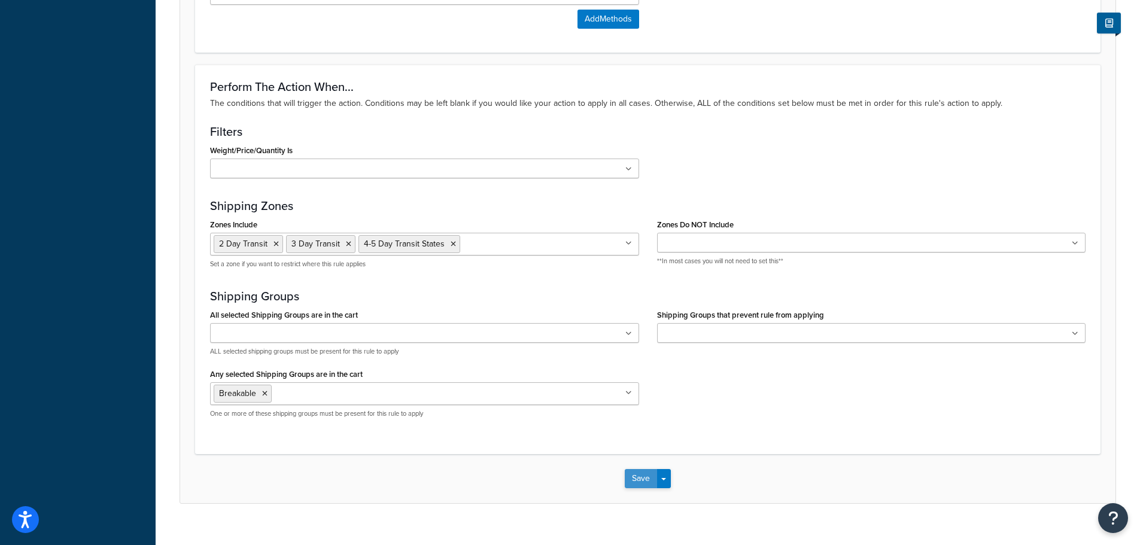
type input "Free 2nd Day Shipping"
click at [641, 469] on button "Save" at bounding box center [641, 478] width 32 height 19
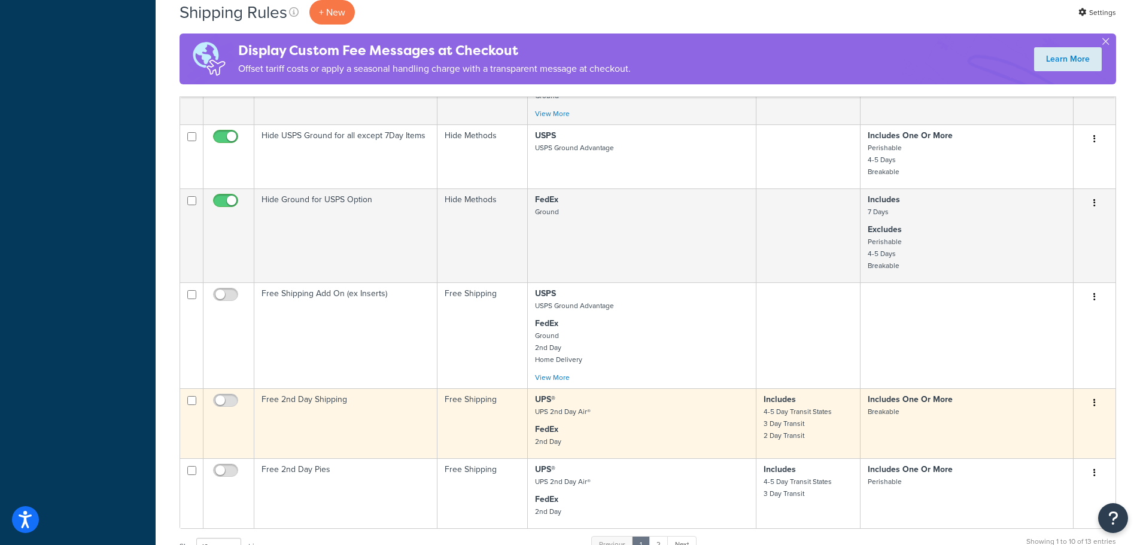
scroll to position [598, 0]
click at [309, 395] on td "Free 2nd Day Shipping" at bounding box center [345, 422] width 183 height 70
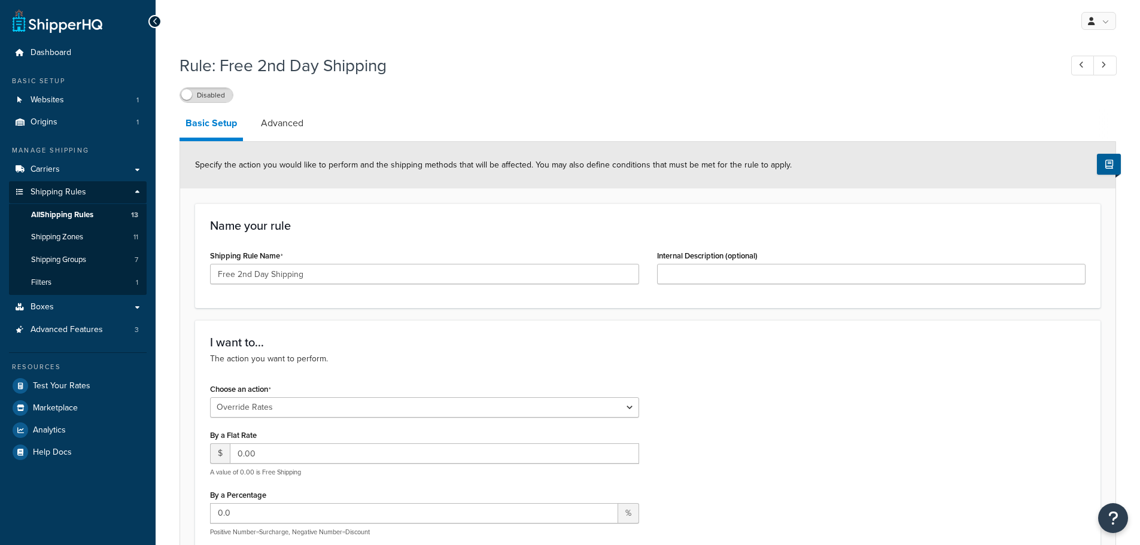
select select "OVERRIDE"
select select "SHIPPING_GROUP"
drag, startPoint x: 310, startPoint y: 275, endPoint x: 267, endPoint y: 273, distance: 42.5
click at [267, 273] on input "Free 2nd Day Shipping" at bounding box center [424, 274] width 429 height 20
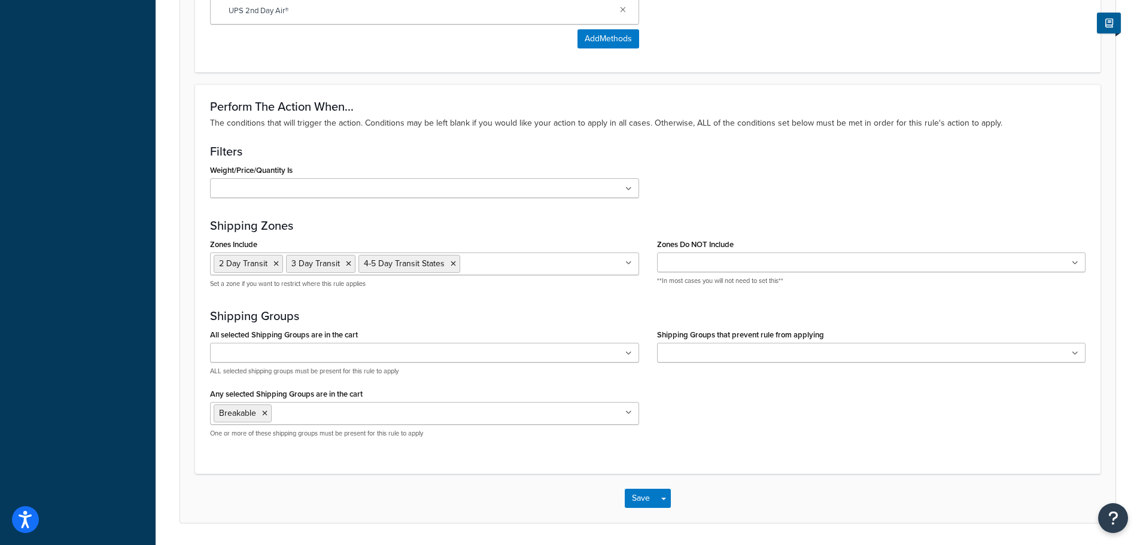
scroll to position [962, 0]
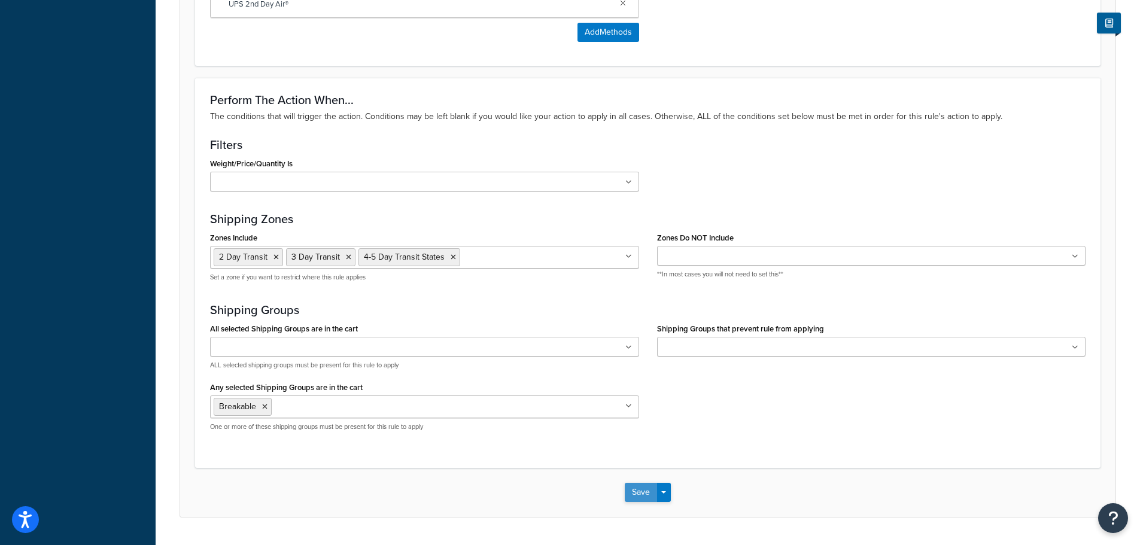
click at [632, 483] on button "Save" at bounding box center [641, 492] width 32 height 19
click at [643, 483] on button "Save" at bounding box center [641, 492] width 32 height 19
click at [641, 483] on button "Save" at bounding box center [641, 492] width 32 height 19
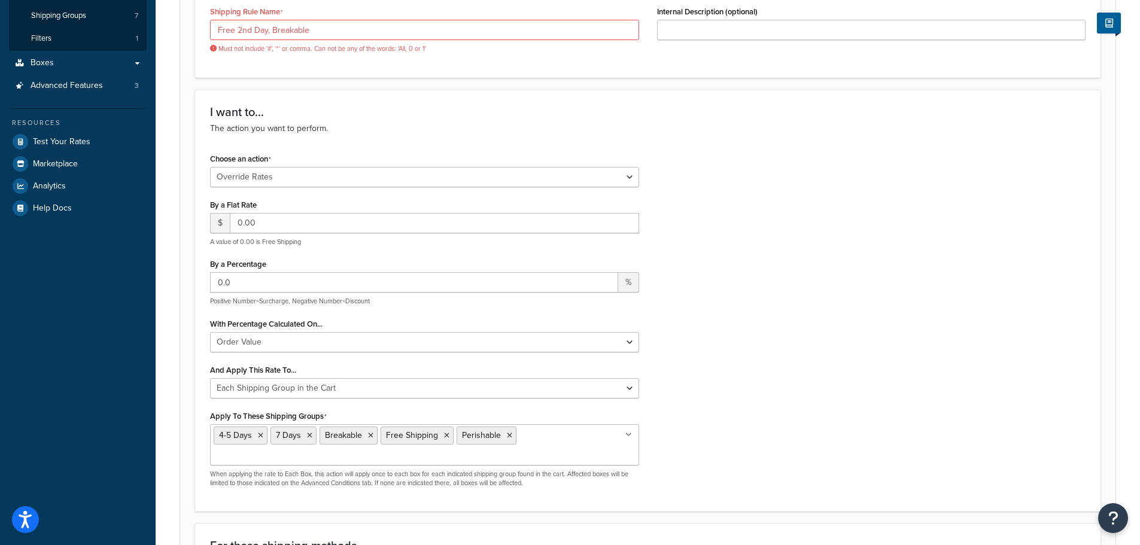
scroll to position [0, 0]
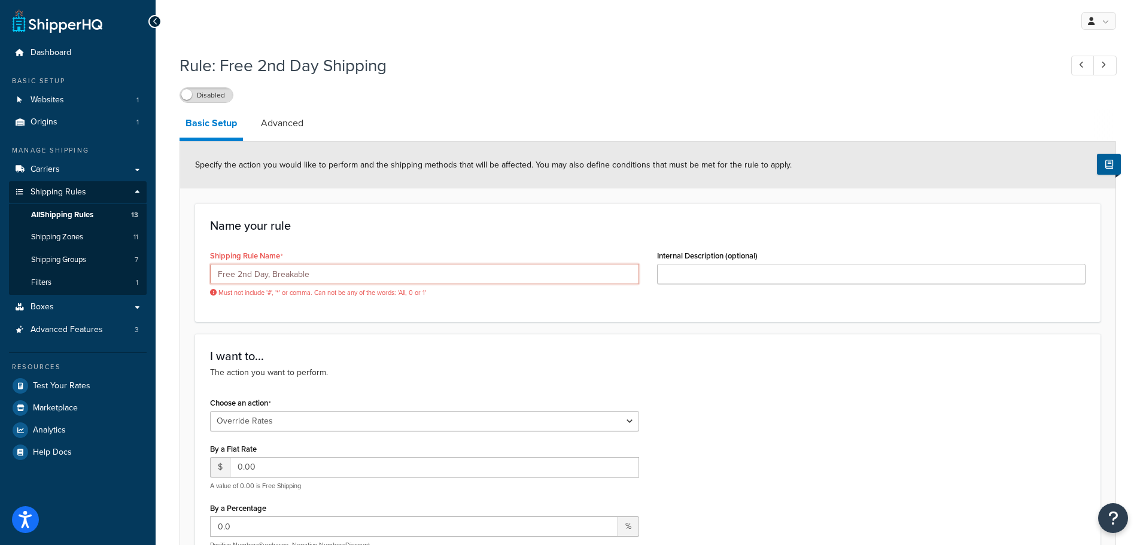
click at [270, 272] on input "Free 2nd Day, Breakable" at bounding box center [424, 274] width 429 height 20
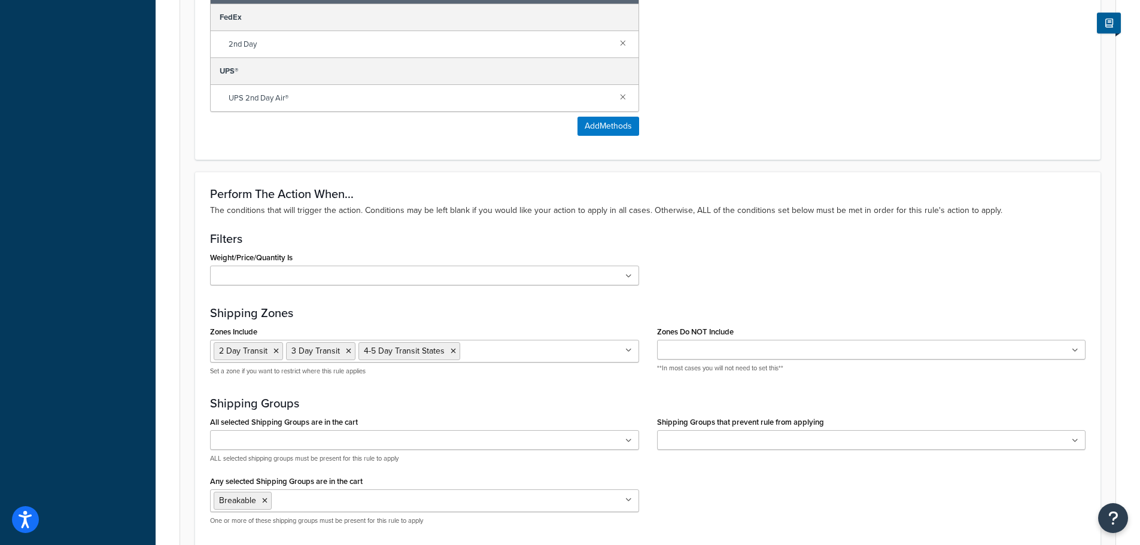
scroll to position [962, 0]
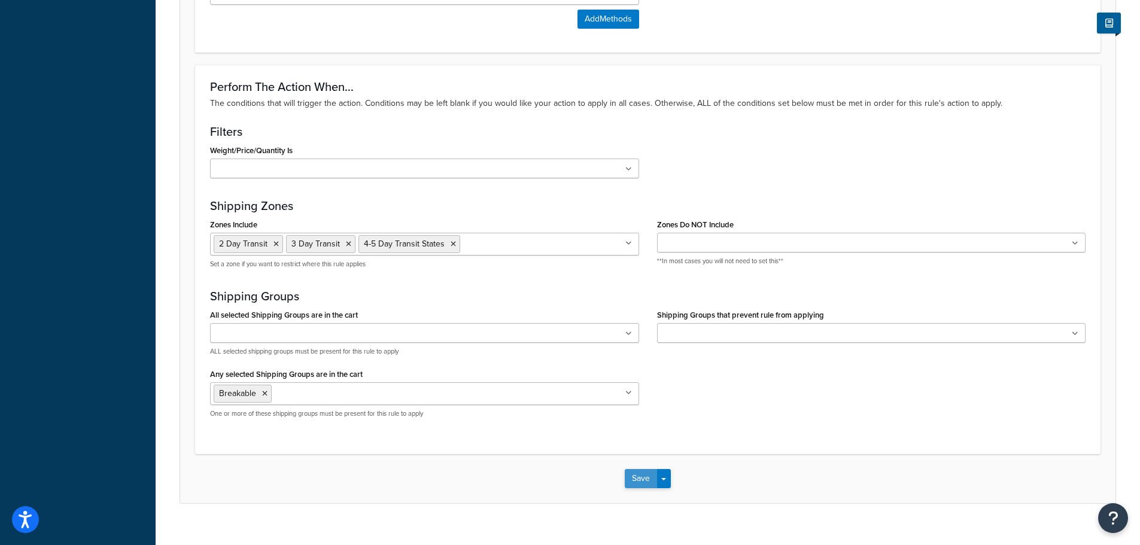
type input "Free 2nd Day Breakable"
click at [644, 469] on button "Save" at bounding box center [641, 478] width 32 height 19
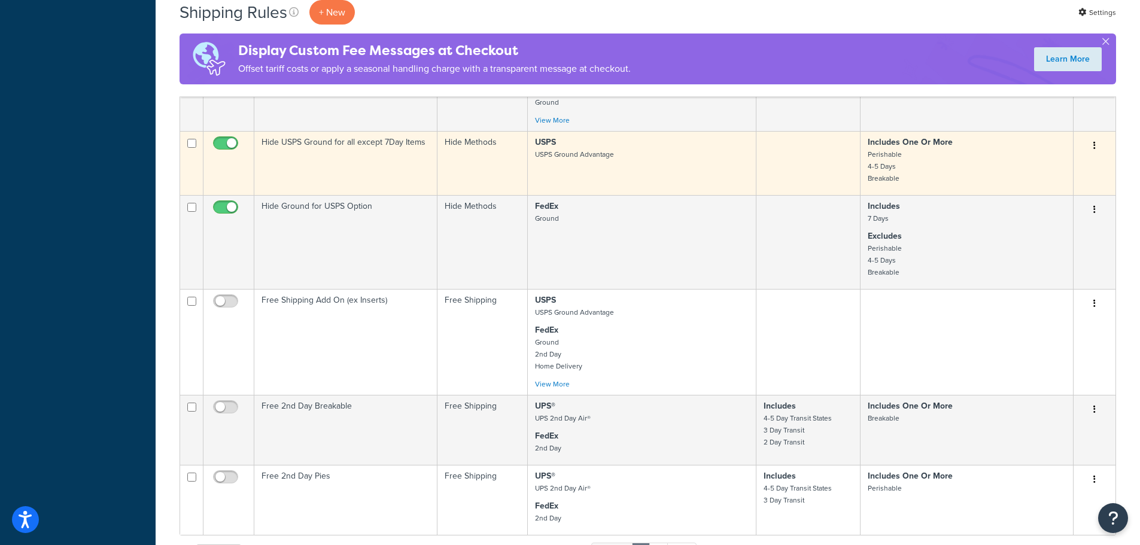
scroll to position [598, 0]
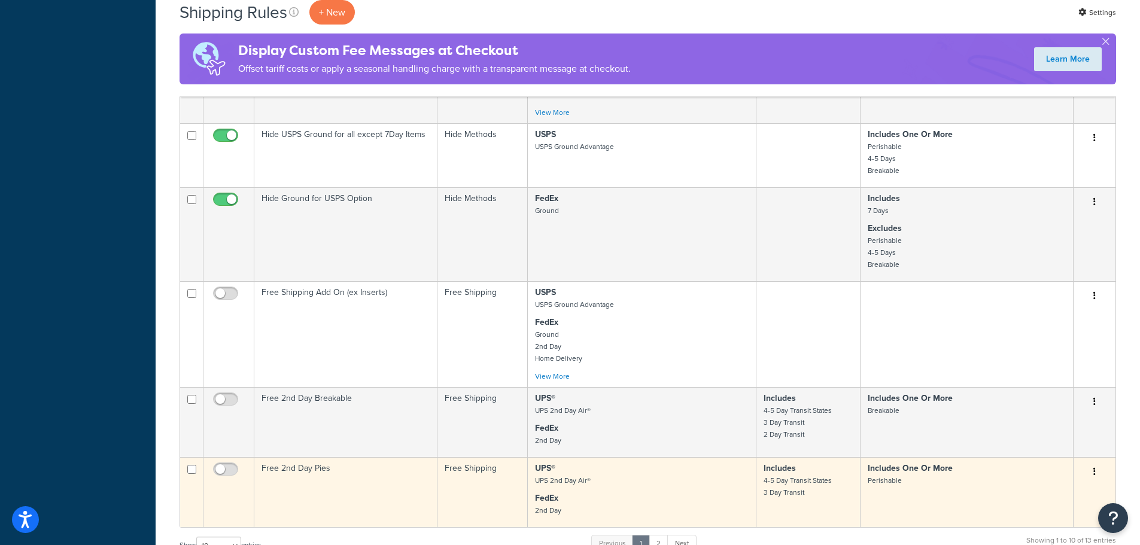
click at [310, 470] on td "Free 2nd Day Pies" at bounding box center [345, 492] width 183 height 70
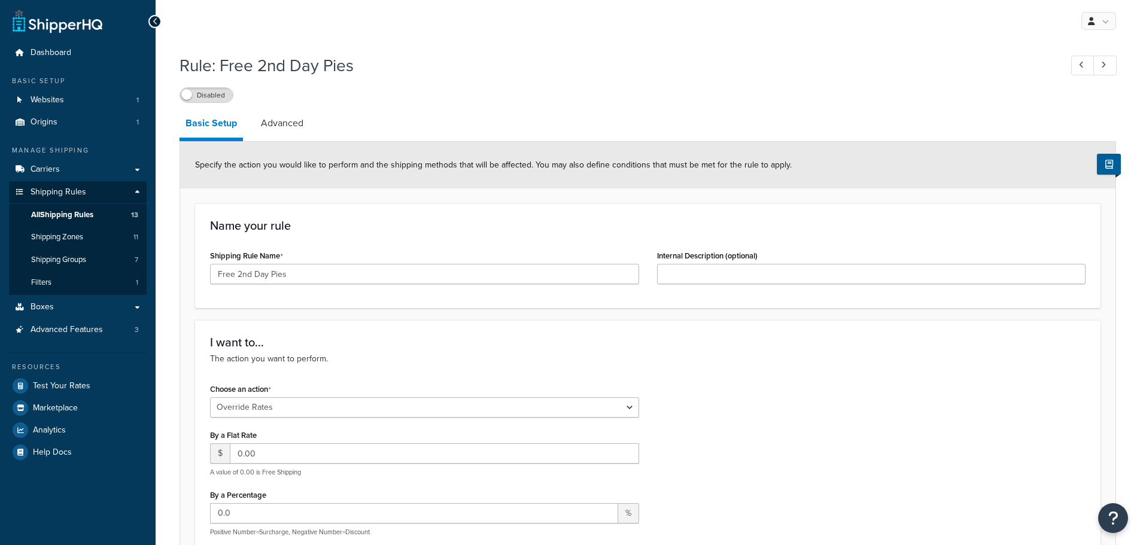
select select "OVERRIDE"
select select "SHIPPING_GROUP"
drag, startPoint x: 291, startPoint y: 275, endPoint x: 273, endPoint y: 273, distance: 18.6
click at [273, 273] on input "Free 2nd Day Pies" at bounding box center [424, 274] width 429 height 20
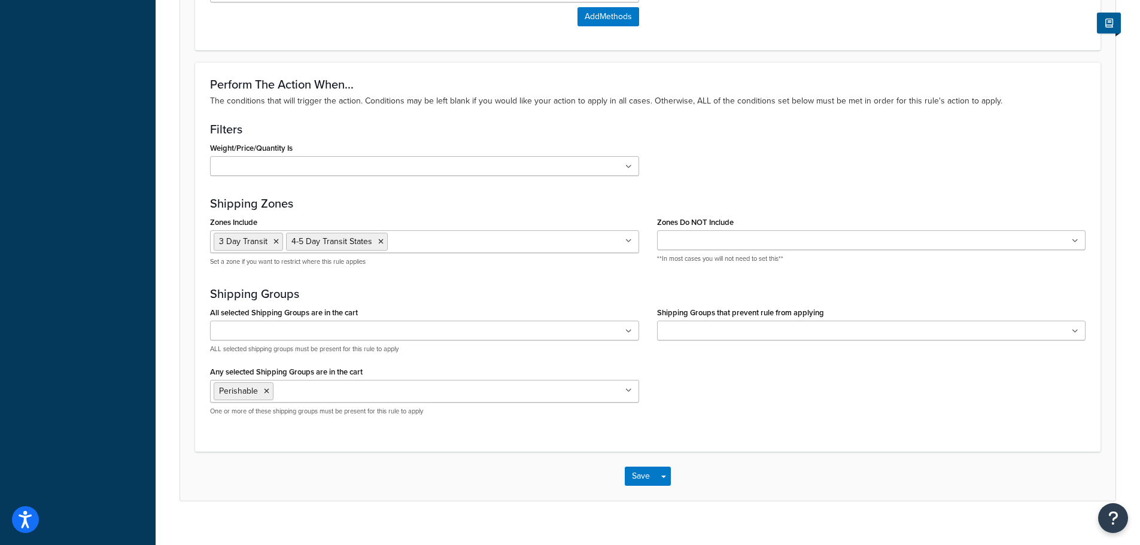
scroll to position [962, 0]
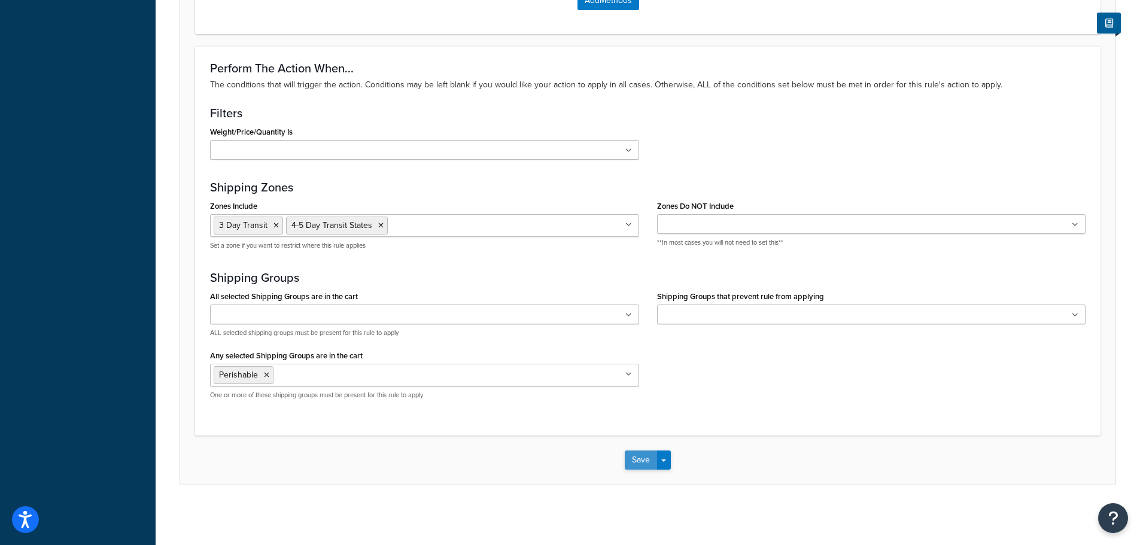
type input "Free 2nd Day Perishable"
click at [640, 462] on button "Save" at bounding box center [641, 460] width 32 height 19
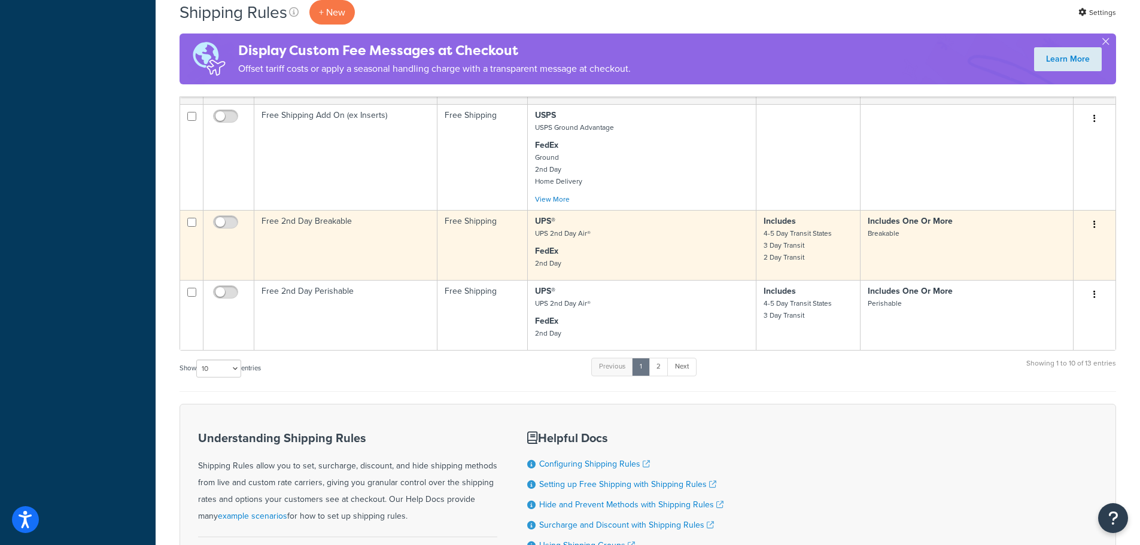
scroll to position [778, 0]
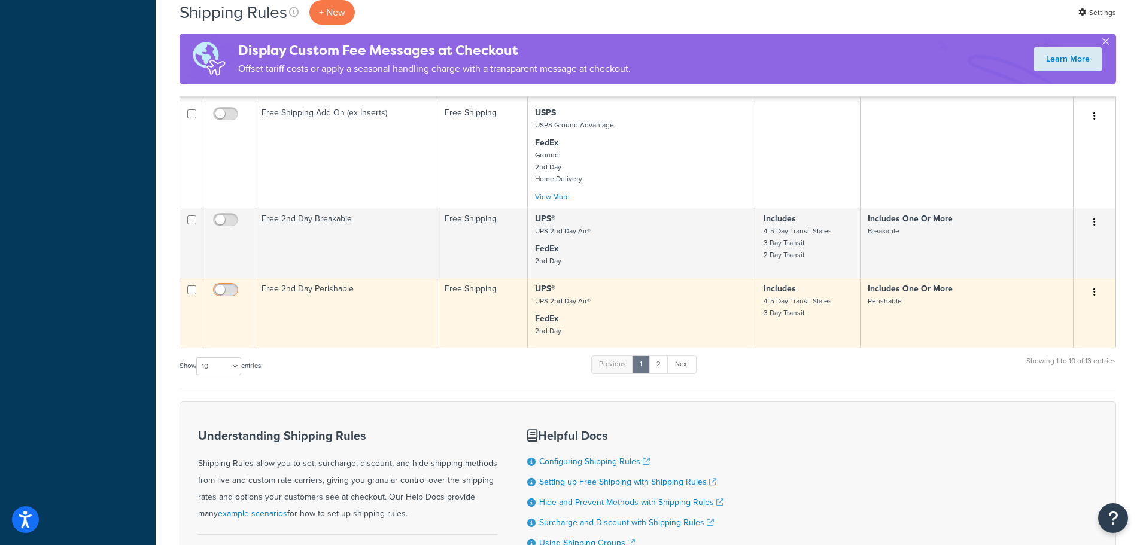
click at [227, 291] on input "checkbox" at bounding box center [227, 292] width 33 height 15
checkbox input "true"
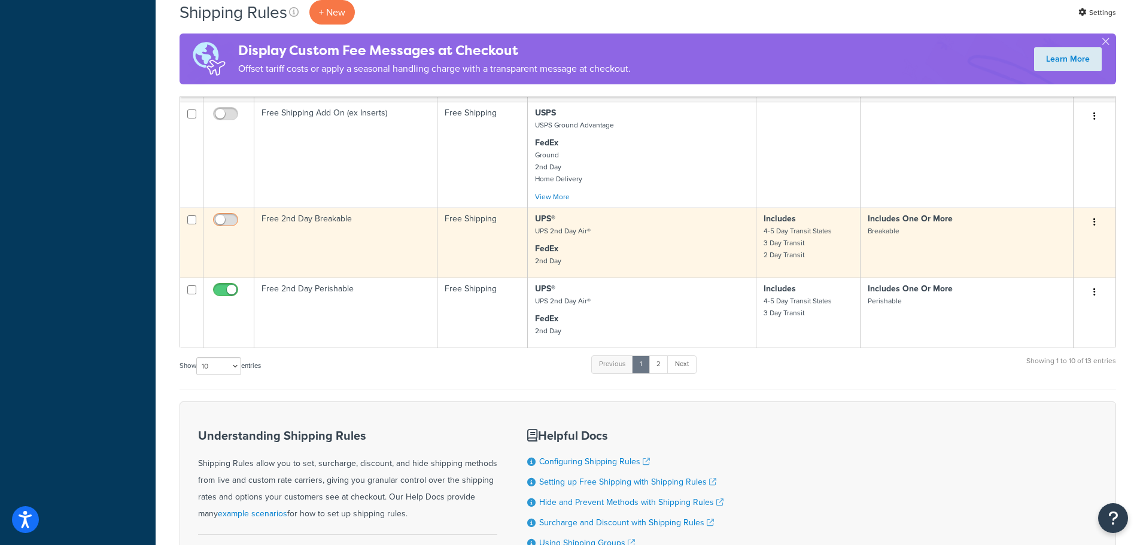
click at [230, 223] on input "checkbox" at bounding box center [227, 222] width 33 height 15
checkbox input "true"
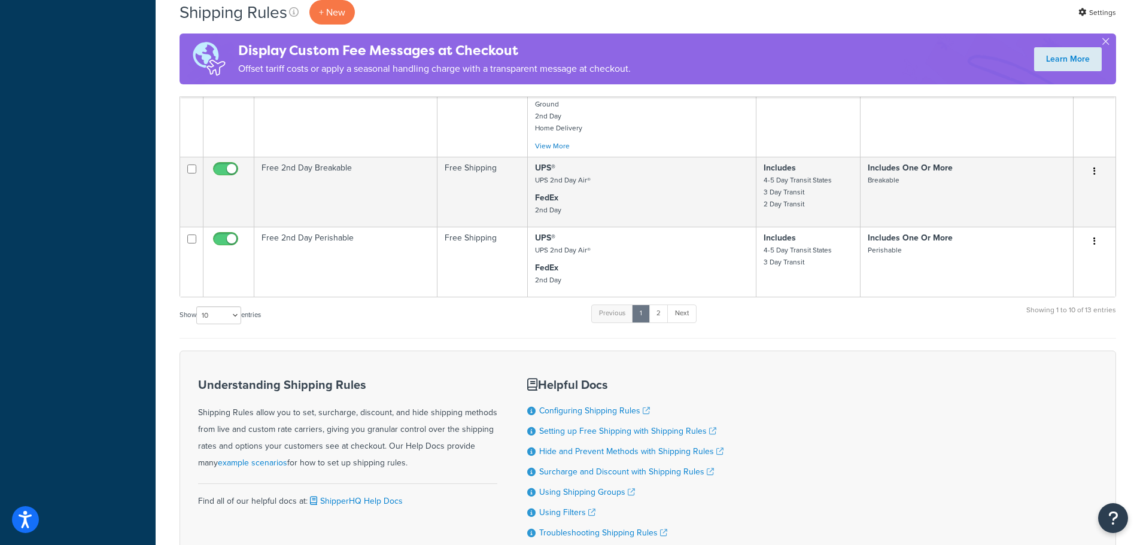
scroll to position [838, 0]
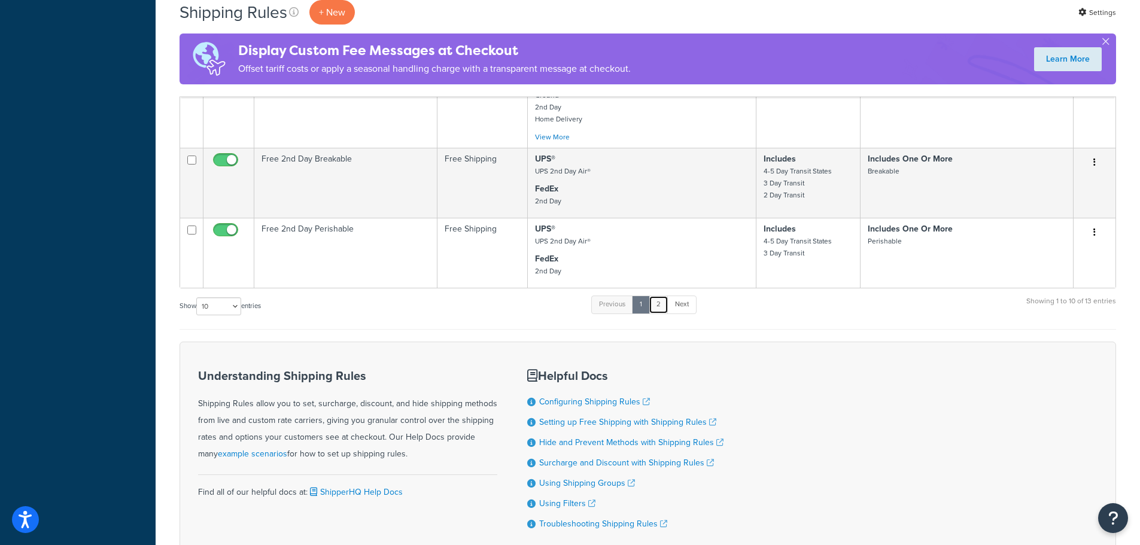
click at [659, 306] on link "2" at bounding box center [659, 305] width 20 height 18
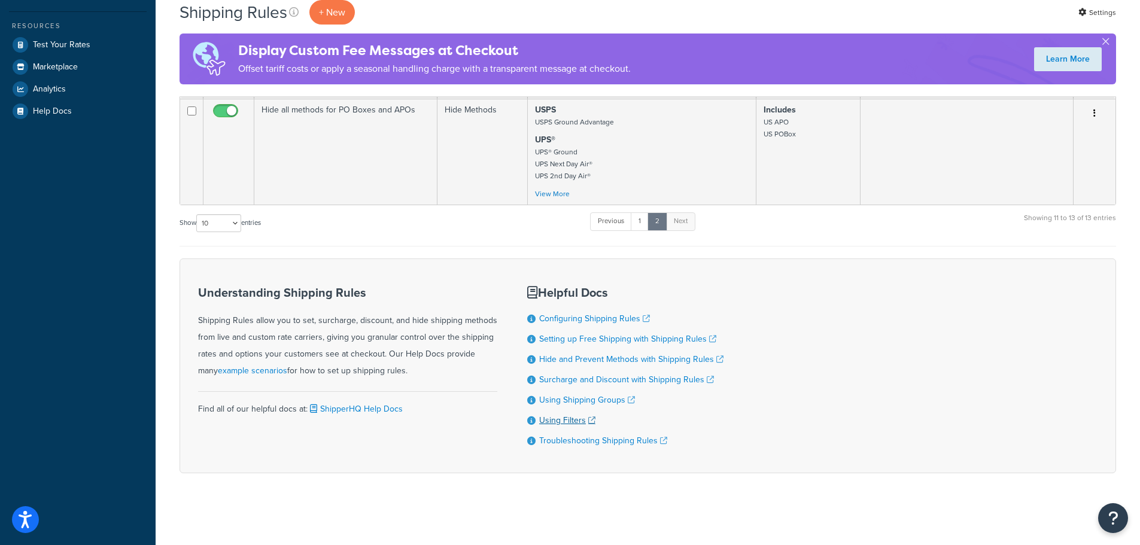
scroll to position [102, 0]
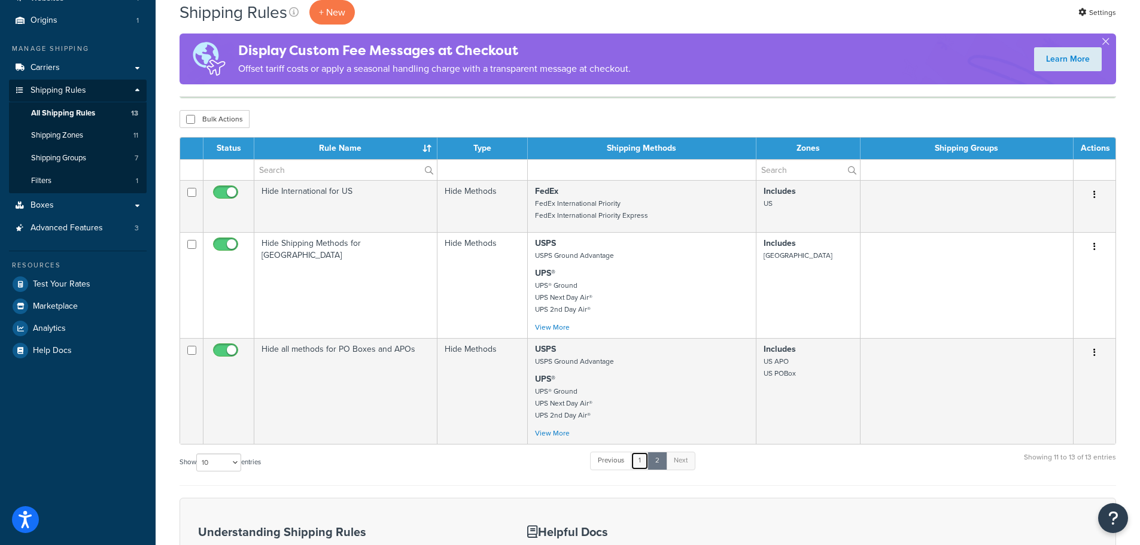
click at [643, 463] on link "1" at bounding box center [640, 461] width 18 height 18
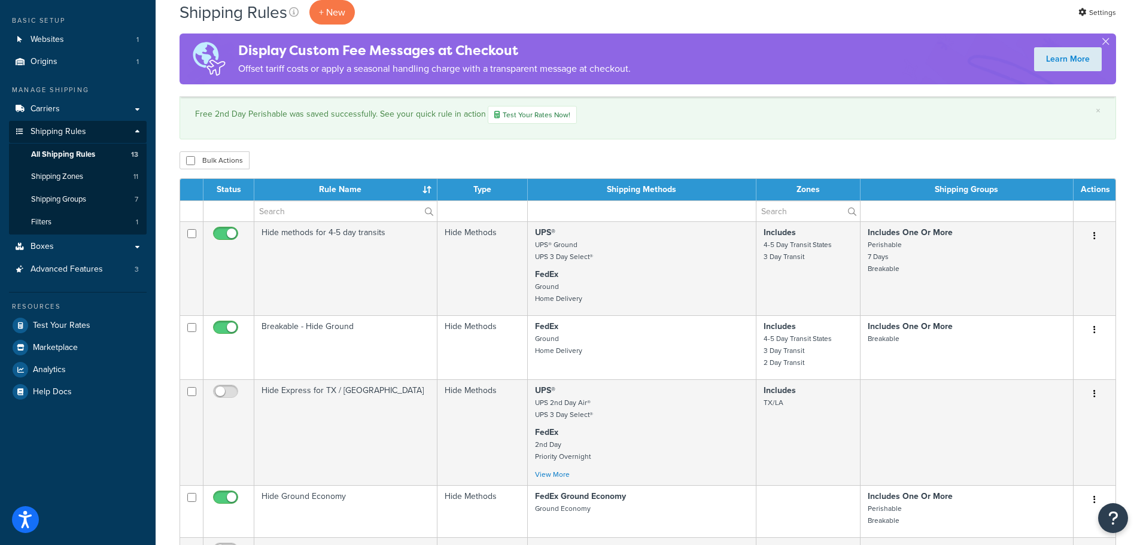
scroll to position [0, 0]
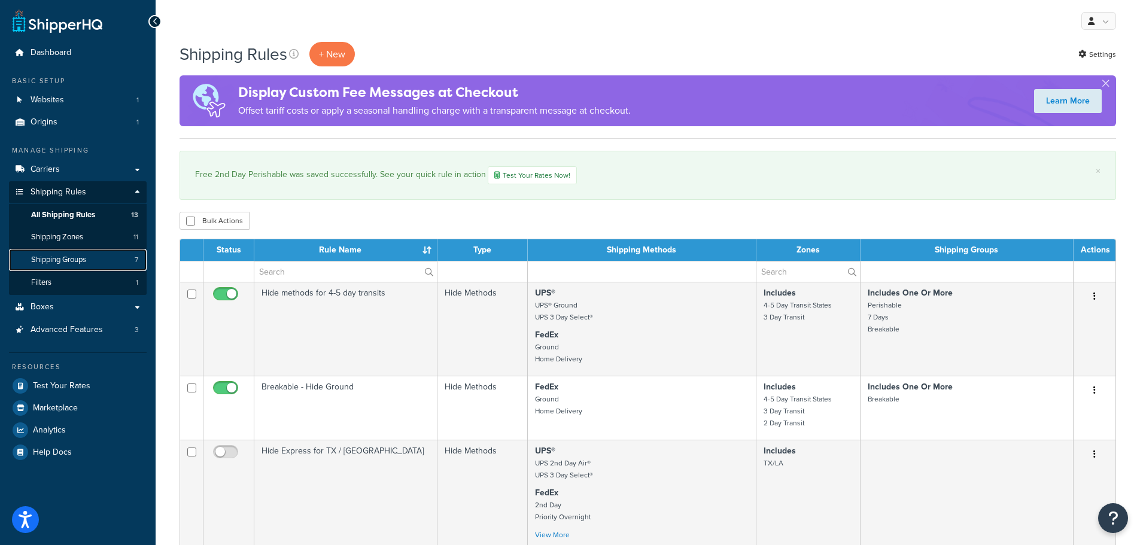
click at [78, 261] on span "Shipping Groups" at bounding box center [58, 260] width 55 height 10
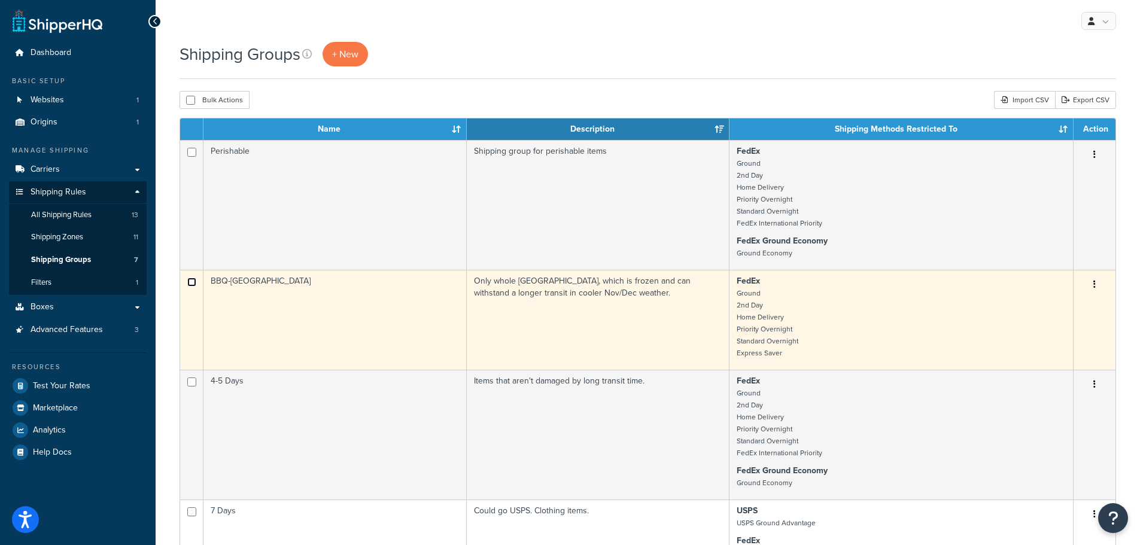
click at [190, 281] on input "checkbox" at bounding box center [191, 282] width 9 height 9
checkbox input "true"
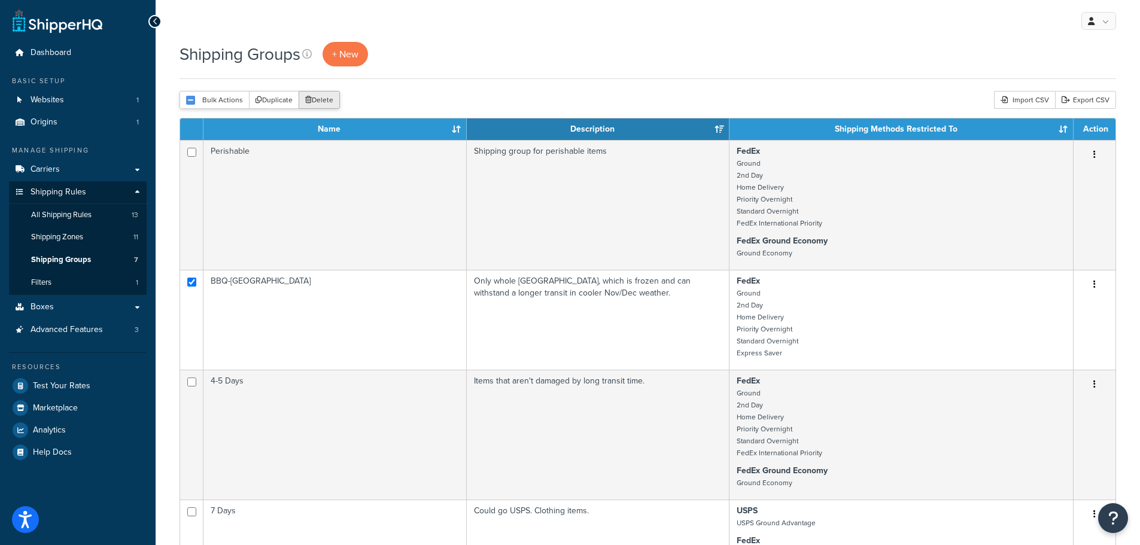
click at [325, 97] on button "Delete" at bounding box center [319, 100] width 41 height 18
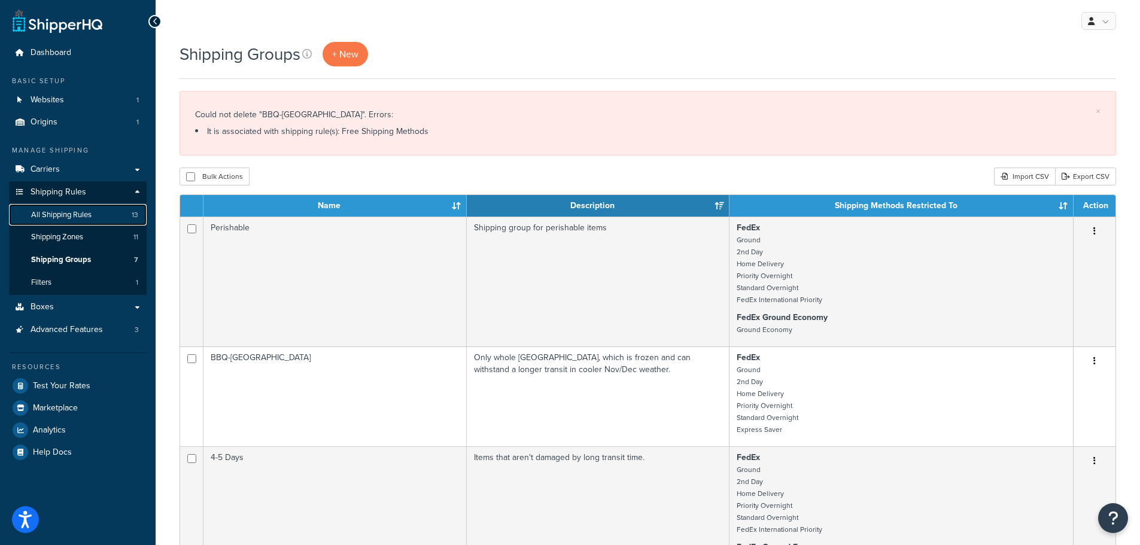
click at [70, 215] on span "All Shipping Rules" at bounding box center [61, 215] width 60 height 10
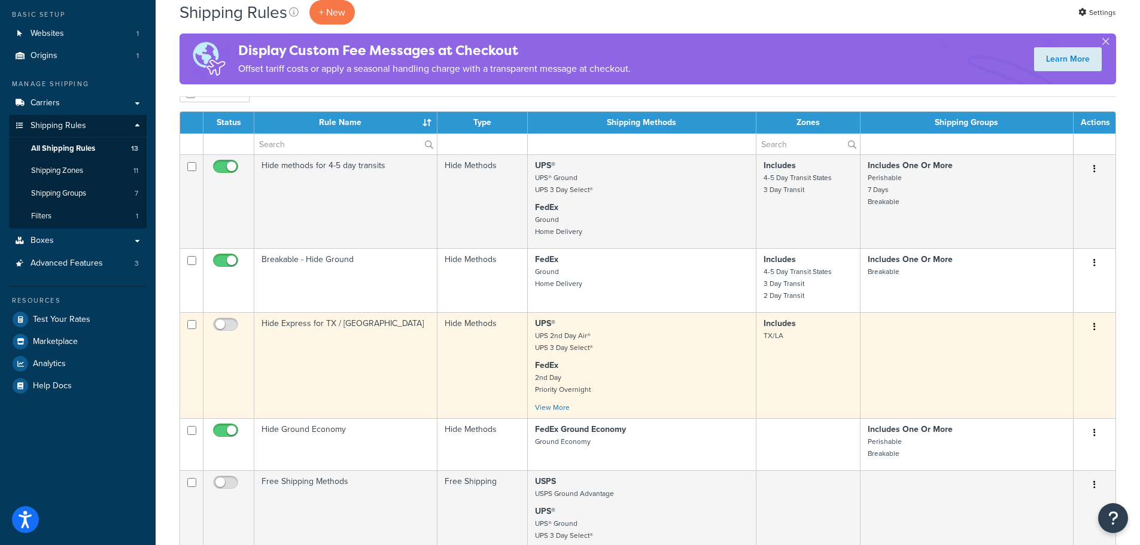
scroll to position [120, 0]
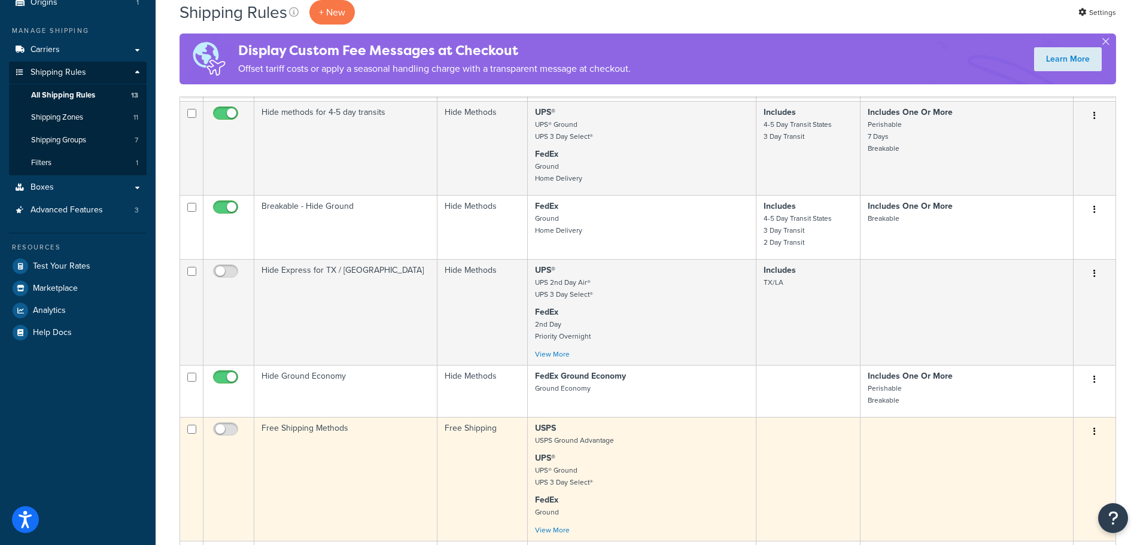
click at [305, 431] on td "Free Shipping Methods" at bounding box center [345, 479] width 183 height 124
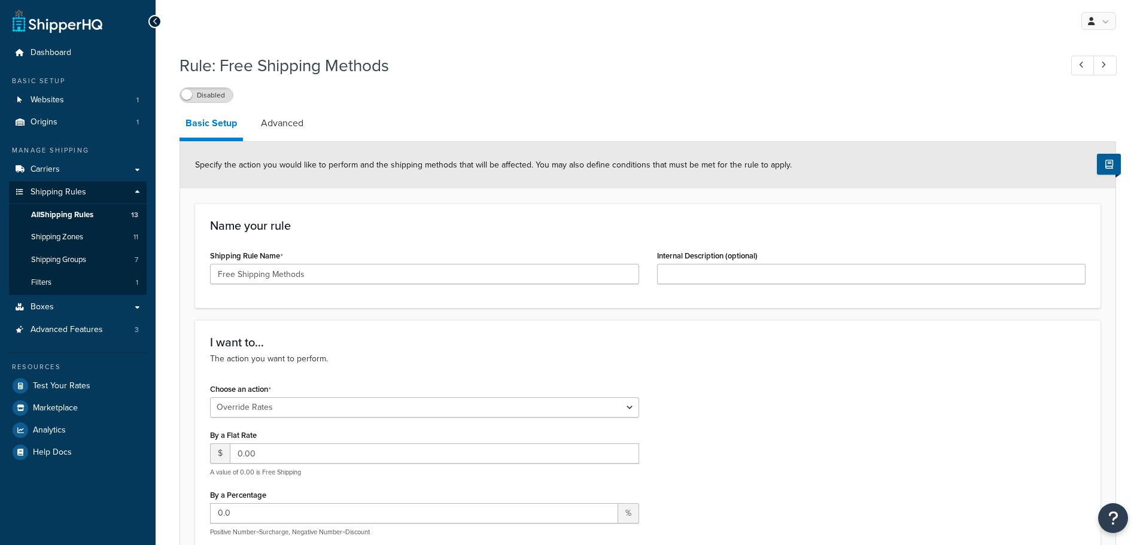
select select "OVERRIDE"
select select "SHIPPING_GROUP"
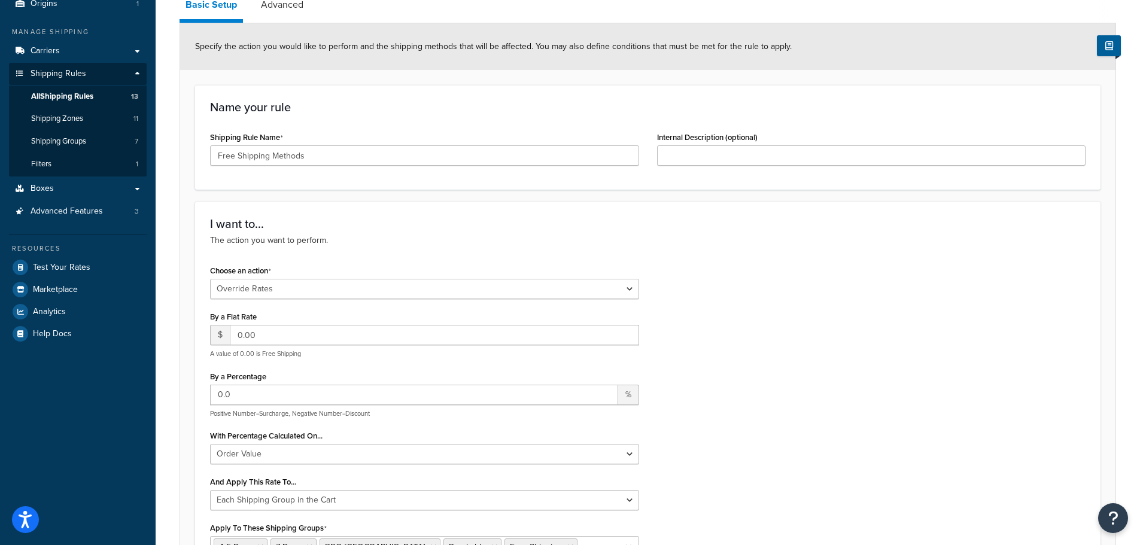
scroll to position [299, 0]
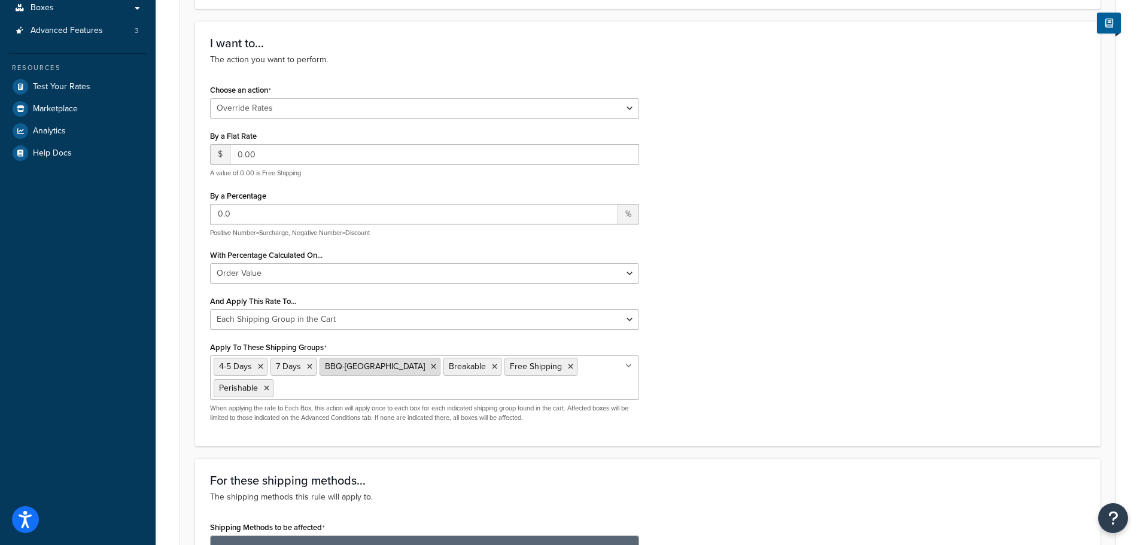
click at [431, 367] on icon at bounding box center [433, 366] width 5 height 7
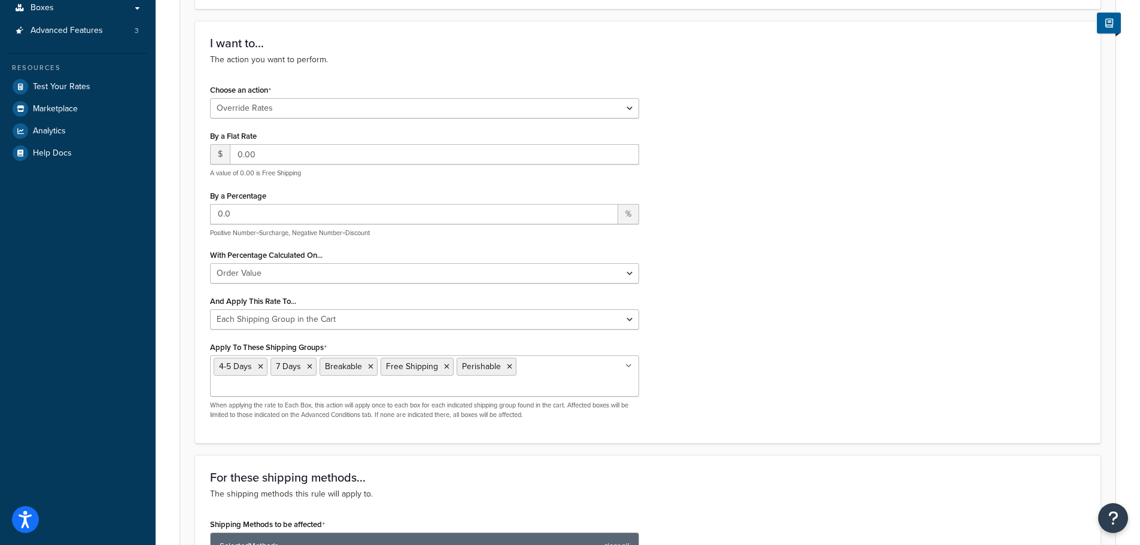
click at [782, 351] on div "Choose an action Choose an action Override Rates Surcharge or discount rates Hi…" at bounding box center [647, 254] width 893 height 347
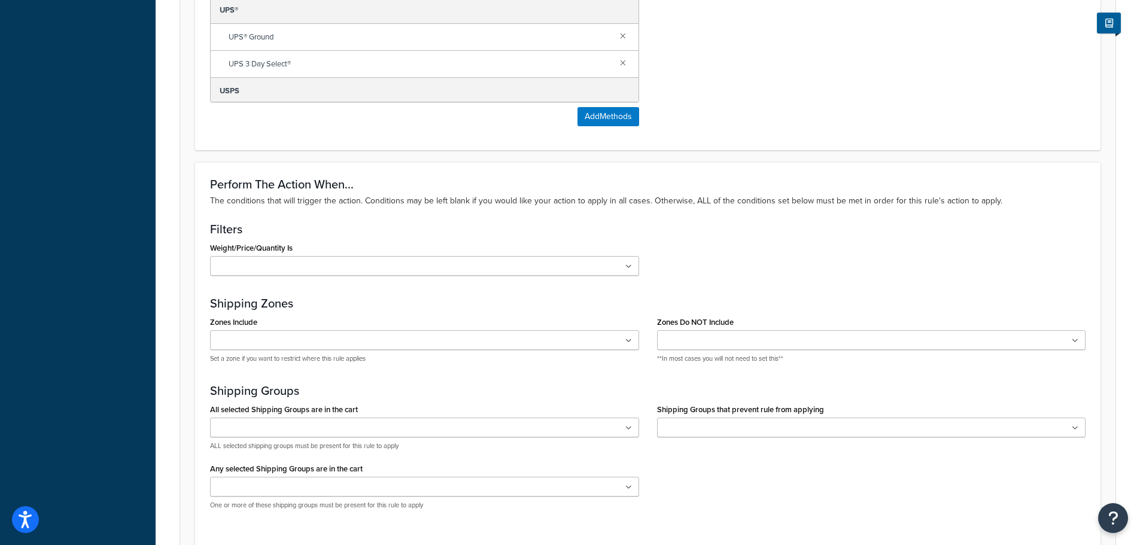
scroll to position [1088, 0]
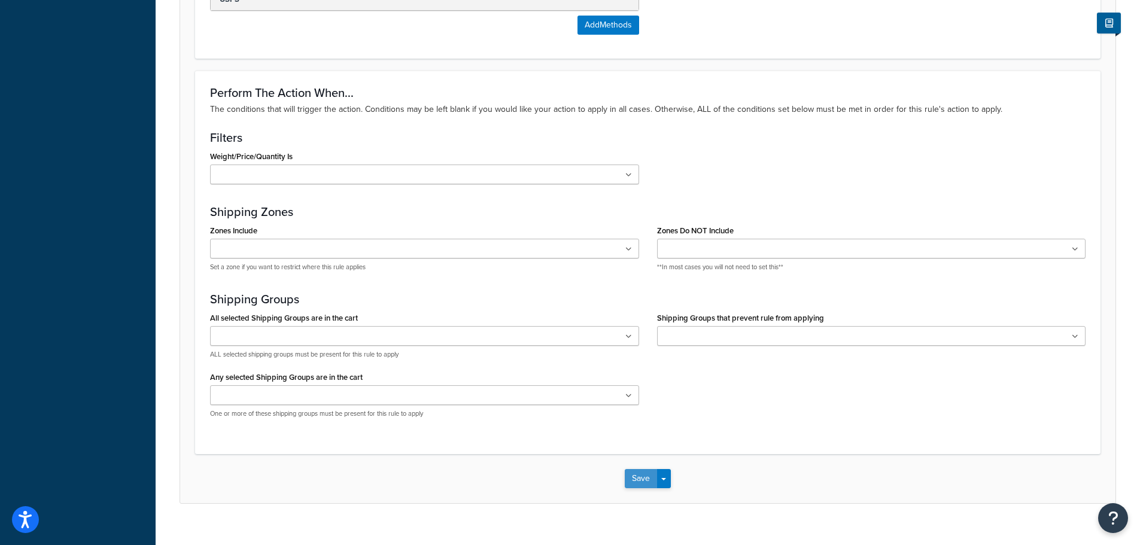
click at [638, 469] on button "Save" at bounding box center [641, 478] width 32 height 19
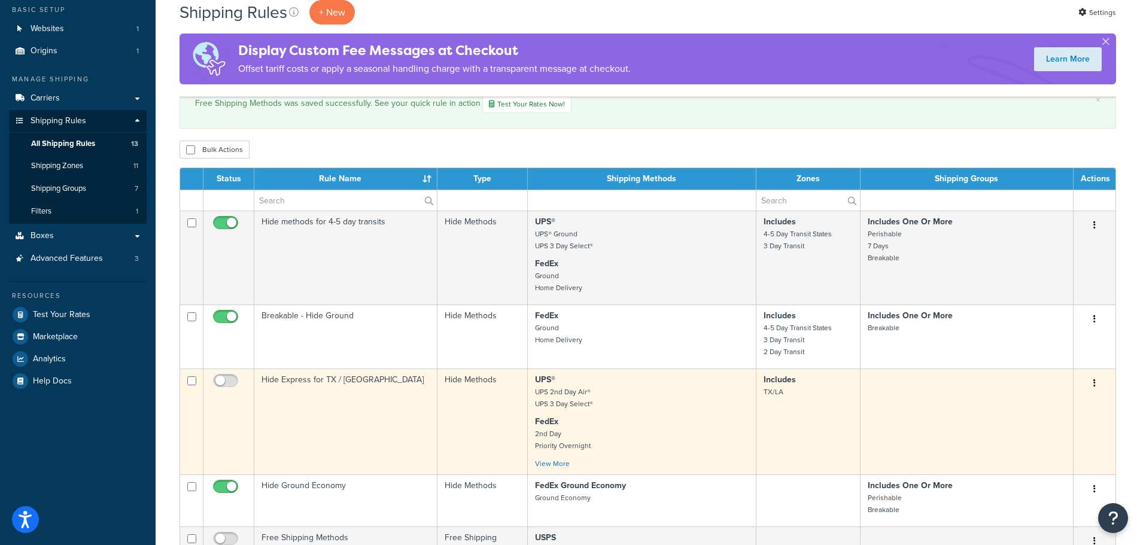
scroll to position [60, 0]
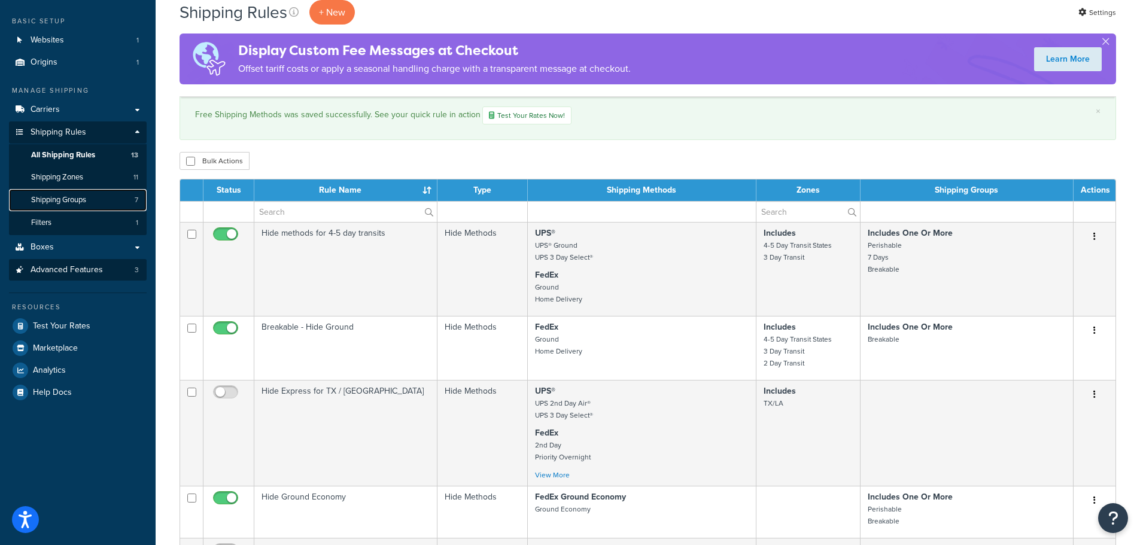
drag, startPoint x: 82, startPoint y: 198, endPoint x: 129, endPoint y: 269, distance: 85.0
click at [82, 198] on span "Shipping Groups" at bounding box center [58, 200] width 55 height 10
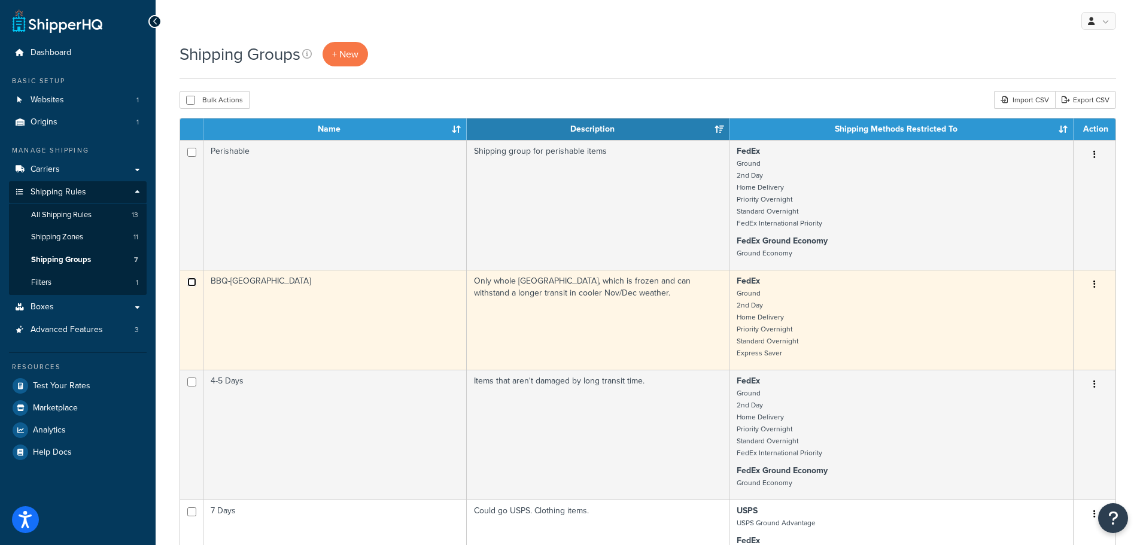
click at [194, 281] on input "checkbox" at bounding box center [191, 282] width 9 height 9
checkbox input "true"
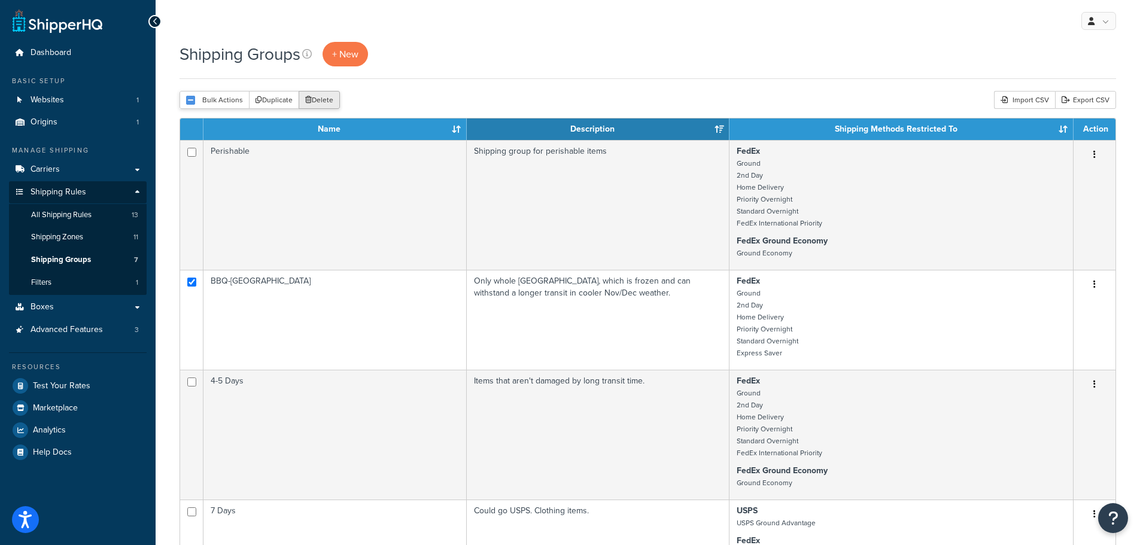
click at [322, 95] on button "Delete" at bounding box center [319, 100] width 41 height 18
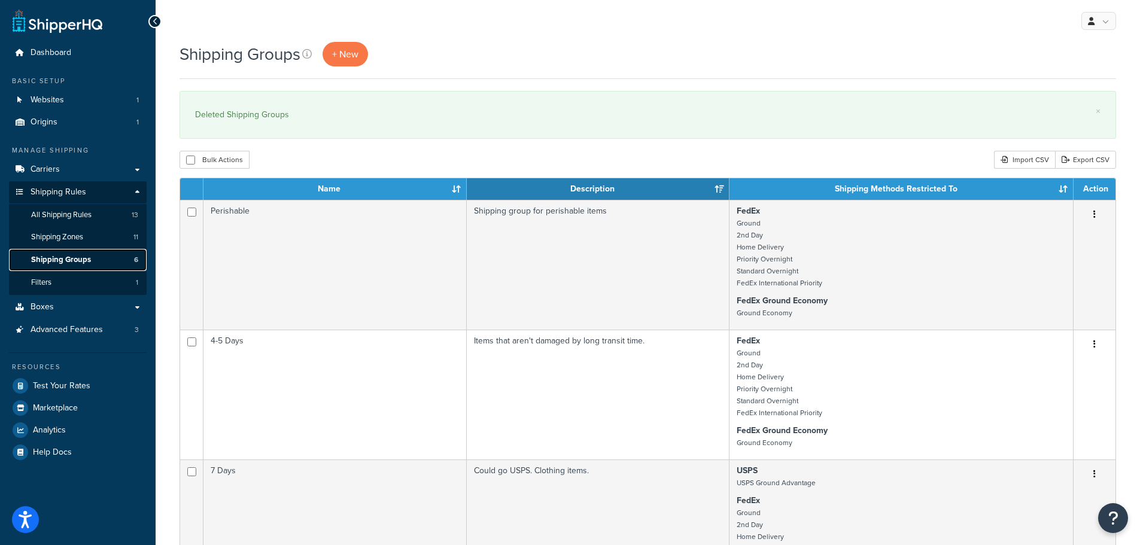
click at [79, 259] on span "Shipping Groups" at bounding box center [61, 260] width 60 height 10
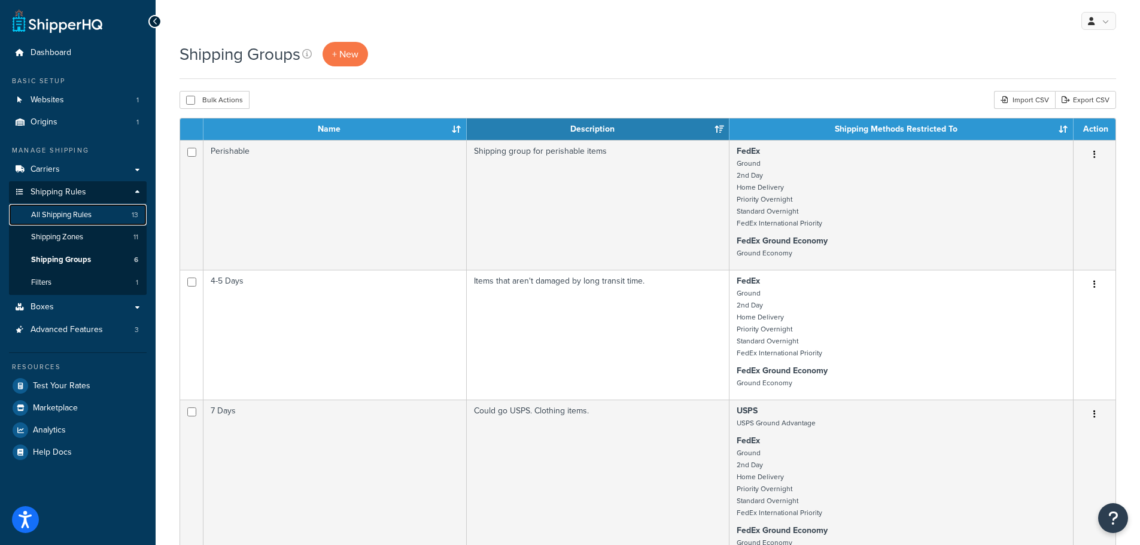
click at [70, 217] on span "All Shipping Rules" at bounding box center [61, 215] width 60 height 10
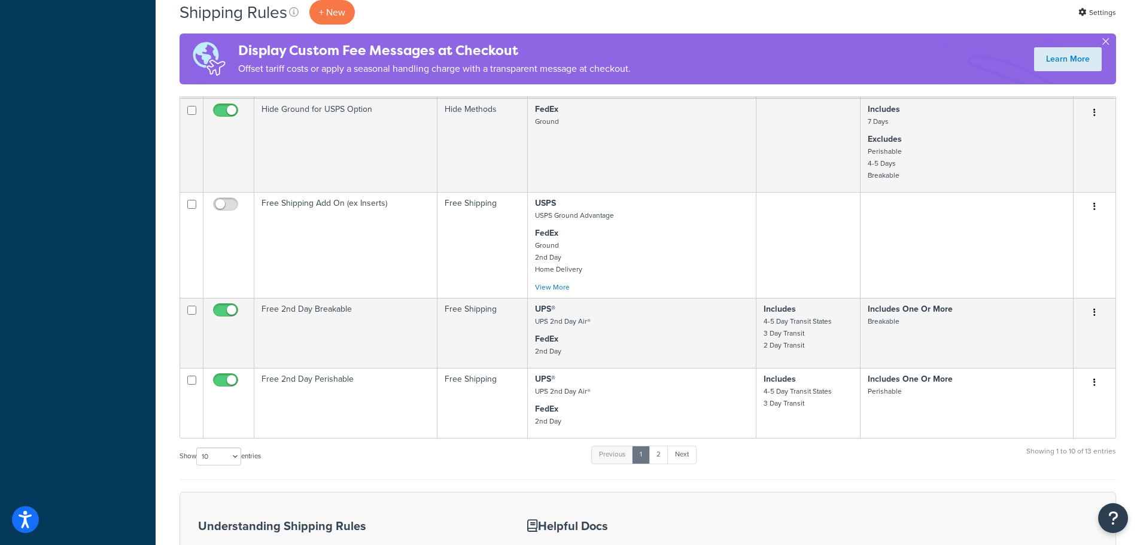
scroll to position [658, 0]
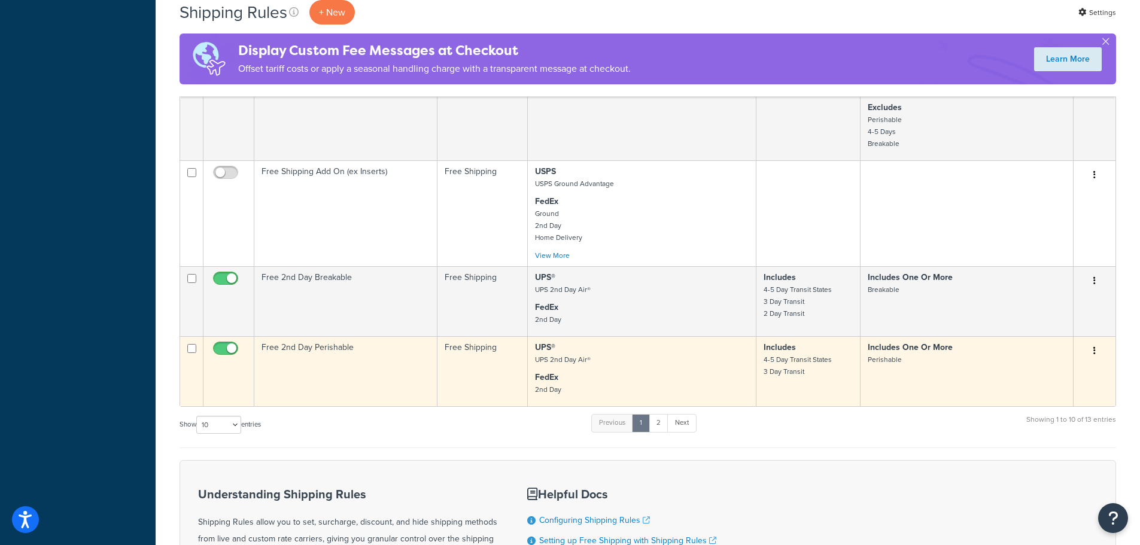
click at [220, 348] on input "checkbox" at bounding box center [227, 351] width 33 height 15
checkbox input "false"
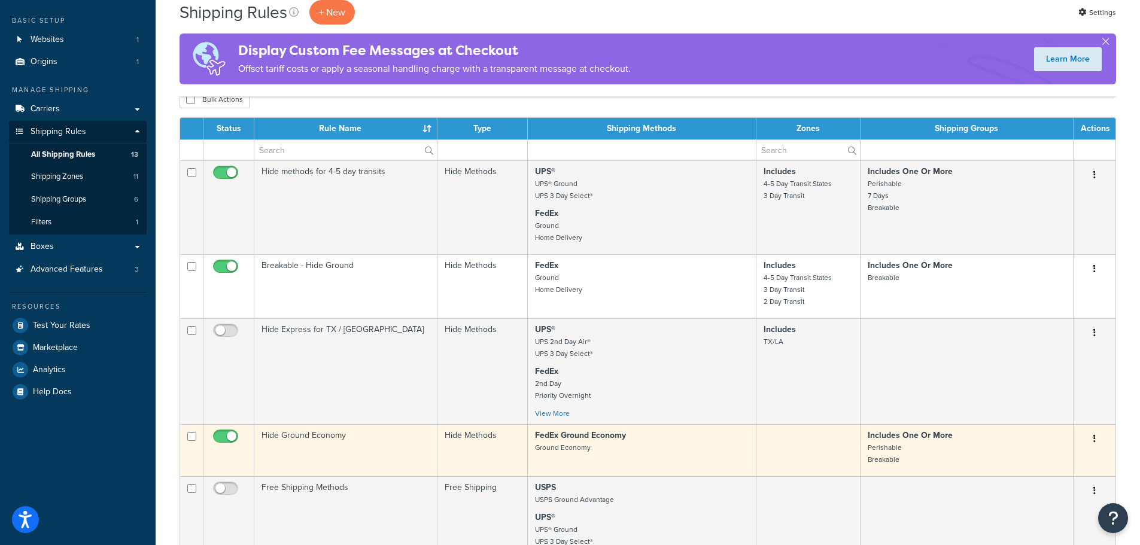
scroll to position [60, 0]
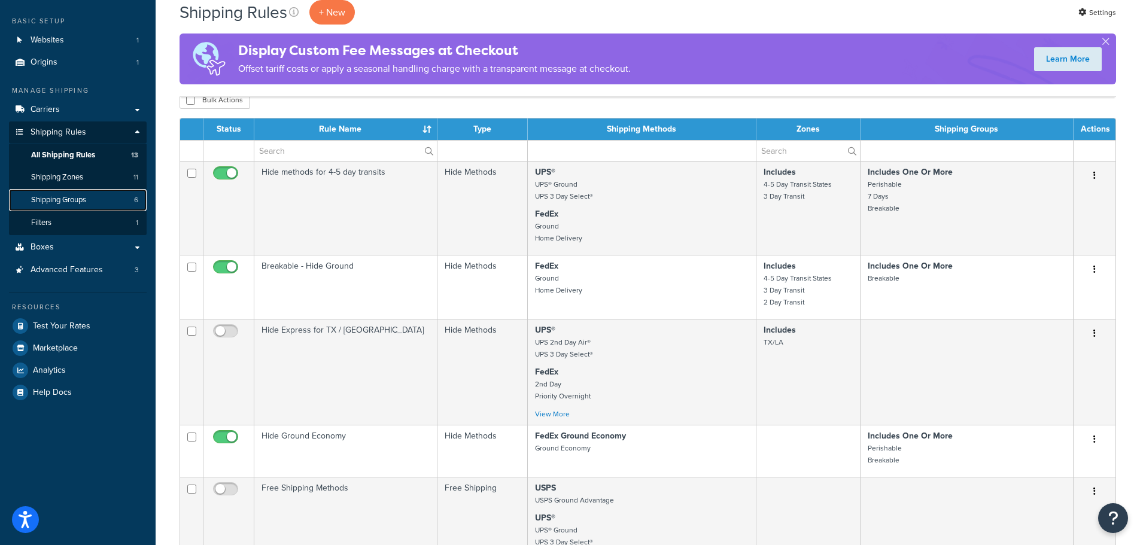
click at [77, 202] on span "Shipping Groups" at bounding box center [58, 200] width 55 height 10
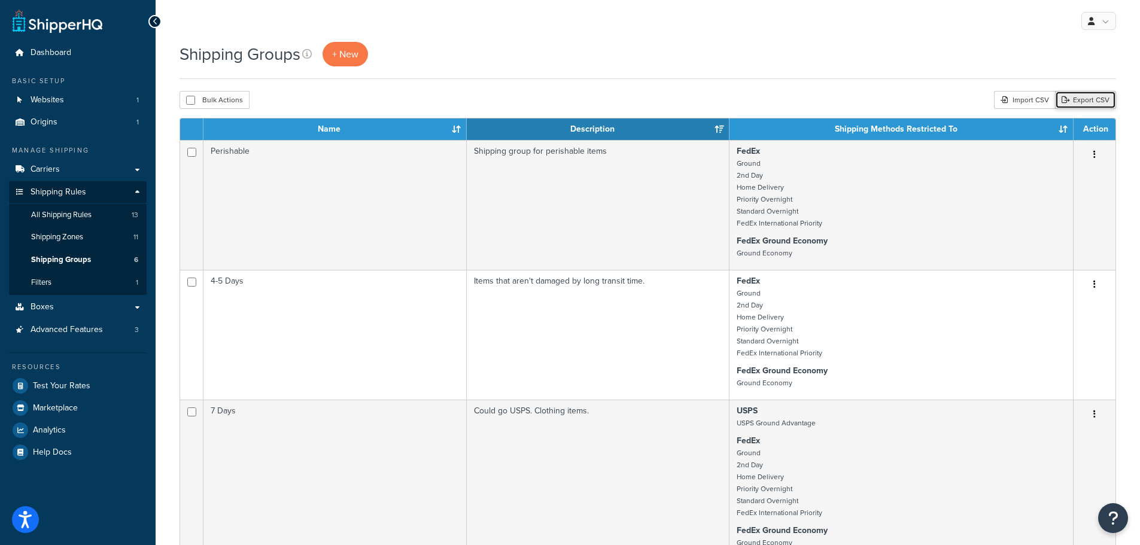
click at [1076, 100] on link "Export CSV" at bounding box center [1085, 100] width 61 height 18
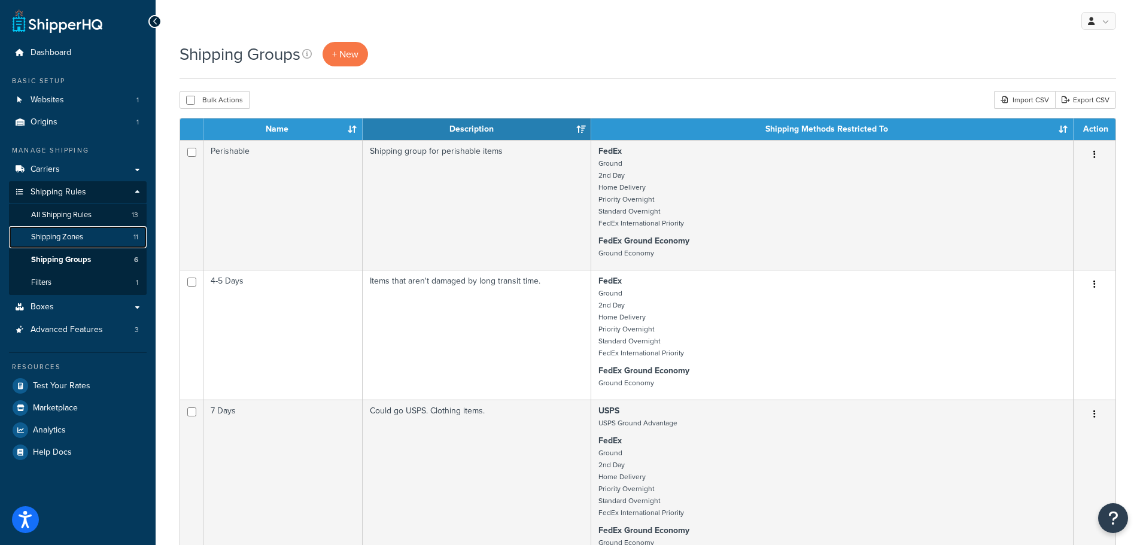
click at [80, 233] on span "Shipping Zones" at bounding box center [57, 237] width 52 height 10
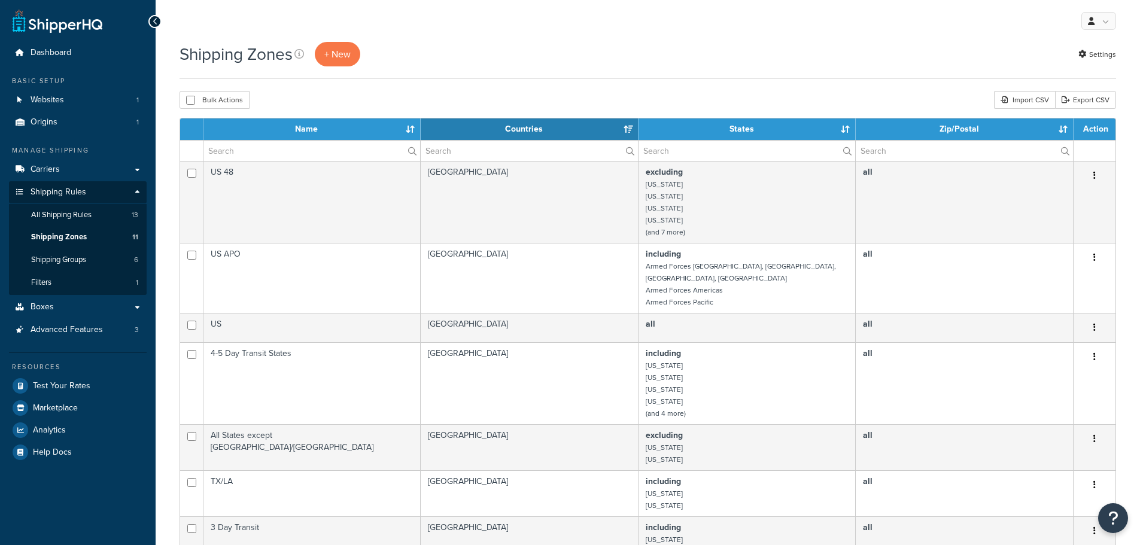
select select "15"
click at [78, 259] on span "Shipping Groups" at bounding box center [58, 260] width 55 height 10
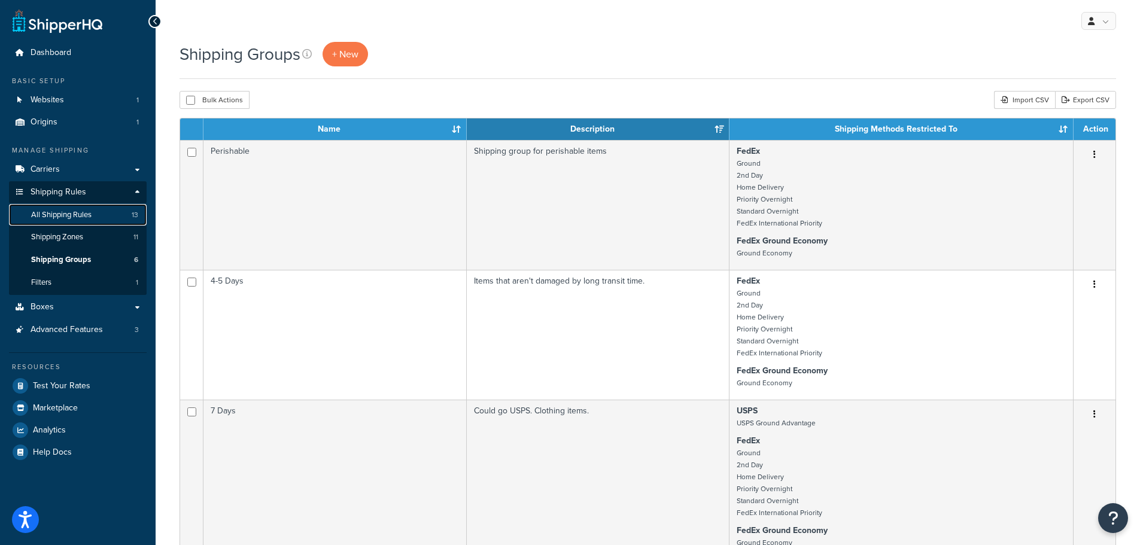
click at [75, 213] on span "All Shipping Rules" at bounding box center [61, 215] width 60 height 10
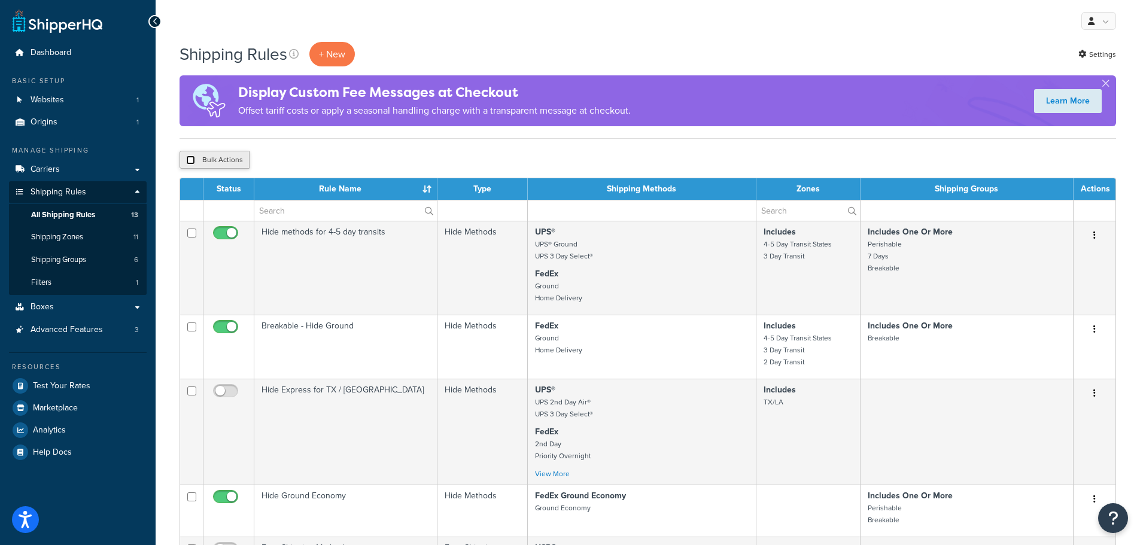
click at [187, 158] on input "checkbox" at bounding box center [190, 160] width 9 height 9
checkbox input "true"
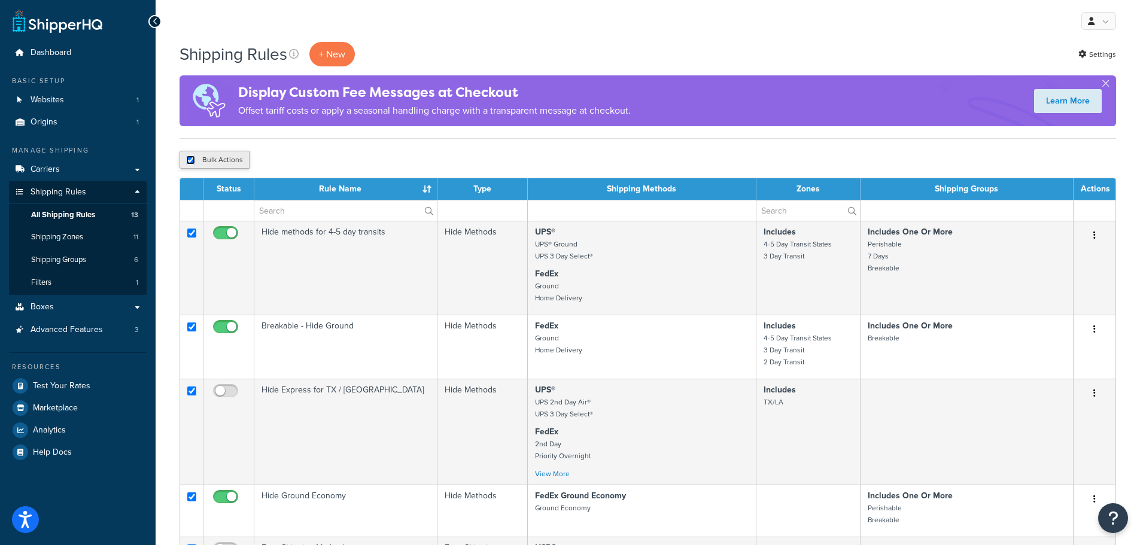
checkbox input "true"
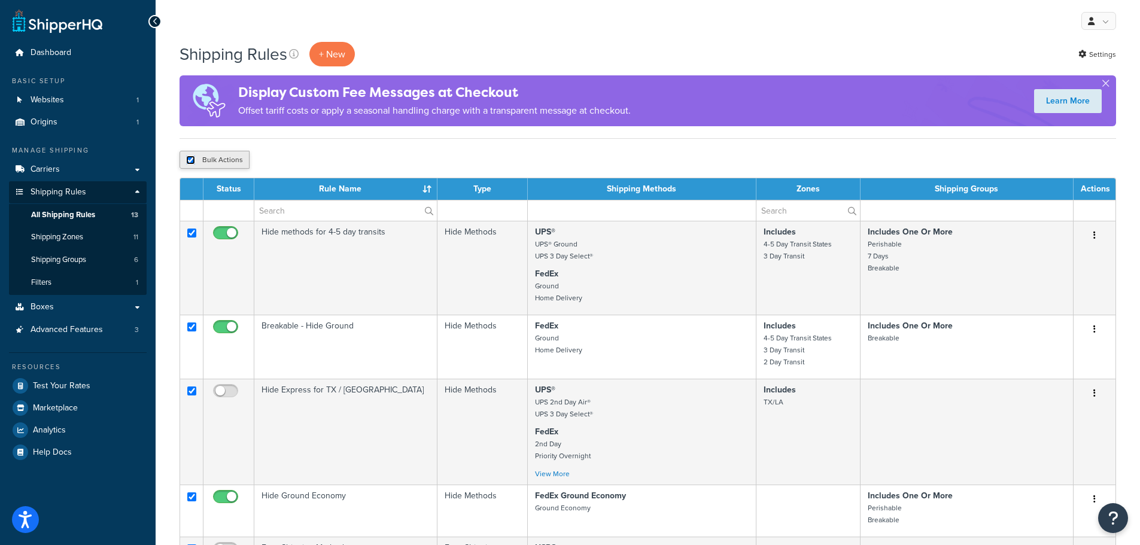
checkbox input "true"
click at [187, 158] on input "checkbox" at bounding box center [190, 160] width 9 height 9
checkbox input "false"
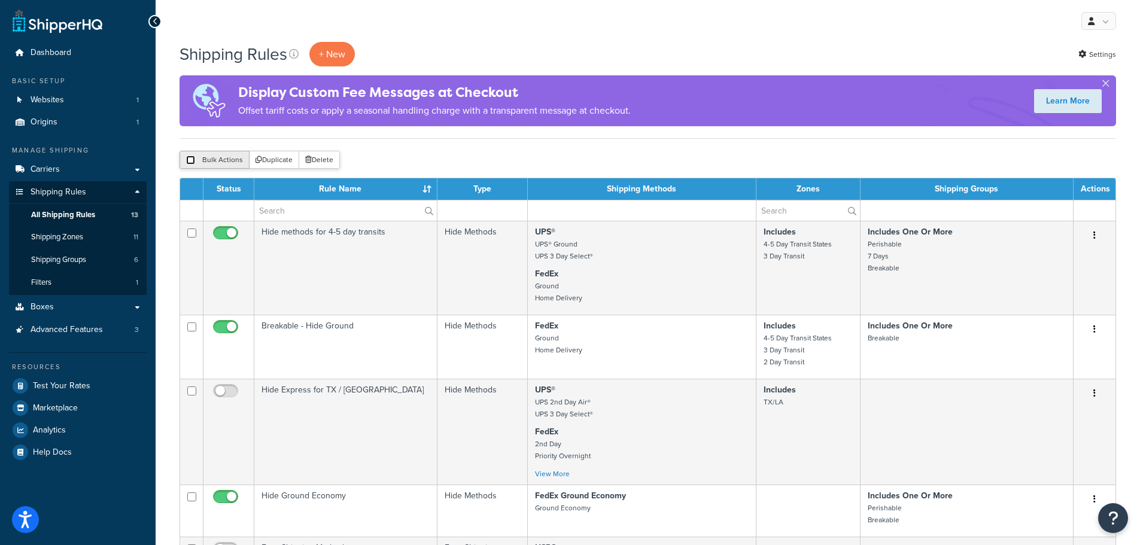
checkbox input "false"
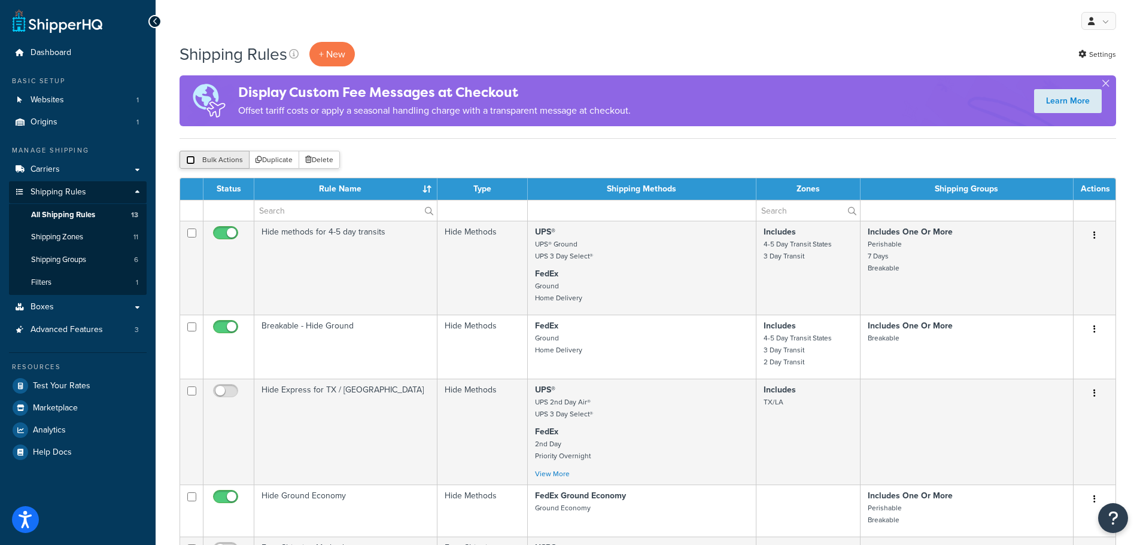
checkbox input "false"
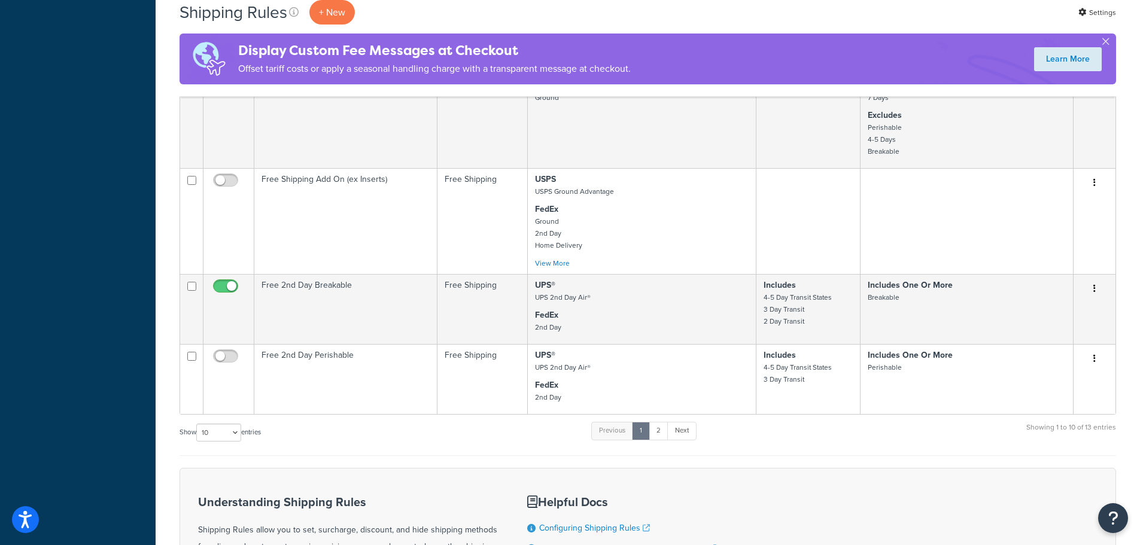
scroll to position [658, 0]
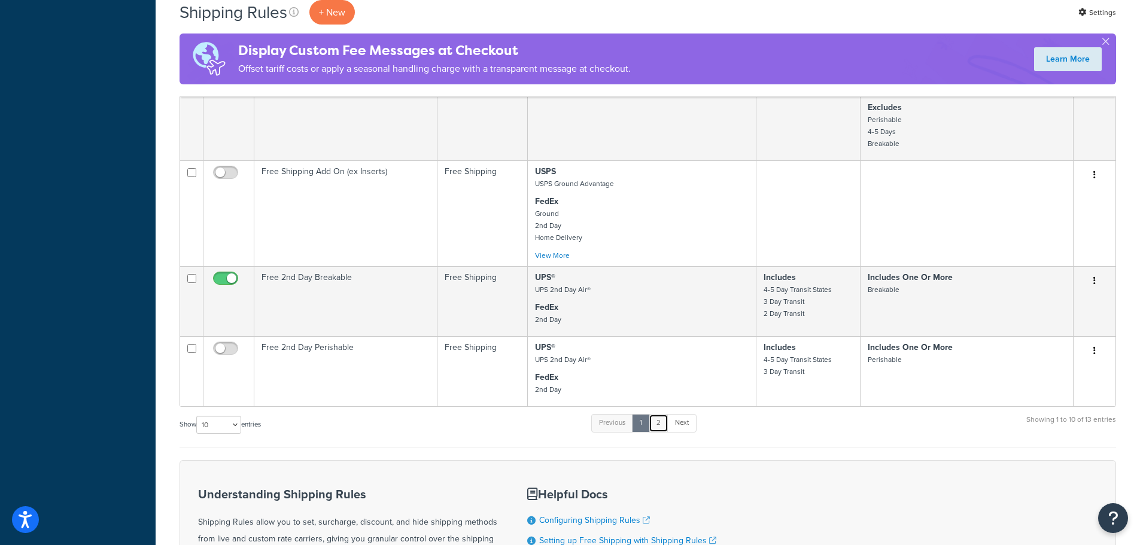
click at [661, 428] on link "2" at bounding box center [659, 423] width 20 height 18
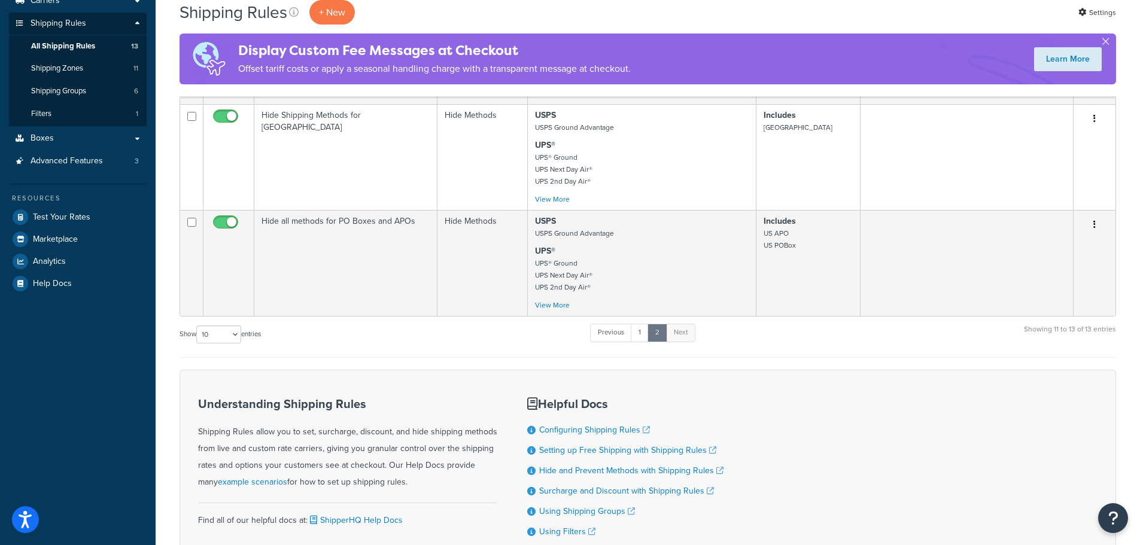
scroll to position [41, 0]
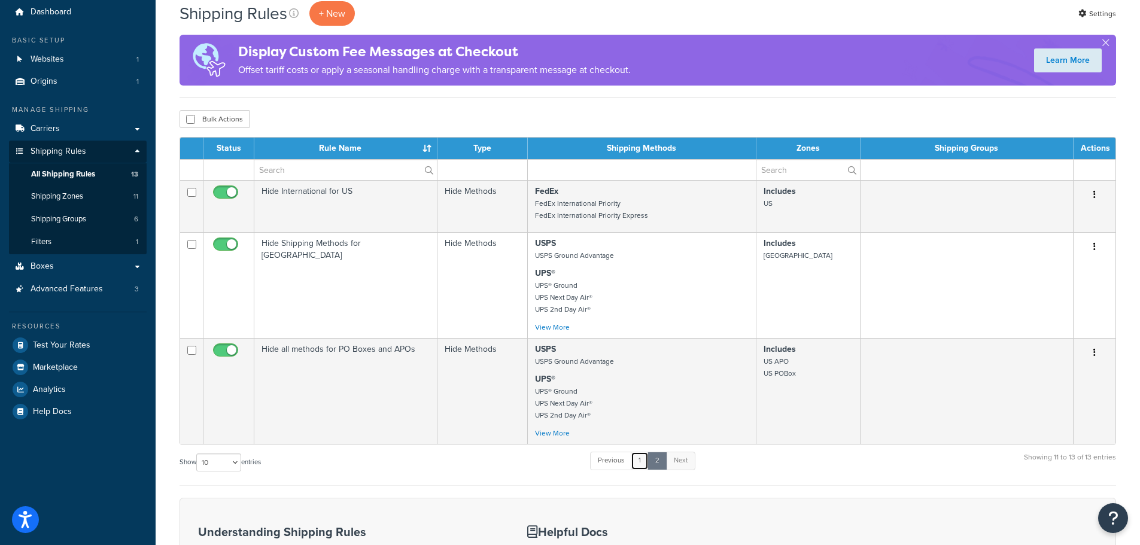
click at [641, 465] on link "1" at bounding box center [640, 461] width 18 height 18
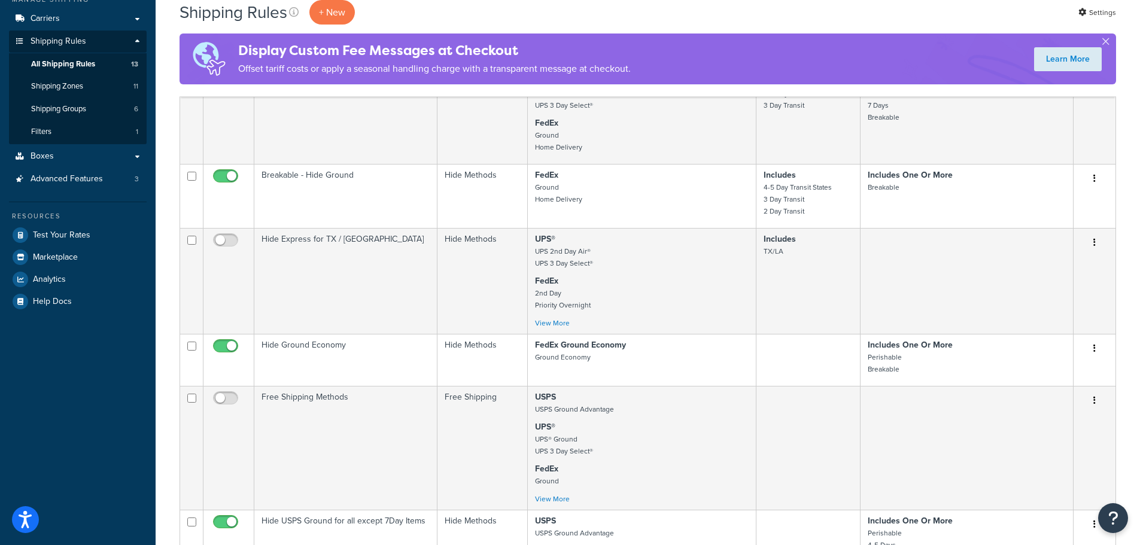
scroll to position [0, 0]
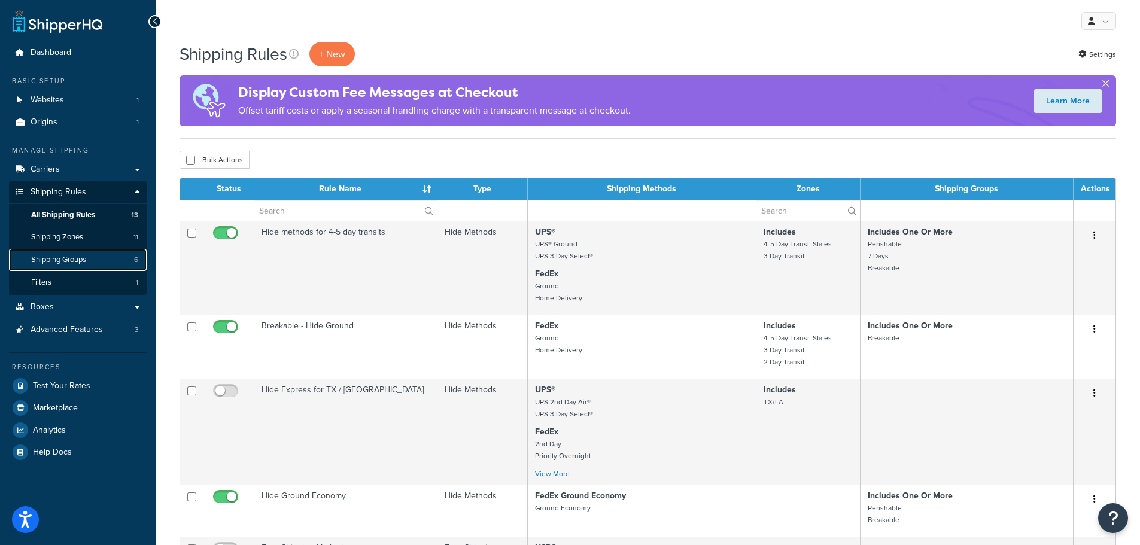
click at [105, 252] on link "Shipping Groups 6" at bounding box center [78, 260] width 138 height 22
